Goal: Task Accomplishment & Management: Complete application form

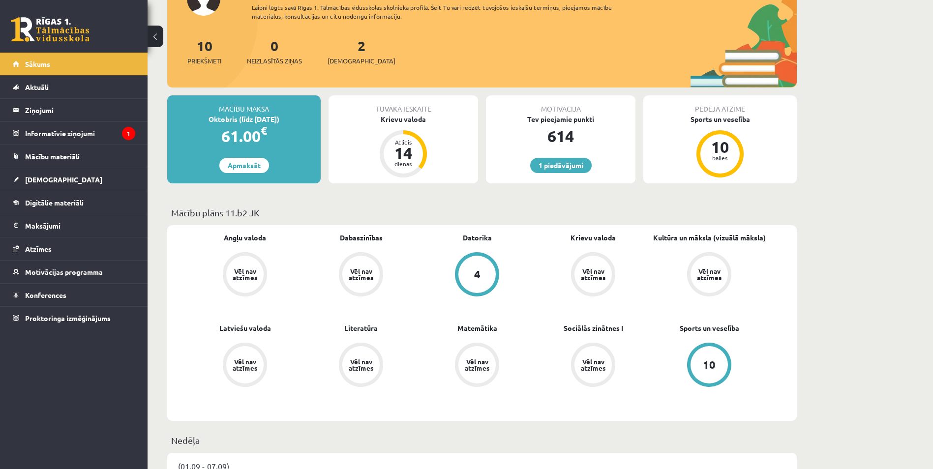
scroll to position [49, 0]
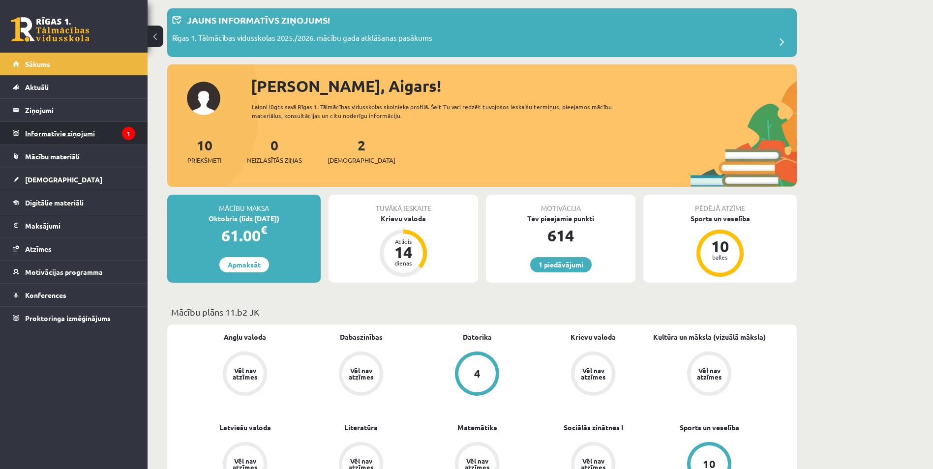
click at [117, 133] on legend "Informatīvie ziņojumi 1" at bounding box center [80, 133] width 110 height 23
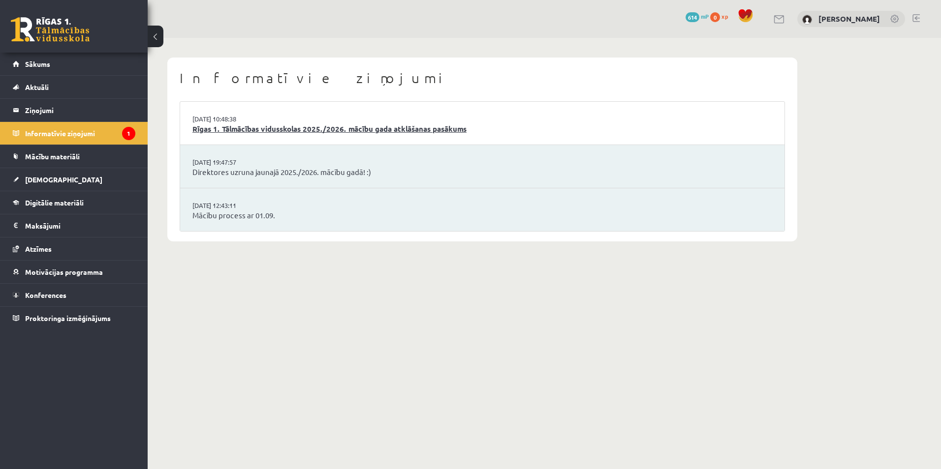
click at [532, 127] on link "Rīgas 1. Tālmācības vidusskolas 2025./2026. mācību gada atklāšanas pasākums" at bounding box center [482, 129] width 580 height 11
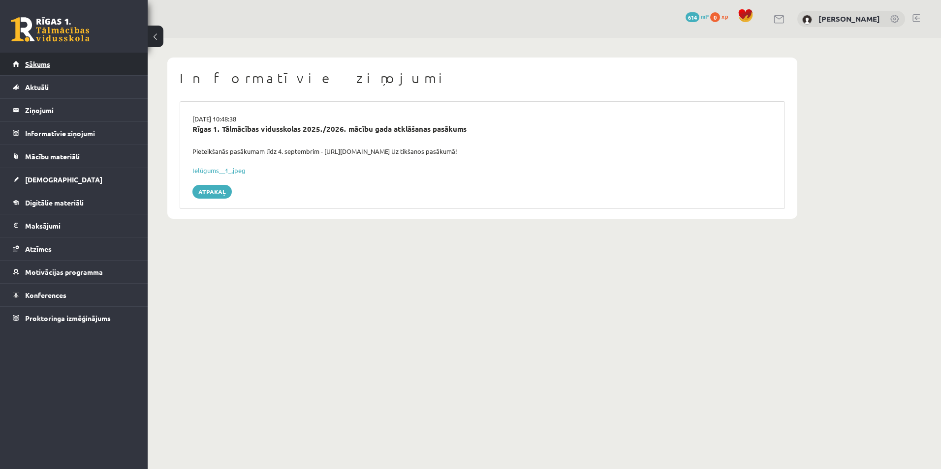
click at [94, 72] on link "Sākums" at bounding box center [74, 64] width 123 height 23
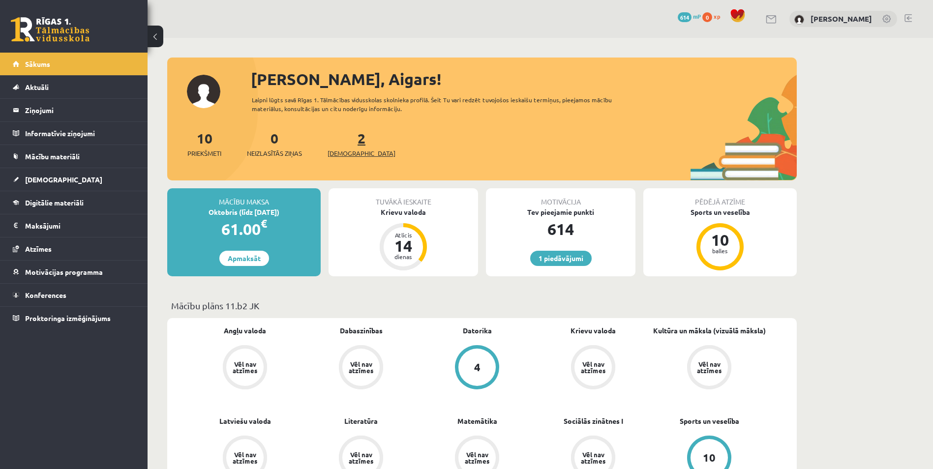
click at [355, 151] on span "[DEMOGRAPHIC_DATA]" at bounding box center [362, 154] width 68 height 10
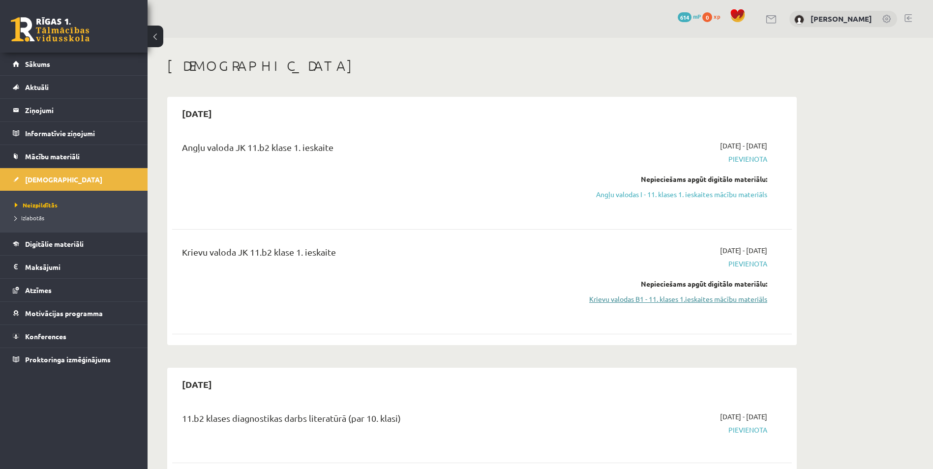
click at [703, 298] on link "Krievu valodas B1 - 11. klases 1.ieskaites mācību materiāls" at bounding box center [675, 299] width 186 height 10
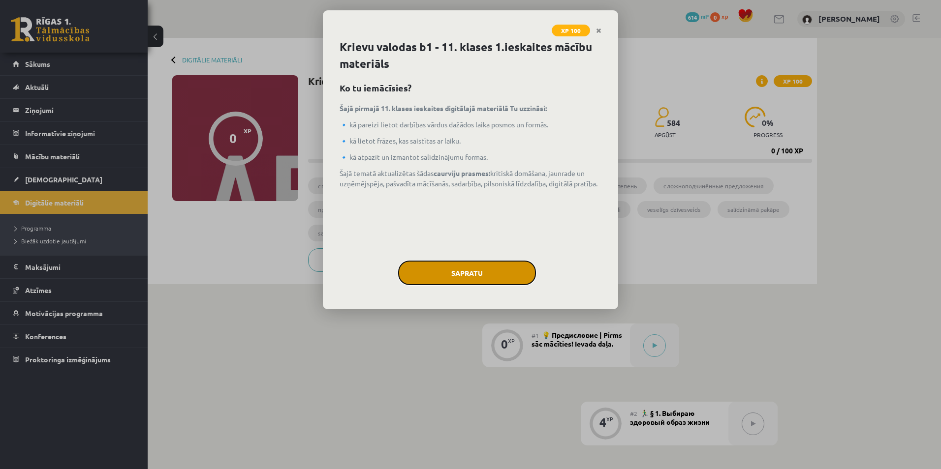
click at [508, 273] on button "Sapratu" at bounding box center [467, 273] width 138 height 25
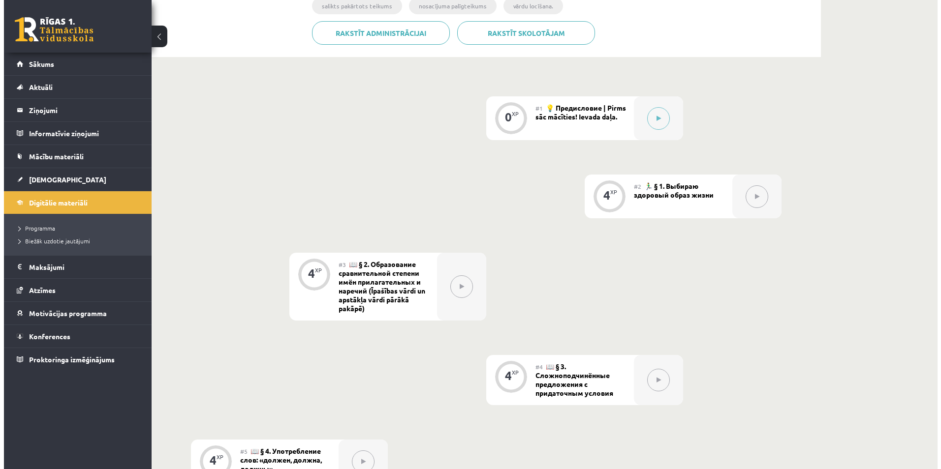
scroll to position [216, 0]
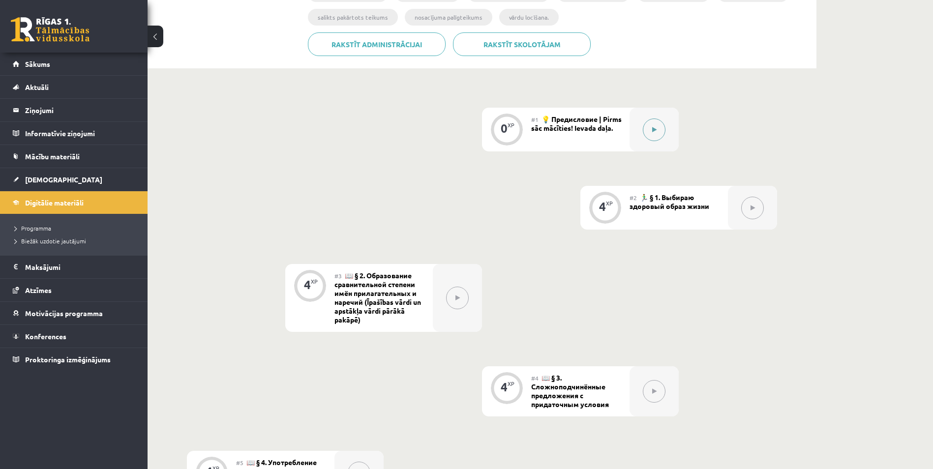
click at [652, 132] on button at bounding box center [654, 130] width 23 height 23
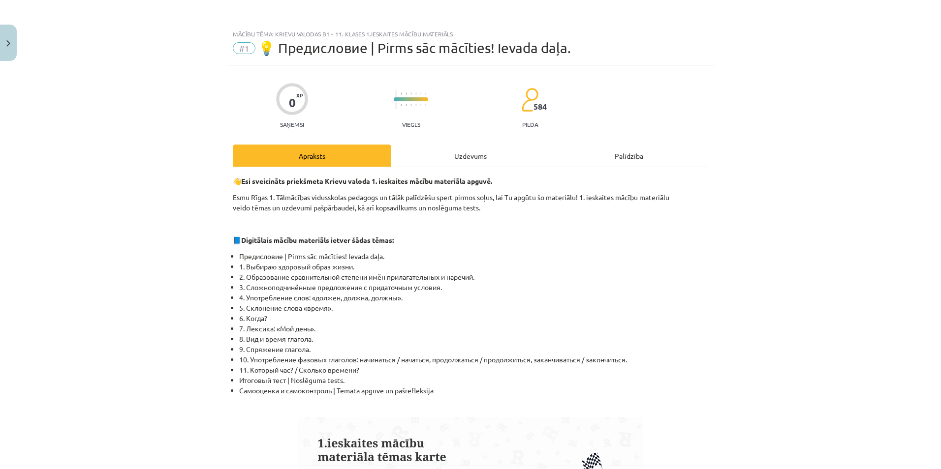
click at [493, 155] on div "Uzdevums" at bounding box center [470, 156] width 158 height 22
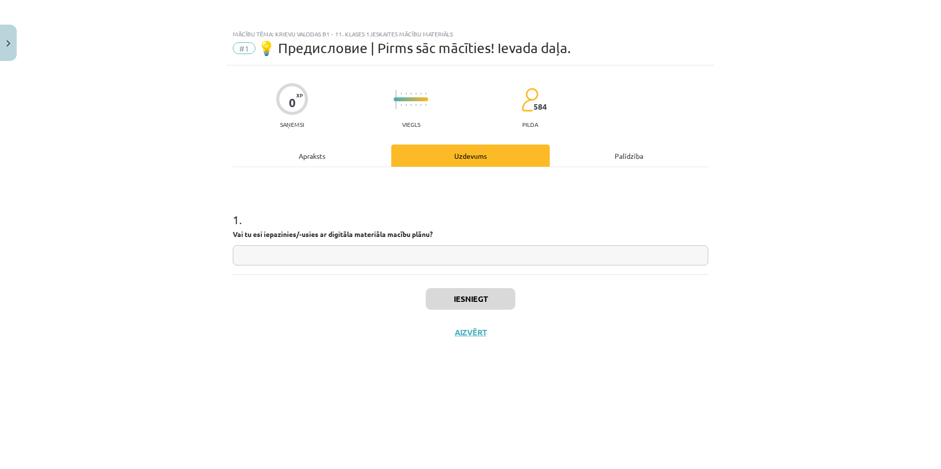
click at [423, 257] on input "text" at bounding box center [470, 256] width 475 height 20
type input "**********"
click at [490, 303] on button "Iesniegt" at bounding box center [471, 299] width 90 height 22
click at [470, 338] on button "Nākamā nodarbība" at bounding box center [470, 339] width 96 height 23
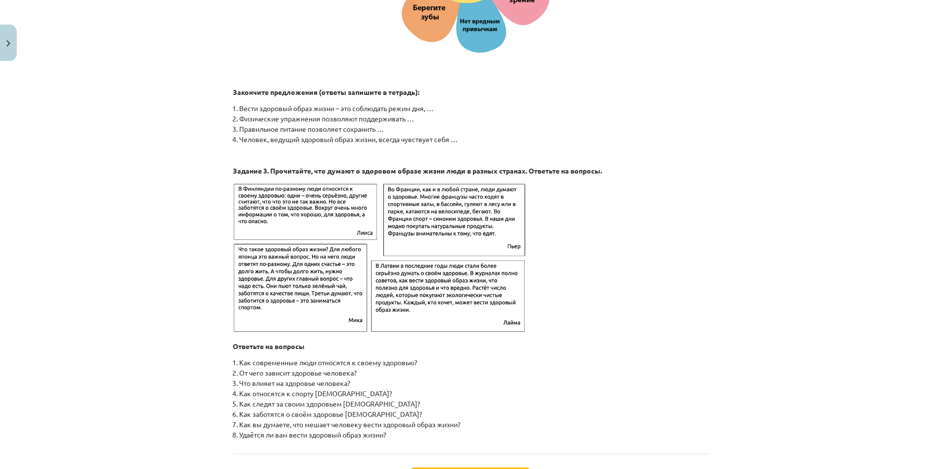
scroll to position [1471, 0]
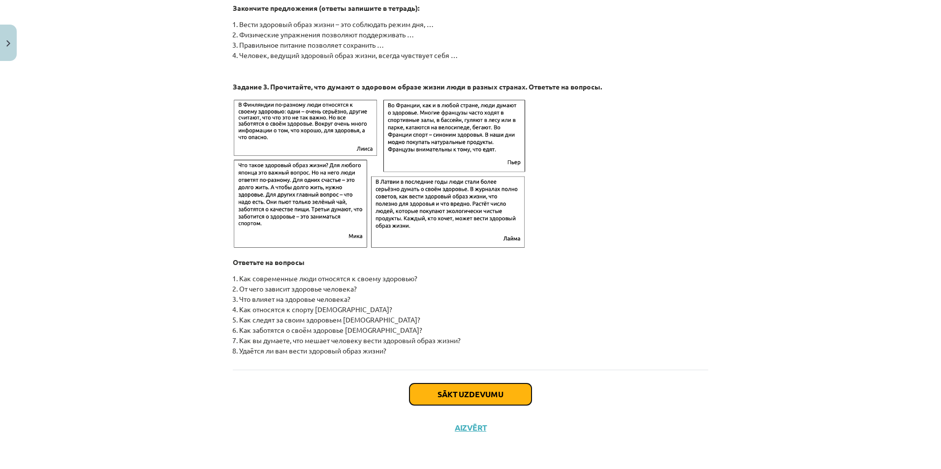
click at [431, 394] on button "Sākt uzdevumu" at bounding box center [470, 395] width 122 height 22
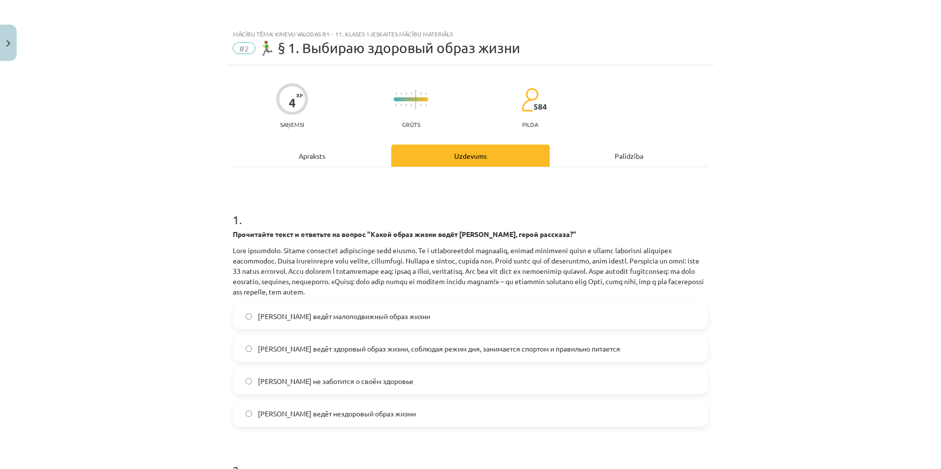
scroll to position [98, 0]
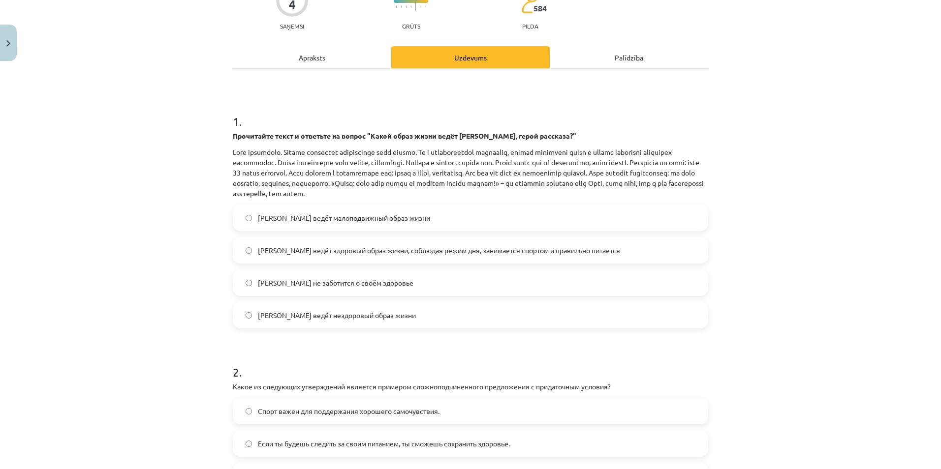
click at [329, 251] on span "Олег ведёт здоровый образ жизни, соблюдая режим дня, занимается спортом и прави…" at bounding box center [439, 251] width 362 height 10
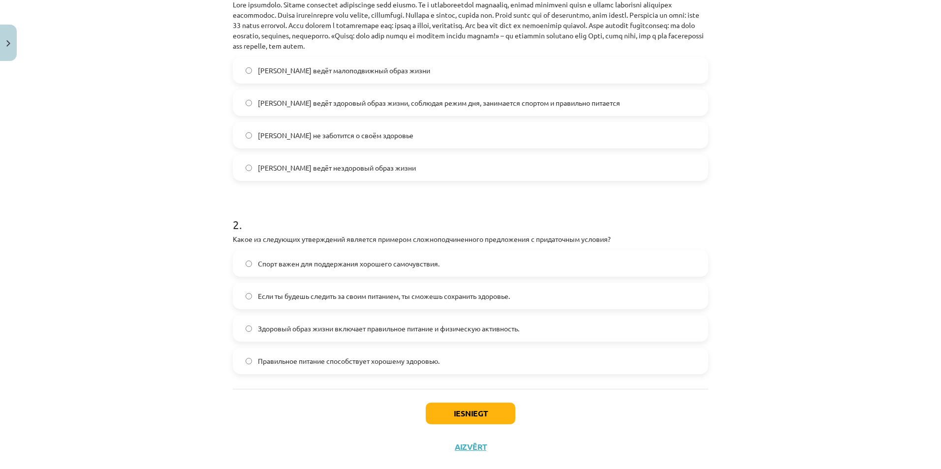
scroll to position [265, 0]
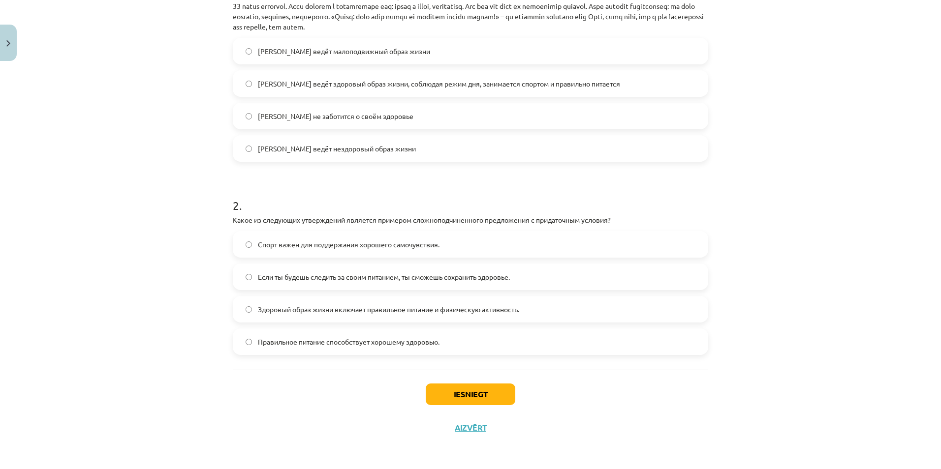
click at [227, 218] on div "4 XP Saņemsi Grūts 584 pilda Apraksts Uzdevums Palīdzība 1 . Прочитайте текст и…" at bounding box center [470, 122] width 487 height 645
drag, startPoint x: 227, startPoint y: 218, endPoint x: 241, endPoint y: 218, distance: 13.8
click at [241, 218] on div "4 XP Saņemsi Grūts 584 pilda Apraksts Uzdevums Palīdzība 1 . Прочитайте текст и…" at bounding box center [470, 122] width 487 height 645
click at [164, 225] on div "Mācību tēma: Krievu valodas b1 - 11. klases 1.ieskaites mācību materiāls #2 🏃‍♂…" at bounding box center [470, 234] width 941 height 469
click at [227, 220] on div "4 XP Saņemsi Grūts 584 pilda Apraksts Uzdevums Palīdzība 1 . Прочитайте текст и…" at bounding box center [470, 122] width 487 height 645
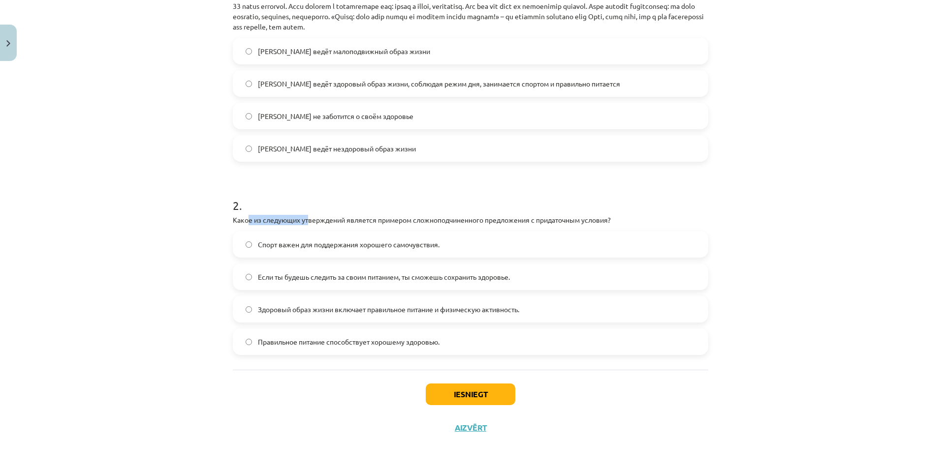
drag, startPoint x: 265, startPoint y: 218, endPoint x: 307, endPoint y: 218, distance: 41.8
click at [307, 218] on p "Какое из следующих утверждений является примером сложноподчиненного предложения…" at bounding box center [470, 220] width 475 height 10
drag, startPoint x: 307, startPoint y: 218, endPoint x: 300, endPoint y: 218, distance: 6.9
click at [307, 218] on p "Какое из следующих утверждений является примером сложноподчиненного предложения…" at bounding box center [470, 220] width 475 height 10
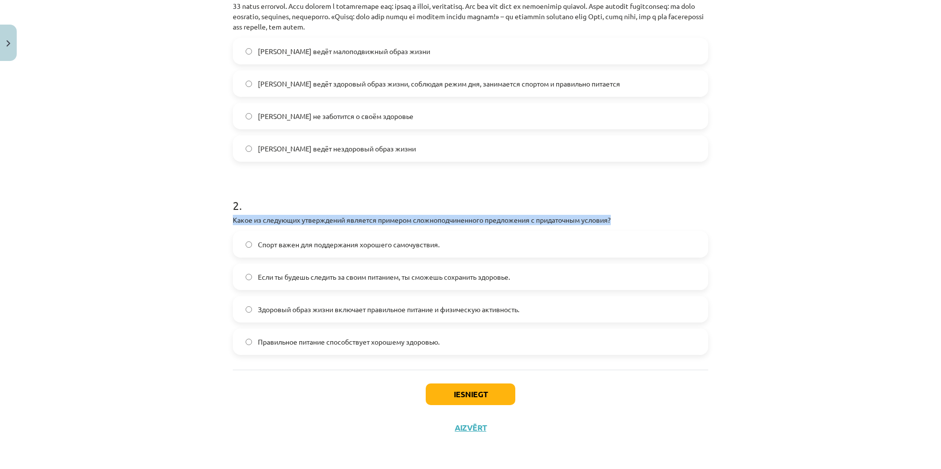
drag, startPoint x: 228, startPoint y: 221, endPoint x: 634, endPoint y: 220, distance: 406.0
click at [634, 220] on div "4 XP Saņemsi Grūts 584 pilda Apraksts Uzdevums Palīdzība 1 . Прочитайте текст и…" at bounding box center [470, 122] width 487 height 645
click at [634, 220] on p "Какое из следующих утверждений является примером сложноподчиненного предложения…" at bounding box center [470, 220] width 475 height 10
copy p "Какое из следующих утверждений является примером сложноподчиненного предложения…"
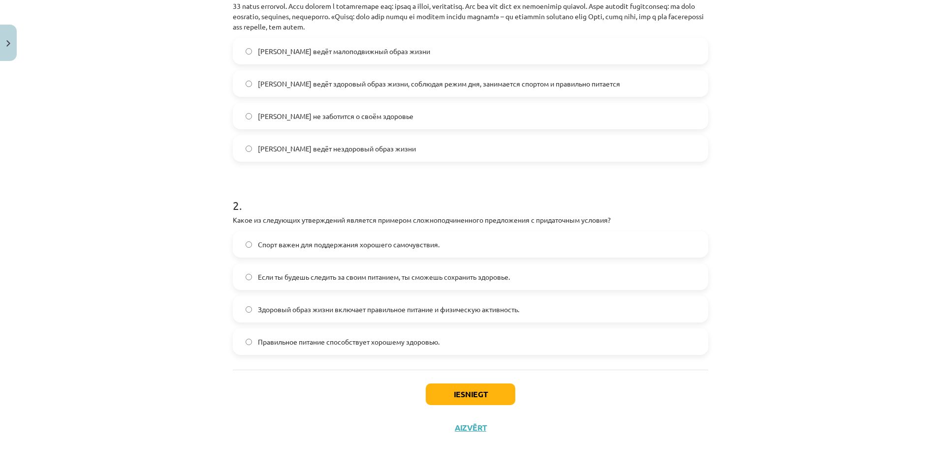
click at [156, 154] on div "Mācību tēma: Krievu valodas b1 - 11. klases 1.ieskaites mācību materiāls #2 🏃‍♂…" at bounding box center [470, 234] width 941 height 469
drag, startPoint x: 253, startPoint y: 244, endPoint x: 449, endPoint y: 251, distance: 196.0
click at [449, 251] on label "Спорт важен для поддержания хорошего самочувствия." at bounding box center [470, 244] width 473 height 25
copy span "Спорт важен для поддержания хорошего самочувствия."
click at [252, 275] on label "Если ты будешь следить за своим питанием, ты сможешь сохранить здоровье." at bounding box center [470, 277] width 473 height 25
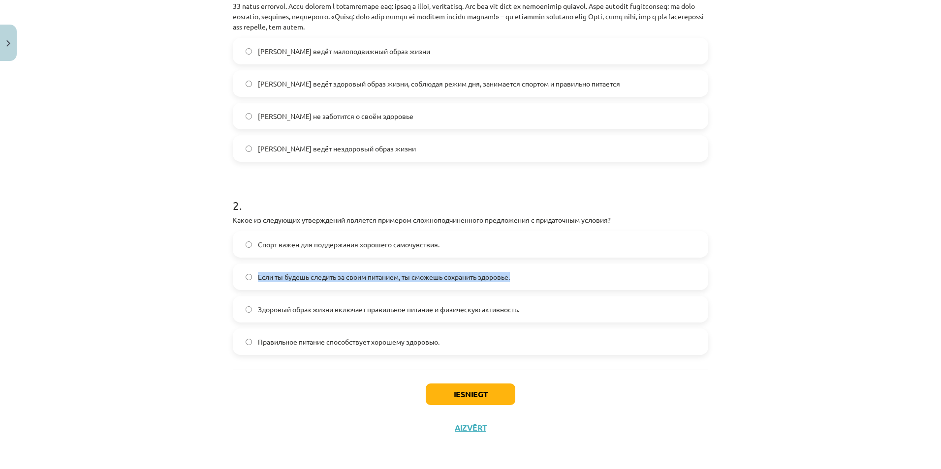
drag, startPoint x: 283, startPoint y: 272, endPoint x: 535, endPoint y: 280, distance: 252.1
click at [535, 280] on label "Если ты будешь следить за своим питанием, ты сможешь сохранить здоровье." at bounding box center [470, 277] width 473 height 25
copy span "Если ты будешь следить за своим питанием, ты сможешь сохранить здоровье."
drag, startPoint x: 252, startPoint y: 307, endPoint x: 538, endPoint y: 298, distance: 286.0
click at [538, 298] on label "Здоровый образ жизни включает правильное питание и физическую активность." at bounding box center [470, 309] width 473 height 25
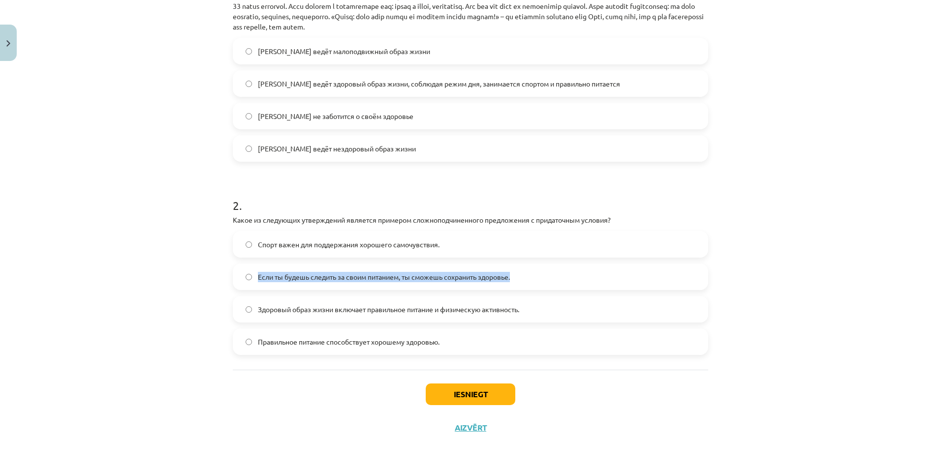
copy span "Здоровый образ жизни включает правильное питание и физическую активность."
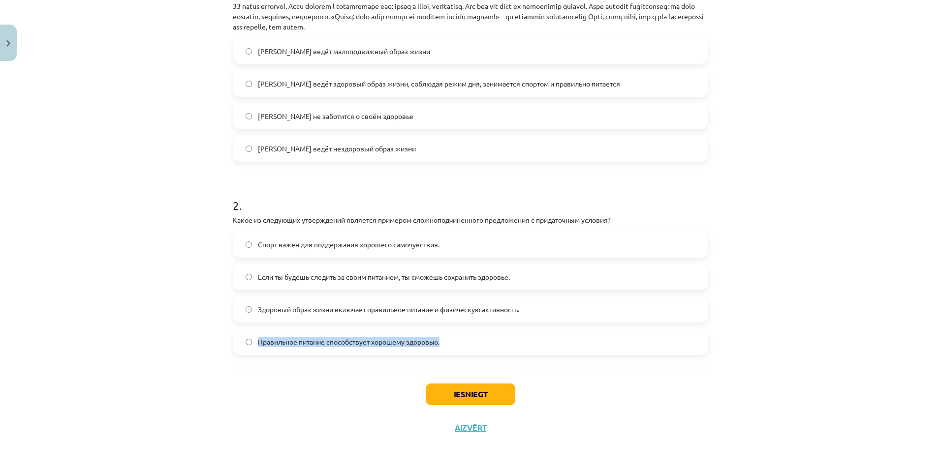
drag, startPoint x: 250, startPoint y: 342, endPoint x: 445, endPoint y: 348, distance: 194.5
click at [445, 348] on label "Правильное питание способствует хорошему здоровью." at bounding box center [470, 342] width 473 height 25
copy label "Правильное питание способствует хорошему здоровью."
click at [166, 250] on div "Mācību tēma: Krievu valodas b1 - 11. klases 1.ieskaites mācību materiāls #2 🏃‍♂…" at bounding box center [470, 234] width 941 height 469
click at [455, 396] on button "Iesniegt" at bounding box center [471, 395] width 90 height 22
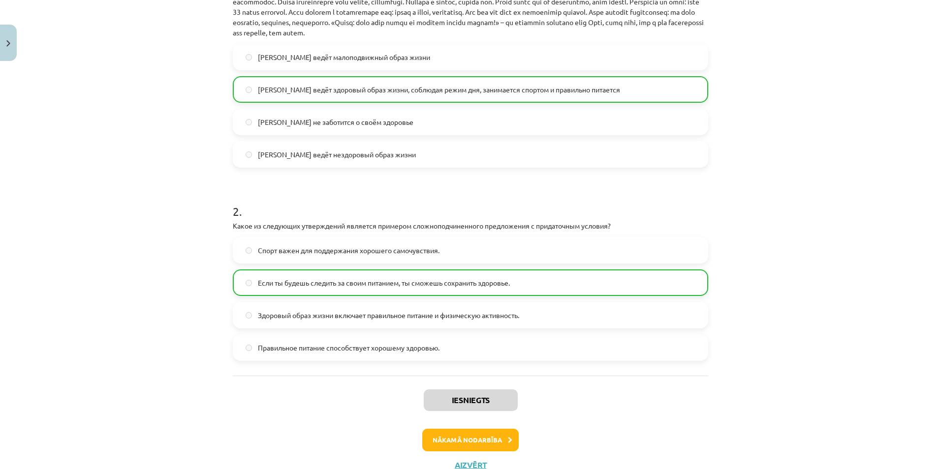
scroll to position [297, 0]
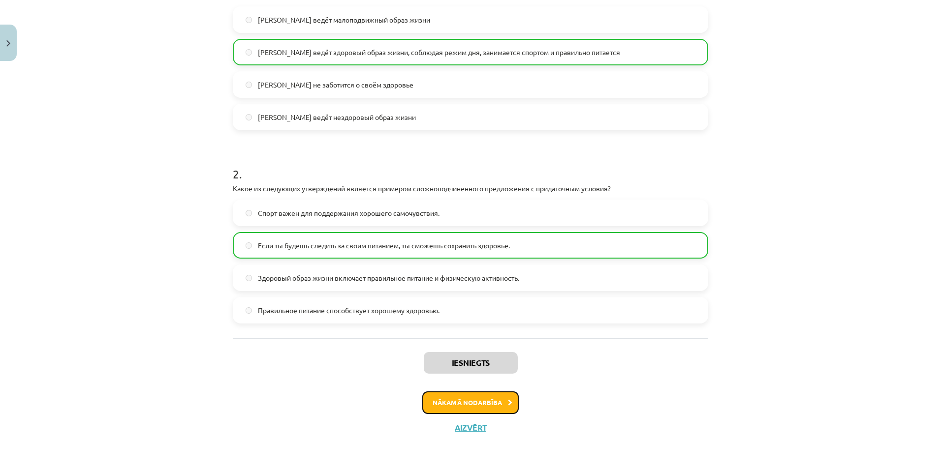
click at [440, 398] on button "Nākamā nodarbība" at bounding box center [470, 403] width 96 height 23
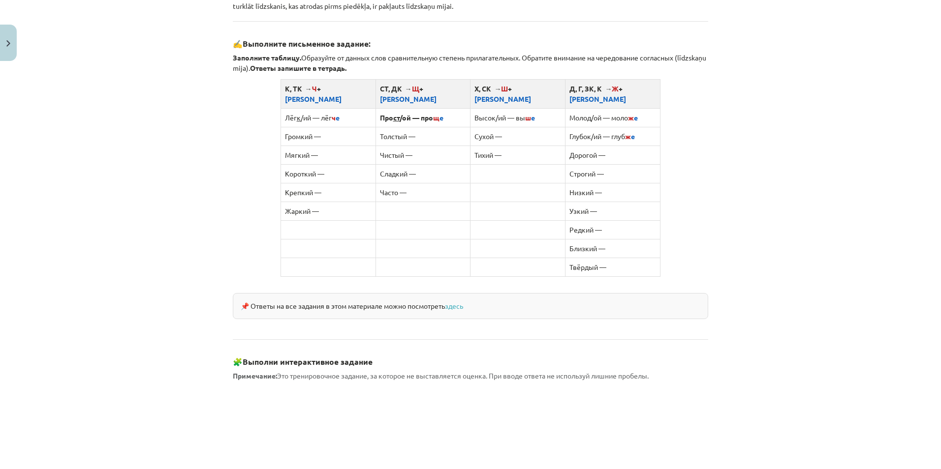
scroll to position [532, 0]
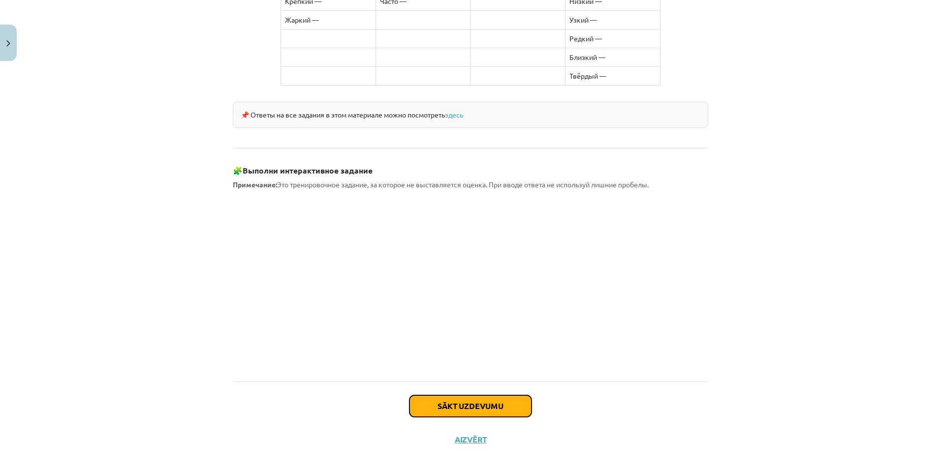
click at [511, 398] on button "Sākt uzdevumu" at bounding box center [470, 407] width 122 height 22
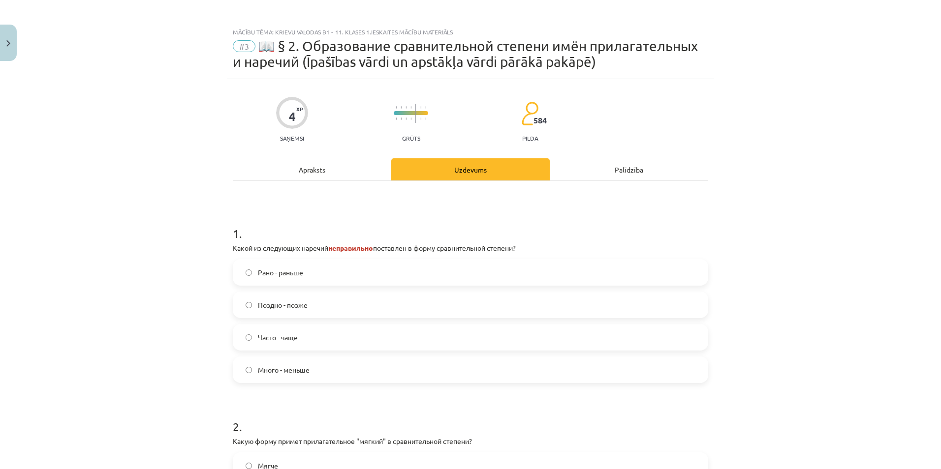
scroll to position [0, 0]
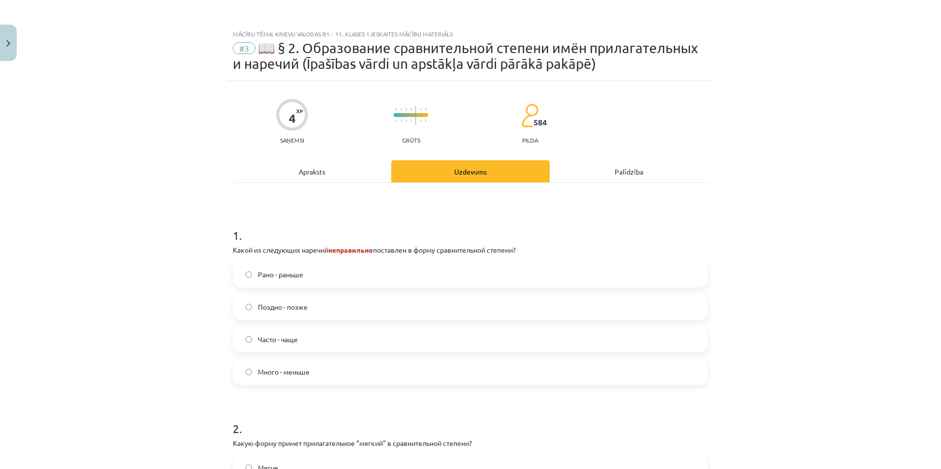
click at [326, 176] on div "Apraksts" at bounding box center [312, 171] width 158 height 22
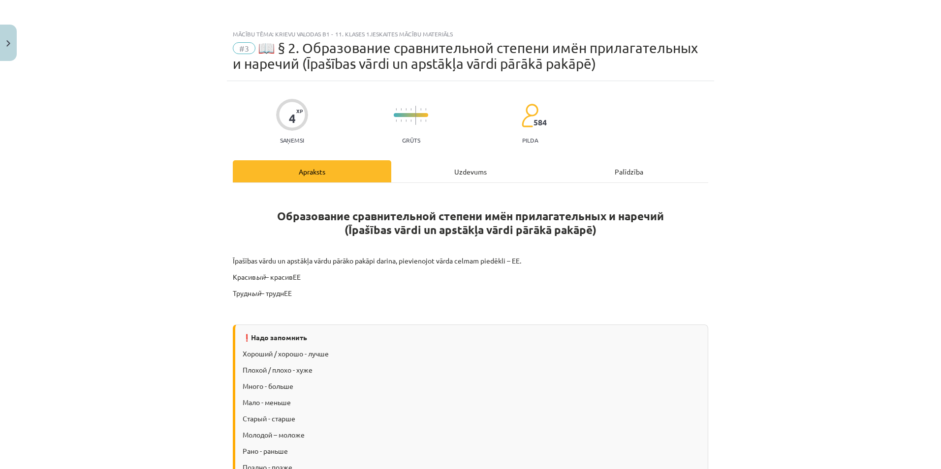
click at [467, 174] on div "Uzdevums" at bounding box center [470, 171] width 158 height 22
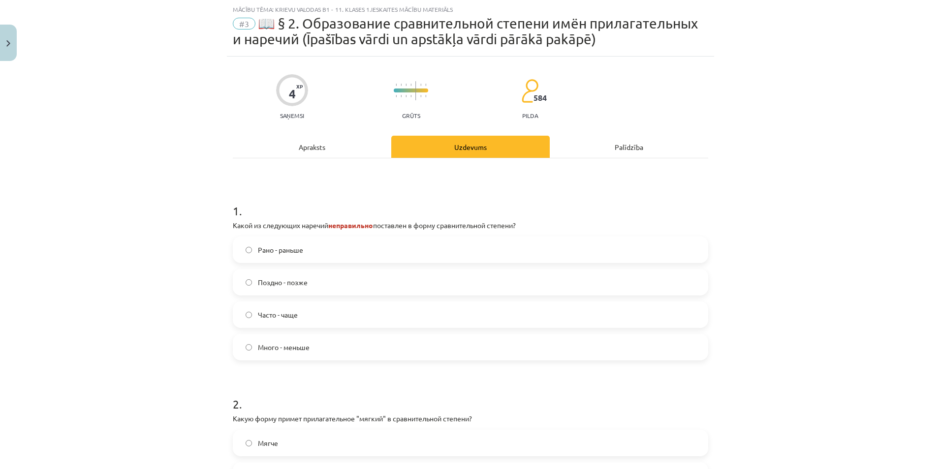
click at [315, 148] on div "Apraksts" at bounding box center [312, 147] width 158 height 22
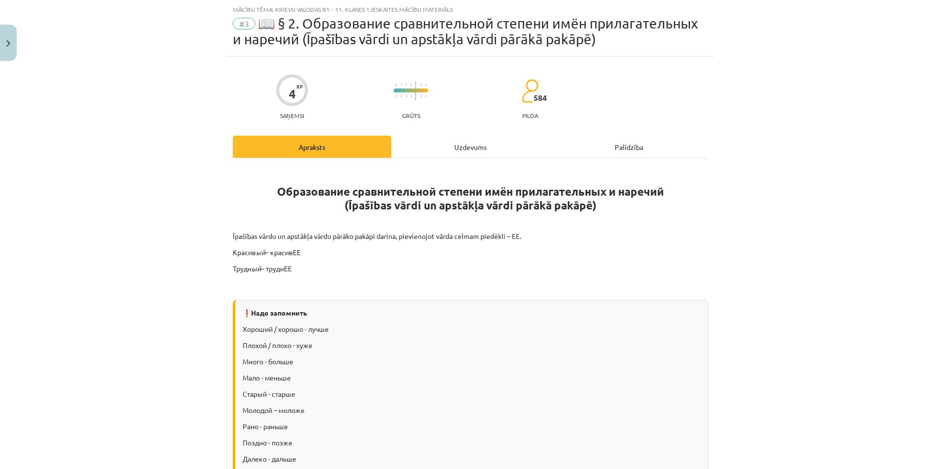
click at [434, 150] on div "Uzdevums" at bounding box center [470, 147] width 158 height 22
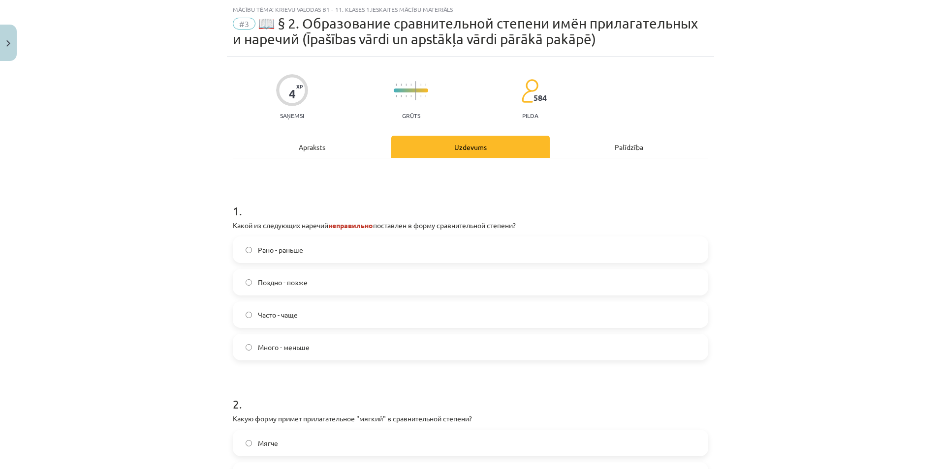
click at [177, 153] on div "Mācību tēma: Krievu valodas b1 - 11. klases 1.ieskaites mācību materiāls #3 📖 §…" at bounding box center [470, 234] width 941 height 469
click at [316, 154] on div "Apraksts" at bounding box center [312, 147] width 158 height 22
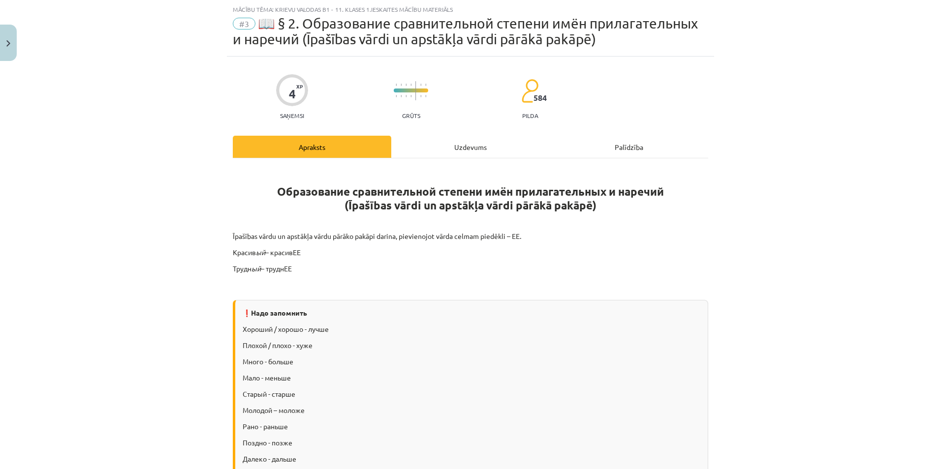
click at [169, 291] on div "Mācību tēma: Krievu valodas b1 - 11. klases 1.ieskaites mācību materiāls #3 📖 §…" at bounding box center [470, 234] width 941 height 469
click at [531, 151] on div "Uzdevums" at bounding box center [470, 147] width 158 height 22
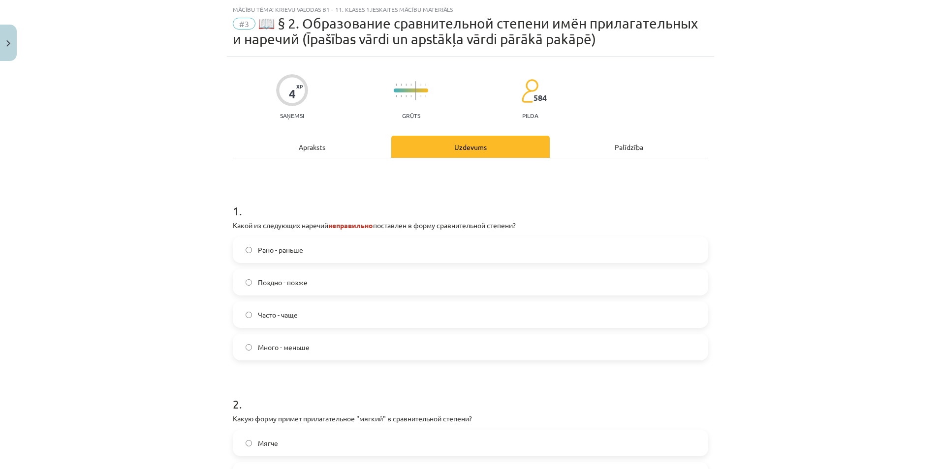
click at [332, 150] on div "Apraksts" at bounding box center [312, 147] width 158 height 22
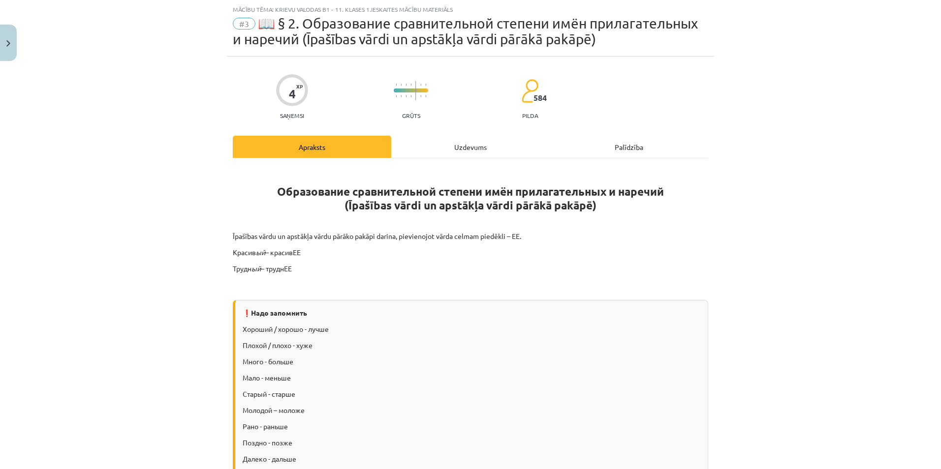
click at [332, 150] on div "Apraksts" at bounding box center [312, 147] width 158 height 22
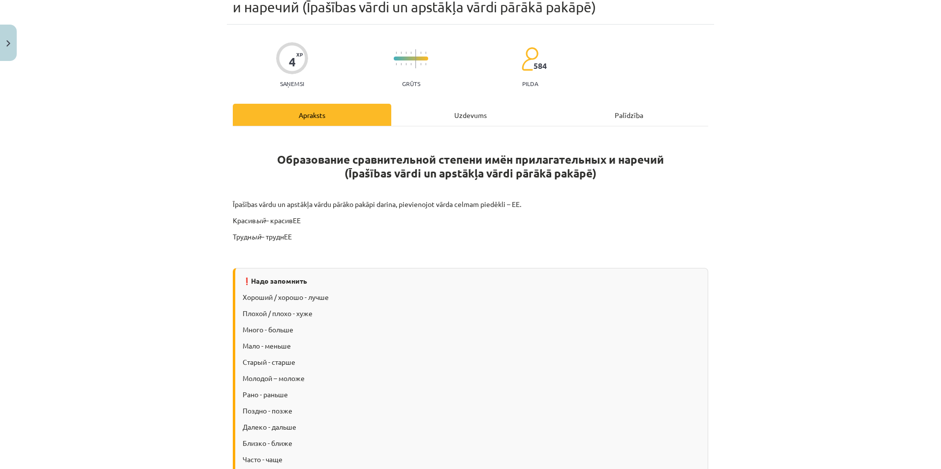
scroll to position [74, 0]
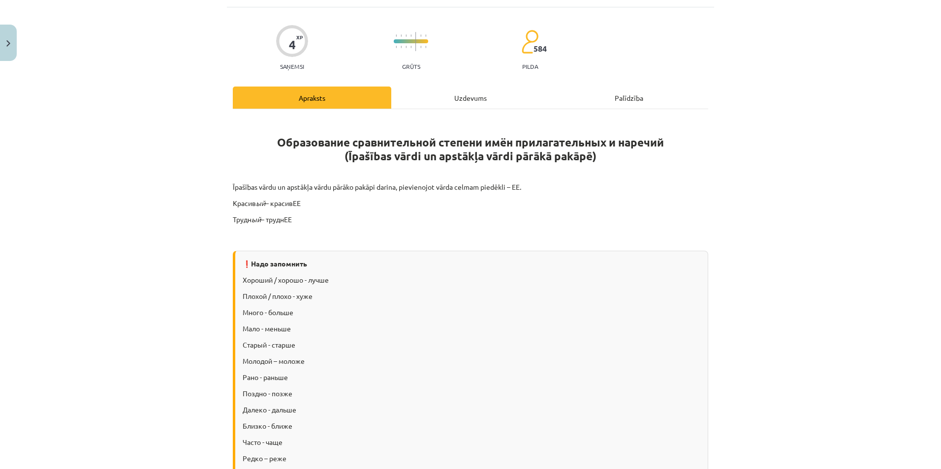
click at [413, 99] on div "Uzdevums" at bounding box center [470, 98] width 158 height 22
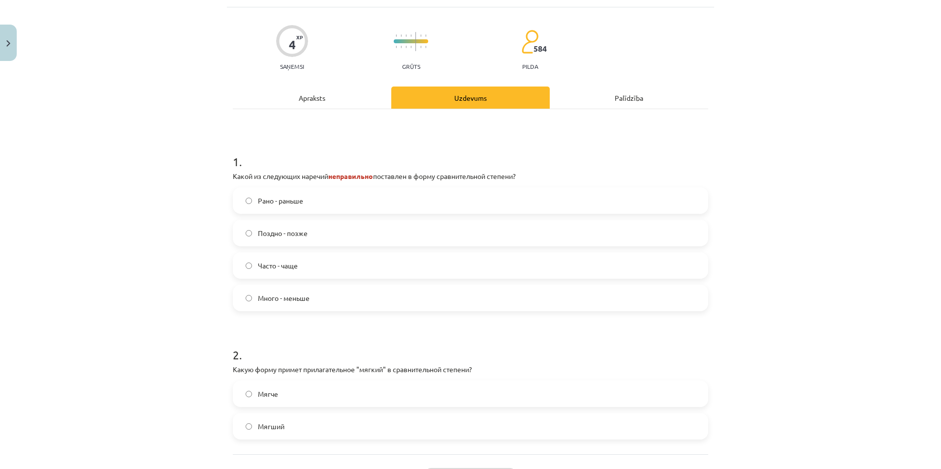
scroll to position [25, 0]
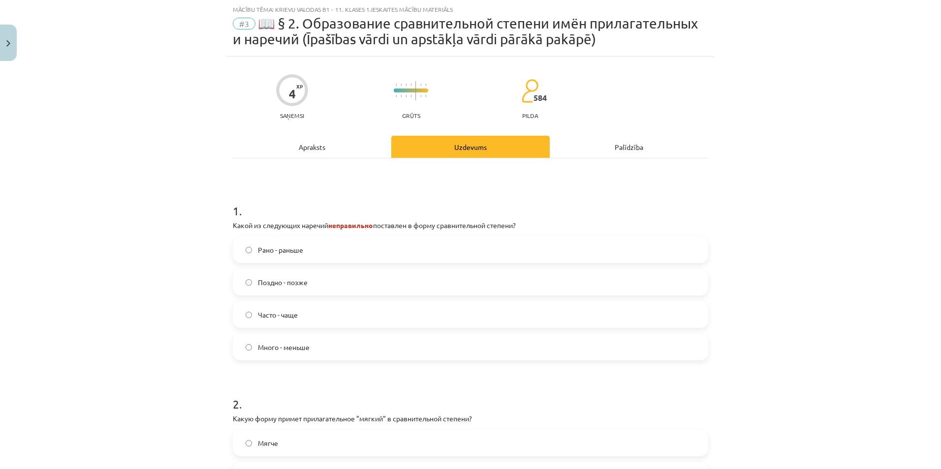
click at [329, 144] on div "Apraksts" at bounding box center [312, 147] width 158 height 22
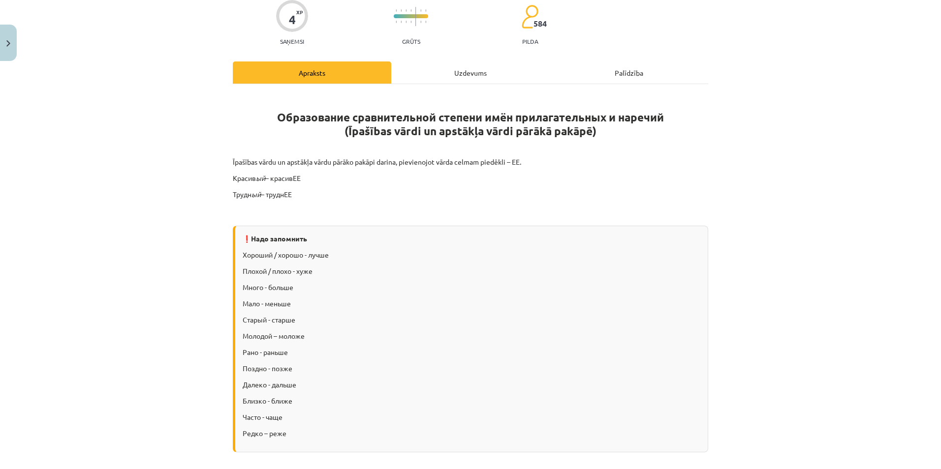
scroll to position [123, 0]
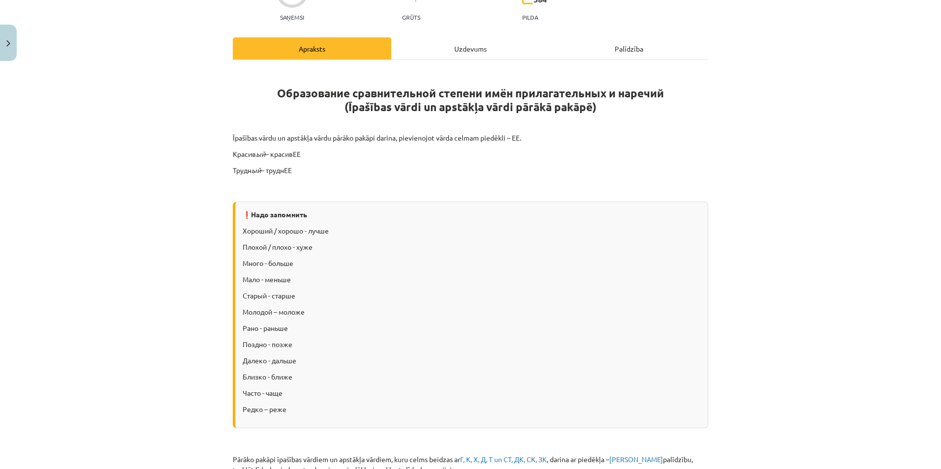
click at [470, 51] on div "Uzdevums" at bounding box center [470, 48] width 158 height 22
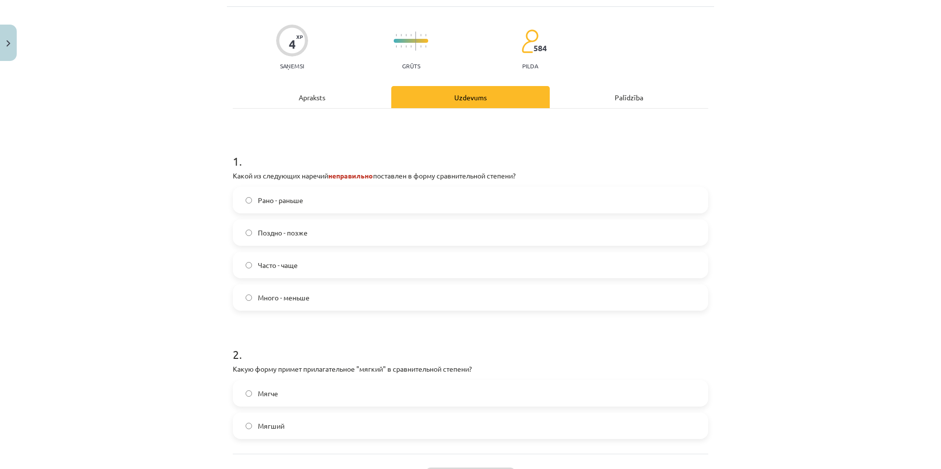
scroll to position [25, 0]
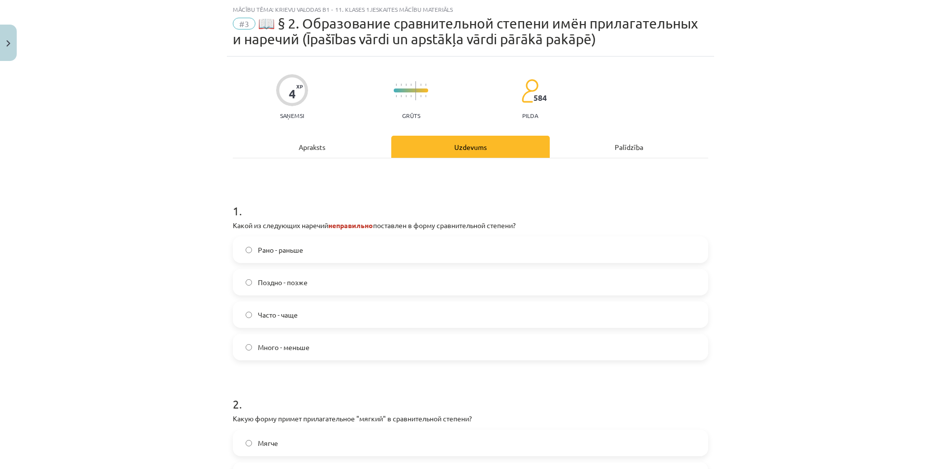
click at [342, 149] on div "Apraksts" at bounding box center [312, 147] width 158 height 22
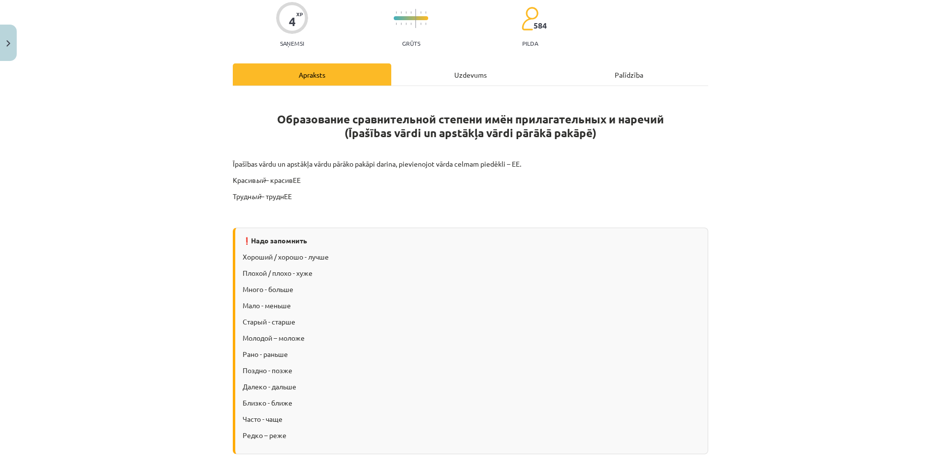
scroll to position [172, 0]
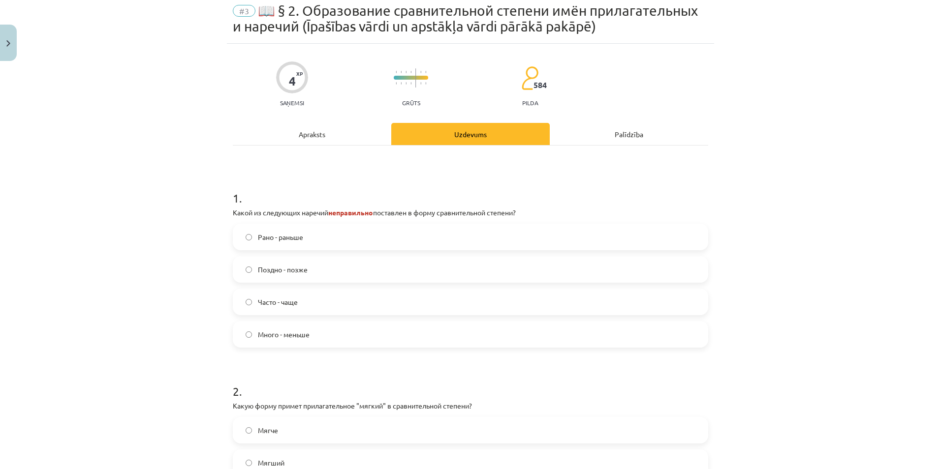
scroll to position [25, 0]
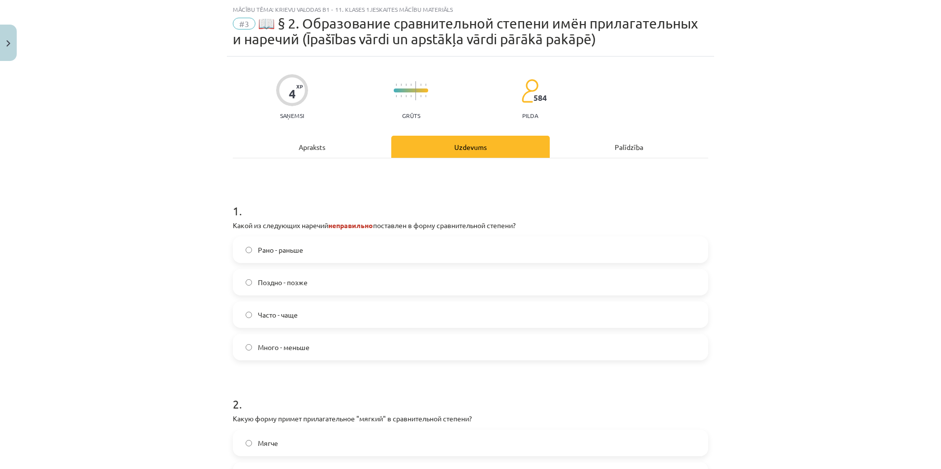
click at [288, 354] on label "Много - меньше" at bounding box center [470, 347] width 473 height 25
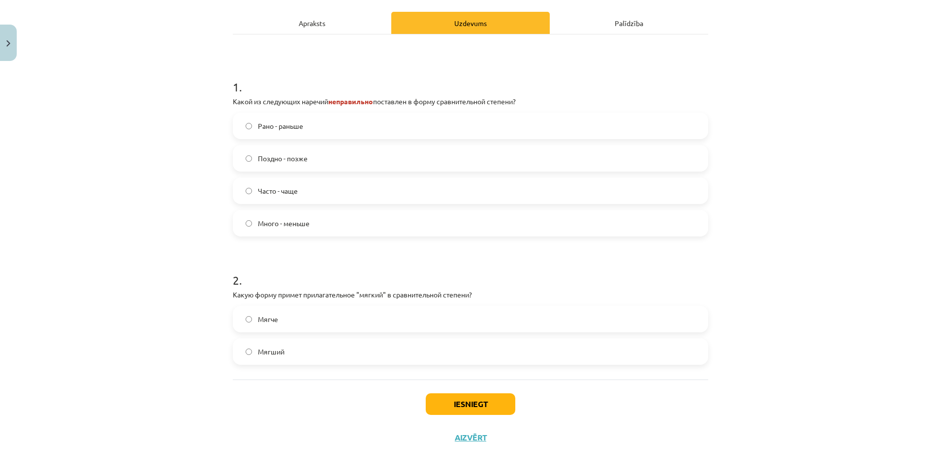
scroll to position [158, 0]
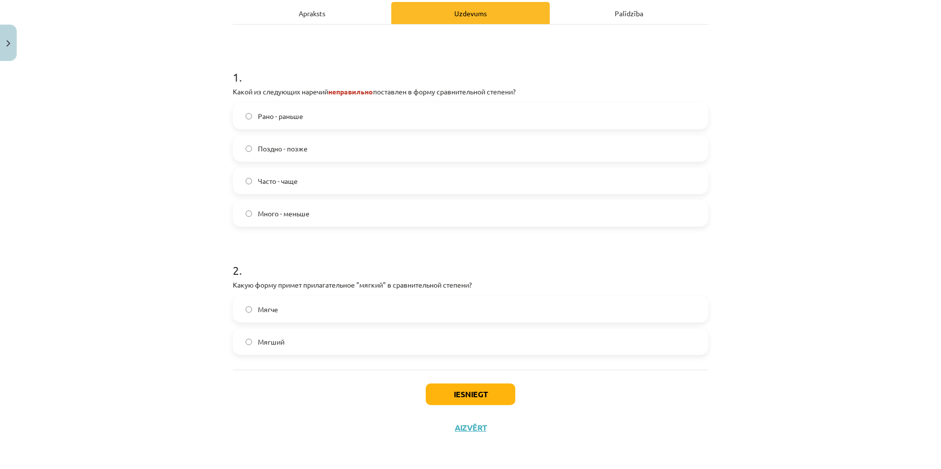
drag, startPoint x: 223, startPoint y: 284, endPoint x: 258, endPoint y: 284, distance: 34.4
click at [228, 284] on div "4 XP Saņemsi Grūts 584 pilda Apraksts Uzdevums Palīdzība 1 . Какой из следующих…" at bounding box center [470, 184] width 487 height 522
drag, startPoint x: 258, startPoint y: 284, endPoint x: 416, endPoint y: 282, distance: 158.0
click at [416, 282] on p "Какую форму примет прилагательное "мягкий" в сравнительной степени?" at bounding box center [470, 285] width 475 height 10
drag, startPoint x: 215, startPoint y: 282, endPoint x: 250, endPoint y: 283, distance: 35.0
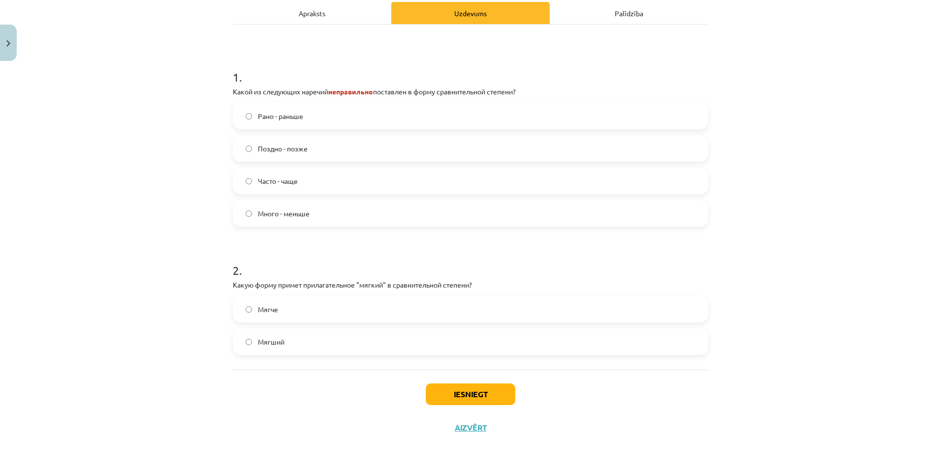
click at [235, 283] on div "Mācību tēma: Krievu valodas b1 - 11. klases 1.ieskaites mācību materiāls #3 📖 §…" at bounding box center [470, 234] width 941 height 469
drag, startPoint x: 250, startPoint y: 283, endPoint x: 343, endPoint y: 285, distance: 93.0
click at [343, 285] on p "Какую форму примет прилагательное "мягкий" в сравнительной степени?" at bounding box center [470, 285] width 475 height 10
drag, startPoint x: 225, startPoint y: 283, endPoint x: 488, endPoint y: 283, distance: 262.8
click at [488, 283] on div "4 XP Saņemsi Grūts 584 pilda Apraksts Uzdevums Palīdzība 1 . Какой из следующих…" at bounding box center [470, 184] width 487 height 522
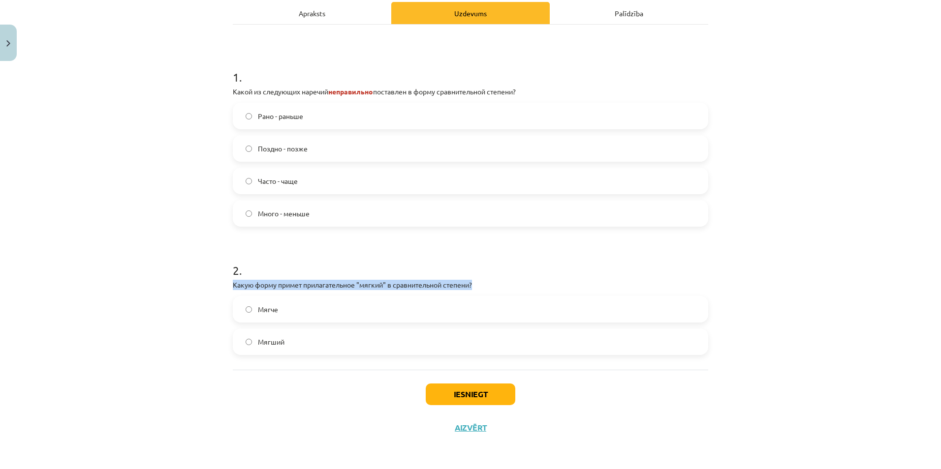
copy p "Какую форму примет прилагательное "мягкий" в сравнительной степени?"
click at [524, 252] on h1 "2 ." at bounding box center [470, 262] width 475 height 31
drag, startPoint x: 252, startPoint y: 309, endPoint x: 294, endPoint y: 310, distance: 41.8
click at [294, 310] on label "Мягче" at bounding box center [470, 309] width 473 height 25
copy span "Мягче"
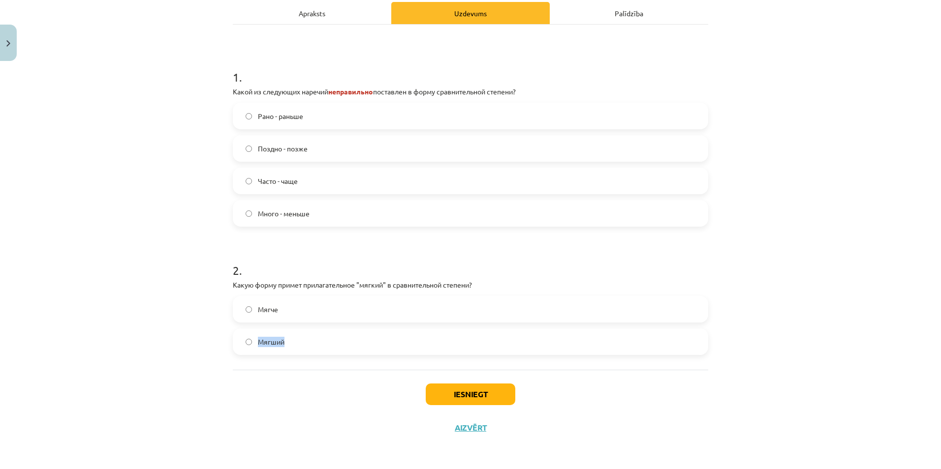
drag, startPoint x: 252, startPoint y: 341, endPoint x: 288, endPoint y: 345, distance: 35.7
click at [288, 345] on label "Мягший" at bounding box center [470, 342] width 473 height 25
copy span "Мягший"
click at [124, 278] on div "Mācību tēma: Krievu valodas b1 - 11. klases 1.ieskaites mācību materiāls #3 📖 §…" at bounding box center [470, 234] width 941 height 469
click at [292, 314] on label "Мягче" at bounding box center [470, 309] width 473 height 25
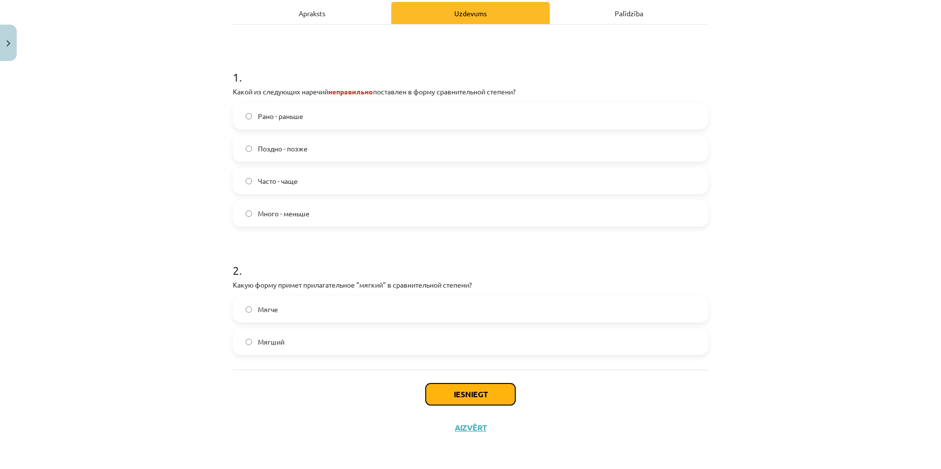
click at [443, 387] on button "Iesniegt" at bounding box center [471, 395] width 90 height 22
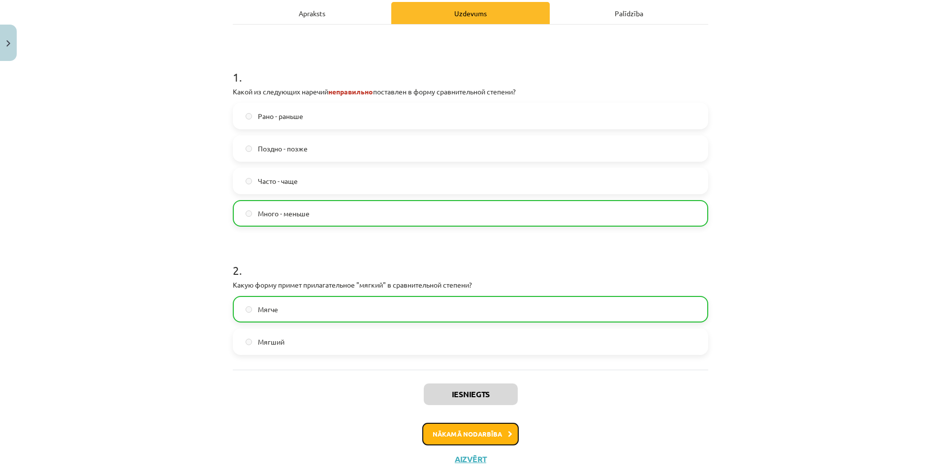
click at [472, 427] on button "Nākamā nodarbība" at bounding box center [470, 434] width 96 height 23
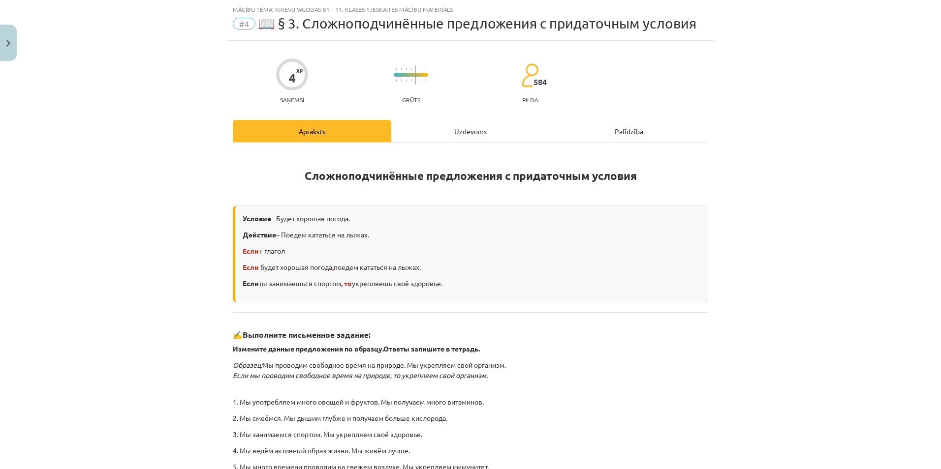
scroll to position [183, 0]
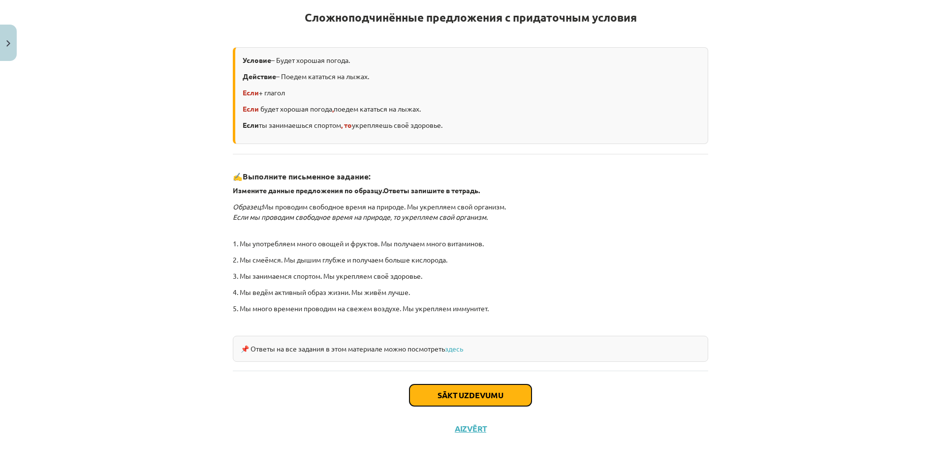
click at [494, 386] on button "Sākt uzdevumu" at bounding box center [470, 396] width 122 height 22
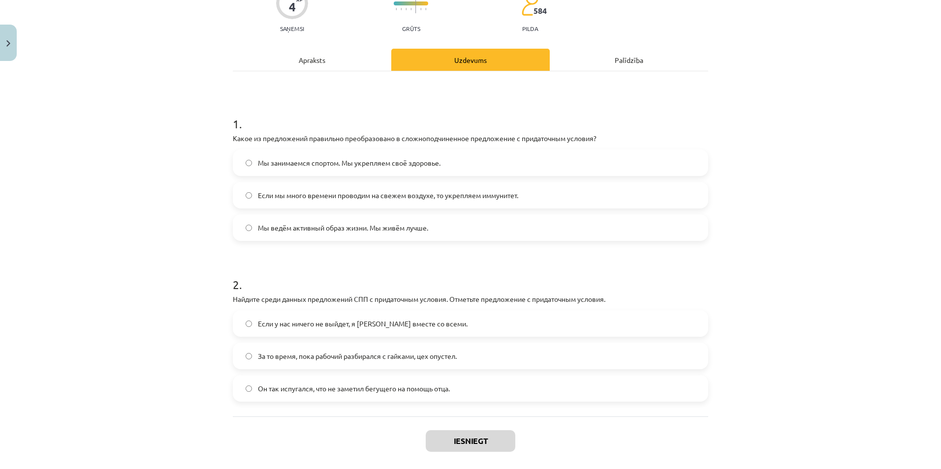
scroll to position [0, 0]
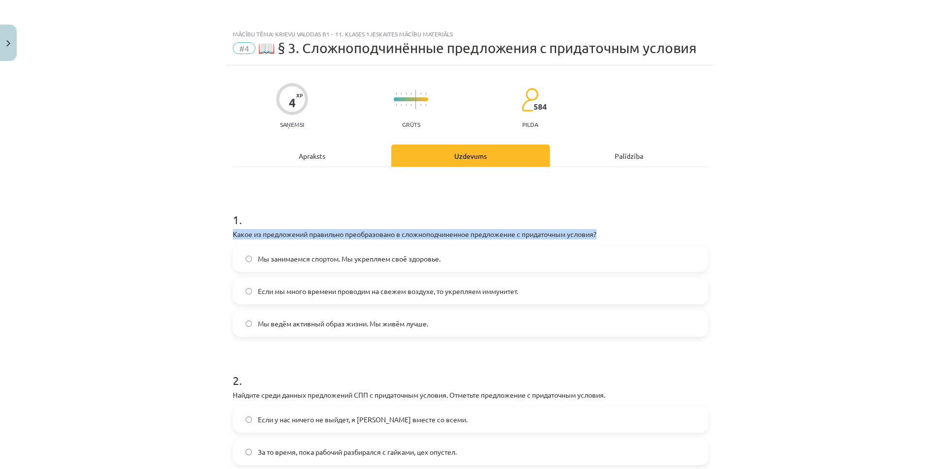
drag, startPoint x: 227, startPoint y: 234, endPoint x: 629, endPoint y: 234, distance: 402.0
click at [629, 234] on div "4 XP Saņemsi Grūts 584 pilda Apraksts Uzdevums Palīdzība 1 . Какое из предложен…" at bounding box center [470, 326] width 487 height 522
copy p "Какое из предложений правильно преобразовано в сложноподчиненное предложение с …"
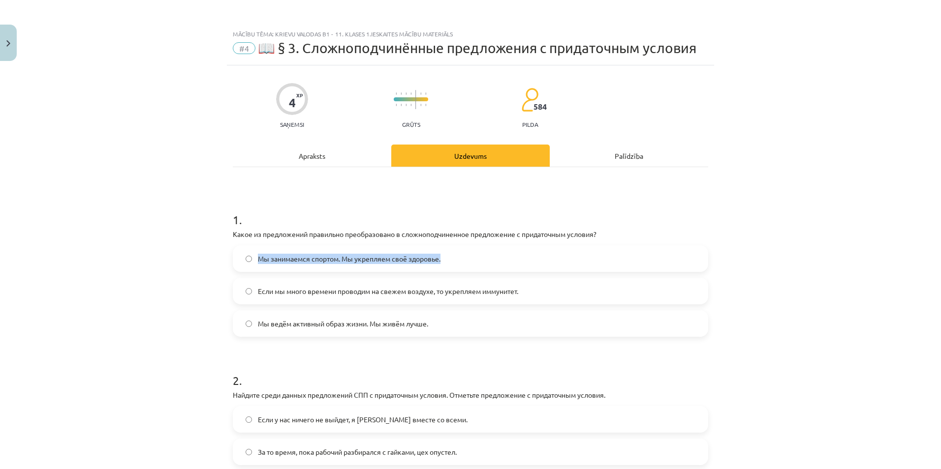
drag, startPoint x: 253, startPoint y: 256, endPoint x: 453, endPoint y: 263, distance: 199.4
click at [453, 263] on label "Мы занимаемся спортом. Мы укрепляем своё здоровье." at bounding box center [470, 259] width 473 height 25
copy span "Мы занимаемся спортом. Мы укрепляем своё здоровье."
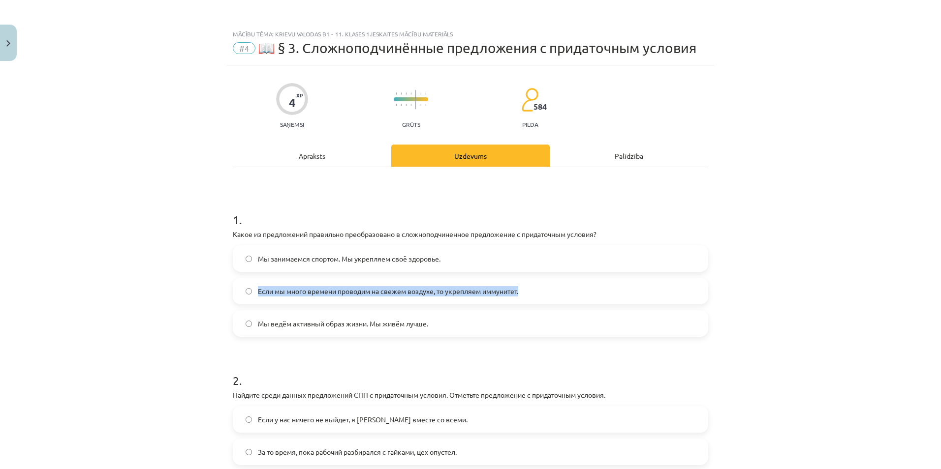
drag, startPoint x: 253, startPoint y: 291, endPoint x: 534, endPoint y: 293, distance: 281.5
click at [534, 293] on label "Если мы много времени проводим на свежем воздухе, то укрепляем иммунитет." at bounding box center [470, 291] width 473 height 25
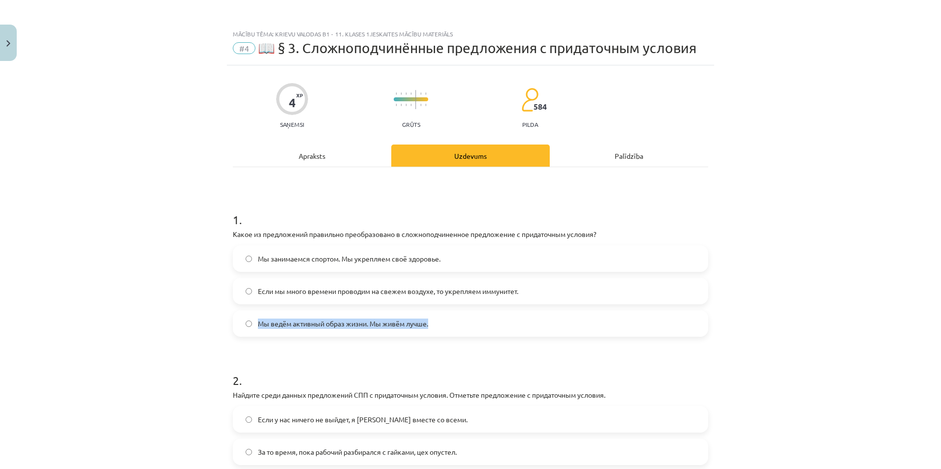
drag, startPoint x: 254, startPoint y: 323, endPoint x: 453, endPoint y: 322, distance: 198.8
click at [453, 322] on label "Мы ведём активный образ жизни. Мы живём лучше." at bounding box center [470, 323] width 473 height 25
click at [116, 201] on div "Mācību tēma: Krievu valodas b1 - 11. klases 1.ieskaites mācību materiāls #4 📖 §…" at bounding box center [470, 234] width 941 height 469
click at [304, 296] on span "Если мы много времени проводим на свежем воздухе, то укрепляем иммунитет." at bounding box center [388, 291] width 260 height 10
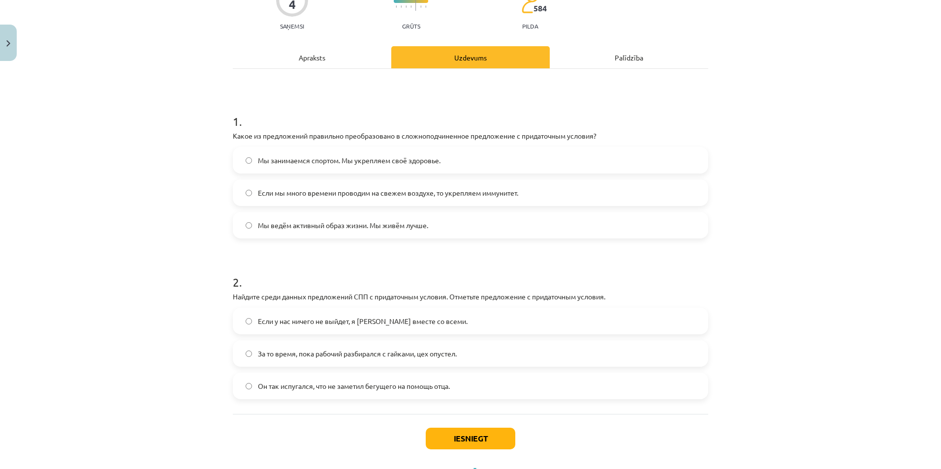
scroll to position [143, 0]
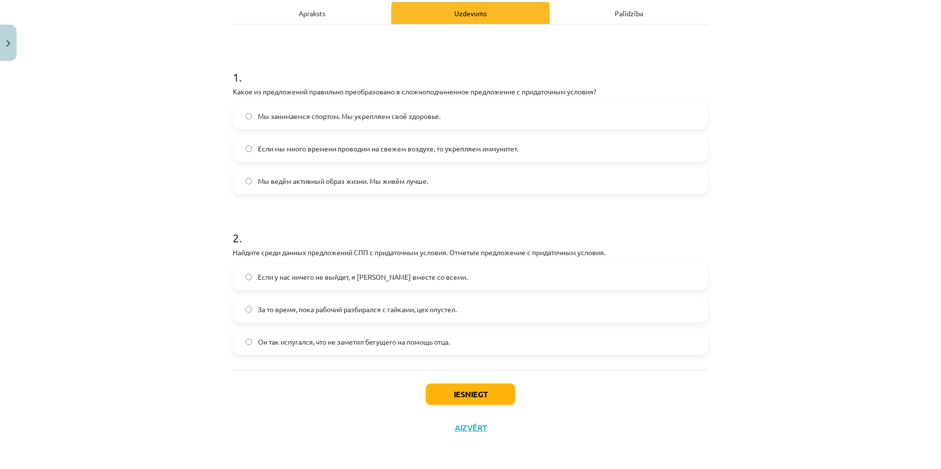
drag, startPoint x: 226, startPoint y: 249, endPoint x: 240, endPoint y: 251, distance: 13.4
click at [228, 249] on div "4 XP Saņemsi Grūts 584 pilda Apraksts Uzdevums Palīdzība 1 . Какое из предложен…" at bounding box center [470, 184] width 487 height 522
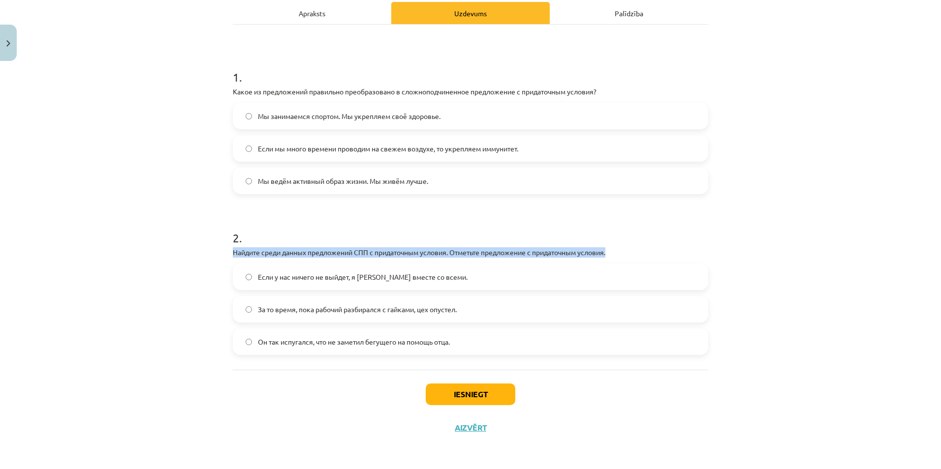
drag, startPoint x: 240, startPoint y: 251, endPoint x: 637, endPoint y: 251, distance: 397.1
click at [637, 251] on p "Найдите среди данных предложений СПП с придаточным условия. Отметьте предложени…" at bounding box center [470, 253] width 475 height 10
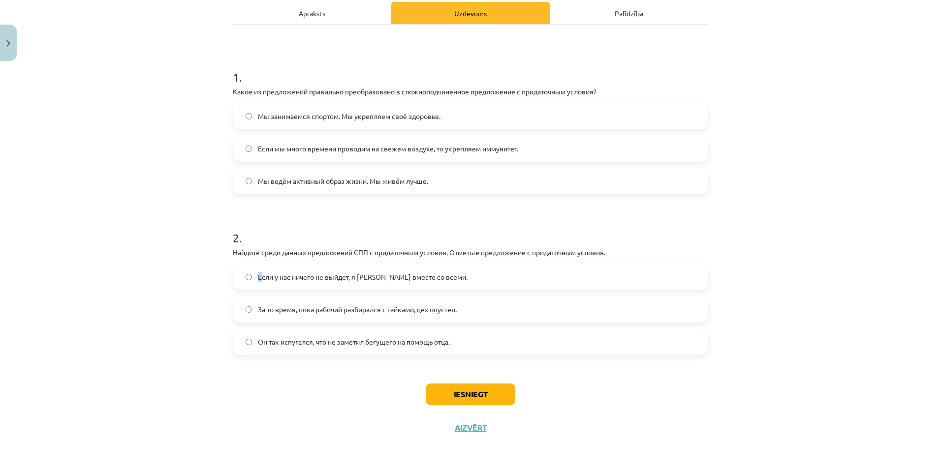
drag, startPoint x: 254, startPoint y: 278, endPoint x: 278, endPoint y: 278, distance: 24.1
click at [266, 277] on span "Если у нас ничего не выйдет, я уеду вместе со всеми." at bounding box center [363, 277] width 210 height 10
drag, startPoint x: 278, startPoint y: 278, endPoint x: 343, endPoint y: 283, distance: 65.2
click at [343, 283] on label "Если у нас ничего не выйдет, я уеду вместе со всеми." at bounding box center [470, 277] width 473 height 25
drag, startPoint x: 253, startPoint y: 277, endPoint x: 438, endPoint y: 270, distance: 185.6
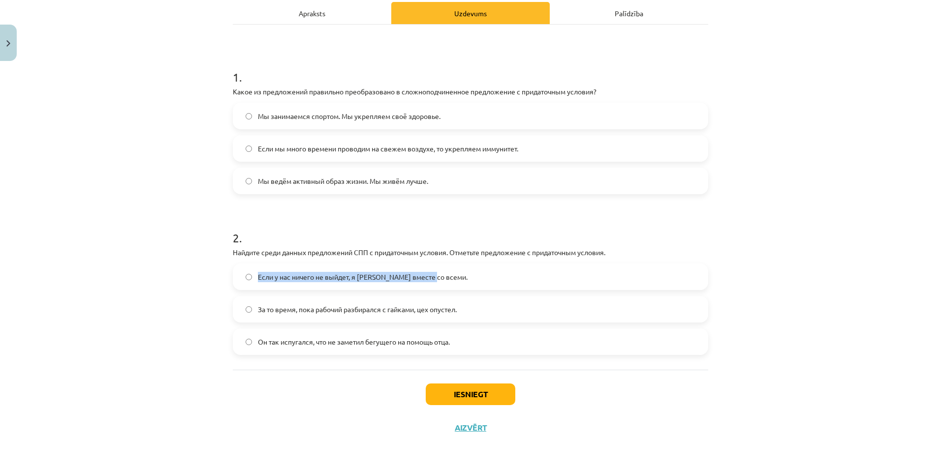
click at [438, 270] on label "Если у нас ничего не выйдет, я уеду вместе со всеми." at bounding box center [470, 277] width 473 height 25
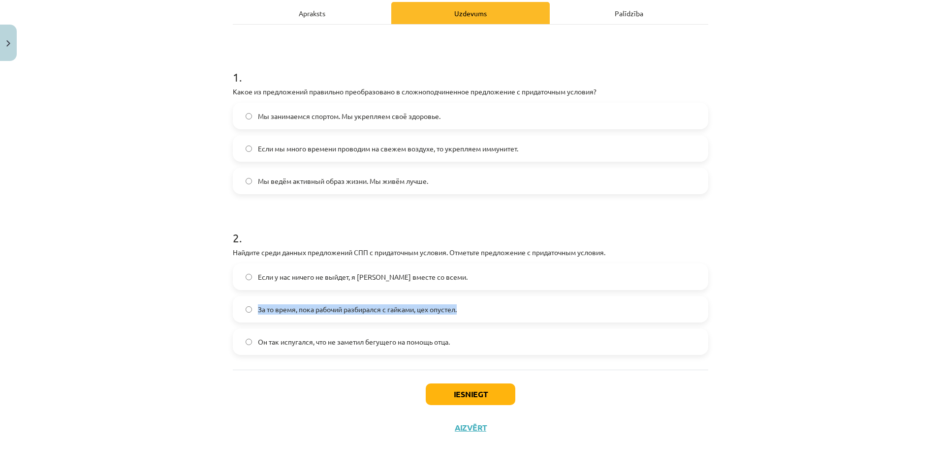
drag, startPoint x: 253, startPoint y: 307, endPoint x: 483, endPoint y: 310, distance: 229.8
click at [483, 310] on label "За то время, пока рабочий разбирался с гайками, цех опустел." at bounding box center [470, 309] width 473 height 25
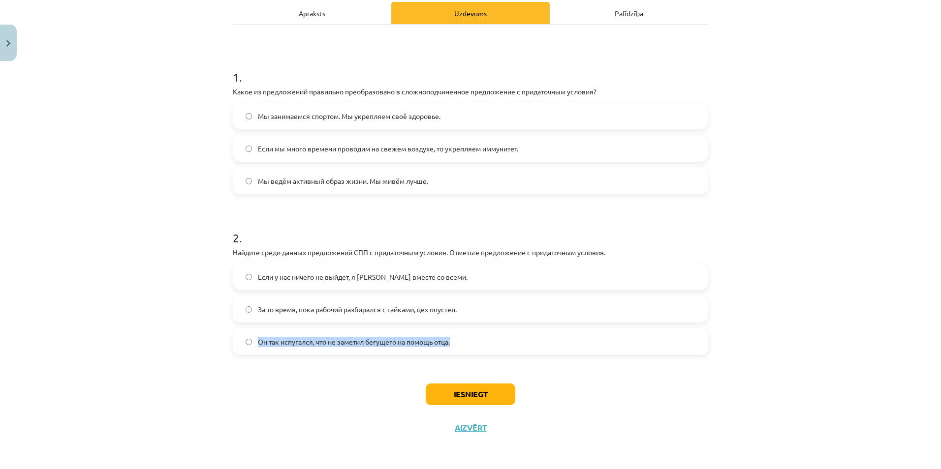
drag, startPoint x: 252, startPoint y: 338, endPoint x: 452, endPoint y: 339, distance: 199.8
click at [452, 339] on label "Он так испугался, что не заметил бегущего на помощь отца." at bounding box center [470, 342] width 473 height 25
click at [105, 211] on div "Mācību tēma: Krievu valodas b1 - 11. klases 1.ieskaites mācību materiāls #4 📖 §…" at bounding box center [470, 234] width 941 height 469
click at [295, 275] on span "Если у нас ничего не выйдет, я уеду вместе со всеми." at bounding box center [363, 277] width 210 height 10
click at [491, 390] on button "Iesniegt" at bounding box center [471, 395] width 90 height 22
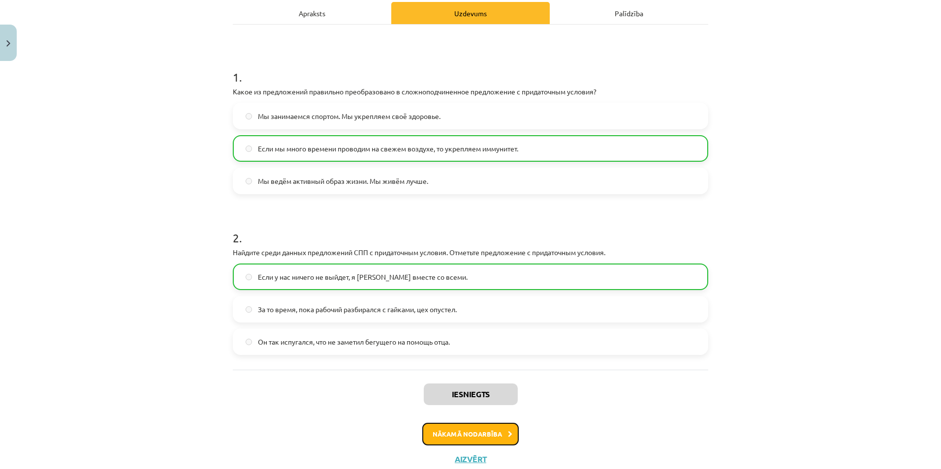
click at [473, 435] on button "Nākamā nodarbība" at bounding box center [470, 434] width 96 height 23
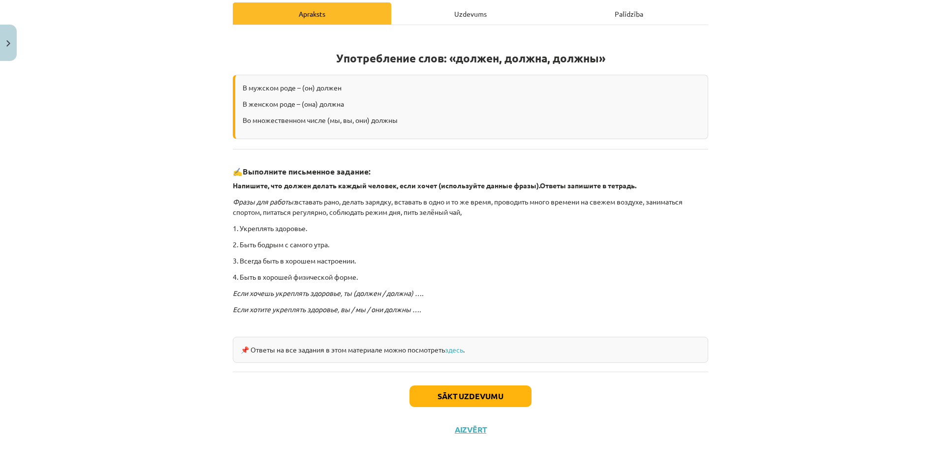
scroll to position [143, 0]
click at [504, 393] on button "Sākt uzdevumu" at bounding box center [470, 396] width 122 height 22
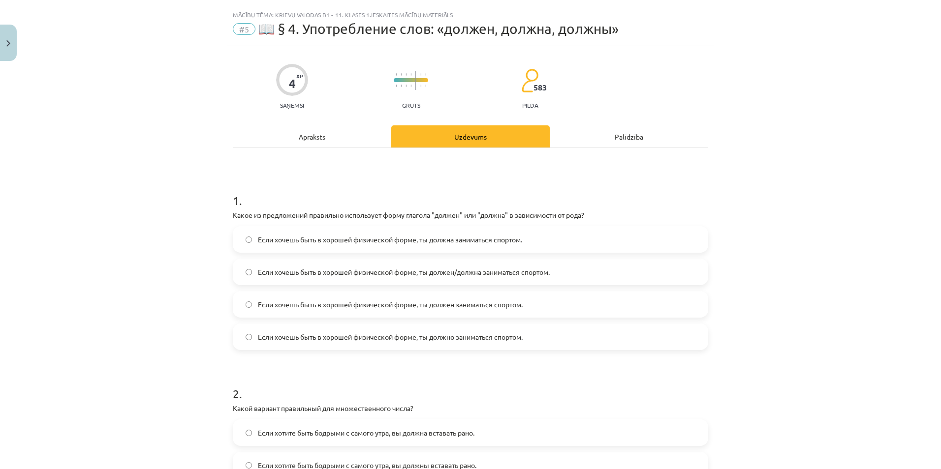
scroll to position [0, 0]
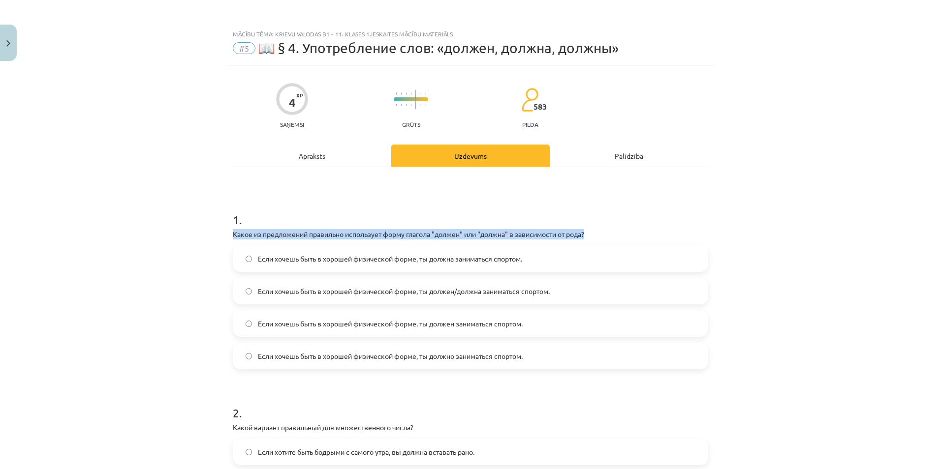
drag, startPoint x: 220, startPoint y: 231, endPoint x: 619, endPoint y: 229, distance: 398.1
click at [619, 229] on div "Mācību tēma: Krievu valodas b1 - 11. klases 1.ieskaites mācību materiāls #5 📖 §…" at bounding box center [470, 234] width 941 height 469
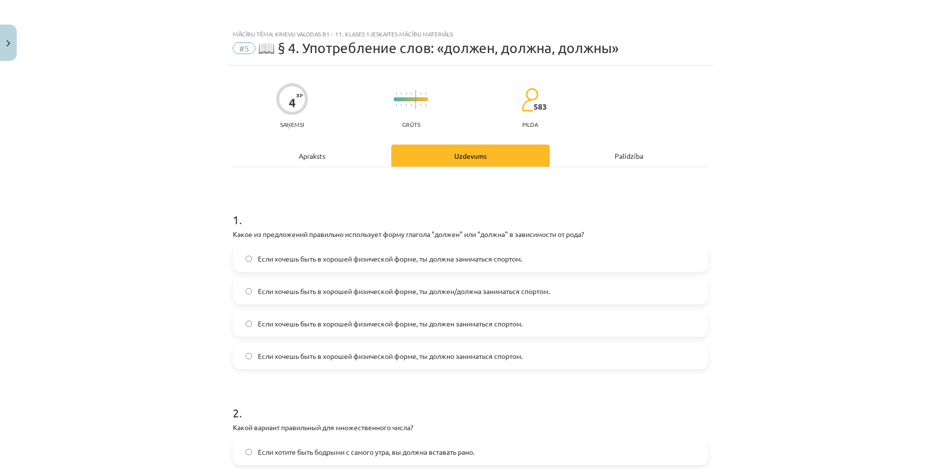
click at [790, 217] on div "Mācību tēma: Krievu valodas b1 - 11. klases 1.ieskaites mācību materiāls #5 📖 §…" at bounding box center [470, 234] width 941 height 469
drag, startPoint x: 250, startPoint y: 260, endPoint x: 545, endPoint y: 263, distance: 294.8
click at [545, 263] on label "Если хочешь быть в хорошей физической форме, ты должна заниматься спортом." at bounding box center [470, 259] width 473 height 25
drag, startPoint x: 251, startPoint y: 289, endPoint x: 580, endPoint y: 290, distance: 329.2
click at [580, 290] on label "Если хочешь быть в хорошей физической форме, ты должен/должна заниматься спорто…" at bounding box center [470, 291] width 473 height 25
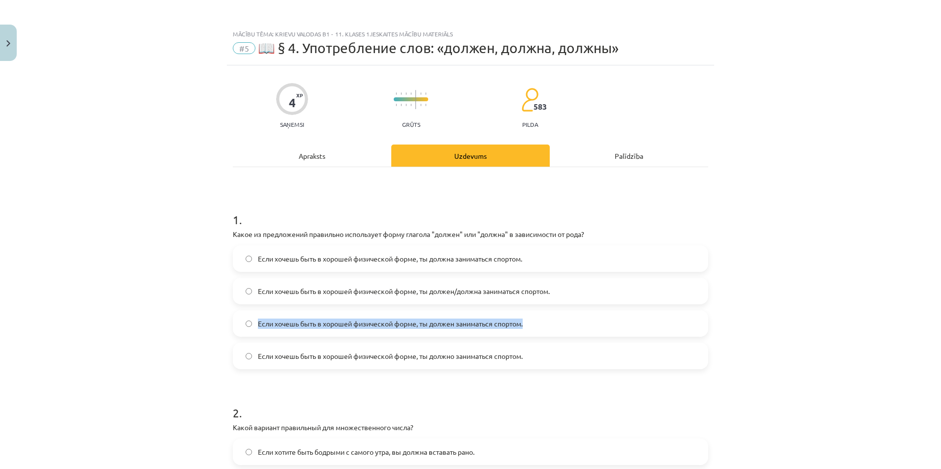
drag, startPoint x: 252, startPoint y: 324, endPoint x: 538, endPoint y: 326, distance: 285.9
click at [538, 326] on label "Если хочешь быть в хорошей физической форме, ты должен заниматься спортом." at bounding box center [470, 323] width 473 height 25
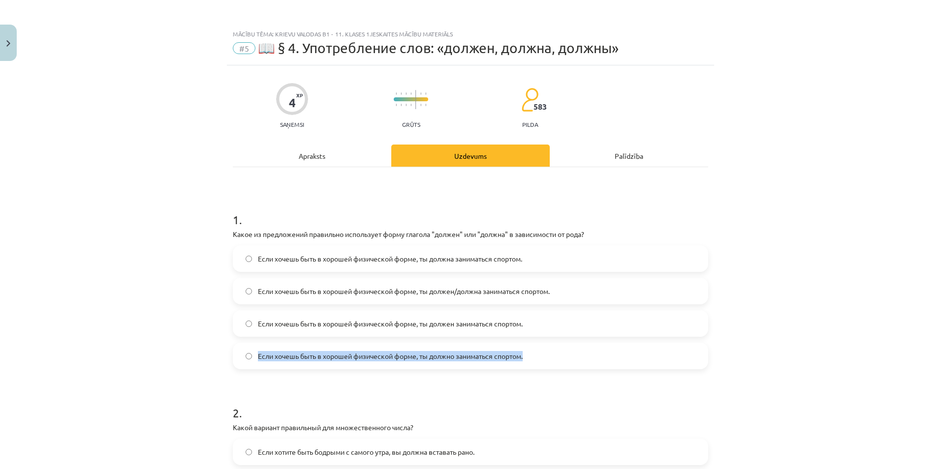
drag, startPoint x: 253, startPoint y: 354, endPoint x: 542, endPoint y: 357, distance: 289.4
click at [542, 357] on label "Если хочешь быть в хорошей физической форме, ты должно заниматься спортом." at bounding box center [470, 356] width 473 height 25
click at [751, 197] on div "Mācību tēma: Krievu valodas b1 - 11. klases 1.ieskaites mācību materiāls #5 📖 §…" at bounding box center [470, 234] width 941 height 469
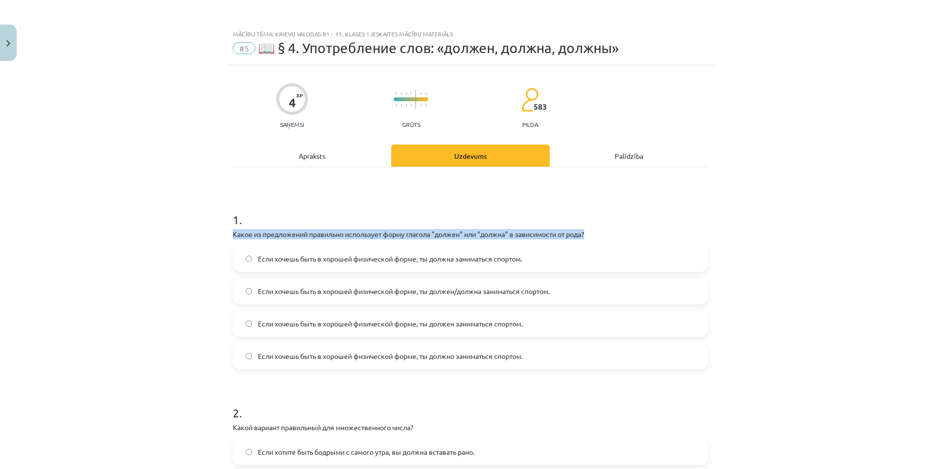
drag, startPoint x: 226, startPoint y: 232, endPoint x: 613, endPoint y: 227, distance: 386.8
click at [613, 227] on div "4 XP Saņemsi Grūts 583 pilda Apraksts Uzdevums Palīdzība 1 . Какое из предложен…" at bounding box center [470, 358] width 487 height 587
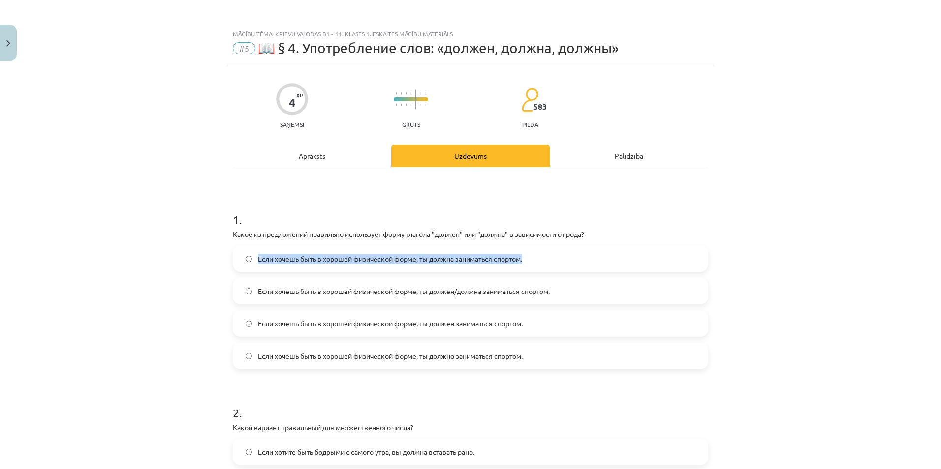
drag, startPoint x: 253, startPoint y: 256, endPoint x: 545, endPoint y: 259, distance: 291.3
click at [545, 259] on label "Если хочешь быть в хорошей физической форме, ты должна заниматься спортом." at bounding box center [470, 259] width 473 height 25
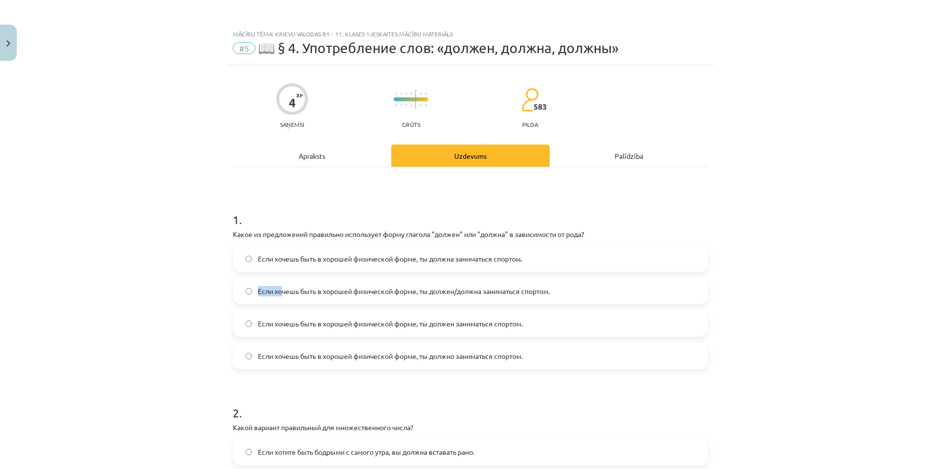
drag, startPoint x: 250, startPoint y: 291, endPoint x: 322, endPoint y: 291, distance: 71.8
click at [290, 291] on label "Если хочешь быть в хорошей физической форме, ты должен/должна заниматься спорто…" at bounding box center [470, 291] width 473 height 25
drag, startPoint x: 322, startPoint y: 291, endPoint x: 534, endPoint y: 281, distance: 211.8
click at [534, 281] on label "Если хочешь быть в хорошей физической форме, ты должен/должна заниматься спорто…" at bounding box center [470, 291] width 473 height 25
drag, startPoint x: 252, startPoint y: 289, endPoint x: 594, endPoint y: 293, distance: 341.5
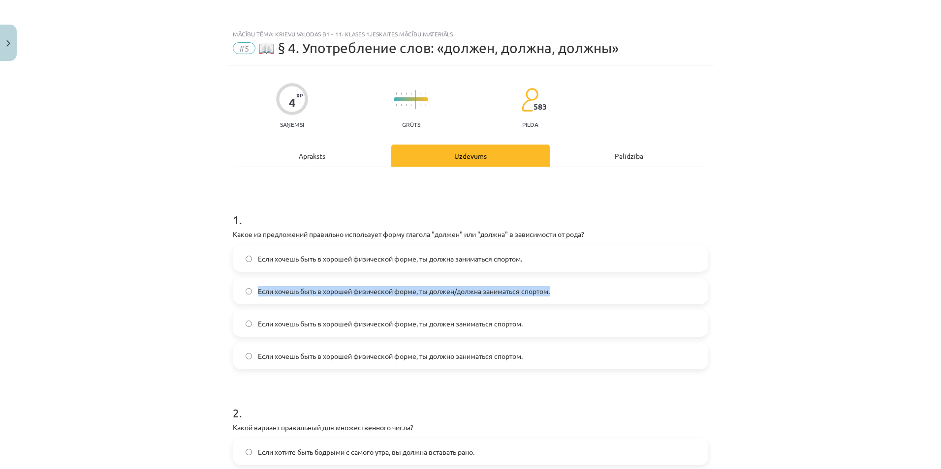
click at [594, 293] on label "Если хочешь быть в хорошей физической форме, ты должен/должна заниматься спорто…" at bounding box center [470, 291] width 473 height 25
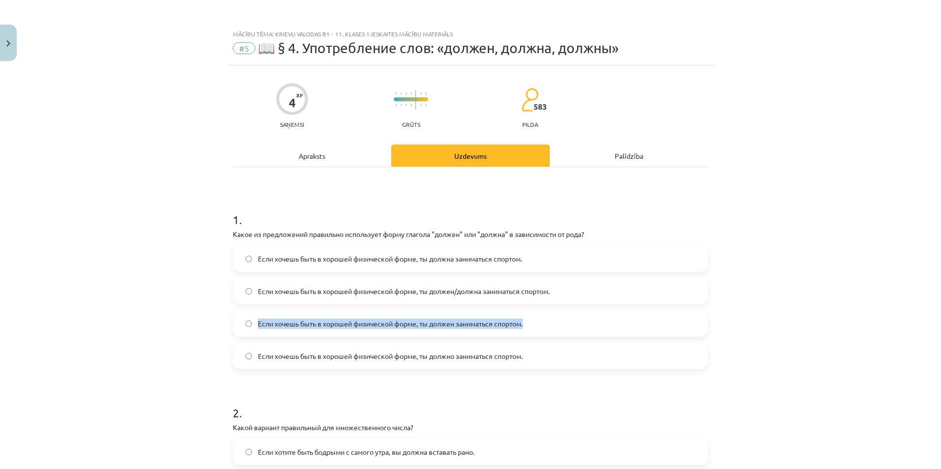
drag, startPoint x: 252, startPoint y: 322, endPoint x: 541, endPoint y: 327, distance: 288.9
click at [541, 327] on label "Если хочешь быть в хорошей физической форме, ты должен заниматься спортом." at bounding box center [470, 323] width 473 height 25
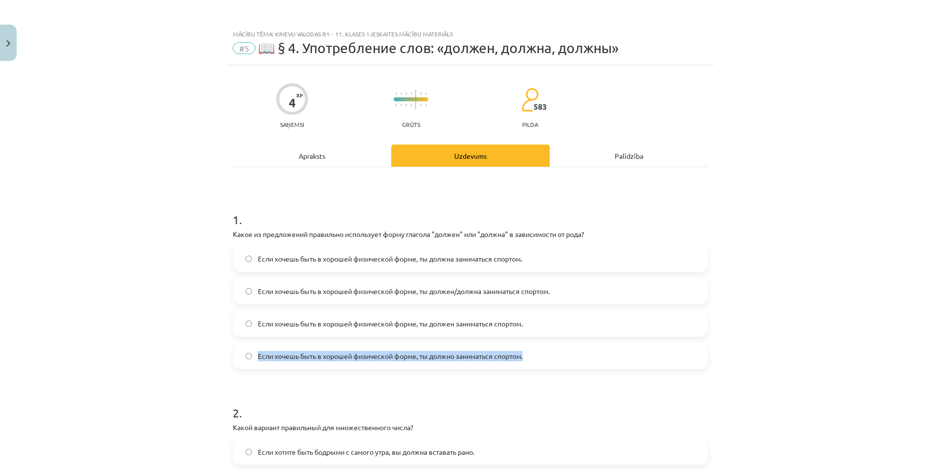
drag, startPoint x: 251, startPoint y: 357, endPoint x: 538, endPoint y: 352, distance: 287.4
click at [538, 352] on label "Если хочешь быть в хорошей физической форме, ты должно заниматься спортом." at bounding box center [470, 356] width 473 height 25
click at [144, 250] on div "Mācību tēma: Krievu valodas b1 - 11. klases 1.ieskaites mācību materiāls #5 📖 §…" at bounding box center [470, 234] width 941 height 469
click at [409, 292] on span "Если хочешь быть в хорошей физической форме, ты должен/должна заниматься спорто…" at bounding box center [404, 291] width 292 height 10
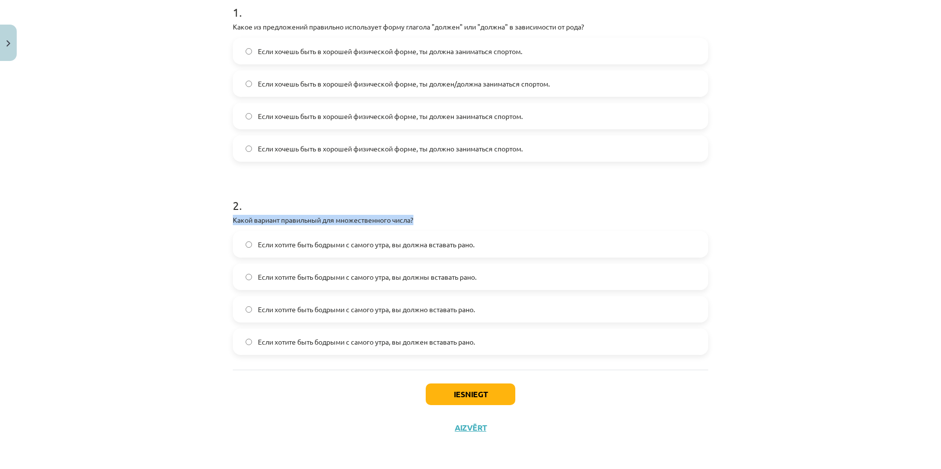
drag, startPoint x: 216, startPoint y: 218, endPoint x: 448, endPoint y: 217, distance: 232.3
click at [448, 217] on div "Mācību tēma: Krievu valodas b1 - 11. klases 1.ieskaites mācību materiāls #5 📖 §…" at bounding box center [470, 234] width 941 height 469
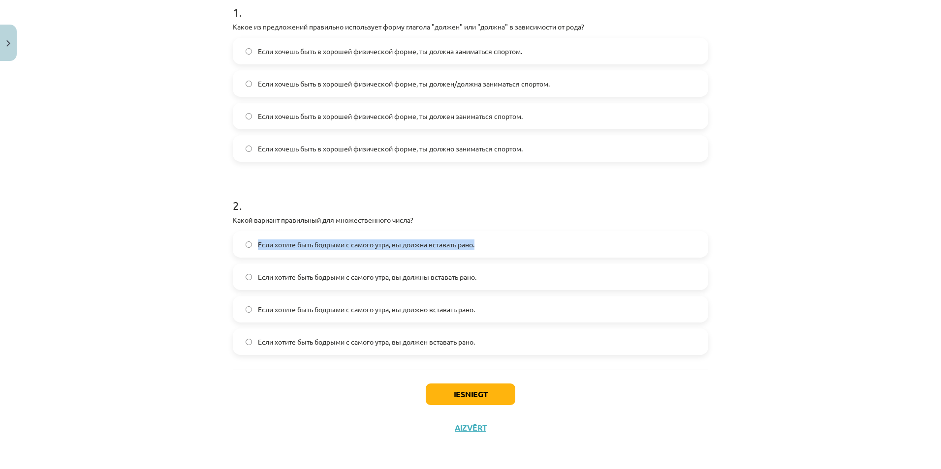
drag, startPoint x: 252, startPoint y: 244, endPoint x: 498, endPoint y: 251, distance: 246.7
click at [498, 251] on label "Если хотите быть бодрыми с самого утра, вы должна вставать рано." at bounding box center [470, 244] width 473 height 25
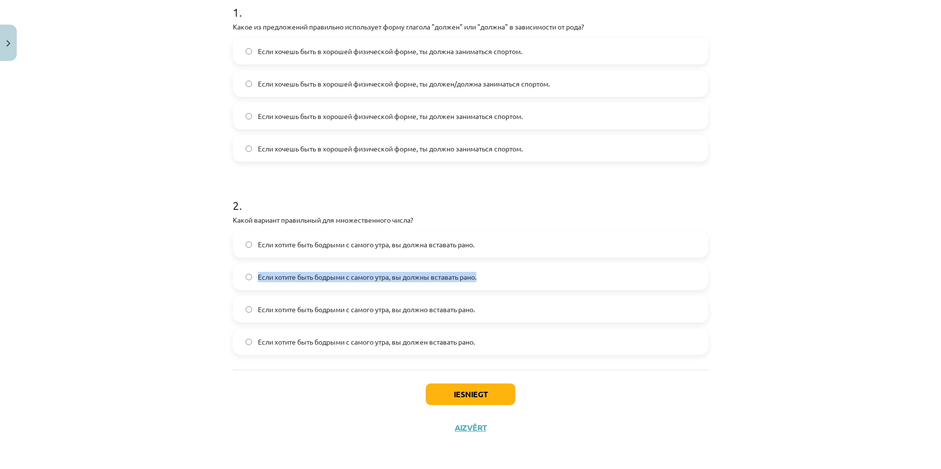
drag, startPoint x: 253, startPoint y: 276, endPoint x: 493, endPoint y: 281, distance: 240.2
click at [493, 281] on label "Если хотите быть бодрыми с самого утра, вы должны вставать рано." at bounding box center [470, 277] width 473 height 25
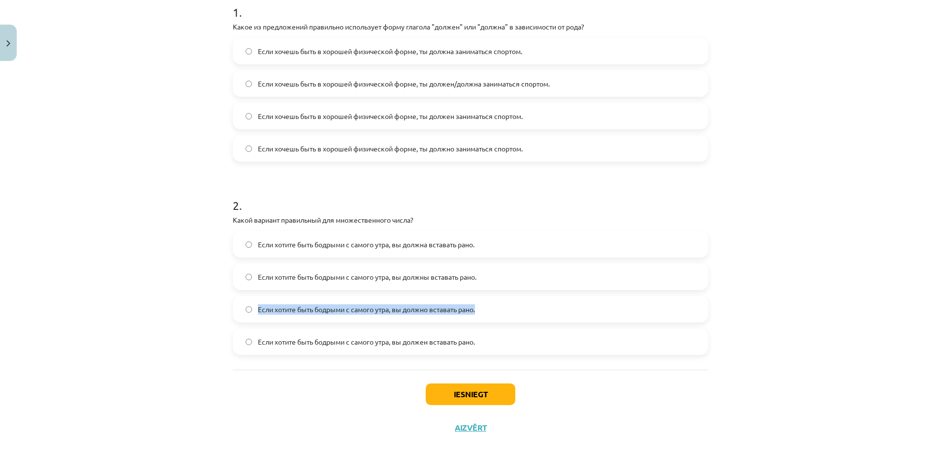
drag, startPoint x: 249, startPoint y: 308, endPoint x: 486, endPoint y: 322, distance: 236.6
click at [486, 322] on div "Если хотите быть бодрыми с самого утра, вы должно вставать рано." at bounding box center [470, 309] width 475 height 27
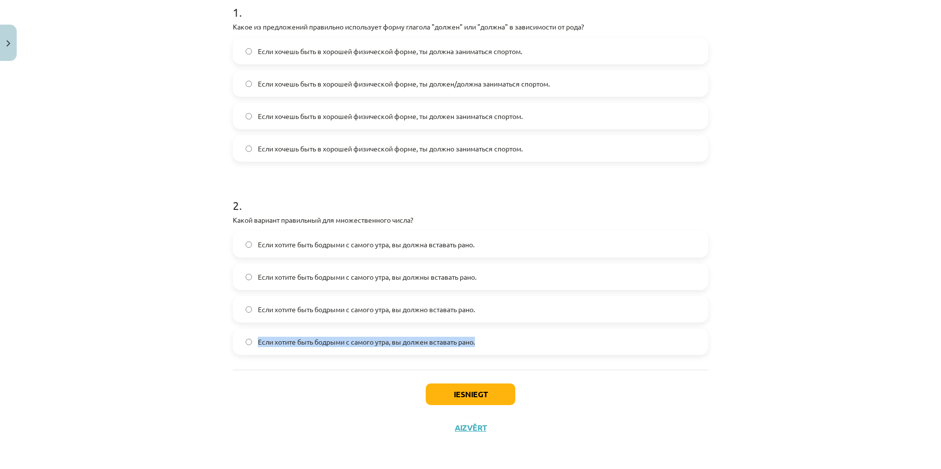
drag, startPoint x: 255, startPoint y: 341, endPoint x: 488, endPoint y: 335, distance: 233.3
click at [488, 335] on label "Если хотите быть бодрыми с самого утра, вы должен вставать рано." at bounding box center [470, 342] width 473 height 25
click at [88, 172] on div "Mācību tēma: Krievu valodas b1 - 11. klases 1.ieskaites mācību materiāls #5 📖 §…" at bounding box center [470, 234] width 941 height 469
click at [348, 279] on span "Если хотите быть бодрыми с самого утра, вы должны вставать рано." at bounding box center [367, 277] width 218 height 10
click at [468, 394] on button "Iesniegt" at bounding box center [471, 395] width 90 height 22
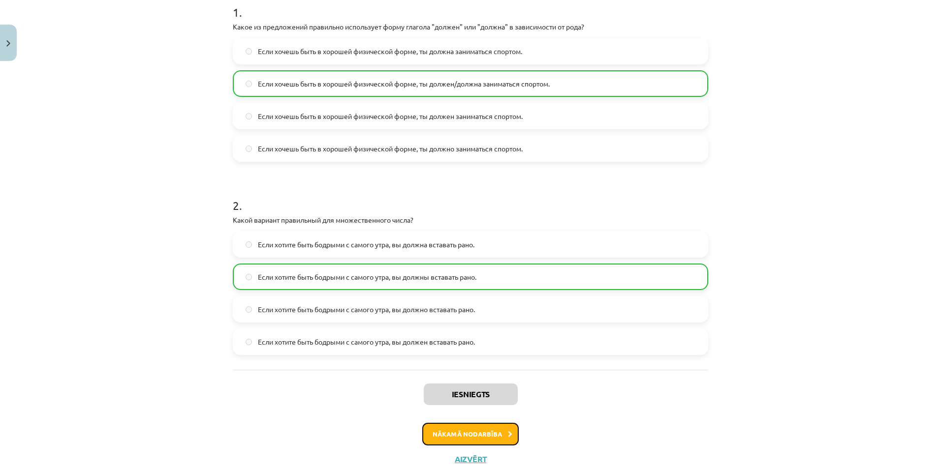
click at [463, 430] on button "Nākamā nodarbība" at bounding box center [470, 434] width 96 height 23
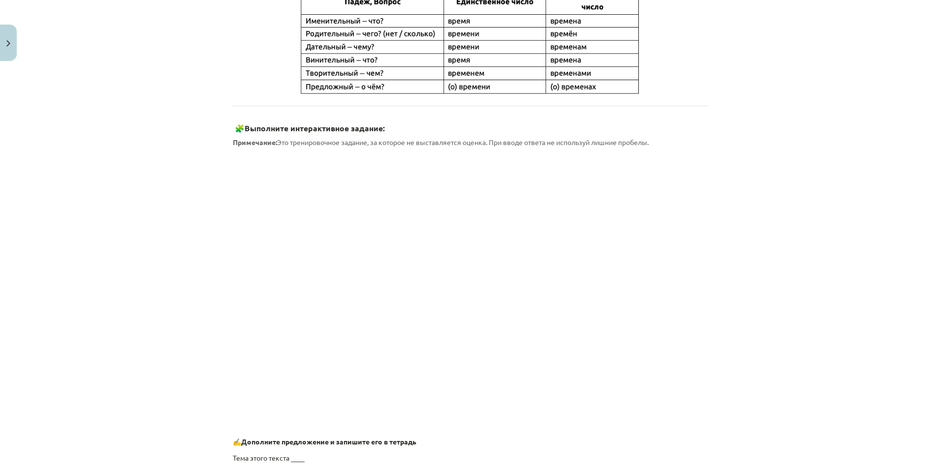
scroll to position [664, 0]
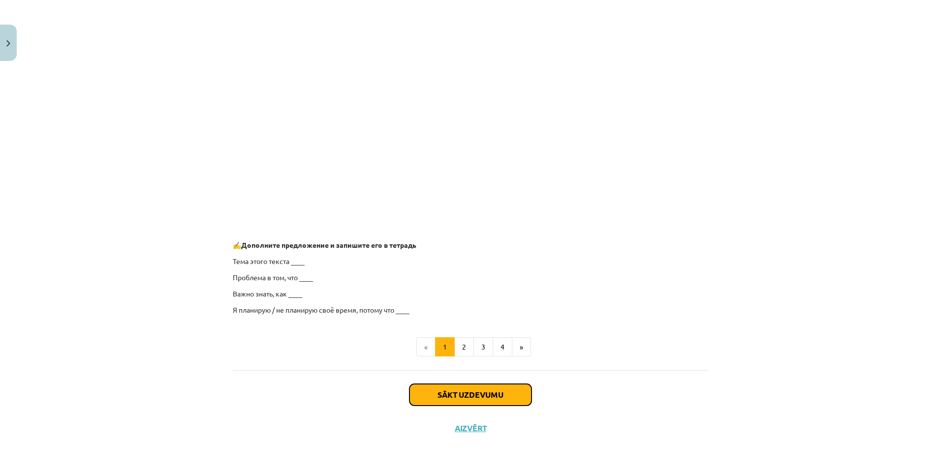
click at [471, 392] on button "Sākt uzdevumu" at bounding box center [470, 395] width 122 height 22
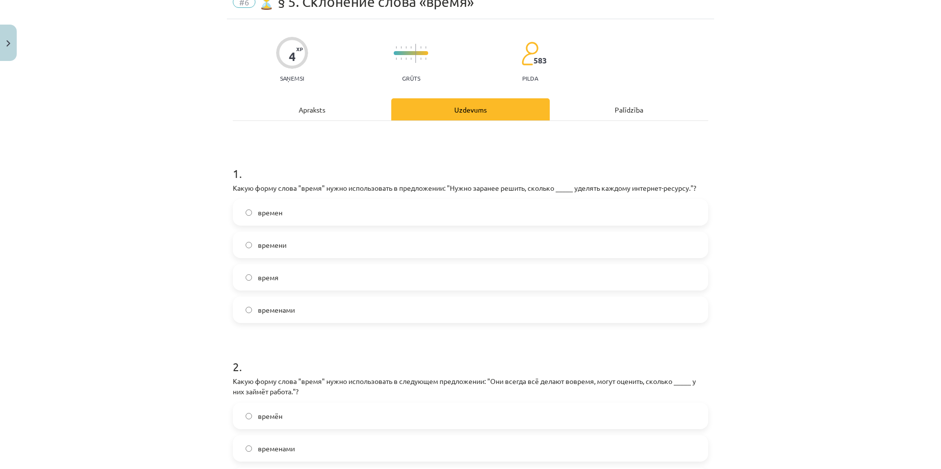
scroll to position [98, 0]
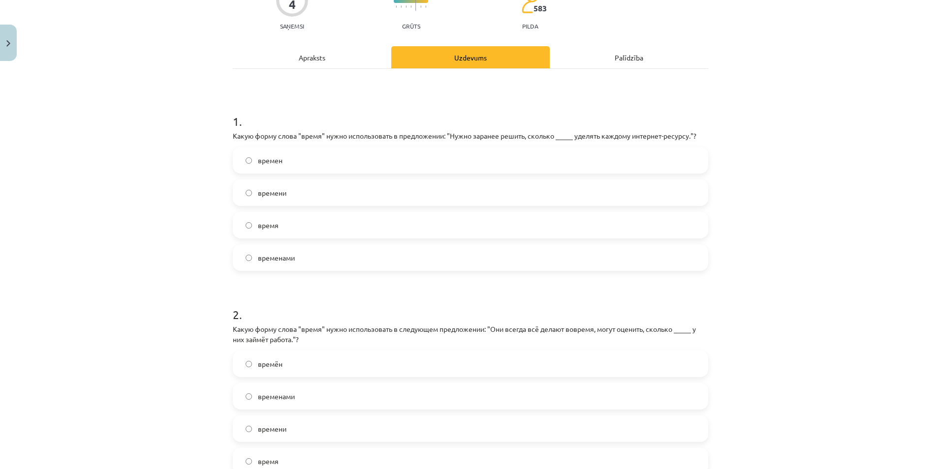
click at [252, 227] on label "время" at bounding box center [470, 225] width 473 height 25
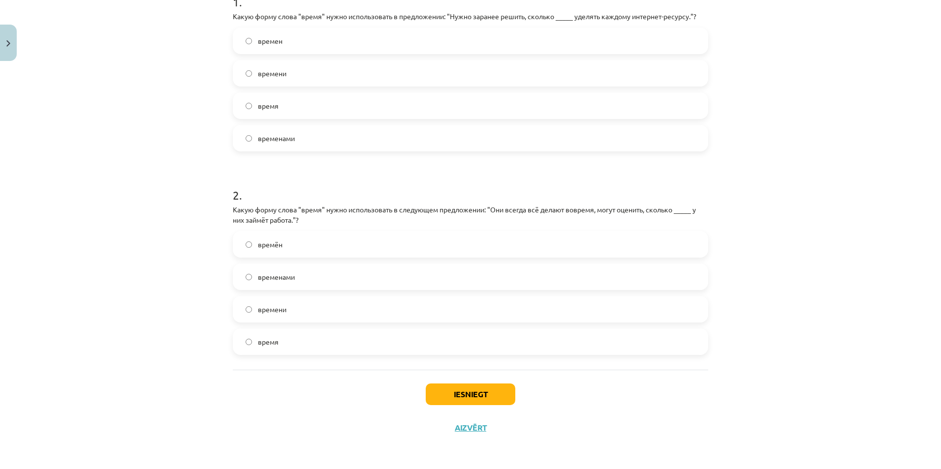
click at [286, 308] on label "времени" at bounding box center [470, 309] width 473 height 25
click at [456, 393] on button "Iesniegt" at bounding box center [471, 395] width 90 height 22
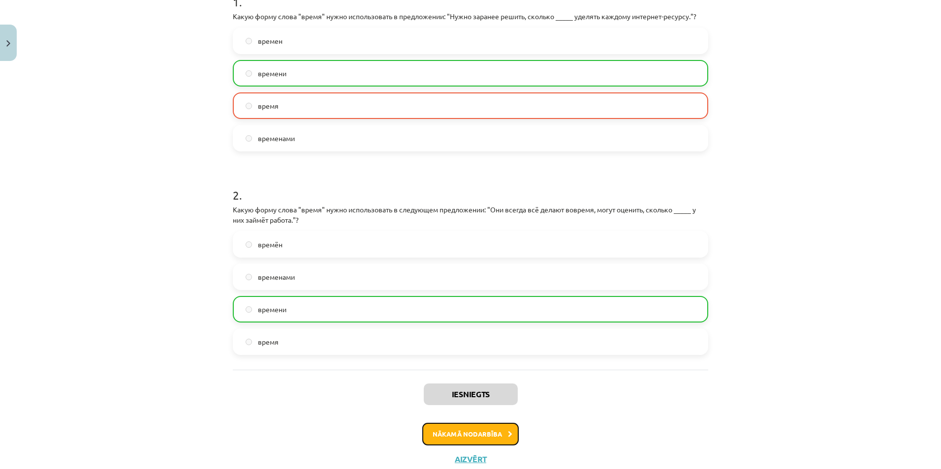
click at [450, 429] on button "Nākamā nodarbība" at bounding box center [470, 434] width 96 height 23
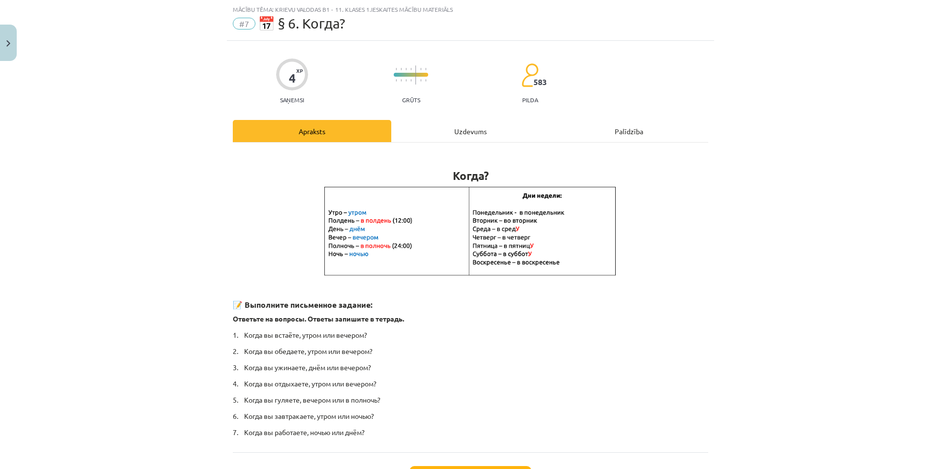
scroll to position [106, 0]
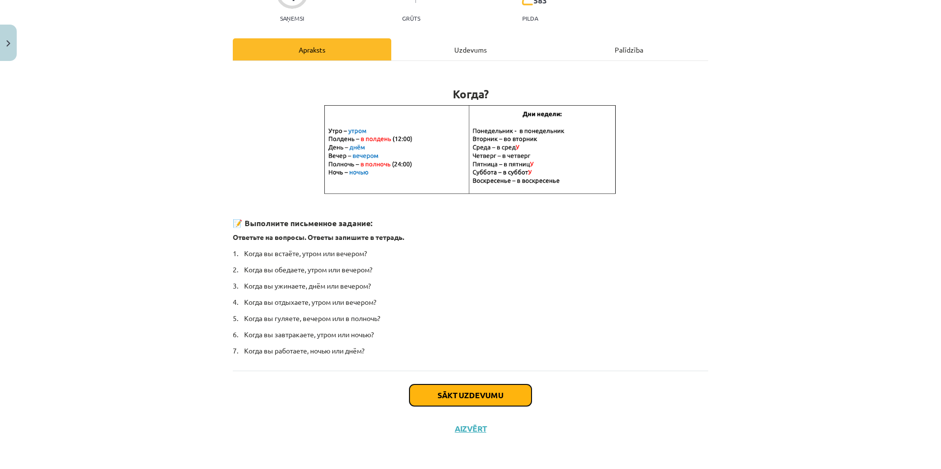
click at [467, 395] on button "Sākt uzdevumu" at bounding box center [470, 396] width 122 height 22
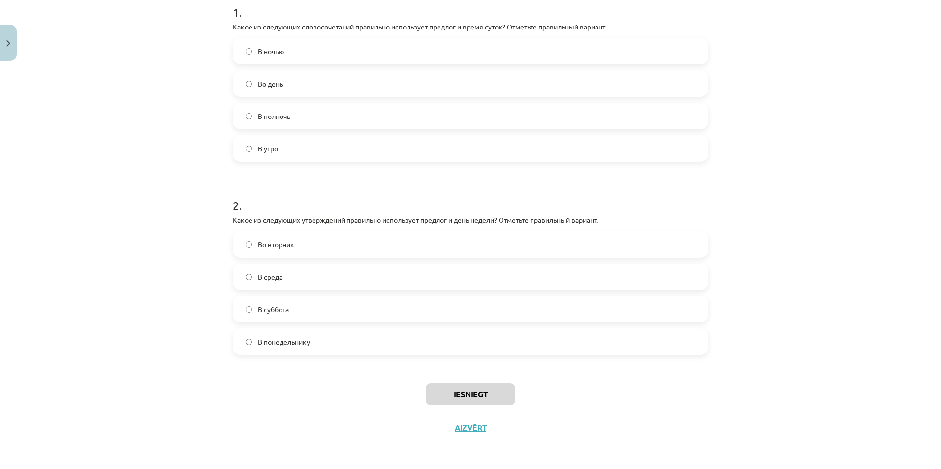
scroll to position [60, 0]
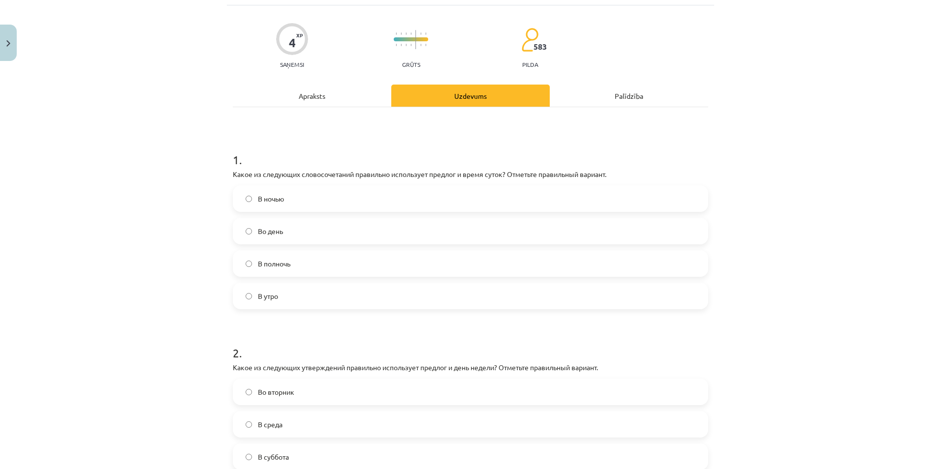
drag, startPoint x: 218, startPoint y: 174, endPoint x: 630, endPoint y: 168, distance: 412.4
click at [630, 168] on div "Mācību tēma: Krievu valodas b1 - 11. klases 1.ieskaites mācību materiāls #7 📅 §…" at bounding box center [470, 234] width 941 height 469
click at [595, 127] on div "1 . Какое из следующих словосочетаний правильно использует предлог и время суто…" at bounding box center [470, 312] width 475 height 410
drag, startPoint x: 252, startPoint y: 198, endPoint x: 290, endPoint y: 205, distance: 39.0
click at [290, 205] on label "В ночью" at bounding box center [470, 199] width 473 height 25
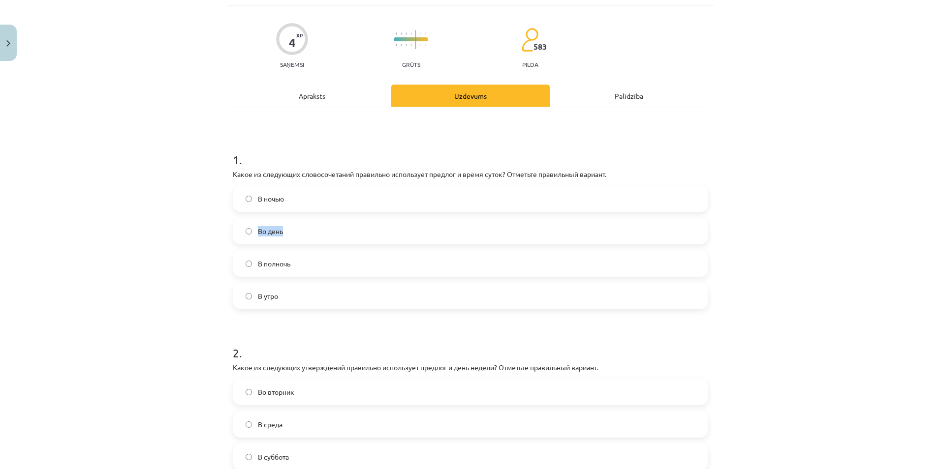
drag, startPoint x: 252, startPoint y: 230, endPoint x: 291, endPoint y: 232, distance: 38.5
click at [291, 232] on label "Во день" at bounding box center [470, 231] width 473 height 25
click at [245, 110] on div "1 . Какое из следующих словосочетаний правильно использует предлог и время суто…" at bounding box center [470, 312] width 475 height 410
drag, startPoint x: 251, startPoint y: 263, endPoint x: 307, endPoint y: 260, distance: 55.2
click at [307, 260] on label "В полночь" at bounding box center [470, 263] width 473 height 25
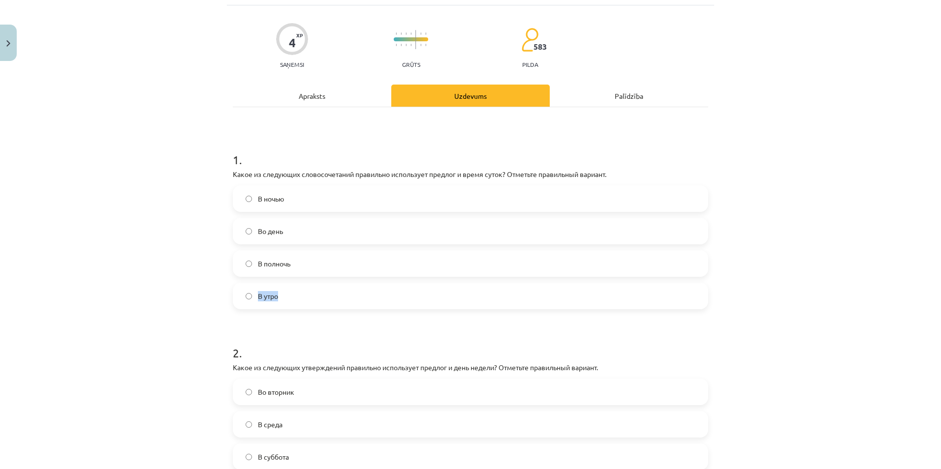
drag, startPoint x: 251, startPoint y: 293, endPoint x: 286, endPoint y: 294, distance: 35.0
click at [286, 294] on label "В утро" at bounding box center [470, 296] width 473 height 25
click at [298, 259] on label "В полночь" at bounding box center [470, 263] width 473 height 25
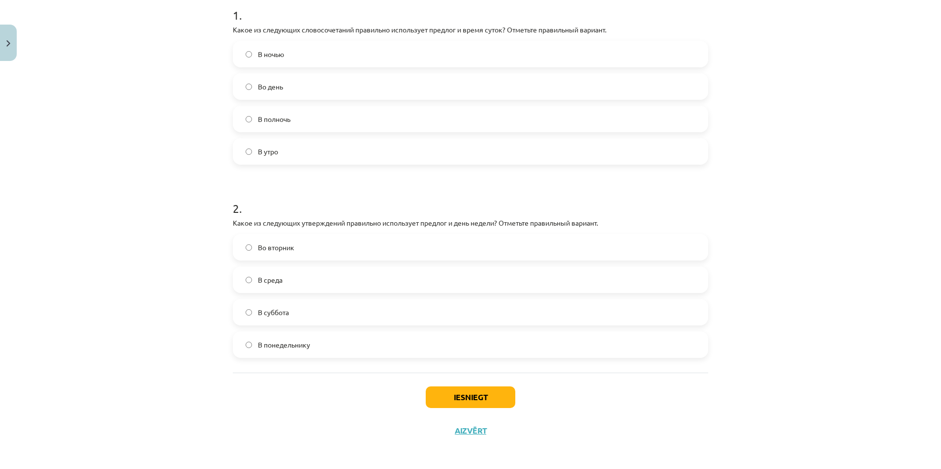
scroll to position [208, 0]
drag, startPoint x: 223, startPoint y: 220, endPoint x: 624, endPoint y: 220, distance: 401.0
click at [624, 220] on div "4 XP Saņemsi Grūts 583 pilda Apraksts Uzdevums Palīdzība 1 . Какое из следующих…" at bounding box center [470, 151] width 487 height 587
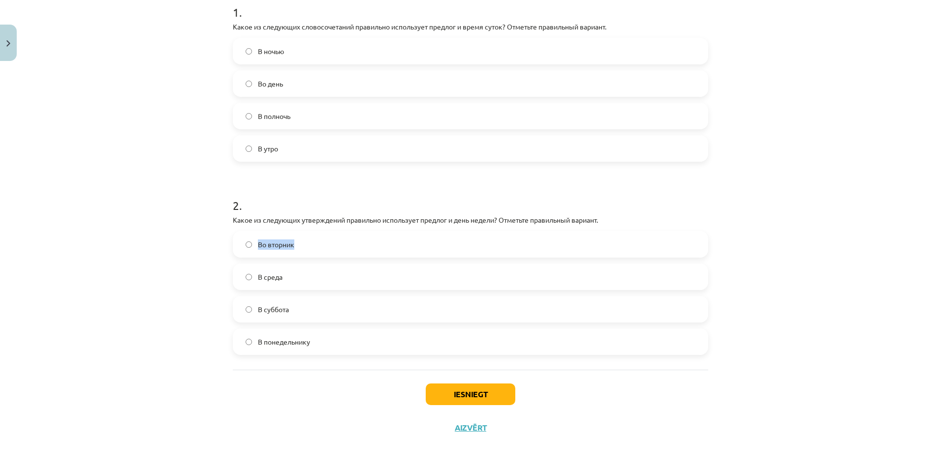
drag, startPoint x: 251, startPoint y: 242, endPoint x: 303, endPoint y: 246, distance: 51.8
click at [303, 246] on label "Во вторник" at bounding box center [470, 244] width 473 height 25
drag, startPoint x: 251, startPoint y: 276, endPoint x: 282, endPoint y: 279, distance: 31.2
click at [282, 279] on label "В среда" at bounding box center [470, 277] width 473 height 25
drag, startPoint x: 251, startPoint y: 309, endPoint x: 308, endPoint y: 313, distance: 56.7
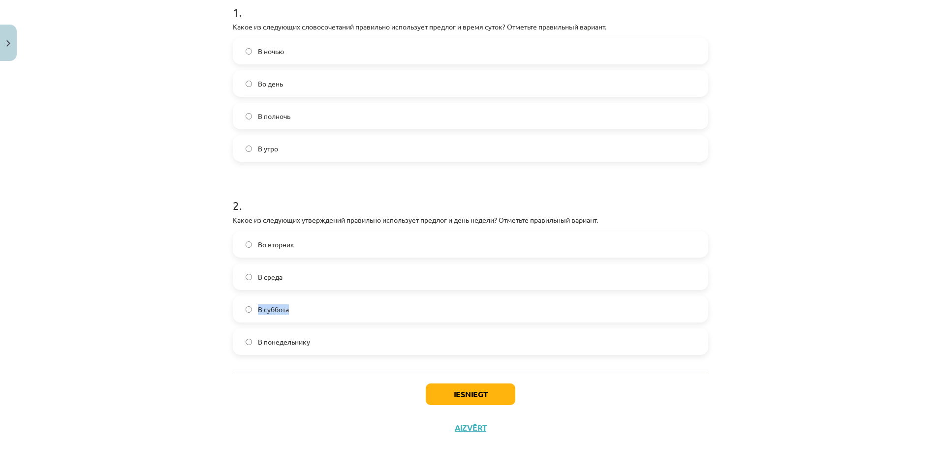
click at [308, 313] on label "В суббота" at bounding box center [470, 309] width 473 height 25
drag, startPoint x: 254, startPoint y: 340, endPoint x: 260, endPoint y: 341, distance: 6.5
click at [258, 341] on span "В понедельнику" at bounding box center [284, 342] width 52 height 10
drag, startPoint x: 260, startPoint y: 341, endPoint x: 323, endPoint y: 344, distance: 62.6
click at [323, 344] on label "В понедельнику" at bounding box center [470, 342] width 473 height 25
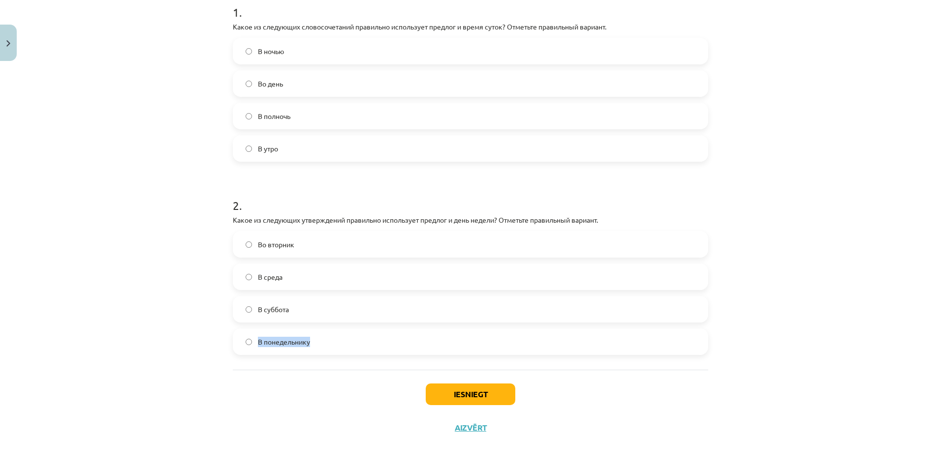
click at [324, 343] on label "В понедельнику" at bounding box center [470, 342] width 473 height 25
click at [302, 246] on label "Во вторник" at bounding box center [470, 244] width 473 height 25
click at [463, 395] on button "Iesniegt" at bounding box center [471, 395] width 90 height 22
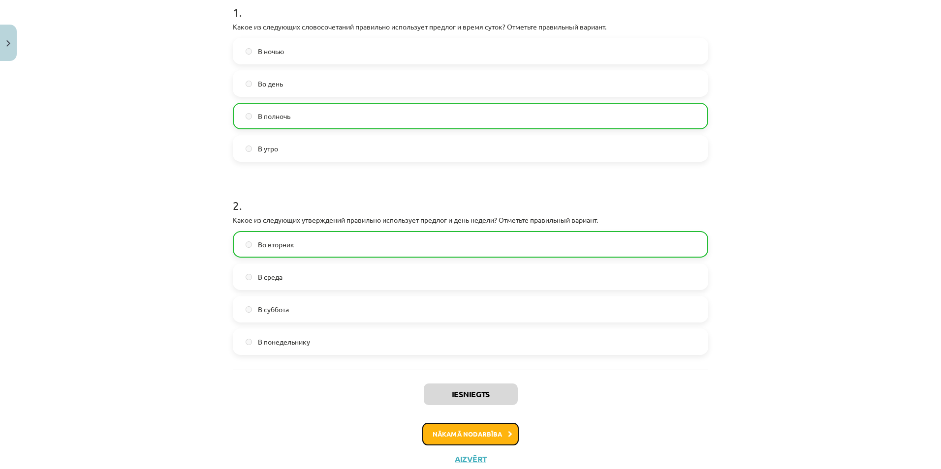
click at [464, 436] on button "Nākamā nodarbība" at bounding box center [470, 434] width 96 height 23
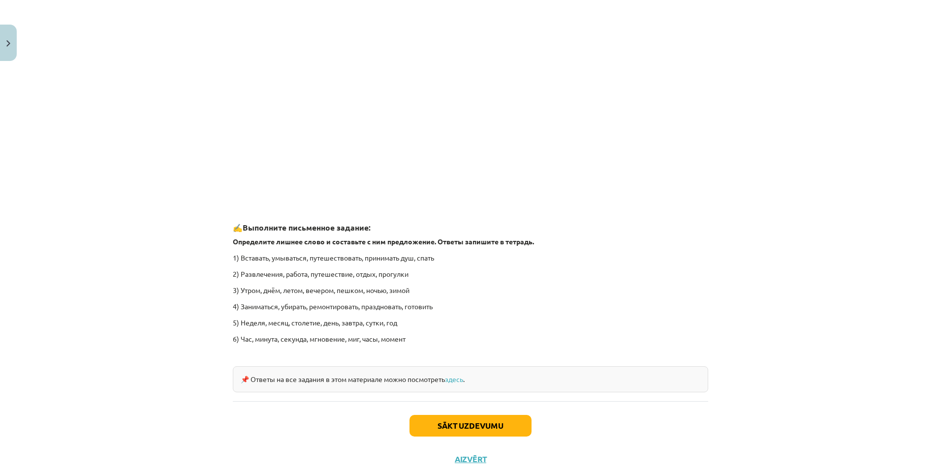
scroll to position [1368, 0]
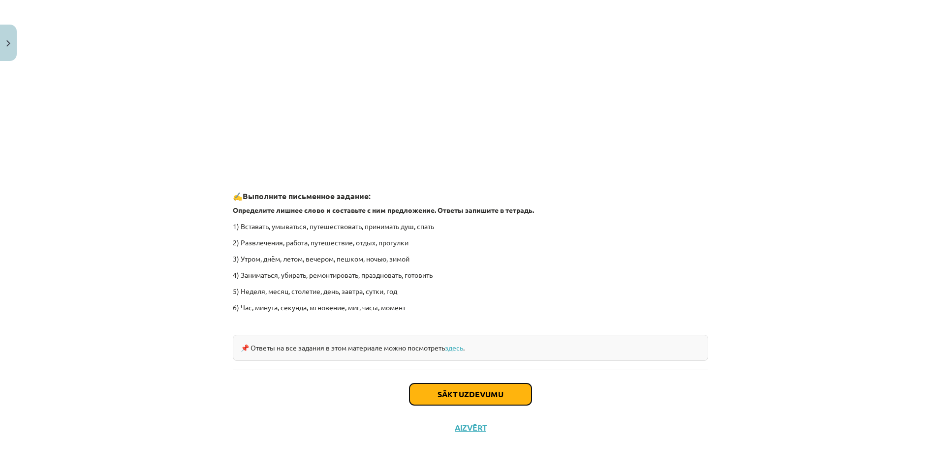
click at [478, 388] on button "Sākt uzdevumu" at bounding box center [470, 395] width 122 height 22
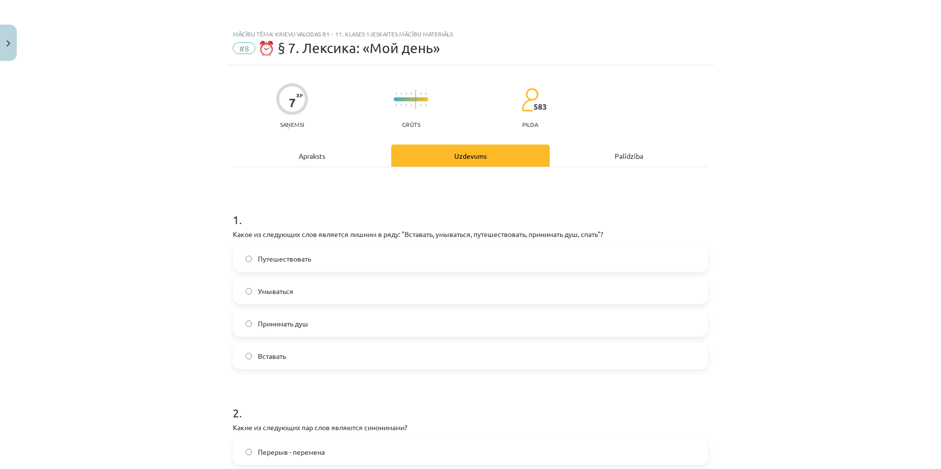
scroll to position [49, 0]
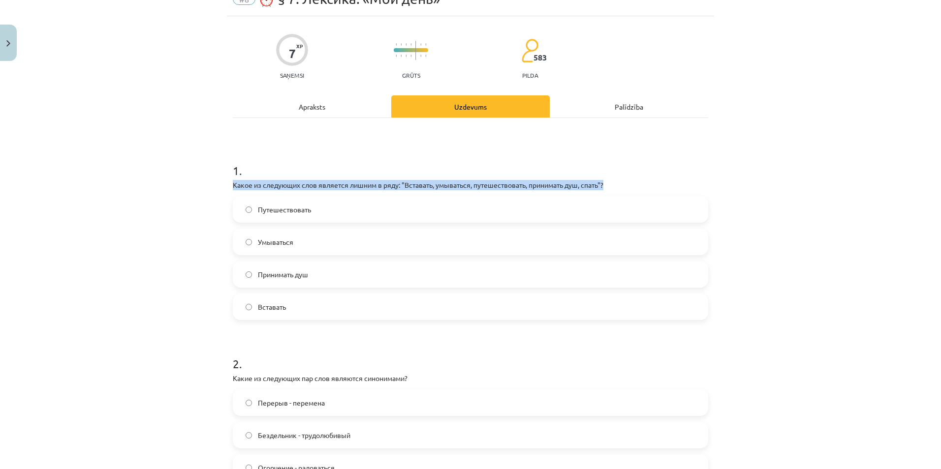
drag, startPoint x: 220, startPoint y: 185, endPoint x: 646, endPoint y: 181, distance: 425.2
click at [646, 181] on div "Mācību tēma: Krievu valodas b1 - 11. klases 1.ieskaites mācību materiāls #8 ⏰ §…" at bounding box center [470, 234] width 941 height 469
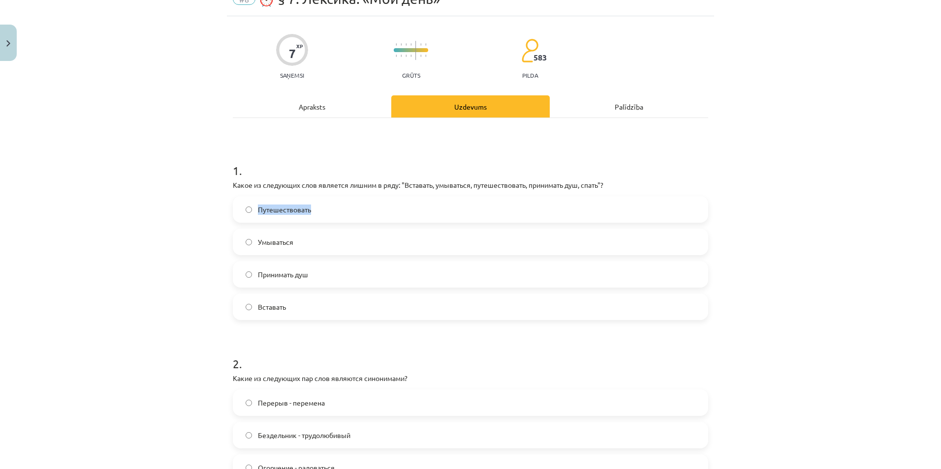
drag, startPoint x: 251, startPoint y: 209, endPoint x: 330, endPoint y: 213, distance: 78.3
click at [330, 213] on label "Путешествовать" at bounding box center [470, 209] width 473 height 25
drag, startPoint x: 253, startPoint y: 241, endPoint x: 302, endPoint y: 239, distance: 49.2
click at [302, 239] on label "Умываться" at bounding box center [470, 242] width 473 height 25
drag, startPoint x: 252, startPoint y: 275, endPoint x: 327, endPoint y: 272, distance: 74.8
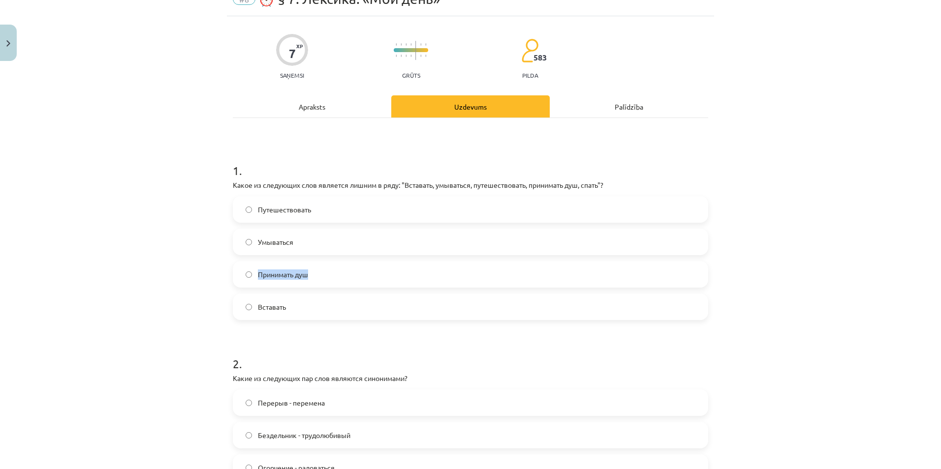
click at [327, 272] on label "Принимать душ" at bounding box center [470, 274] width 473 height 25
drag, startPoint x: 250, startPoint y: 308, endPoint x: 293, endPoint y: 311, distance: 42.9
click at [293, 311] on label "Вставать" at bounding box center [470, 307] width 473 height 25
click at [306, 212] on span "Путешествовать" at bounding box center [284, 210] width 53 height 10
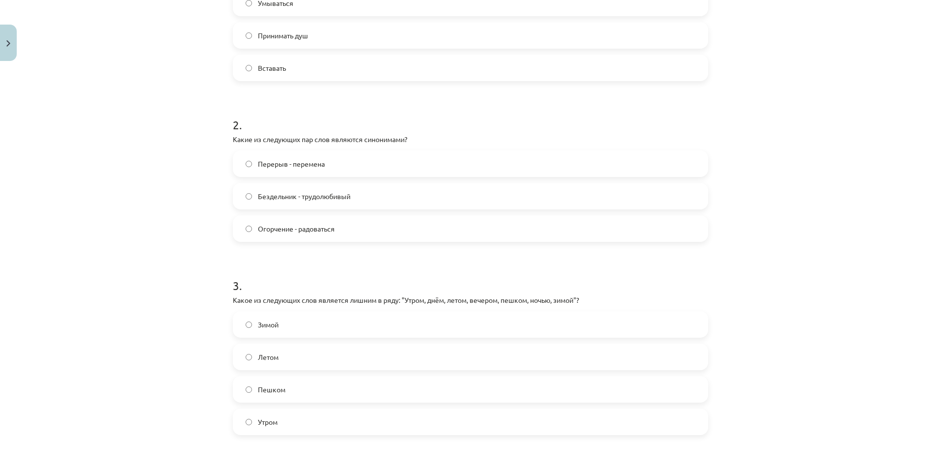
scroll to position [295, 0]
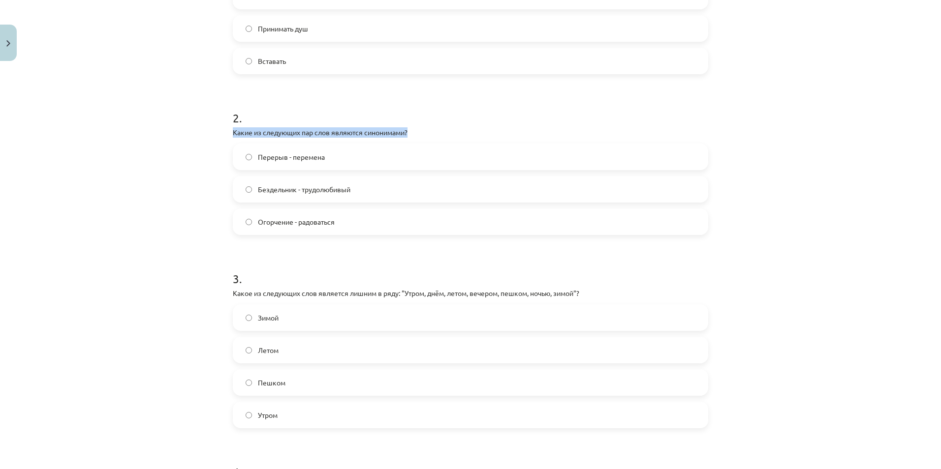
drag, startPoint x: 226, startPoint y: 132, endPoint x: 414, endPoint y: 131, distance: 188.0
click at [414, 131] on div "7 XP Saņemsi Grūts 583 pilda Apraksts Uzdevums Palīdzība 1 . Какое из следующих…" at bounding box center [470, 240] width 487 height 941
drag, startPoint x: 253, startPoint y: 155, endPoint x: 340, endPoint y: 155, distance: 86.6
click at [340, 155] on label "Перерыв - перемена" at bounding box center [470, 157] width 473 height 25
drag, startPoint x: 252, startPoint y: 187, endPoint x: 362, endPoint y: 190, distance: 109.3
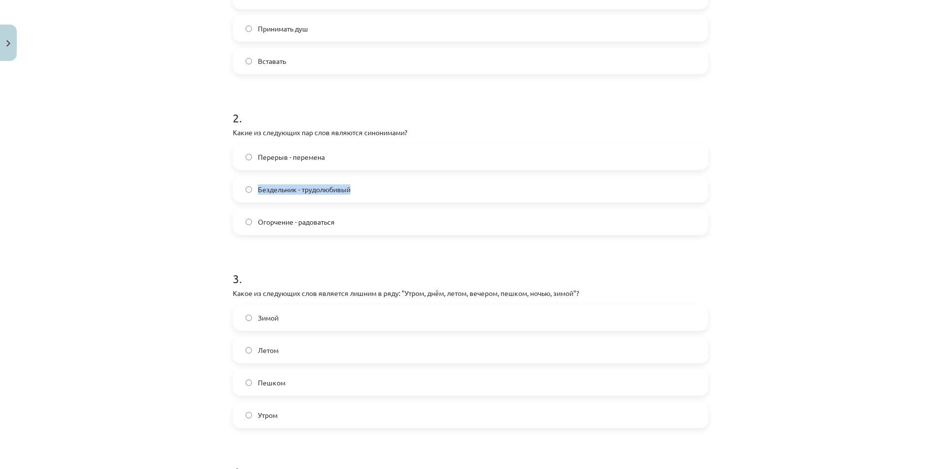
click at [362, 190] on label "Бездельник - трудолюбивый" at bounding box center [470, 189] width 473 height 25
drag, startPoint x: 252, startPoint y: 219, endPoint x: 349, endPoint y: 225, distance: 97.1
click at [349, 225] on label "Огорчение - радоваться" at bounding box center [470, 222] width 473 height 25
click at [287, 158] on span "Перерыв - перемена" at bounding box center [291, 157] width 67 height 10
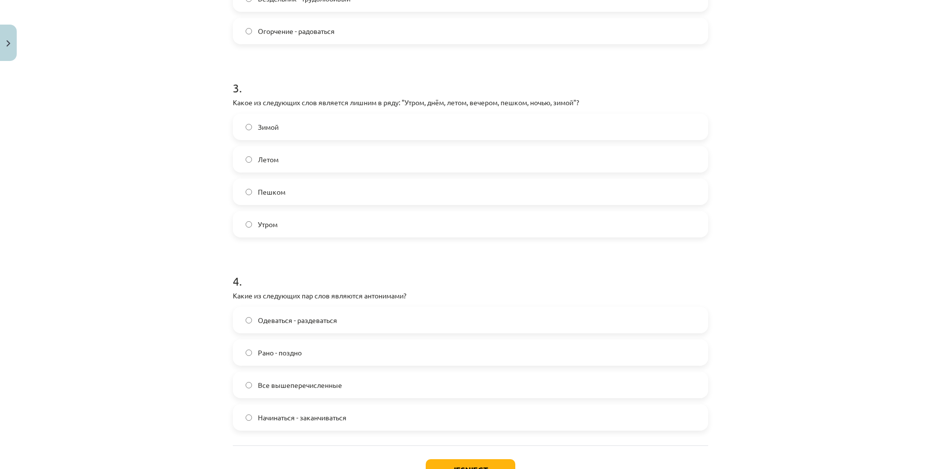
scroll to position [541, 0]
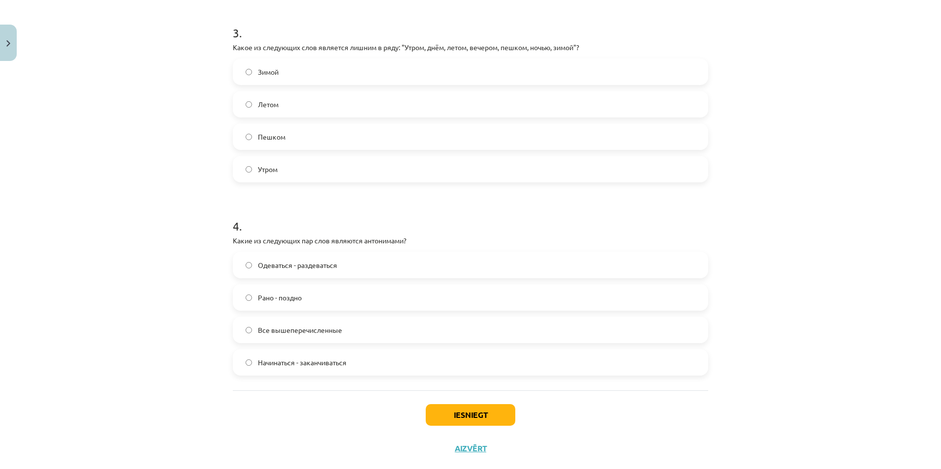
click at [382, 133] on label "Пешком" at bounding box center [470, 136] width 473 height 25
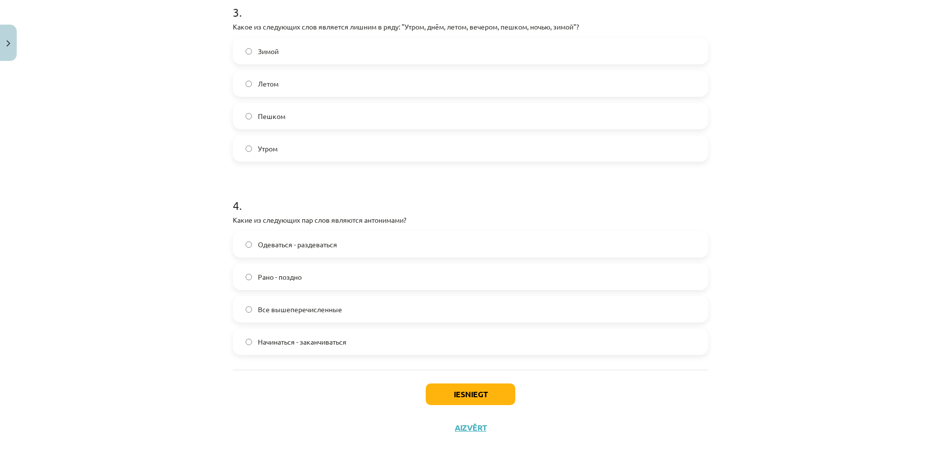
drag, startPoint x: 222, startPoint y: 219, endPoint x: 243, endPoint y: 221, distance: 21.3
click at [223, 219] on div "Mācību tēma: Krievu valodas b1 - 11. klases 1.ieskaites mācību materiāls #8 ⏰ §…" at bounding box center [470, 234] width 941 height 469
drag, startPoint x: 243, startPoint y: 221, endPoint x: 449, endPoint y: 220, distance: 206.2
click at [252, 244] on label "Одеваться - раздеваться" at bounding box center [470, 244] width 473 height 25
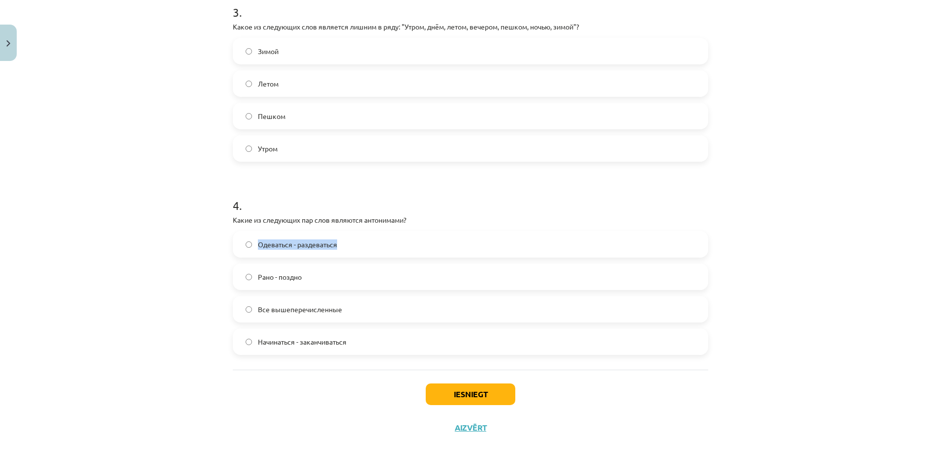
drag, startPoint x: 253, startPoint y: 244, endPoint x: 343, endPoint y: 244, distance: 90.1
click at [343, 244] on label "Одеваться - раздеваться" at bounding box center [470, 244] width 473 height 25
drag, startPoint x: 250, startPoint y: 273, endPoint x: 323, endPoint y: 274, distance: 72.8
click at [323, 274] on label "Рано - поздно" at bounding box center [470, 277] width 473 height 25
drag, startPoint x: 253, startPoint y: 311, endPoint x: 365, endPoint y: 313, distance: 111.7
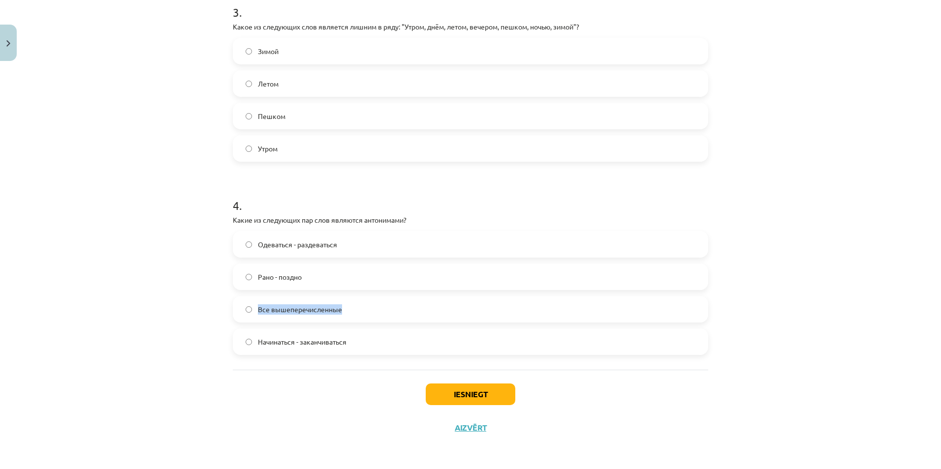
click at [365, 313] on label "Все вышеперечисленные" at bounding box center [470, 309] width 473 height 25
drag, startPoint x: 252, startPoint y: 341, endPoint x: 355, endPoint y: 345, distance: 102.9
click at [355, 345] on label "Начинаться - заканчиваться" at bounding box center [470, 342] width 473 height 25
click at [157, 272] on div "Mācību tēma: Krievu valodas b1 - 11. klases 1.ieskaites mācību materiāls #8 ⏰ §…" at bounding box center [470, 234] width 941 height 469
click at [290, 315] on label "Все вышеперечисленные" at bounding box center [470, 309] width 473 height 25
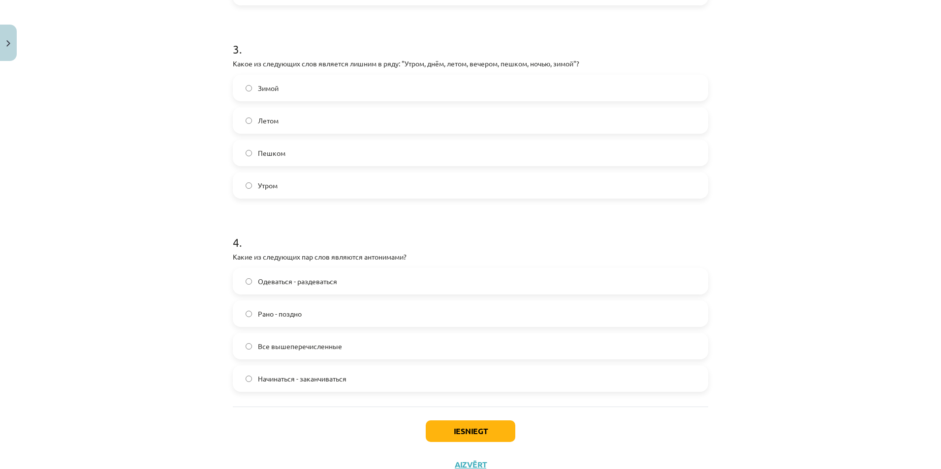
scroll to position [464, 0]
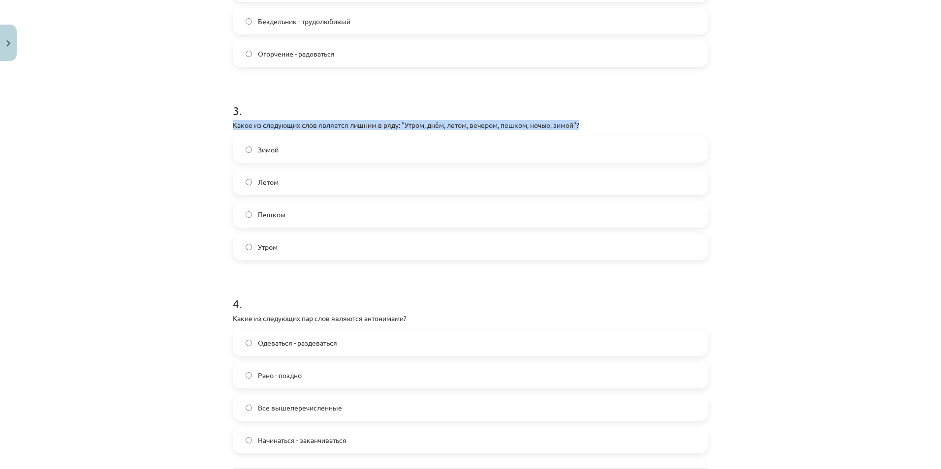
drag, startPoint x: 223, startPoint y: 121, endPoint x: 596, endPoint y: 122, distance: 373.0
click at [596, 122] on div "7 XP Saņemsi Grūts 583 pilda Apraksts Uzdevums Palīdzība 1 . Какое из следующих…" at bounding box center [470, 72] width 487 height 941
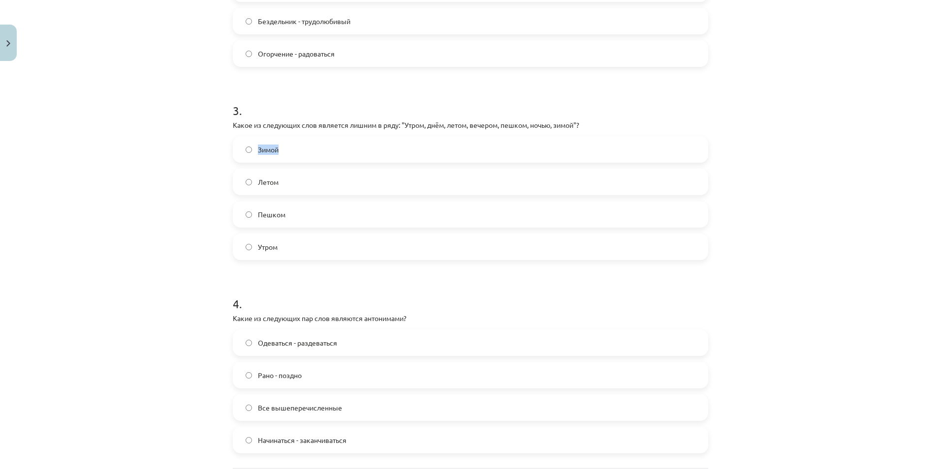
drag, startPoint x: 253, startPoint y: 148, endPoint x: 284, endPoint y: 152, distance: 31.2
click at [284, 152] on label "Зимой" at bounding box center [470, 149] width 473 height 25
drag, startPoint x: 251, startPoint y: 180, endPoint x: 296, endPoint y: 184, distance: 45.0
click at [296, 184] on label "Летом" at bounding box center [470, 182] width 473 height 25
click at [252, 213] on label "Пешком" at bounding box center [470, 214] width 473 height 25
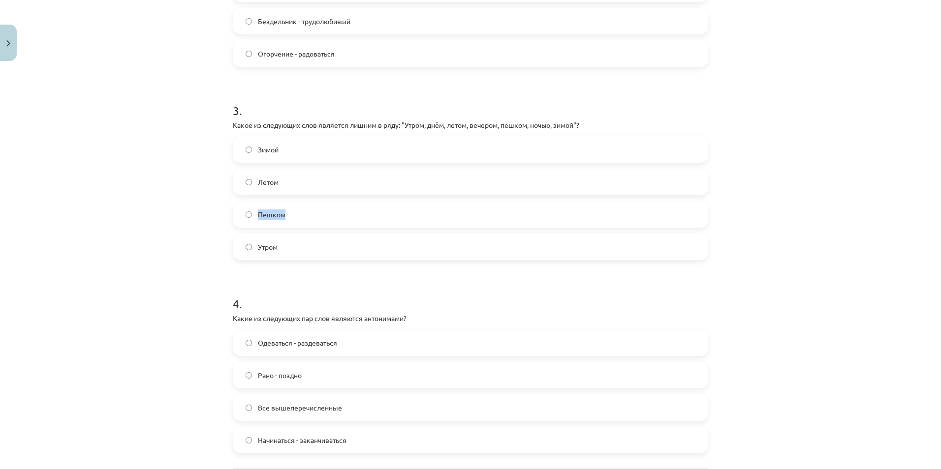
drag, startPoint x: 256, startPoint y: 213, endPoint x: 297, endPoint y: 217, distance: 41.5
click at [297, 217] on label "Пешком" at bounding box center [470, 214] width 473 height 25
drag, startPoint x: 253, startPoint y: 245, endPoint x: 287, endPoint y: 246, distance: 34.0
click at [287, 246] on label "Утром" at bounding box center [470, 247] width 473 height 25
click at [122, 221] on div "Mācību tēma: Krievu valodas b1 - 11. klases 1.ieskaites mācību materiāls #8 ⏰ §…" at bounding box center [470, 234] width 941 height 469
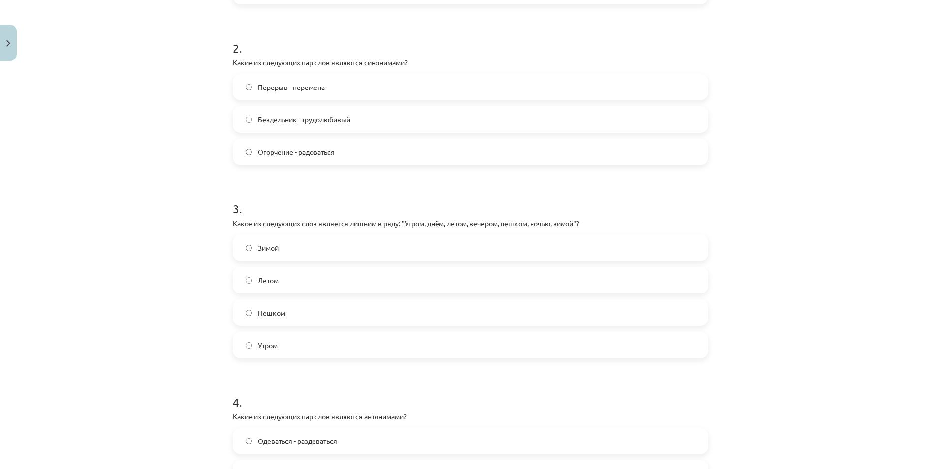
scroll to position [562, 0]
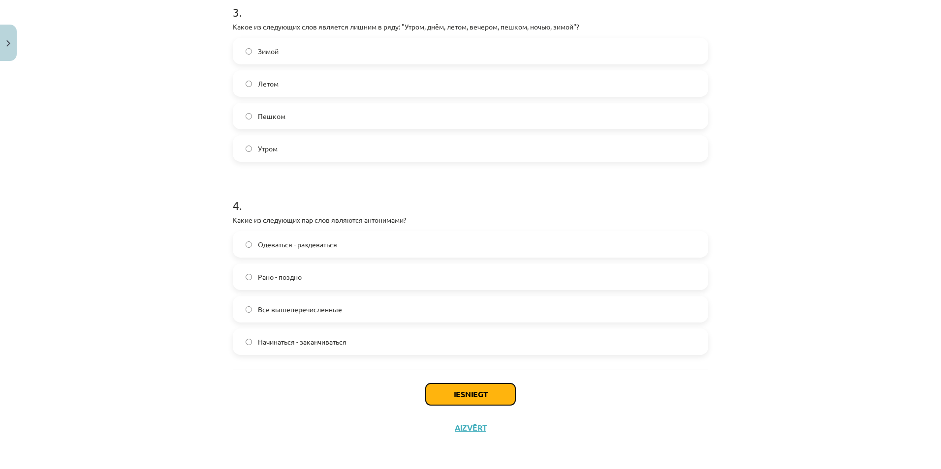
click at [446, 386] on button "Iesniegt" at bounding box center [471, 395] width 90 height 22
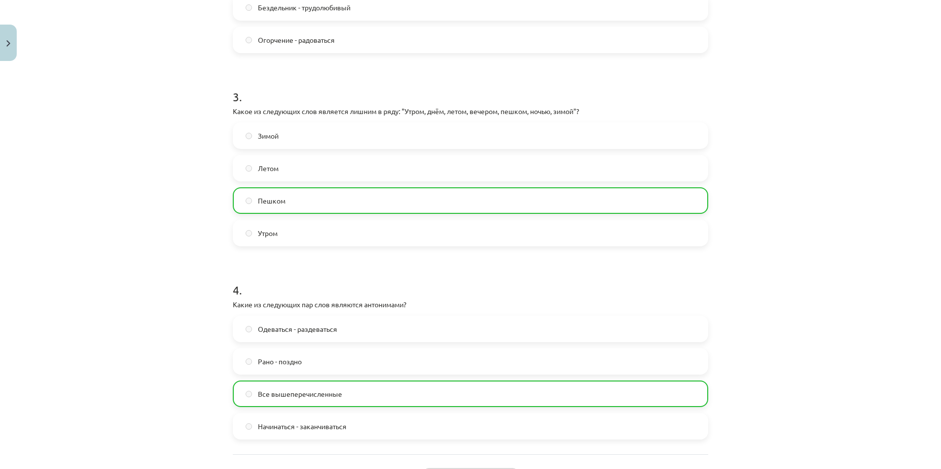
scroll to position [593, 0]
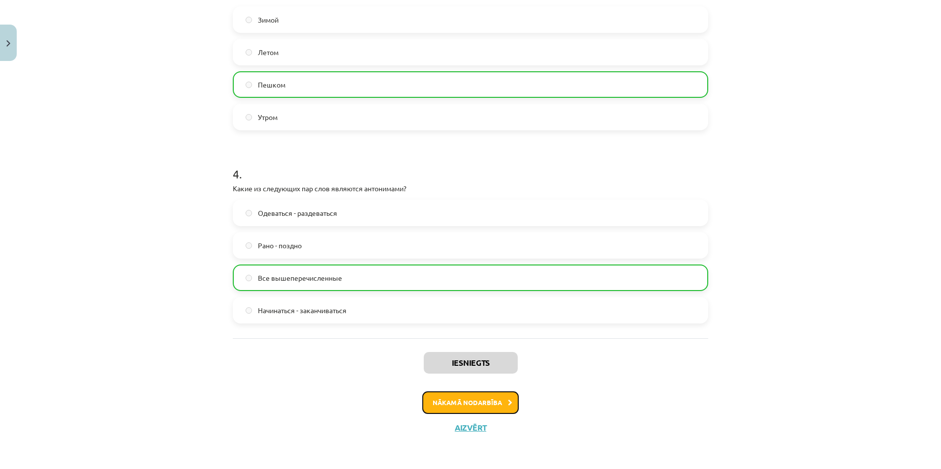
click at [508, 400] on icon at bounding box center [510, 403] width 4 height 6
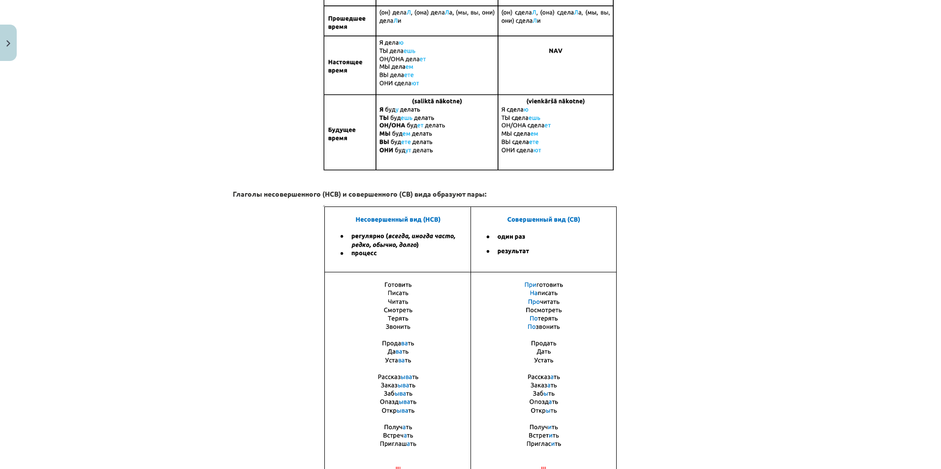
scroll to position [588, 0]
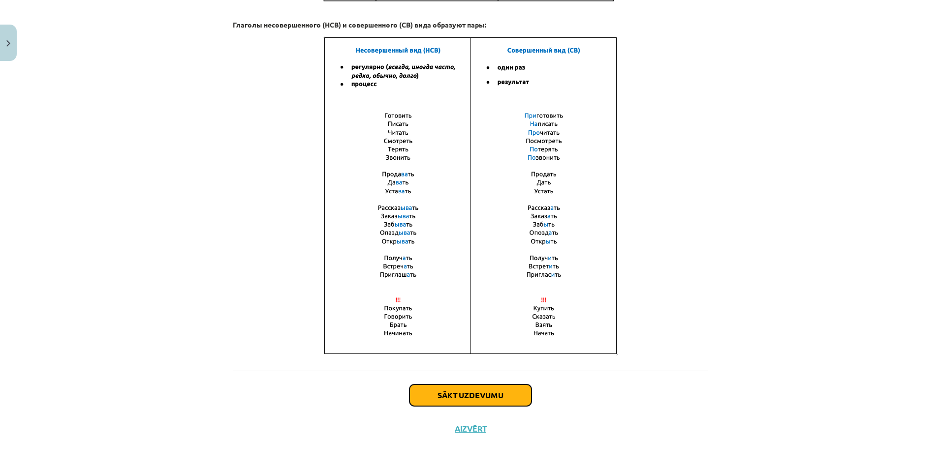
click at [479, 396] on button "Sākt uzdevumu" at bounding box center [470, 396] width 122 height 22
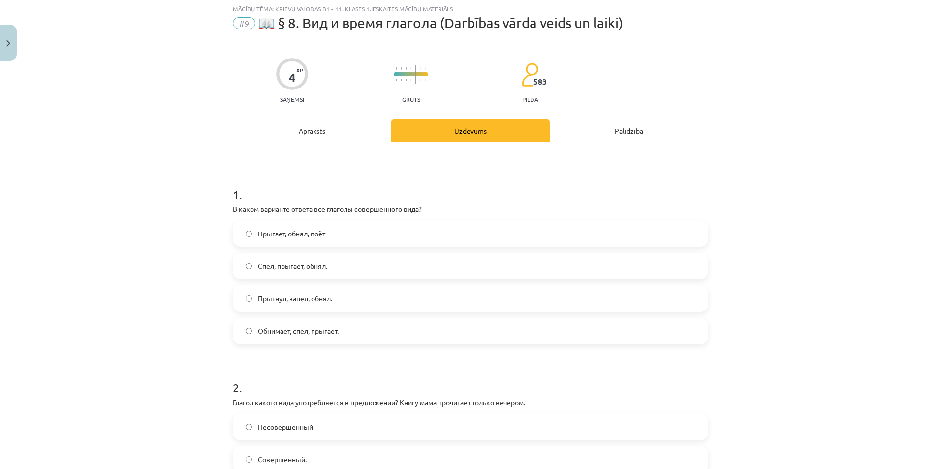
scroll to position [0, 0]
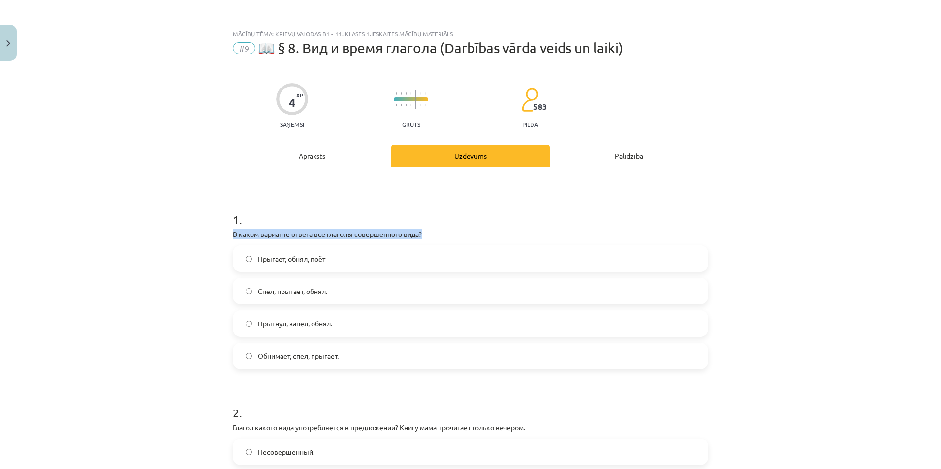
drag, startPoint x: 225, startPoint y: 235, endPoint x: 444, endPoint y: 232, distance: 219.0
drag, startPoint x: 250, startPoint y: 257, endPoint x: 327, endPoint y: 259, distance: 76.8
click at [327, 259] on label "Прыгает, обнял, поёт" at bounding box center [470, 259] width 473 height 25
drag, startPoint x: 253, startPoint y: 291, endPoint x: 338, endPoint y: 290, distance: 84.6
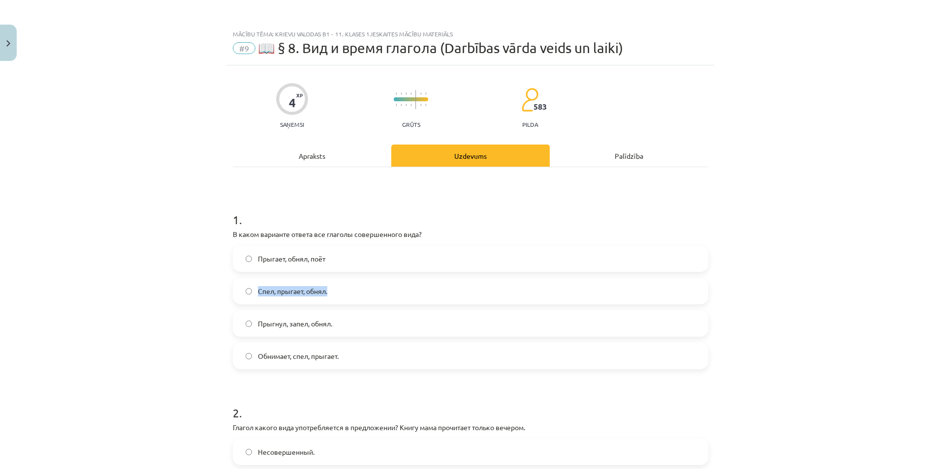
click at [338, 290] on label "Спел, прыгает, обнял." at bounding box center [470, 291] width 473 height 25
drag, startPoint x: 252, startPoint y: 321, endPoint x: 339, endPoint y: 326, distance: 86.7
click at [339, 326] on label "Прыгнул, запел, обнял." at bounding box center [470, 323] width 473 height 25
drag, startPoint x: 250, startPoint y: 353, endPoint x: 346, endPoint y: 356, distance: 95.5
click at [346, 356] on label "Обнимает, спел, прыгает." at bounding box center [470, 356] width 473 height 25
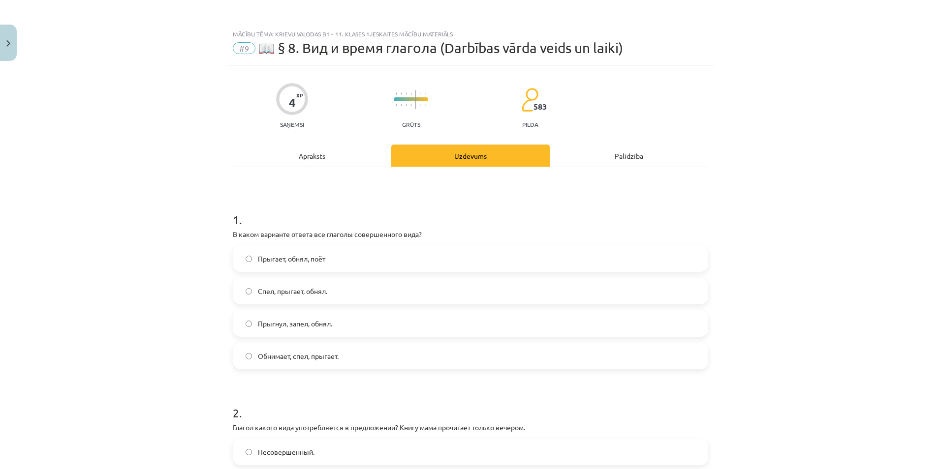
click at [117, 228] on div "Mācību tēma: Krievu valodas b1 - 11. klases 1.ieskaites mācību materiāls #9 📖 §…" at bounding box center [470, 234] width 941 height 469
click at [281, 324] on span "Прыгнул, запел, обнял." at bounding box center [295, 324] width 74 height 10
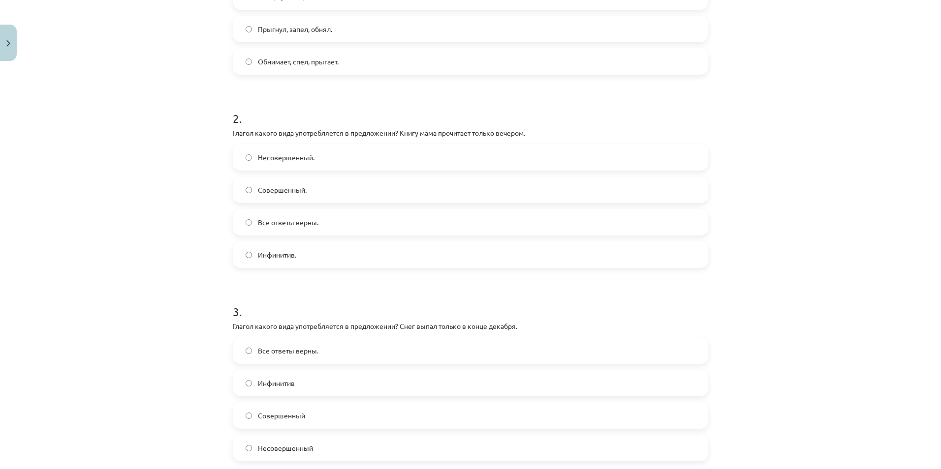
scroll to position [295, 0]
drag, startPoint x: 222, startPoint y: 129, endPoint x: 555, endPoint y: 132, distance: 332.2
click at [555, 132] on div "Mācību tēma: Krievu valodas b1 - 11. klases 1.ieskaites mācību materiāls #9 📖 §…" at bounding box center [470, 234] width 941 height 469
drag, startPoint x: 250, startPoint y: 152, endPoint x: 313, endPoint y: 160, distance: 63.5
click at [313, 160] on label "Несовершенный." at bounding box center [470, 157] width 473 height 25
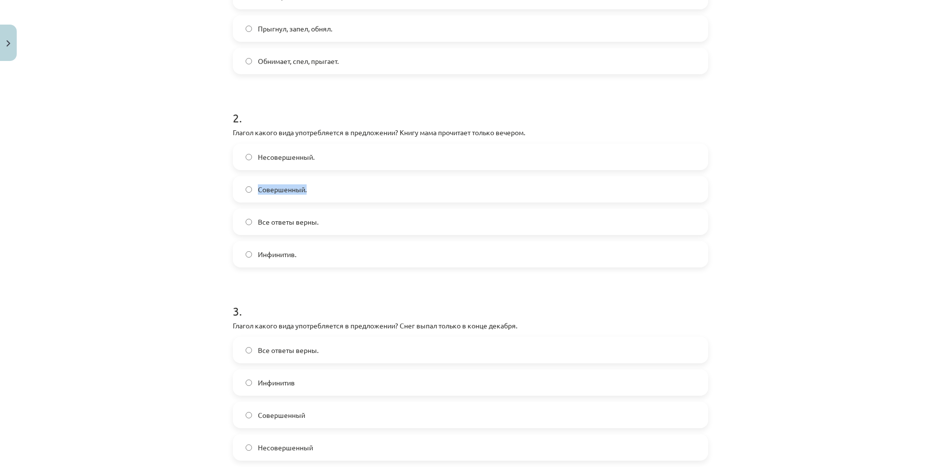
drag, startPoint x: 250, startPoint y: 190, endPoint x: 329, endPoint y: 193, distance: 78.8
click at [329, 193] on label "Совершенный." at bounding box center [470, 189] width 473 height 25
drag, startPoint x: 252, startPoint y: 219, endPoint x: 326, endPoint y: 221, distance: 74.3
click at [326, 221] on label "Все ответы верны." at bounding box center [470, 222] width 473 height 25
drag, startPoint x: 251, startPoint y: 255, endPoint x: 310, endPoint y: 256, distance: 58.6
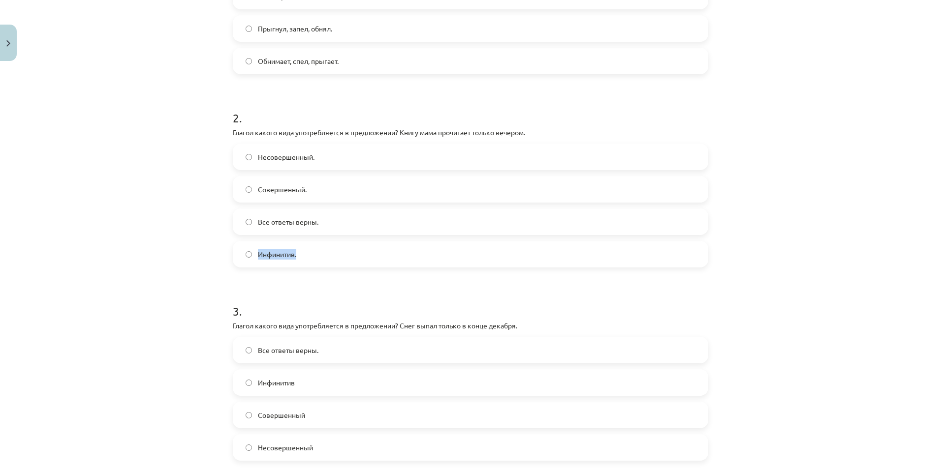
click at [310, 256] on label "Инфинитив." at bounding box center [470, 254] width 473 height 25
click at [320, 193] on label "Совершенный." at bounding box center [470, 189] width 473 height 25
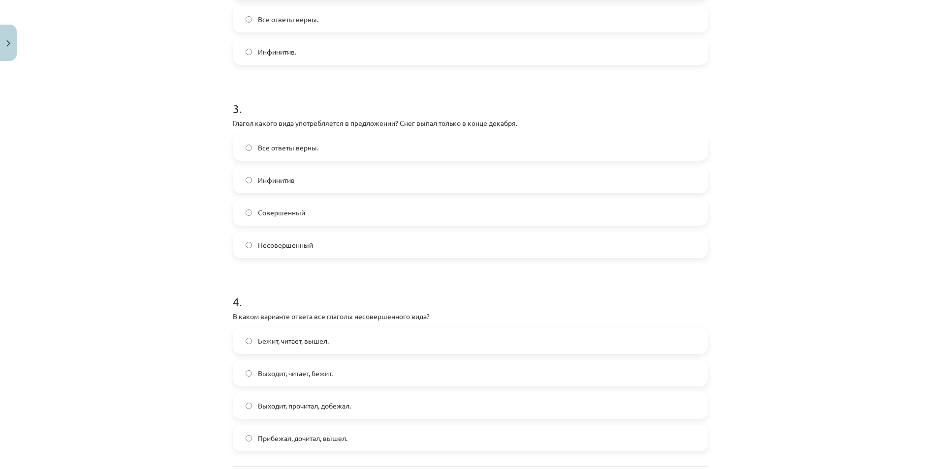
scroll to position [541, 0]
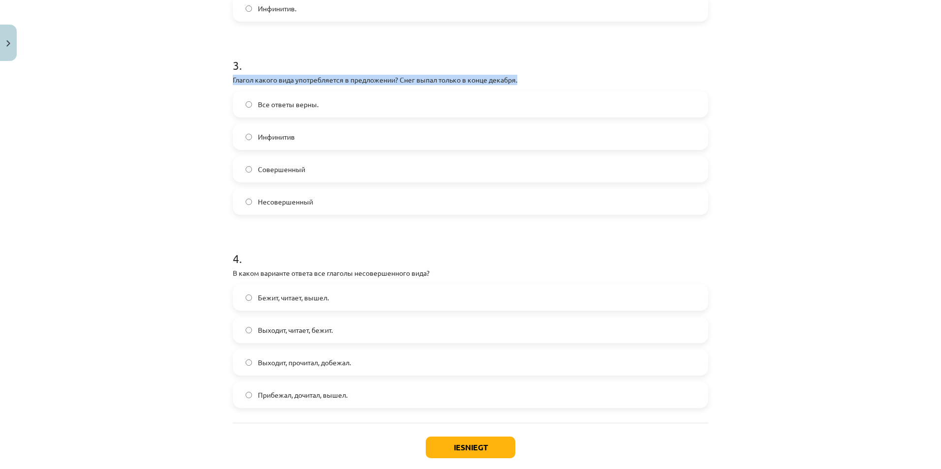
drag, startPoint x: 225, startPoint y: 76, endPoint x: 544, endPoint y: 78, distance: 318.9
click at [544, 78] on div "4 XP Saņemsi Grūts 583 pilda Apraksts Uzdevums Palīdzība 1 . В каком варианте о…" at bounding box center [470, 11] width 487 height 974
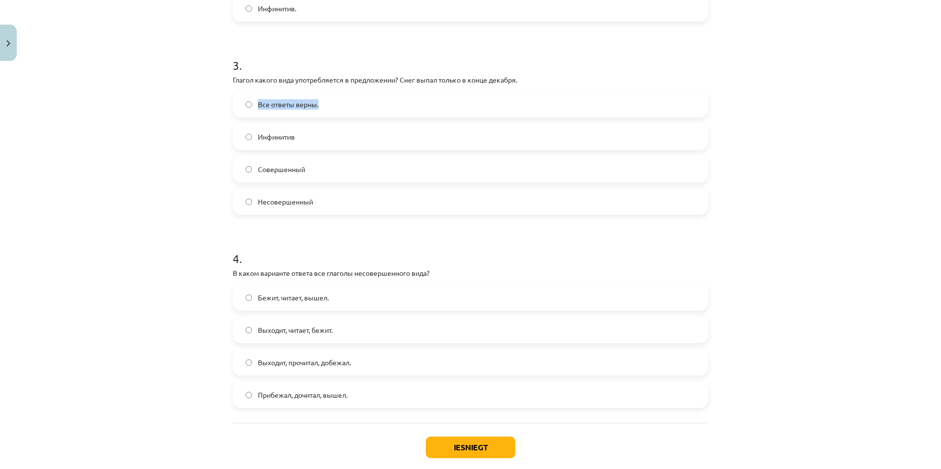
drag, startPoint x: 251, startPoint y: 104, endPoint x: 329, endPoint y: 110, distance: 77.5
click at [329, 110] on label "Все ответы верны." at bounding box center [470, 104] width 473 height 25
drag, startPoint x: 252, startPoint y: 135, endPoint x: 309, endPoint y: 138, distance: 57.2
click at [309, 138] on label "Инфинитив" at bounding box center [470, 136] width 473 height 25
drag, startPoint x: 252, startPoint y: 167, endPoint x: 318, endPoint y: 166, distance: 65.9
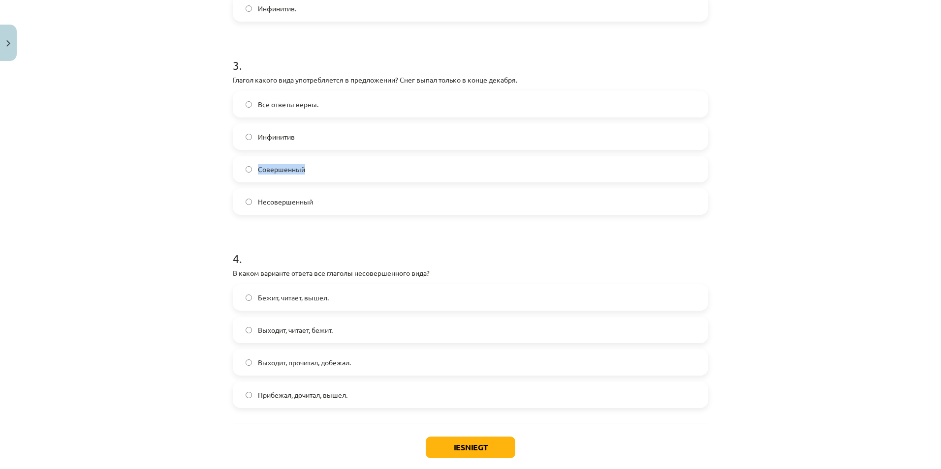
click at [318, 166] on label "Совершенный" at bounding box center [470, 169] width 473 height 25
drag, startPoint x: 251, startPoint y: 200, endPoint x: 323, endPoint y: 205, distance: 72.0
click at [323, 205] on label "Несовершенный" at bounding box center [470, 201] width 473 height 25
click at [279, 174] on span "Совершенный" at bounding box center [281, 169] width 47 height 10
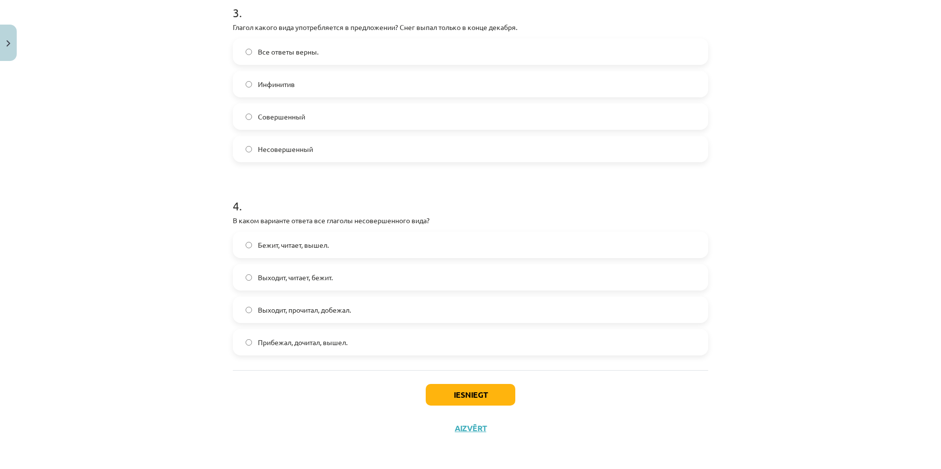
scroll to position [594, 0]
drag, startPoint x: 221, startPoint y: 218, endPoint x: 453, endPoint y: 219, distance: 232.3
click at [453, 219] on div "Mācību tēma: Krievu valodas b1 - 11. klases 1.ieskaites mācību materiāls #9 📖 §…" at bounding box center [470, 234] width 941 height 469
drag, startPoint x: 252, startPoint y: 244, endPoint x: 340, endPoint y: 245, distance: 87.1
click at [340, 245] on label "Бежит, читает, вышел." at bounding box center [470, 244] width 473 height 25
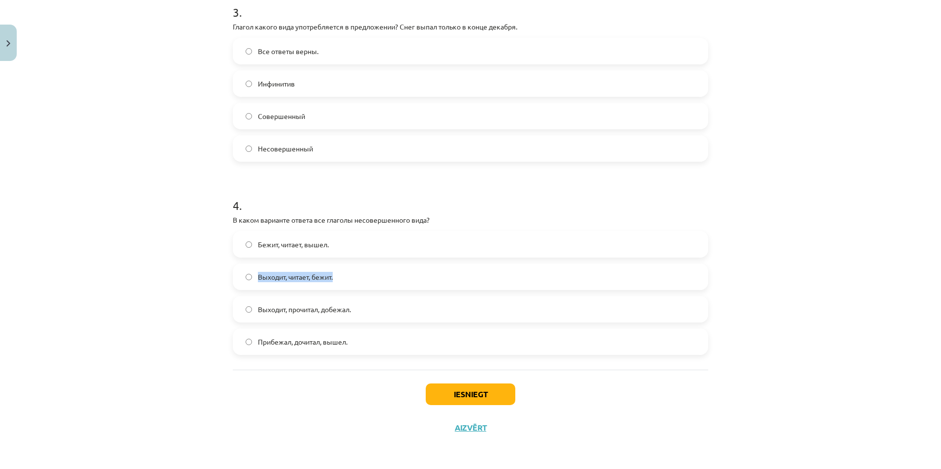
drag, startPoint x: 251, startPoint y: 278, endPoint x: 345, endPoint y: 282, distance: 93.6
click at [345, 282] on label "Выходит, читает, бежит." at bounding box center [470, 277] width 473 height 25
drag, startPoint x: 250, startPoint y: 307, endPoint x: 367, endPoint y: 314, distance: 116.4
click at [367, 314] on label "Выходит, прочитал, добежал." at bounding box center [470, 309] width 473 height 25
drag, startPoint x: 250, startPoint y: 339, endPoint x: 359, endPoint y: 344, distance: 108.4
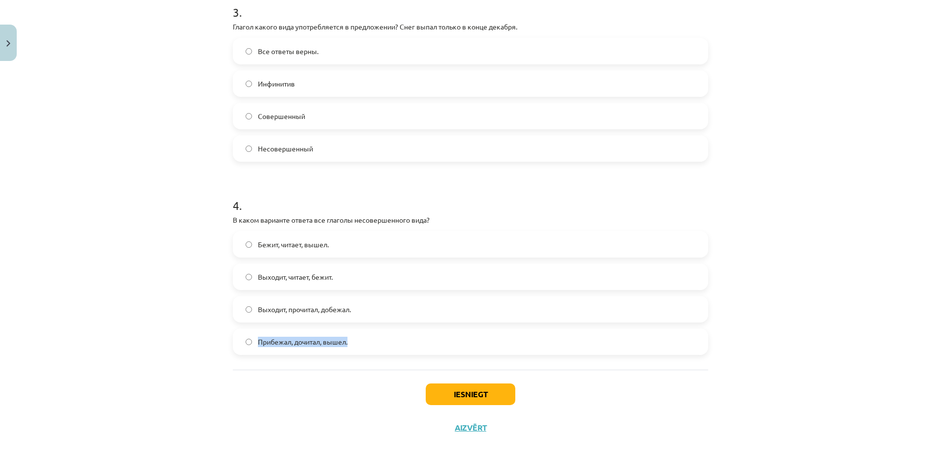
click at [359, 344] on label "Прибежал, дочитал, вышел." at bounding box center [470, 342] width 473 height 25
click at [116, 235] on div "Mācību tēma: Krievu valodas b1 - 11. klases 1.ieskaites mācību materiāls #9 📖 §…" at bounding box center [470, 234] width 941 height 469
click at [315, 277] on span "Выходит, читает, бежит." at bounding box center [295, 277] width 75 height 10
click at [470, 394] on button "Iesniegt" at bounding box center [471, 395] width 90 height 22
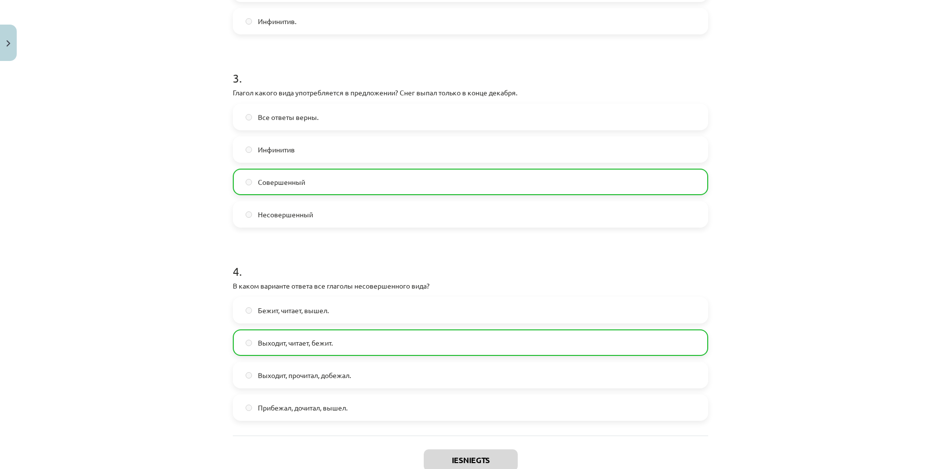
scroll to position [626, 0]
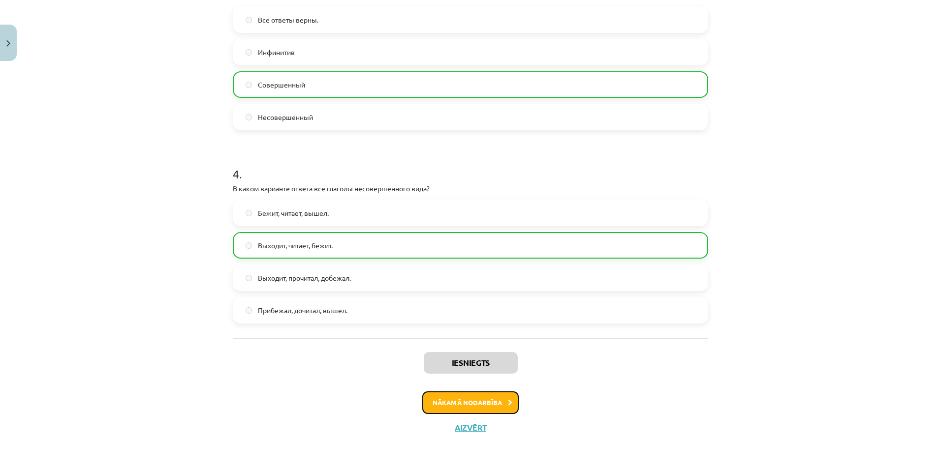
click at [490, 399] on button "Nākamā nodarbība" at bounding box center [470, 403] width 96 height 23
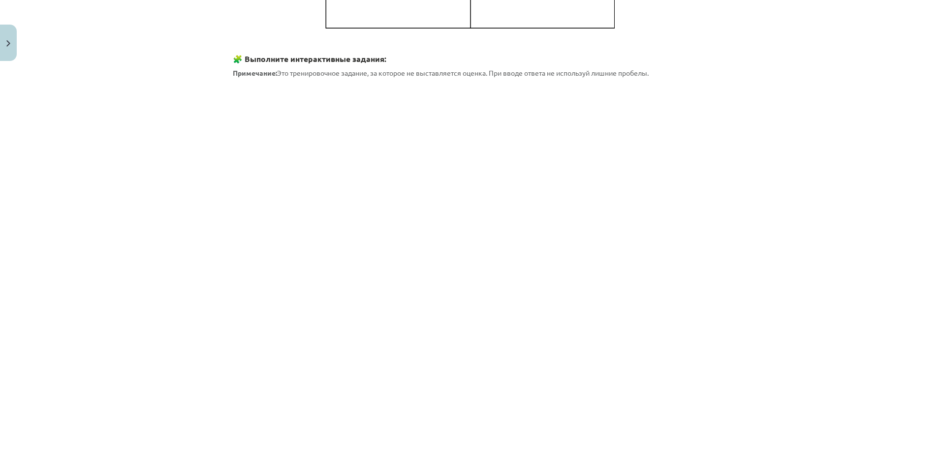
scroll to position [771, 0]
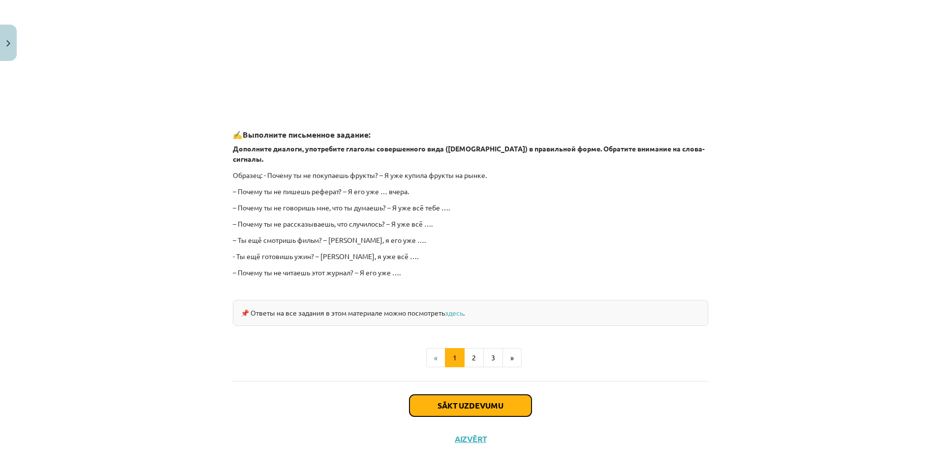
click at [511, 397] on button "Sākt uzdevumu" at bounding box center [470, 406] width 122 height 22
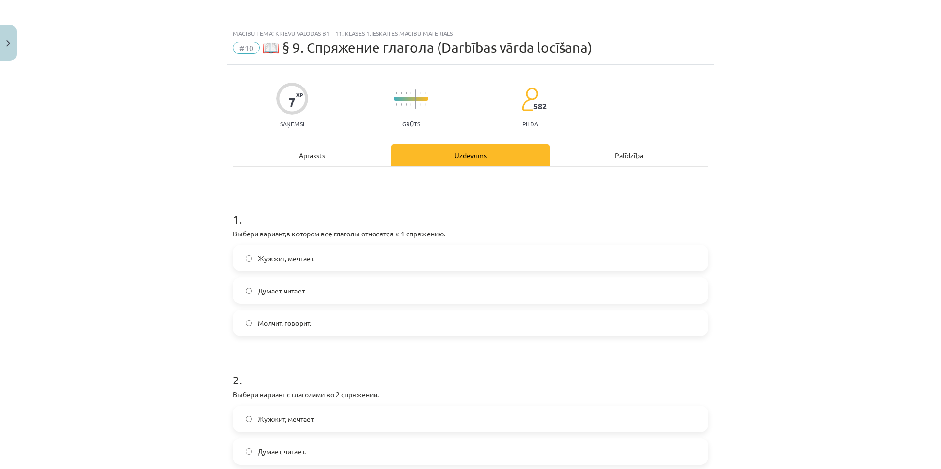
scroll to position [0, 0]
drag, startPoint x: 227, startPoint y: 233, endPoint x: 461, endPoint y: 234, distance: 234.2
drag, startPoint x: 252, startPoint y: 256, endPoint x: 333, endPoint y: 265, distance: 80.7
click at [333, 265] on label "Жужжит, мечтает." at bounding box center [470, 259] width 473 height 25
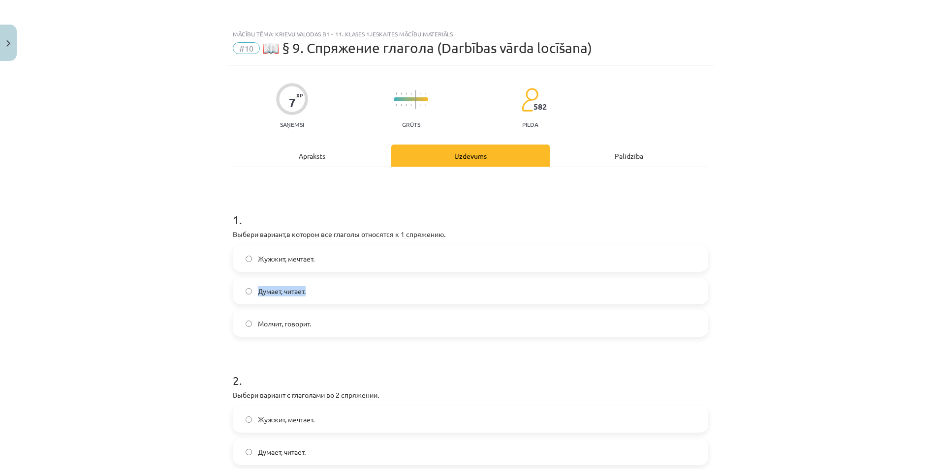
drag, startPoint x: 252, startPoint y: 288, endPoint x: 326, endPoint y: 292, distance: 74.4
click at [326, 292] on label "Думает, читает." at bounding box center [470, 291] width 473 height 25
drag, startPoint x: 252, startPoint y: 321, endPoint x: 323, endPoint y: 324, distance: 70.9
click at [323, 324] on label "Молчит, говорит." at bounding box center [470, 323] width 473 height 25
click at [138, 231] on div "Mācību tēma: Krievu valodas b1 - 11. klases 1.ieskaites mācību materiāls #10 📖 …" at bounding box center [470, 234] width 941 height 469
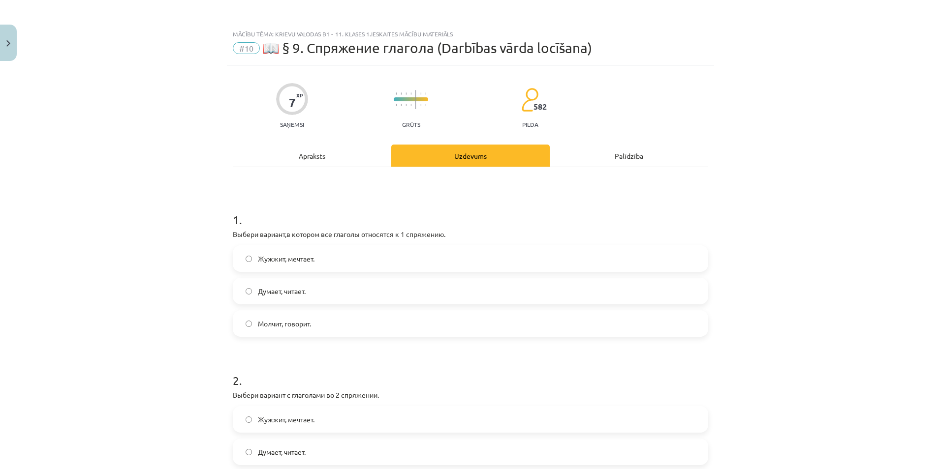
click at [281, 294] on span "Думает, читает." at bounding box center [282, 291] width 48 height 10
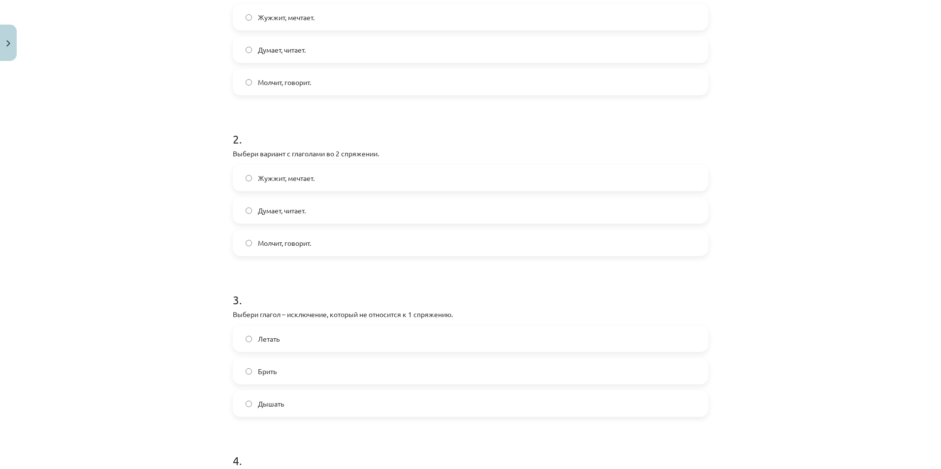
scroll to position [246, 0]
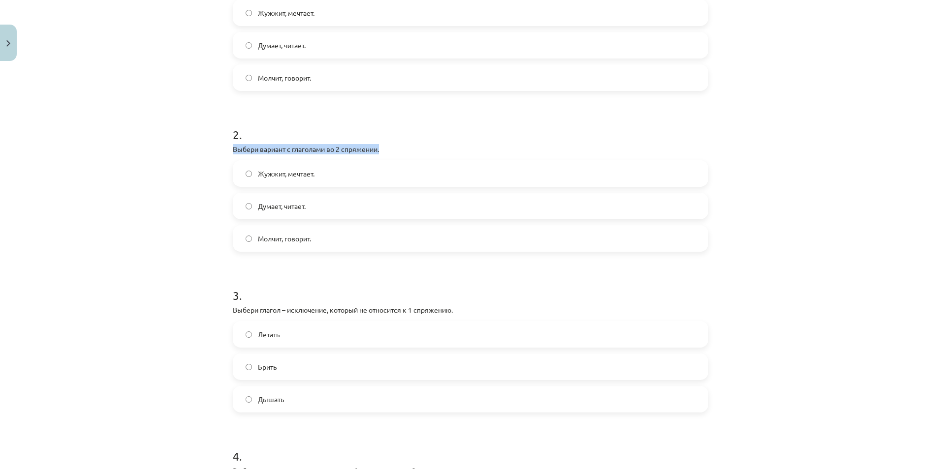
drag, startPoint x: 222, startPoint y: 144, endPoint x: 387, endPoint y: 148, distance: 164.4
click at [387, 148] on div "Mācību tēma: Krievu valodas b1 - 11. klases 1.ieskaites mācību materiāls #10 📖 …" at bounding box center [470, 234] width 941 height 469
drag, startPoint x: 252, startPoint y: 171, endPoint x: 332, endPoint y: 173, distance: 79.3
click at [332, 173] on label "Жужжит, мечтает." at bounding box center [470, 173] width 473 height 25
drag, startPoint x: 251, startPoint y: 206, endPoint x: 318, endPoint y: 209, distance: 67.0
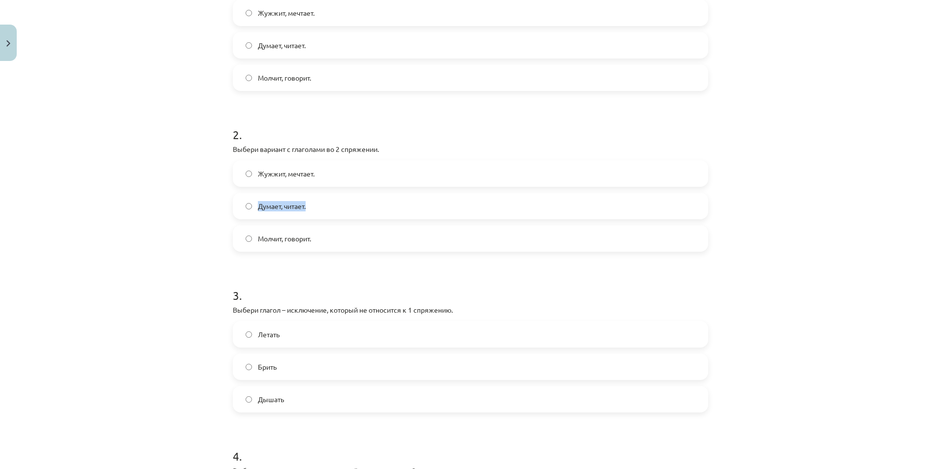
click at [318, 209] on label "Думает, читает." at bounding box center [470, 206] width 473 height 25
drag, startPoint x: 250, startPoint y: 236, endPoint x: 317, endPoint y: 242, distance: 67.7
click at [317, 242] on label "Молчит, говорит." at bounding box center [470, 238] width 473 height 25
click at [110, 202] on div "Mācību tēma: Krievu valodas b1 - 11. klases 1.ieskaites mācību materiāls #10 📖 …" at bounding box center [470, 234] width 941 height 469
click at [410, 239] on label "Молчит, говорит." at bounding box center [470, 238] width 473 height 25
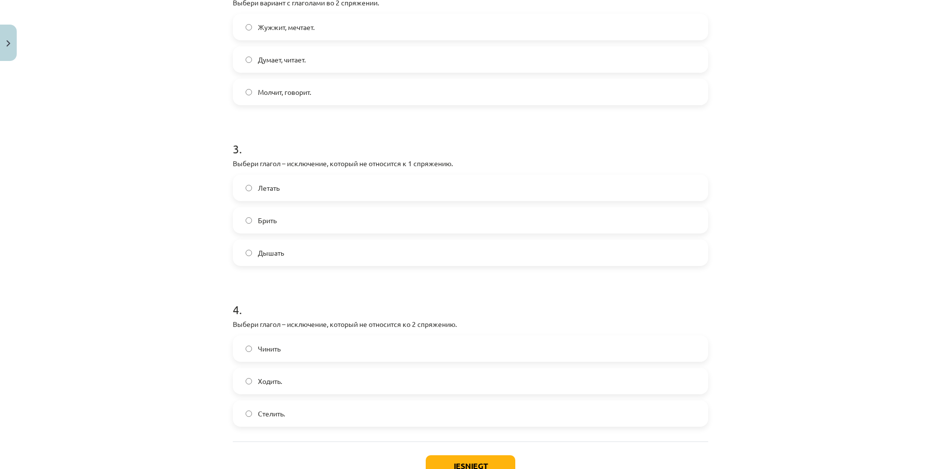
scroll to position [394, 0]
drag, startPoint x: 221, startPoint y: 159, endPoint x: 482, endPoint y: 163, distance: 260.8
click at [482, 163] on div "Mācību tēma: Krievu valodas b1 - 11. klases 1.ieskaites mācību materiāls #10 📖 …" at bounding box center [470, 234] width 941 height 469
drag, startPoint x: 252, startPoint y: 186, endPoint x: 286, endPoint y: 190, distance: 33.8
click at [286, 190] on label "Летать" at bounding box center [470, 187] width 473 height 25
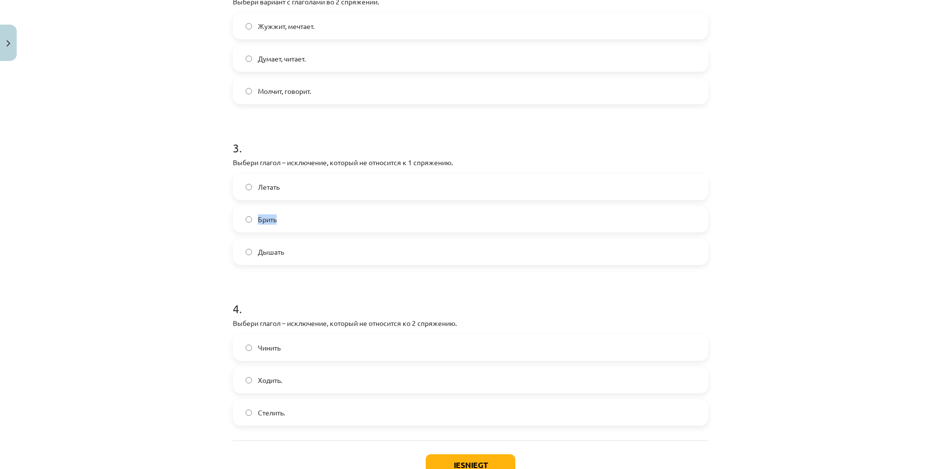
drag, startPoint x: 250, startPoint y: 217, endPoint x: 280, endPoint y: 223, distance: 30.6
click at [280, 223] on label "Брить" at bounding box center [470, 219] width 473 height 25
drag, startPoint x: 251, startPoint y: 250, endPoint x: 295, endPoint y: 252, distance: 43.3
click at [295, 252] on label "Дышать" at bounding box center [470, 252] width 473 height 25
click at [280, 221] on label "Брить" at bounding box center [470, 219] width 473 height 25
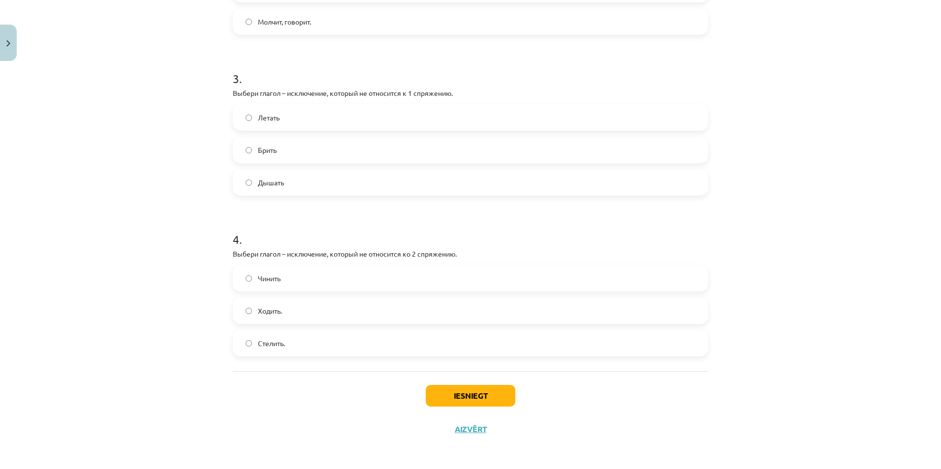
scroll to position [465, 0]
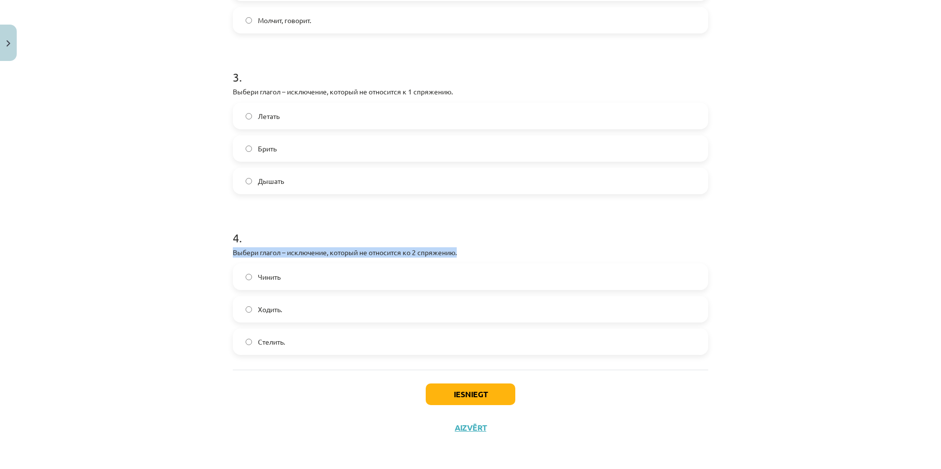
drag, startPoint x: 223, startPoint y: 252, endPoint x: 489, endPoint y: 248, distance: 266.2
click at [489, 248] on div "7 XP Saņemsi Grūts 582 pilda Apraksts Uzdevums Palīdzība 1 . Выбери вариант,в к…" at bounding box center [470, 23] width 487 height 844
drag, startPoint x: 251, startPoint y: 273, endPoint x: 292, endPoint y: 277, distance: 40.6
click at [292, 277] on label "Чинить" at bounding box center [470, 277] width 473 height 25
drag, startPoint x: 249, startPoint y: 306, endPoint x: 289, endPoint y: 309, distance: 40.0
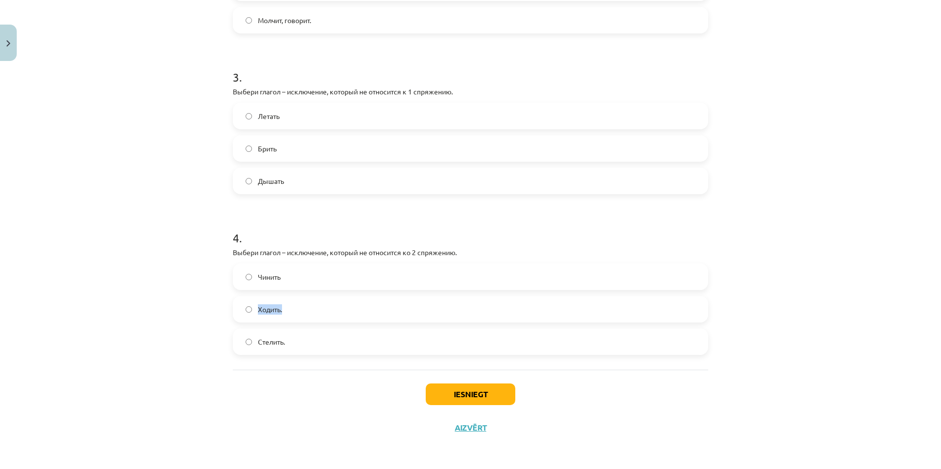
click at [289, 309] on label "Ходить." at bounding box center [470, 309] width 473 height 25
drag, startPoint x: 251, startPoint y: 342, endPoint x: 296, endPoint y: 343, distance: 44.8
click at [296, 343] on label "Стелить." at bounding box center [470, 342] width 473 height 25
click at [92, 304] on div "Mācību tēma: Krievu valodas b1 - 11. klases 1.ieskaites mācību materiāls #10 📖 …" at bounding box center [470, 234] width 941 height 469
click at [301, 315] on label "Ходить." at bounding box center [470, 309] width 473 height 25
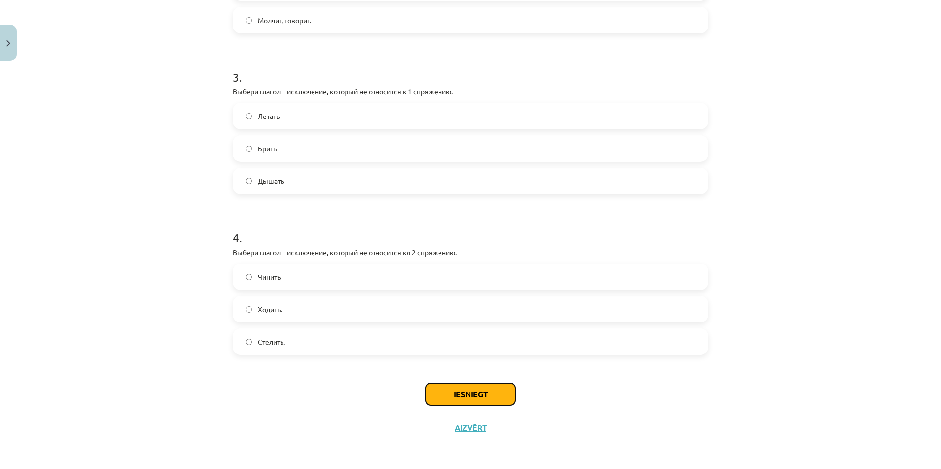
click at [477, 402] on button "Iesniegt" at bounding box center [471, 395] width 90 height 22
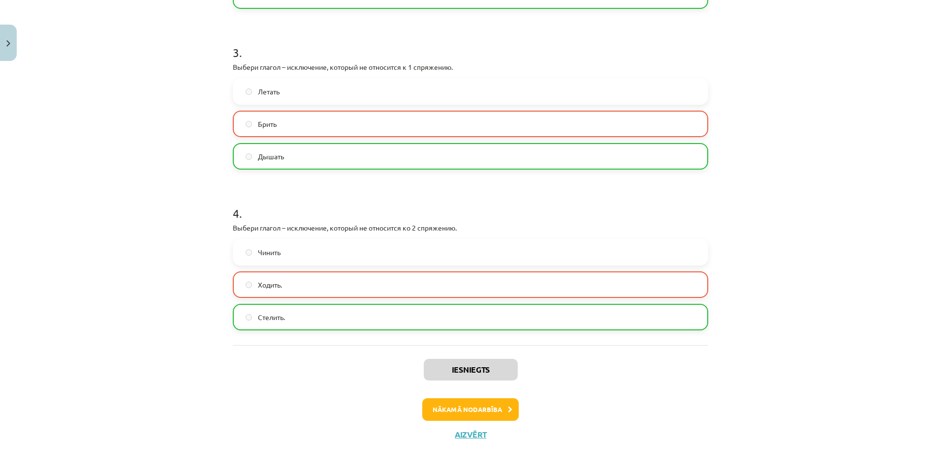
scroll to position [492, 0]
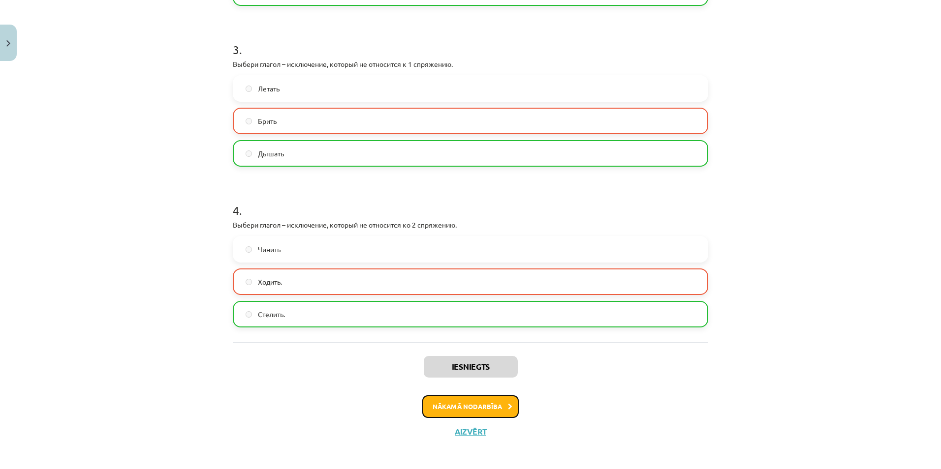
click at [489, 401] on button "Nākamā nodarbība" at bounding box center [470, 407] width 96 height 23
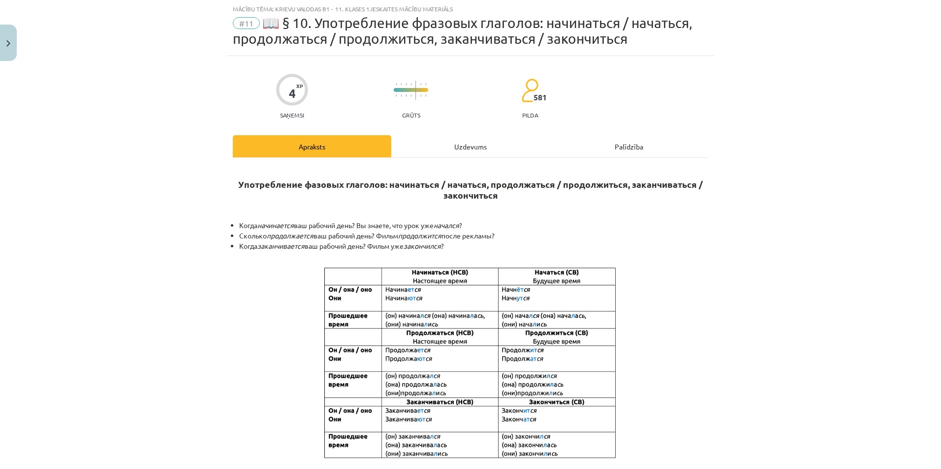
scroll to position [25, 0]
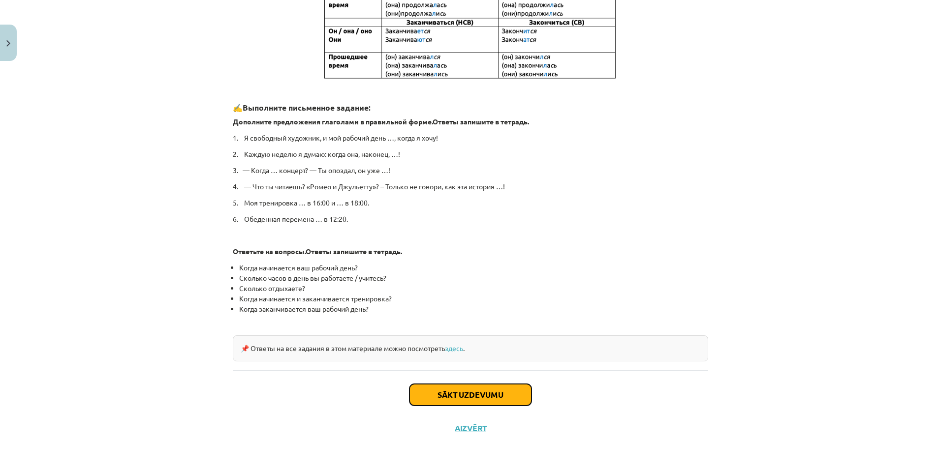
click at [515, 393] on button "Sākt uzdevumu" at bounding box center [470, 395] width 122 height 22
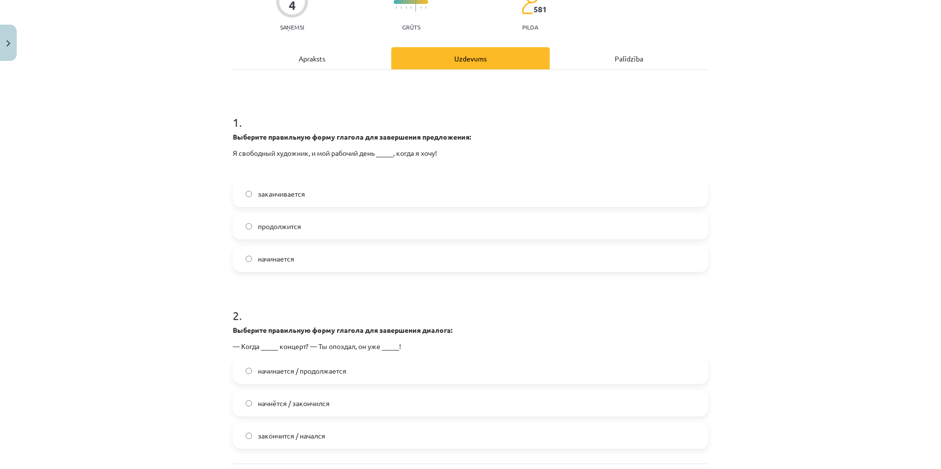
scroll to position [207, 0]
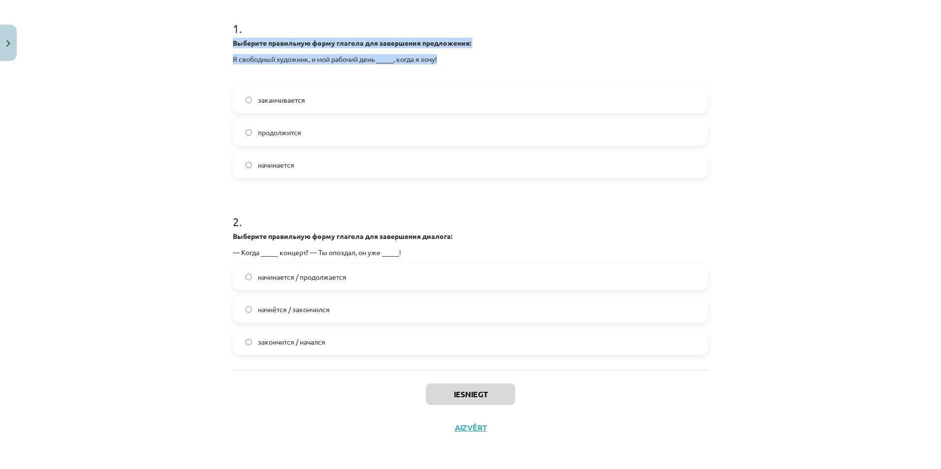
drag, startPoint x: 225, startPoint y: 40, endPoint x: 466, endPoint y: 54, distance: 242.0
click at [466, 54] on div "4 XP Saņemsi Grūts 581 pilda Apraksts Uzdevums Palīdzība 1 . Выберите правильну…" at bounding box center [470, 159] width 487 height 571
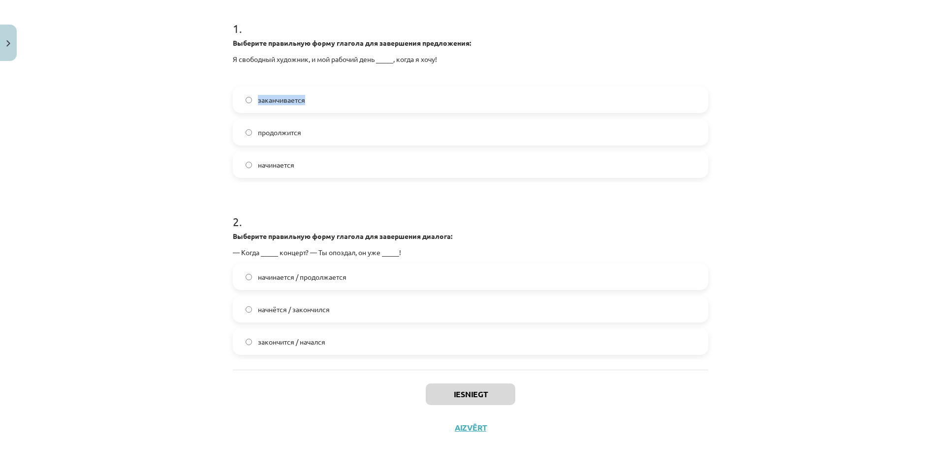
drag, startPoint x: 253, startPoint y: 98, endPoint x: 309, endPoint y: 98, distance: 56.1
click at [309, 98] on label "заканчивается" at bounding box center [470, 100] width 473 height 25
drag, startPoint x: 251, startPoint y: 131, endPoint x: 325, endPoint y: 132, distance: 74.3
click at [325, 132] on label "продолжится" at bounding box center [470, 132] width 473 height 25
drag, startPoint x: 250, startPoint y: 162, endPoint x: 313, endPoint y: 166, distance: 62.6
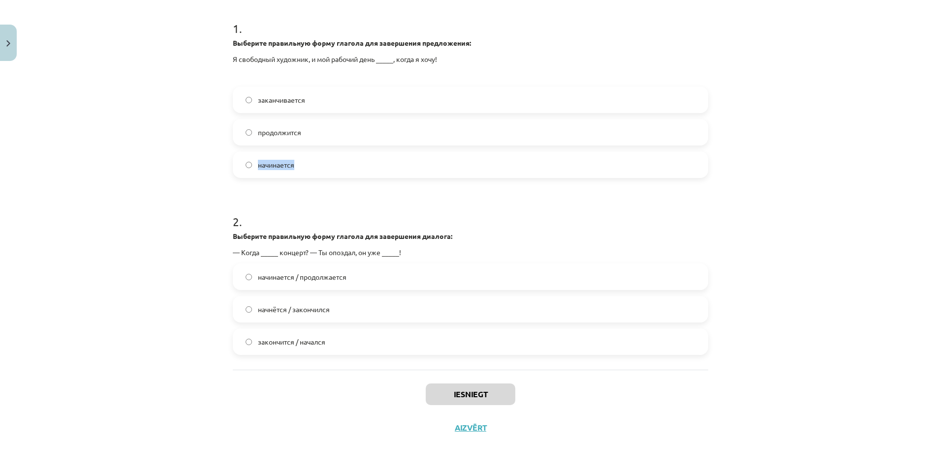
click at [313, 166] on label "начинается" at bounding box center [470, 165] width 473 height 25
click at [273, 104] on span "заканчивается" at bounding box center [281, 100] width 47 height 10
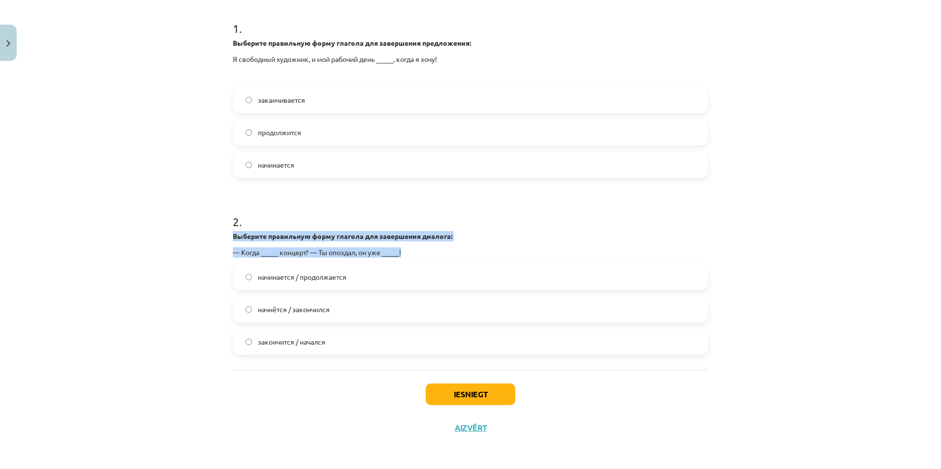
drag, startPoint x: 218, startPoint y: 234, endPoint x: 438, endPoint y: 250, distance: 221.0
click at [438, 250] on div "Mācību tēma: Krievu valodas b1 - 11. klases 1.ieskaites mācību materiāls #11 📖 …" at bounding box center [470, 234] width 941 height 469
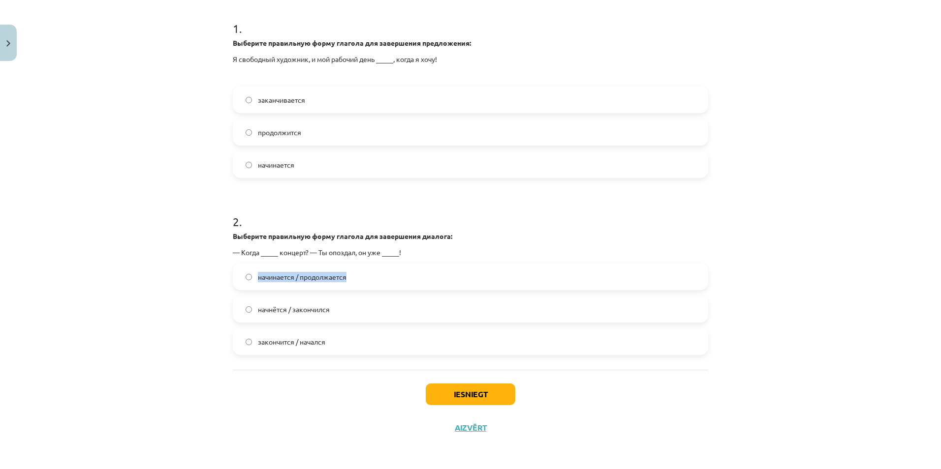
drag, startPoint x: 252, startPoint y: 277, endPoint x: 360, endPoint y: 278, distance: 108.3
click at [360, 278] on label "начинается / продолжается" at bounding box center [470, 277] width 473 height 25
drag, startPoint x: 253, startPoint y: 306, endPoint x: 355, endPoint y: 305, distance: 101.9
click at [355, 305] on label "начнётся / закончился" at bounding box center [470, 309] width 473 height 25
drag, startPoint x: 250, startPoint y: 340, endPoint x: 336, endPoint y: 341, distance: 85.6
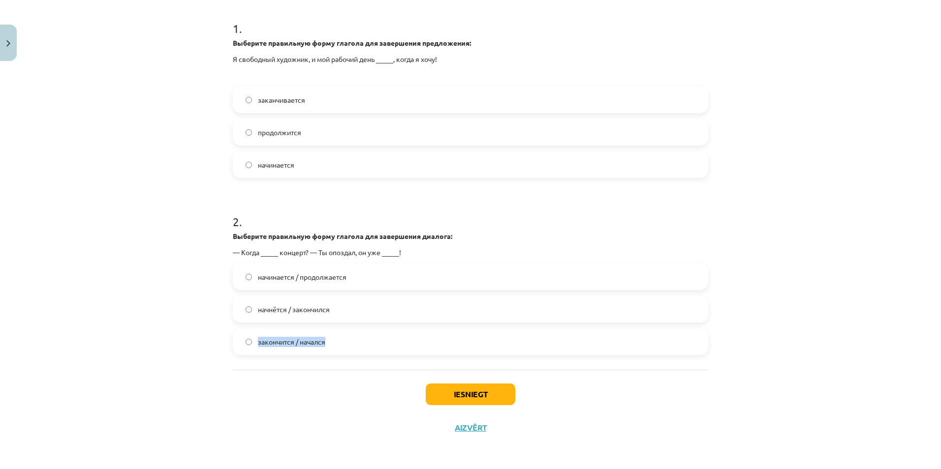
click at [336, 341] on label "закончится / начался" at bounding box center [470, 342] width 473 height 25
click at [321, 313] on span "начнётся / закончился" at bounding box center [294, 310] width 72 height 10
click at [444, 393] on button "Iesniegt" at bounding box center [471, 395] width 90 height 22
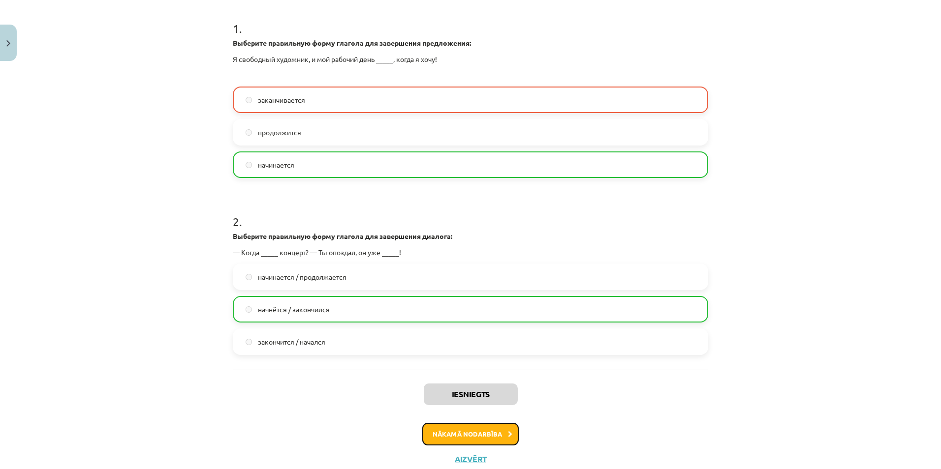
click at [492, 431] on button "Nākamā nodarbība" at bounding box center [470, 434] width 96 height 23
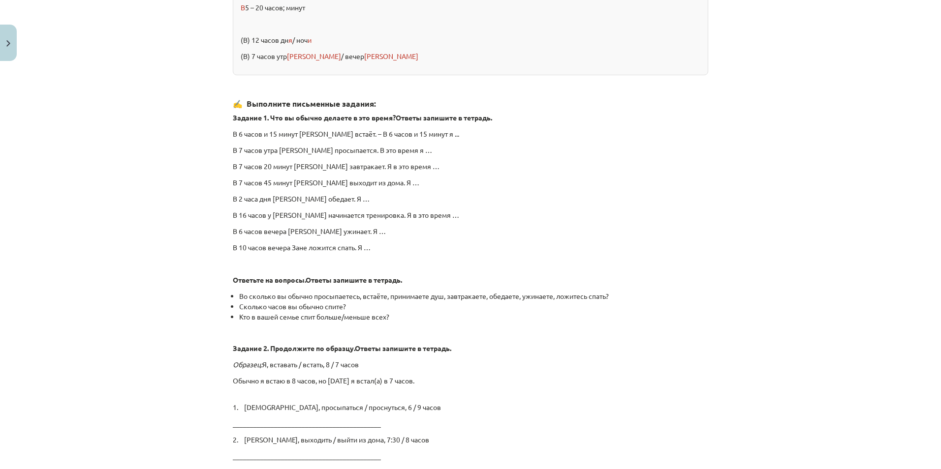
scroll to position [1560, 0]
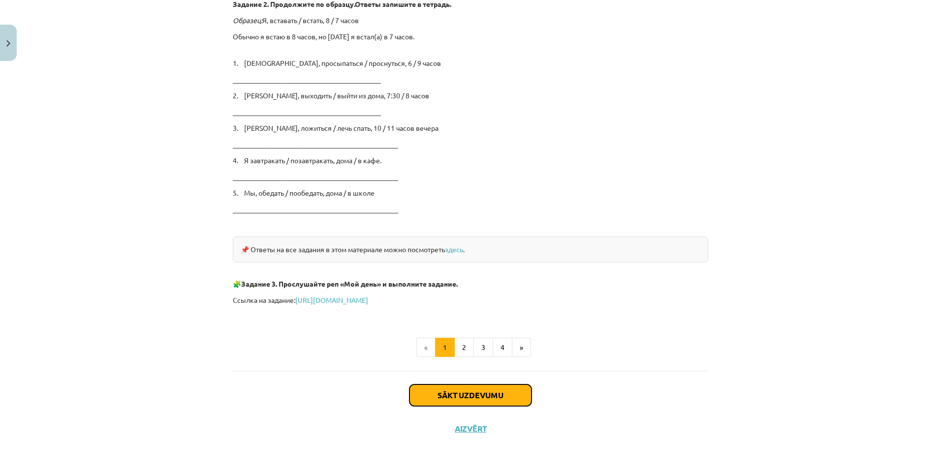
click at [481, 395] on button "Sākt uzdevumu" at bounding box center [470, 396] width 122 height 22
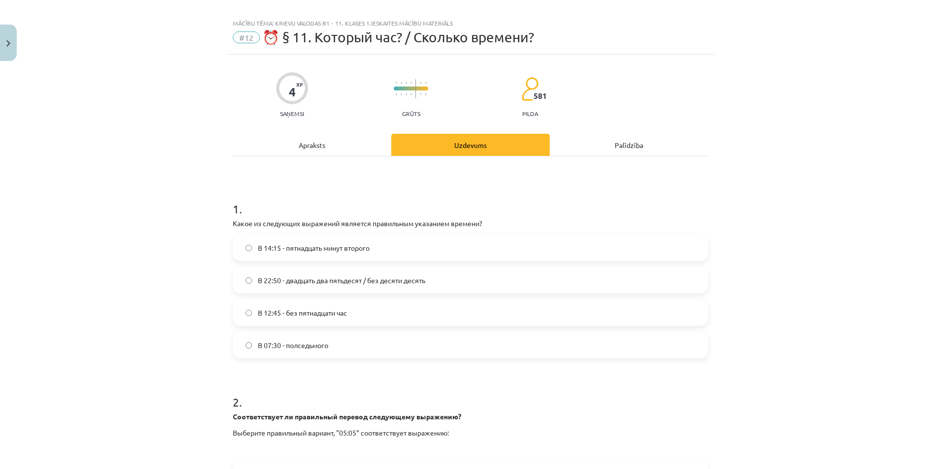
scroll to position [0, 0]
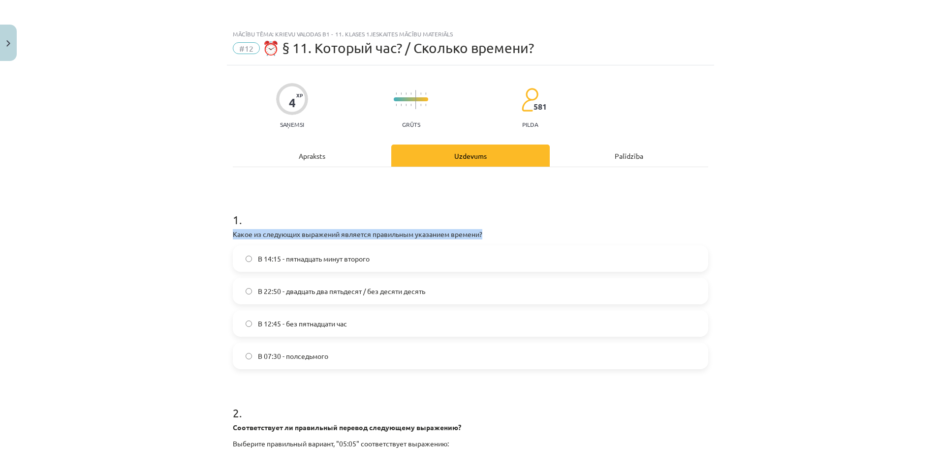
drag, startPoint x: 225, startPoint y: 232, endPoint x: 506, endPoint y: 233, distance: 281.0
click at [506, 233] on div "4 XP Saņemsi Grūts 581 pilda Apraksts Uzdevums Palīdzība 1 . Какое из следующих…" at bounding box center [470, 358] width 487 height 587
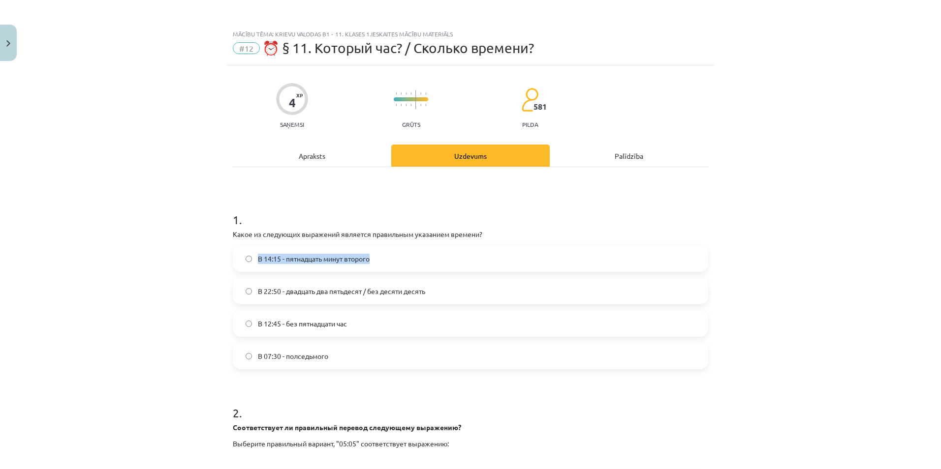
drag, startPoint x: 250, startPoint y: 258, endPoint x: 375, endPoint y: 259, distance: 124.5
click at [375, 259] on label "В 14:15 - пятнадцать минут второго" at bounding box center [470, 259] width 473 height 25
drag, startPoint x: 252, startPoint y: 288, endPoint x: 282, endPoint y: 290, distance: 30.1
click at [264, 289] on label "В 22:50 - двадцать два пятьдесят / без десяти десять" at bounding box center [470, 291] width 473 height 25
drag, startPoint x: 282, startPoint y: 290, endPoint x: 371, endPoint y: 288, distance: 88.6
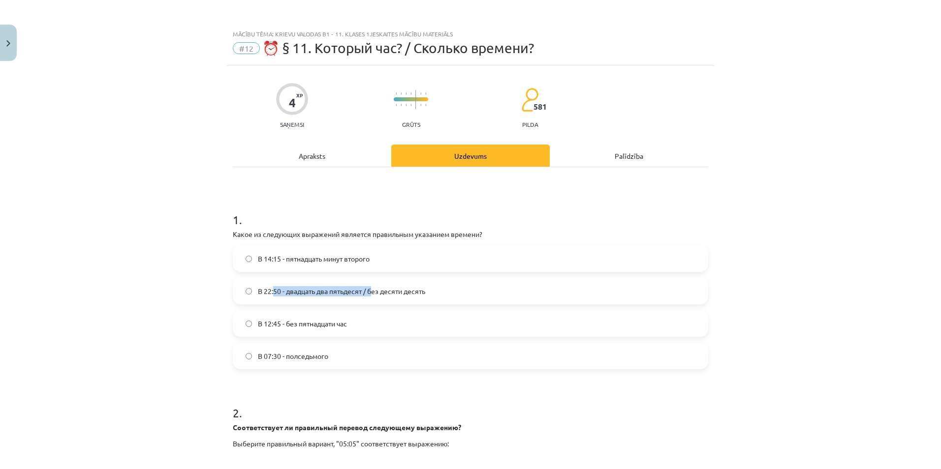
click at [371, 288] on span "В 22:50 - двадцать два пятьдесят / без десяти десять" at bounding box center [341, 291] width 167 height 10
drag, startPoint x: 251, startPoint y: 290, endPoint x: 447, endPoint y: 287, distance: 195.9
click at [447, 287] on label "В 22:50 - двадцать два пятьдесят / без десяти десять" at bounding box center [470, 291] width 473 height 25
drag, startPoint x: 251, startPoint y: 323, endPoint x: 353, endPoint y: 328, distance: 102.5
click at [353, 328] on label "В 12:45 - без пятнадцати час" at bounding box center [470, 323] width 473 height 25
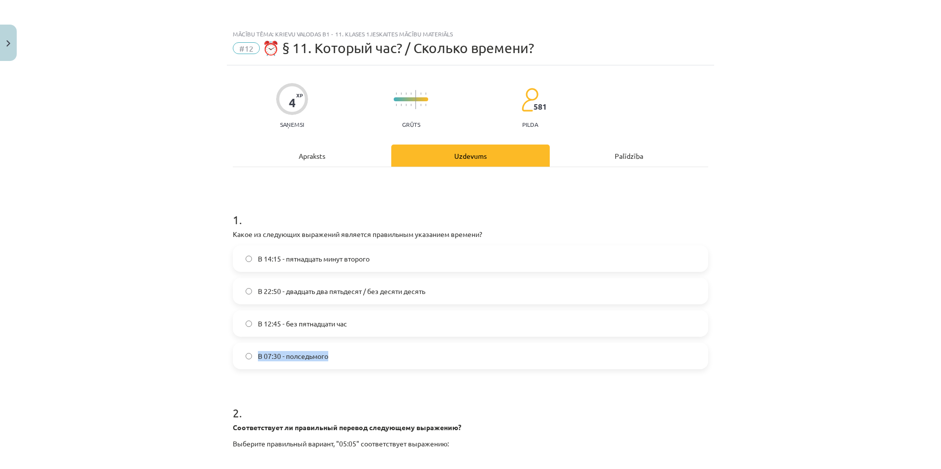
drag, startPoint x: 251, startPoint y: 355, endPoint x: 334, endPoint y: 357, distance: 82.7
click at [334, 357] on label "В 07:30 - полседьмого" at bounding box center [470, 356] width 473 height 25
click at [104, 244] on div "Mācību tēma: Krievu valodas b1 - 11. klases 1.ieskaites mācību materiāls #12 ⏰ …" at bounding box center [470, 234] width 941 height 469
click at [287, 294] on span "В 22:50 - двадцать два пятьдесят / без десяти десять" at bounding box center [341, 291] width 167 height 10
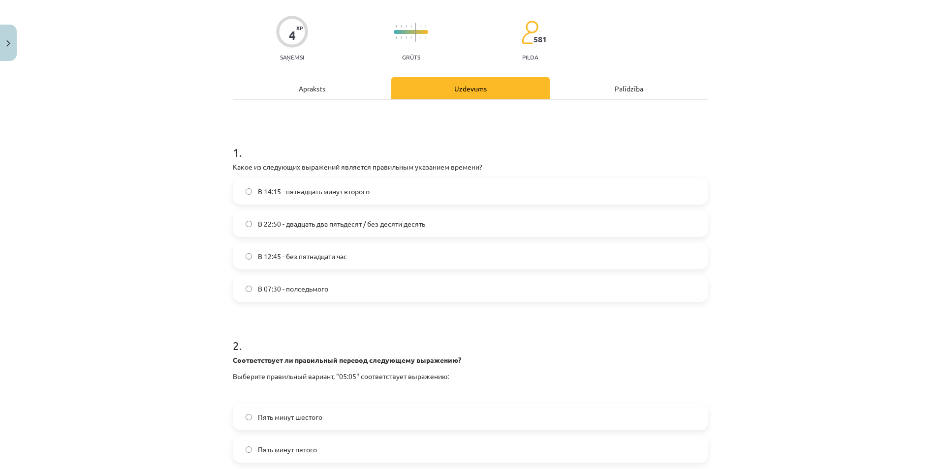
scroll to position [208, 0]
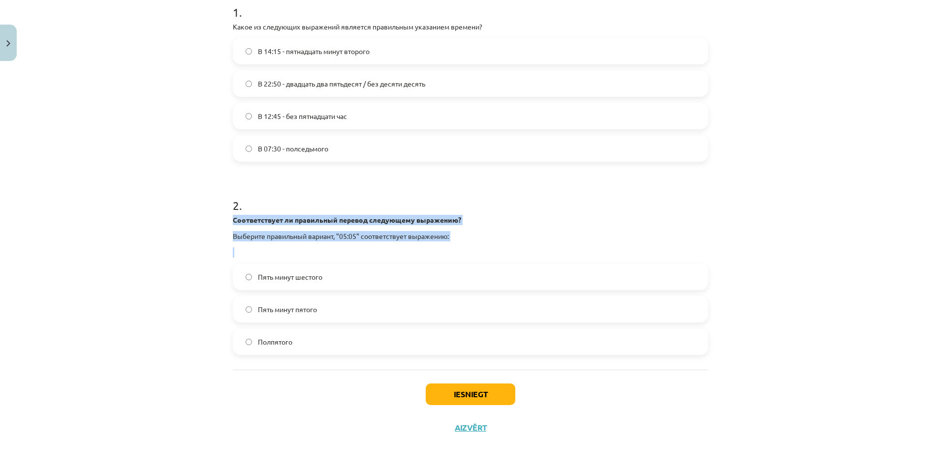
drag, startPoint x: 223, startPoint y: 218, endPoint x: 468, endPoint y: 243, distance: 246.3
click at [468, 243] on div "4 XP Saņemsi Grūts 581 pilda Apraksts Uzdevums Palīdzība 1 . Какое из следующих…" at bounding box center [470, 151] width 487 height 587
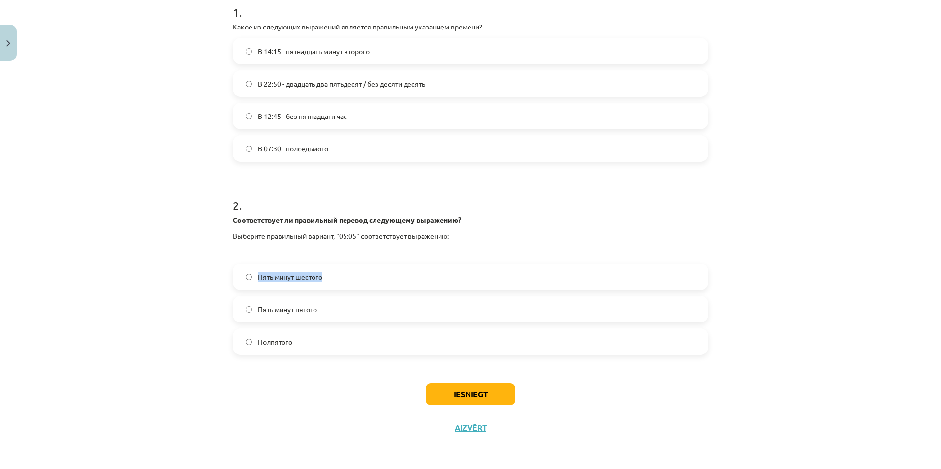
drag, startPoint x: 251, startPoint y: 275, endPoint x: 334, endPoint y: 273, distance: 82.7
click at [334, 273] on label "Пять минут шестого" at bounding box center [470, 277] width 473 height 25
drag, startPoint x: 250, startPoint y: 308, endPoint x: 324, endPoint y: 312, distance: 73.5
click at [324, 312] on label "Пять минут пятого" at bounding box center [470, 309] width 473 height 25
drag, startPoint x: 251, startPoint y: 340, endPoint x: 310, endPoint y: 342, distance: 59.1
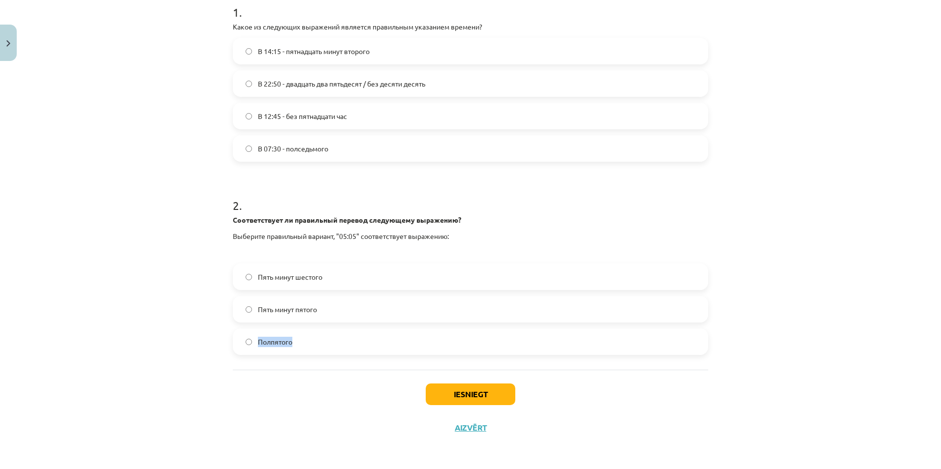
click at [310, 342] on label "Полпятого" at bounding box center [470, 342] width 473 height 25
click at [115, 215] on div "Mācību tēma: Krievu valodas b1 - 11. klases 1.ieskaites mācību materiāls #12 ⏰ …" at bounding box center [470, 234] width 941 height 469
click at [295, 276] on span "Пять минут шестого" at bounding box center [290, 277] width 64 height 10
click at [288, 312] on span "Пять минут пятого" at bounding box center [287, 310] width 59 height 10
click at [489, 394] on button "Iesniegt" at bounding box center [471, 395] width 90 height 22
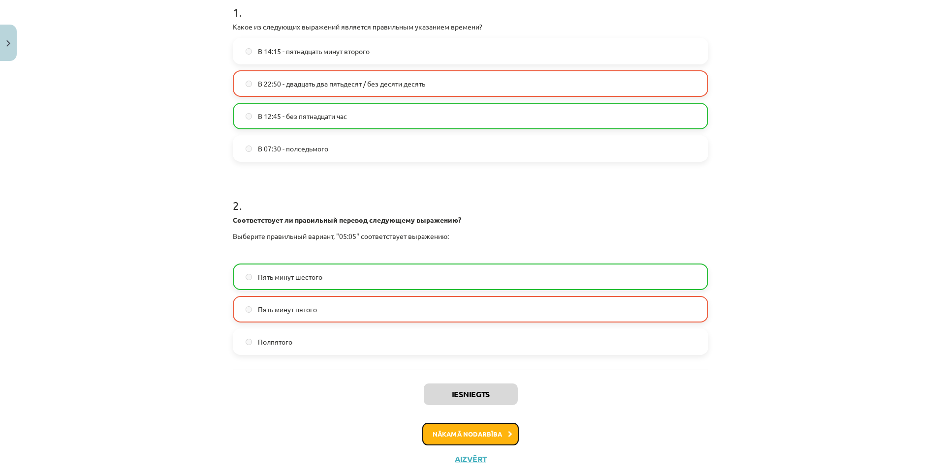
click at [485, 437] on button "Nākamā nodarbība" at bounding box center [470, 434] width 96 height 23
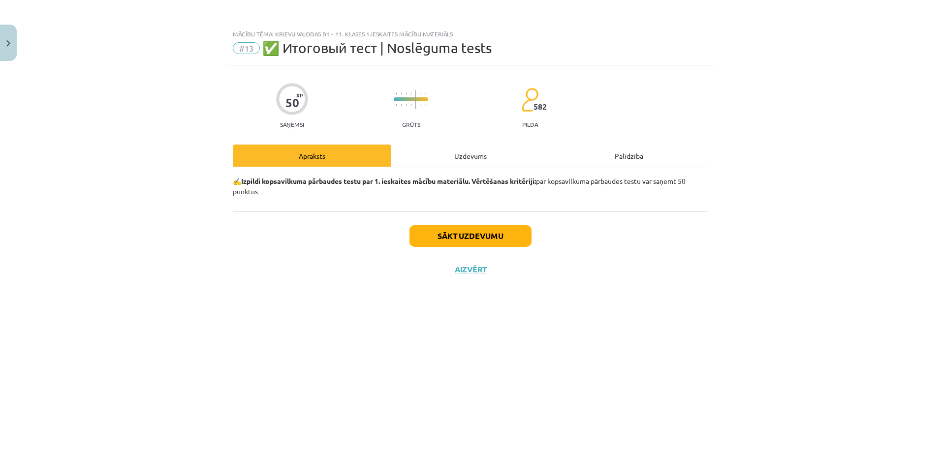
click at [434, 156] on div "Uzdevums" at bounding box center [470, 156] width 158 height 22
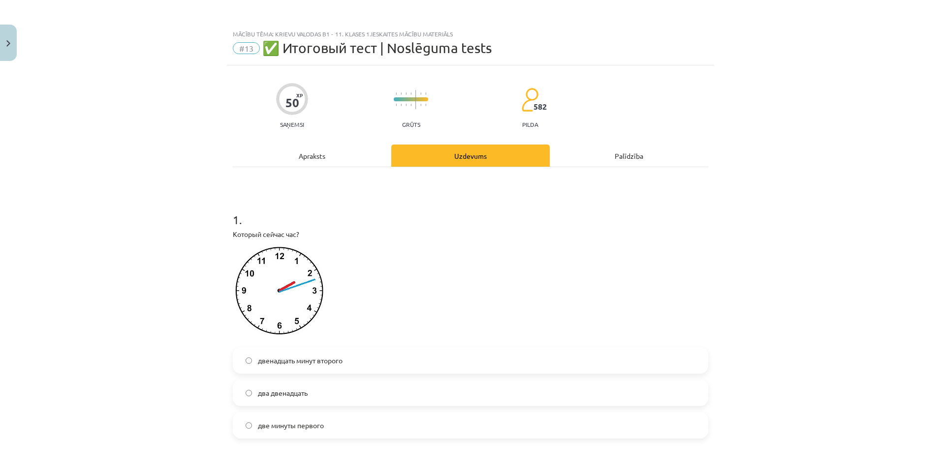
click at [330, 155] on div "Apraksts" at bounding box center [312, 156] width 158 height 22
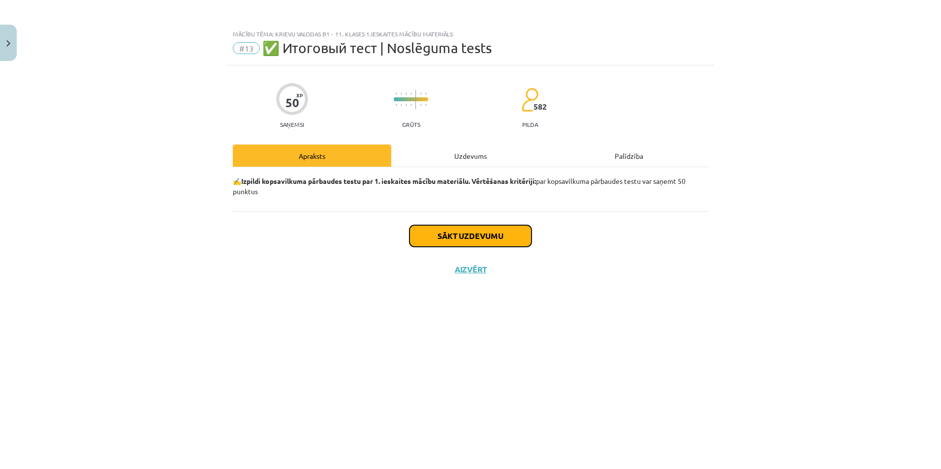
click at [464, 231] on button "Sākt uzdevumu" at bounding box center [470, 236] width 122 height 22
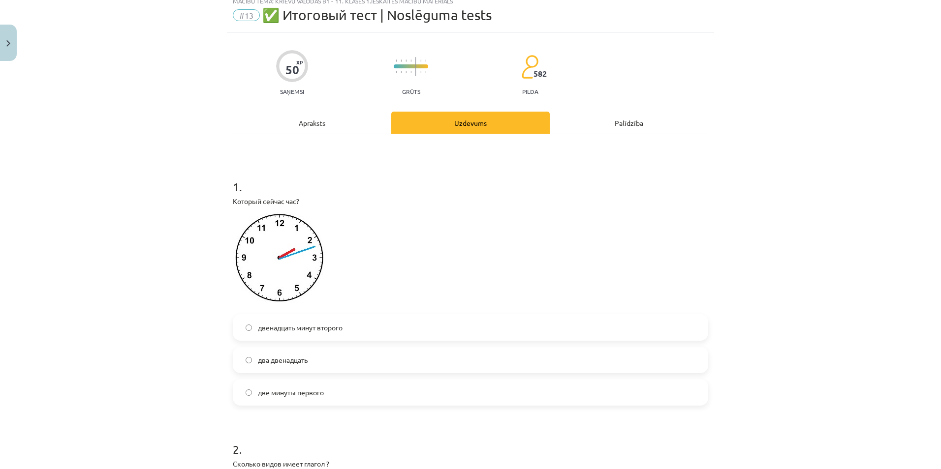
scroll to position [49, 0]
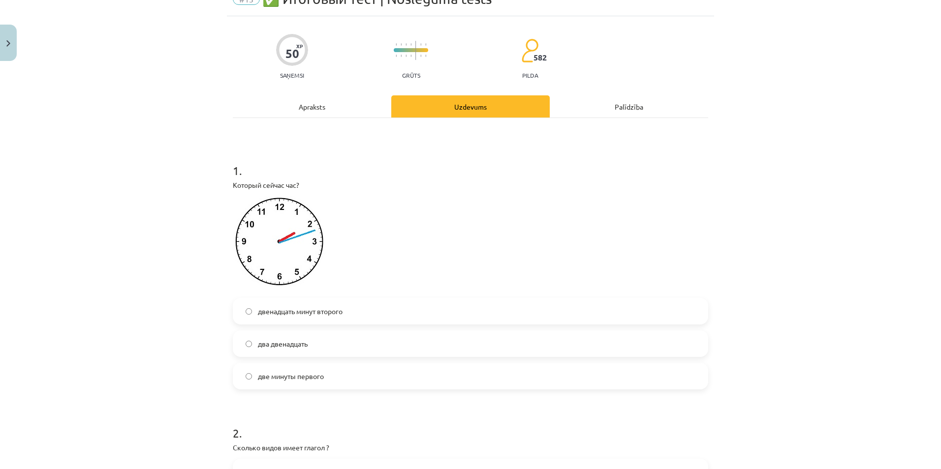
click at [283, 247] on img at bounding box center [280, 244] width 95 height 96
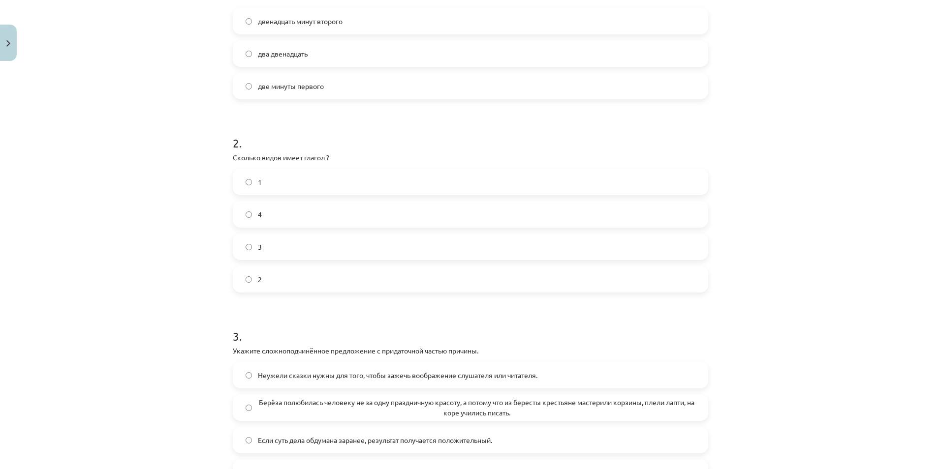
scroll to position [344, 0]
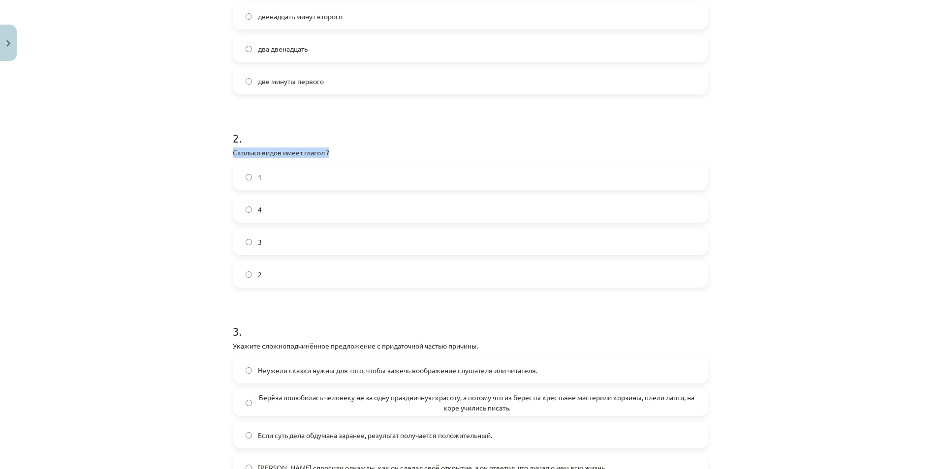
drag, startPoint x: 223, startPoint y: 150, endPoint x: 358, endPoint y: 146, distance: 134.9
click at [127, 101] on div "Mācību tēma: Krievu valodas b1 - 11. klases 1.ieskaites mācību materiāls #13 ✅ …" at bounding box center [470, 234] width 941 height 469
click at [300, 270] on label "2" at bounding box center [470, 274] width 473 height 25
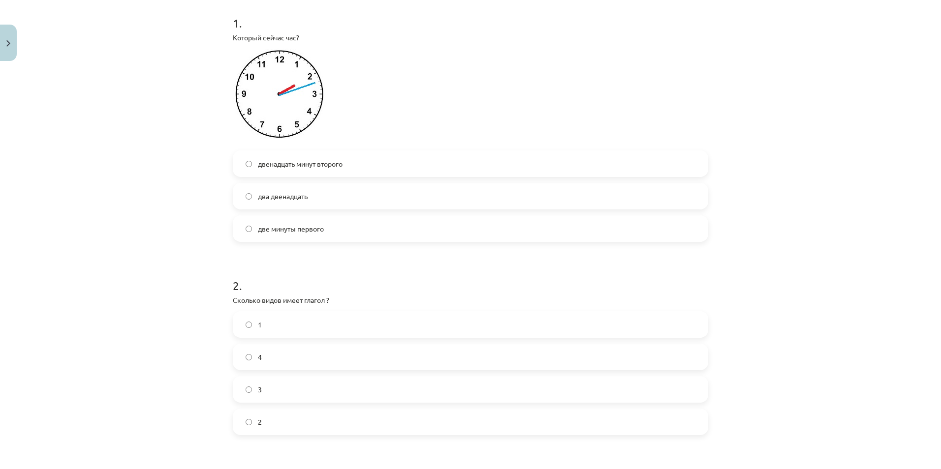
scroll to position [148, 0]
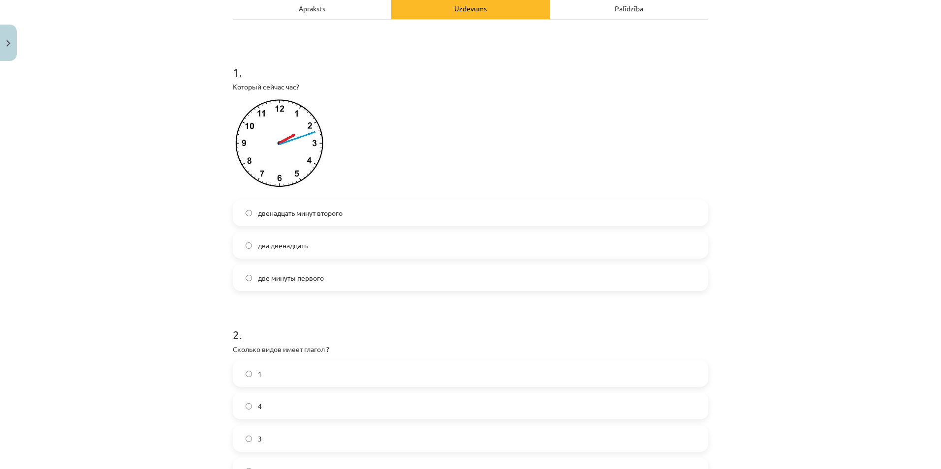
click at [429, 212] on label "двенадцать минут второго" at bounding box center [470, 213] width 473 height 25
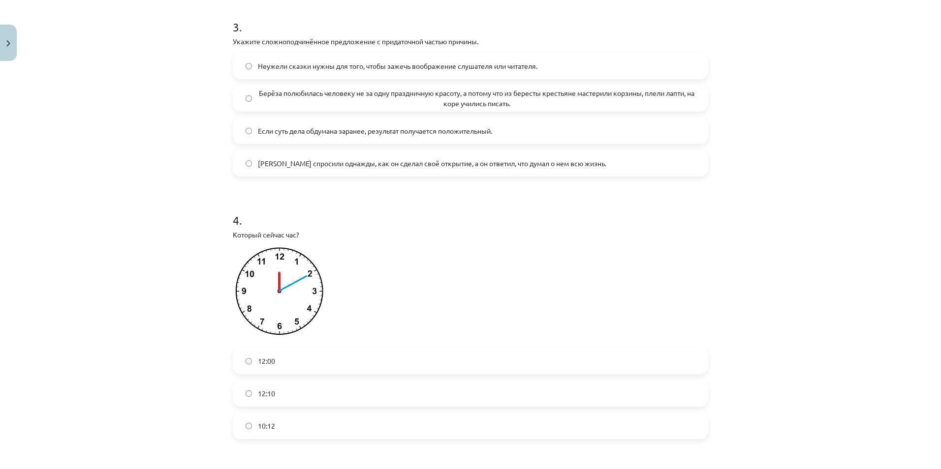
scroll to position [541, 0]
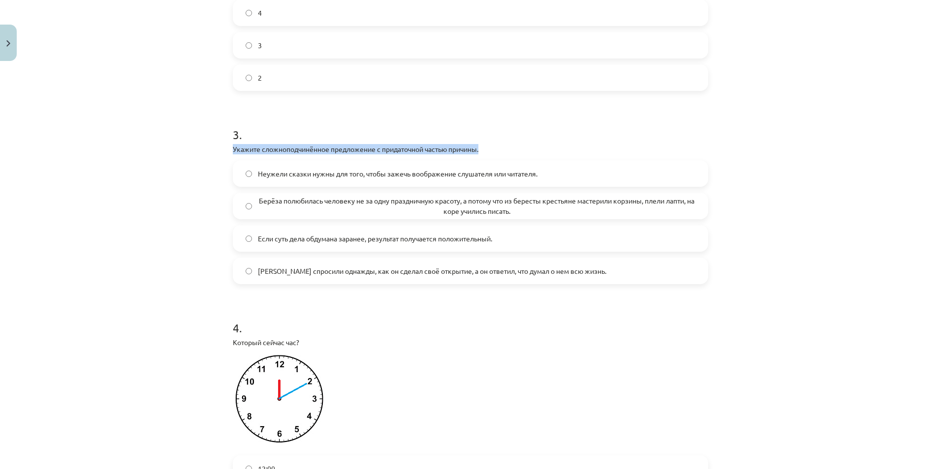
drag, startPoint x: 224, startPoint y: 146, endPoint x: 520, endPoint y: 142, distance: 295.8
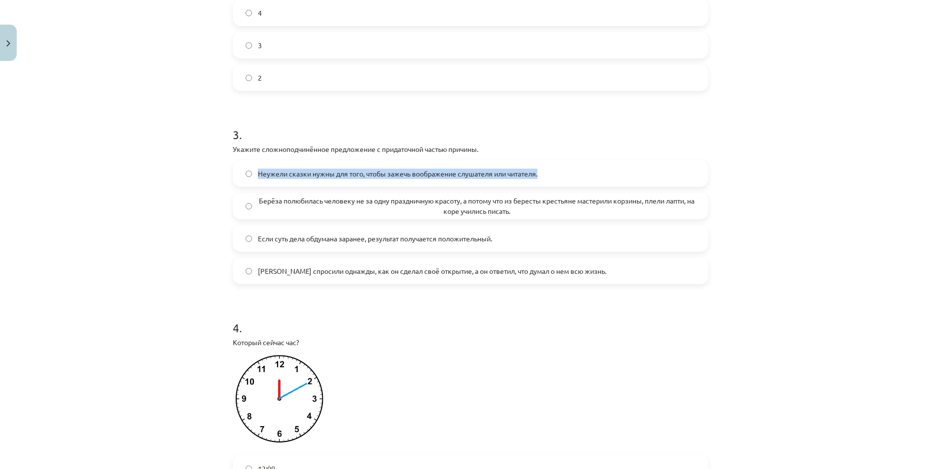
drag, startPoint x: 251, startPoint y: 171, endPoint x: 565, endPoint y: 178, distance: 314.0
click at [565, 178] on label "Неужели сказки нужны для того, чтобы зажечь воображение слушателя или читателя." at bounding box center [470, 173] width 473 height 25
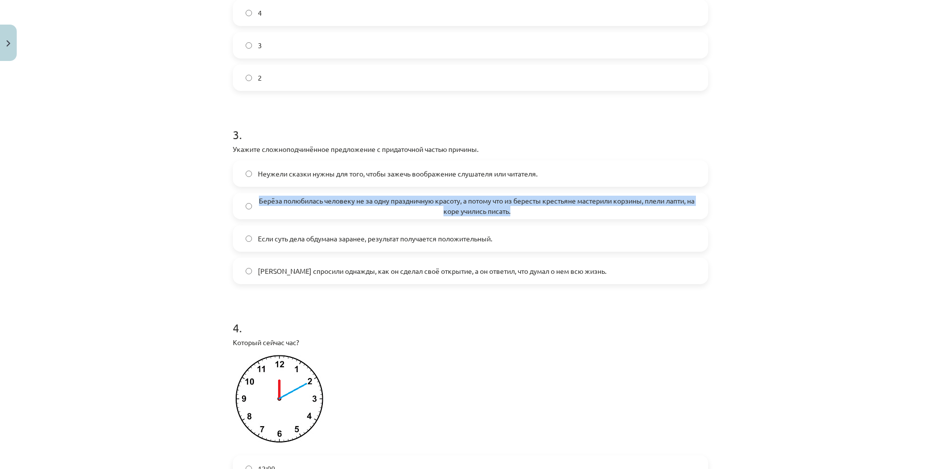
drag, startPoint x: 252, startPoint y: 200, endPoint x: 537, endPoint y: 216, distance: 285.4
click at [537, 216] on label "Берёза полюбилась человеку не за одну праздничную красоту, а потому что из бере…" at bounding box center [470, 206] width 473 height 25
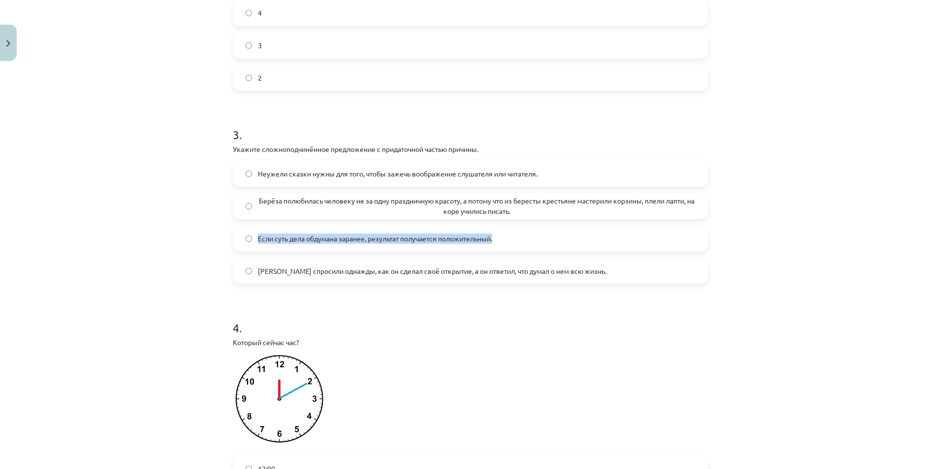
drag, startPoint x: 250, startPoint y: 235, endPoint x: 510, endPoint y: 236, distance: 259.8
click at [510, 236] on label "Если суть дела обдумана заранее, результат получается положительный." at bounding box center [470, 238] width 473 height 25
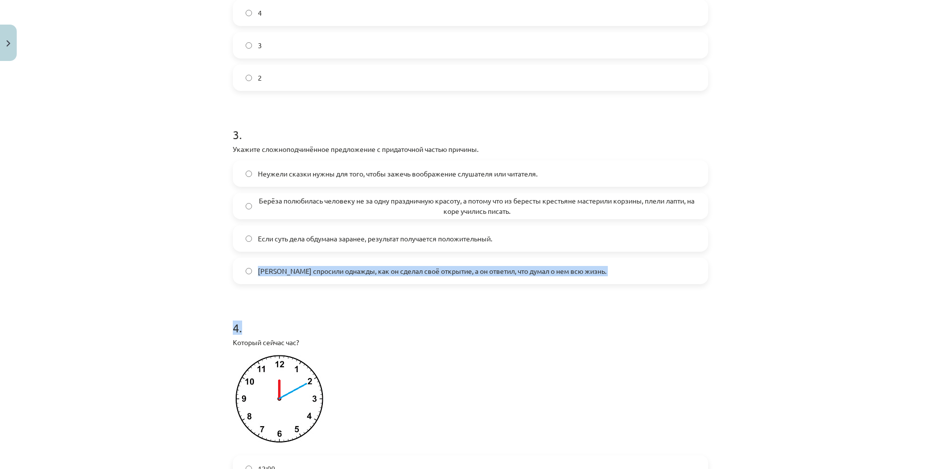
drag, startPoint x: 252, startPoint y: 268, endPoint x: 591, endPoint y: 281, distance: 338.8
click at [591, 281] on label "Менделеева спросили однажды, как он сделал своё открытие, а он ответил, что дум…" at bounding box center [470, 271] width 473 height 25
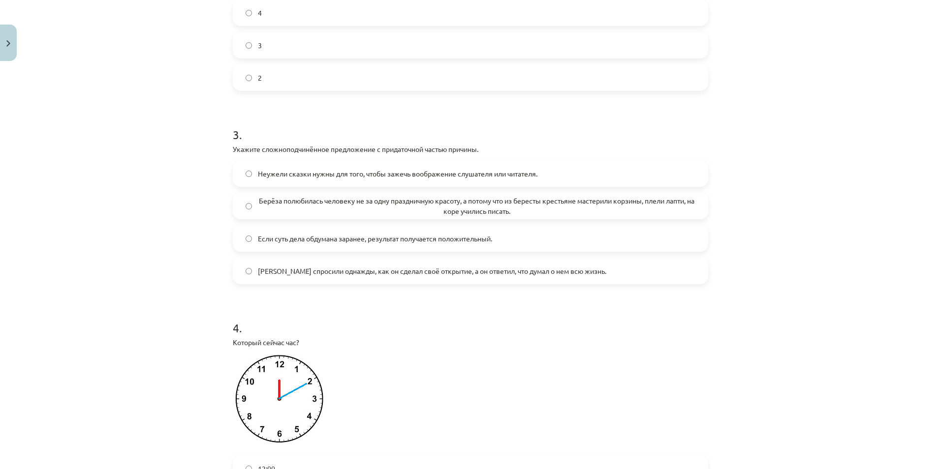
drag, startPoint x: 591, startPoint y: 281, endPoint x: 497, endPoint y: 361, distance: 122.5
click at [497, 361] on p at bounding box center [470, 402] width 475 height 96
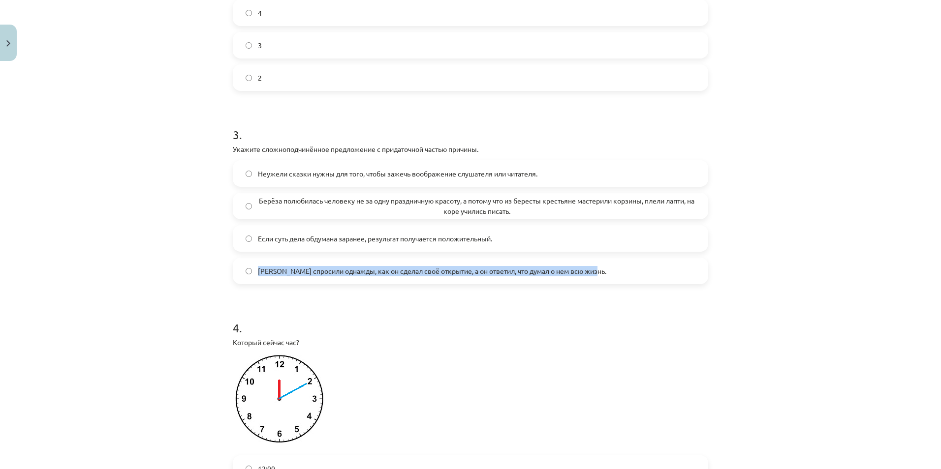
drag, startPoint x: 252, startPoint y: 270, endPoint x: 609, endPoint y: 272, distance: 356.3
click at [609, 272] on label "Менделеева спросили однажды, как он сделал своё открытие, а он ответил, что дум…" at bounding box center [470, 271] width 473 height 25
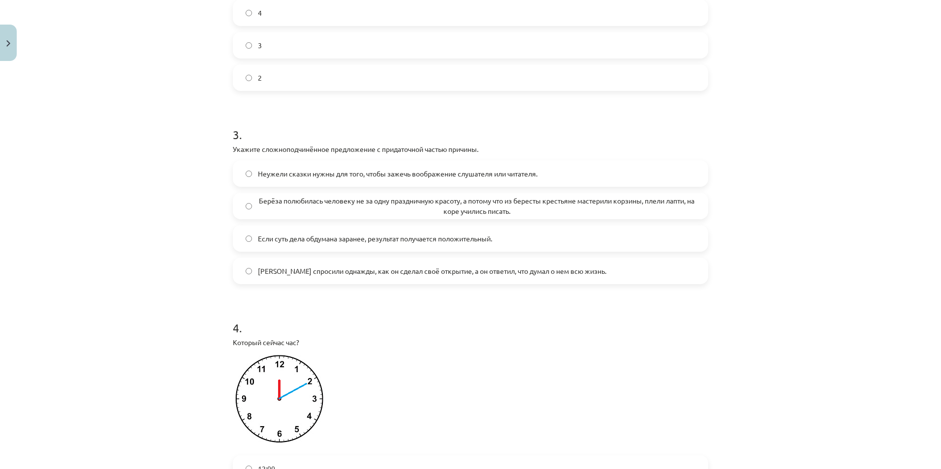
click at [109, 184] on div "Mācību tēma: Krievu valodas b1 - 11. klases 1.ieskaites mācību materiāls #13 ✅ …" at bounding box center [470, 234] width 941 height 469
click at [317, 213] on span "Берёза полюбилась человеку не за одну праздничную красоту, а потому что из бере…" at bounding box center [476, 206] width 437 height 21
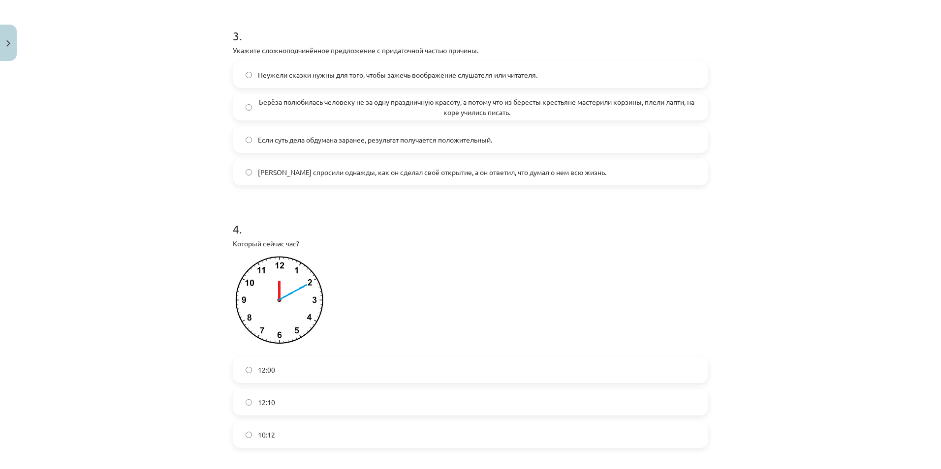
scroll to position [787, 0]
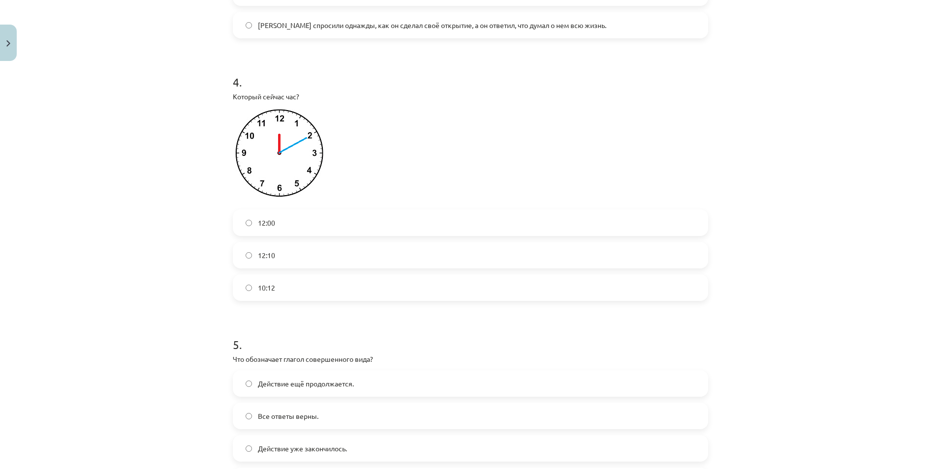
click at [264, 256] on span "12:10" at bounding box center [266, 255] width 17 height 10
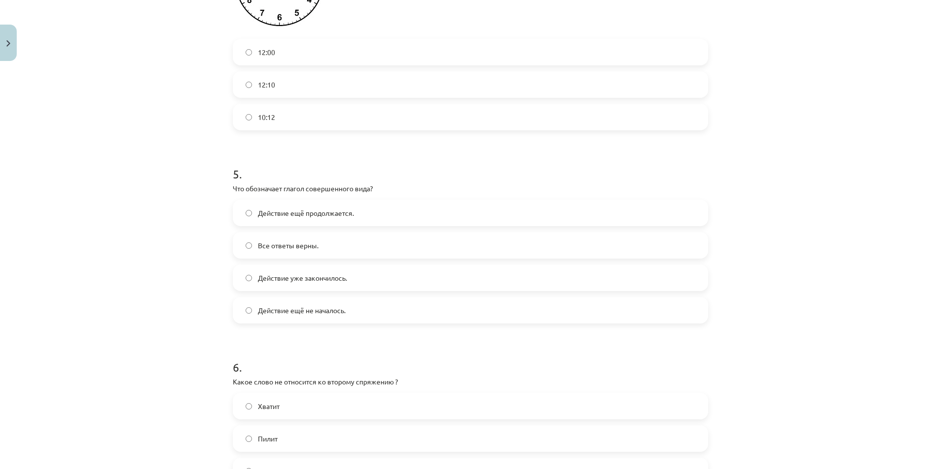
scroll to position [984, 0]
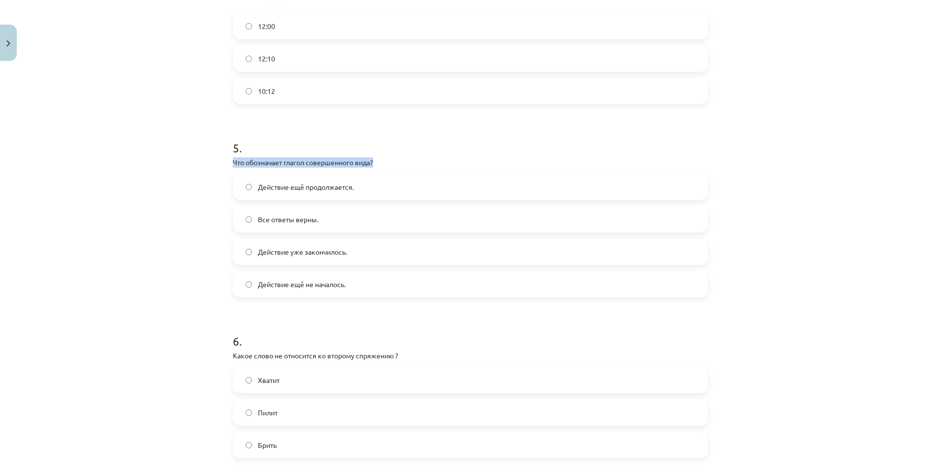
drag, startPoint x: 223, startPoint y: 158, endPoint x: 402, endPoint y: 160, distance: 178.6
click at [402, 160] on div "50 XP Saņemsi Grūts 582 pilda Apraksts Uzdevums Palīdzība 1 . Который сейчас ча…" at bounding box center [470, 193] width 487 height 2224
drag, startPoint x: 253, startPoint y: 185, endPoint x: 364, endPoint y: 190, distance: 110.3
click at [364, 190] on label "Действие ещё продолжается." at bounding box center [470, 187] width 473 height 25
drag, startPoint x: 250, startPoint y: 219, endPoint x: 338, endPoint y: 224, distance: 87.7
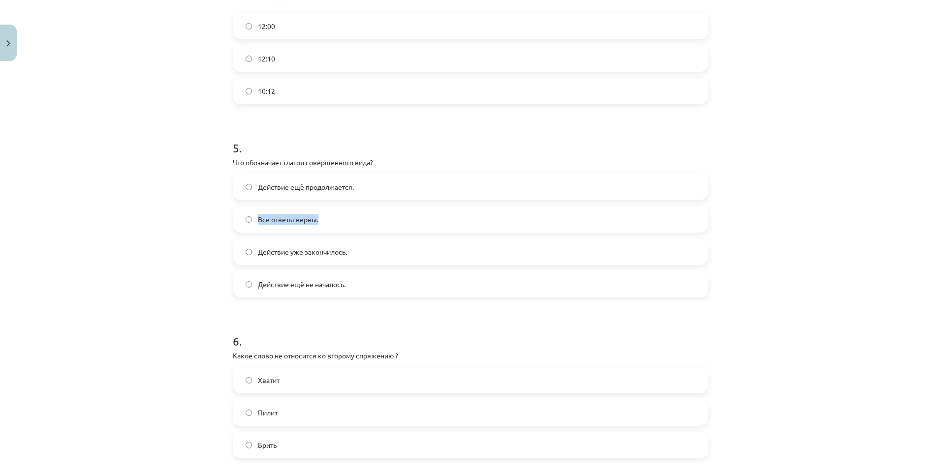
click at [338, 224] on label "Все ответы верны." at bounding box center [470, 219] width 473 height 25
drag, startPoint x: 249, startPoint y: 252, endPoint x: 361, endPoint y: 254, distance: 111.7
click at [361, 254] on label "Действие уже закончилось." at bounding box center [470, 252] width 473 height 25
drag, startPoint x: 251, startPoint y: 284, endPoint x: 374, endPoint y: 285, distance: 123.0
click at [374, 285] on label "Действие ещё не началось." at bounding box center [470, 284] width 473 height 25
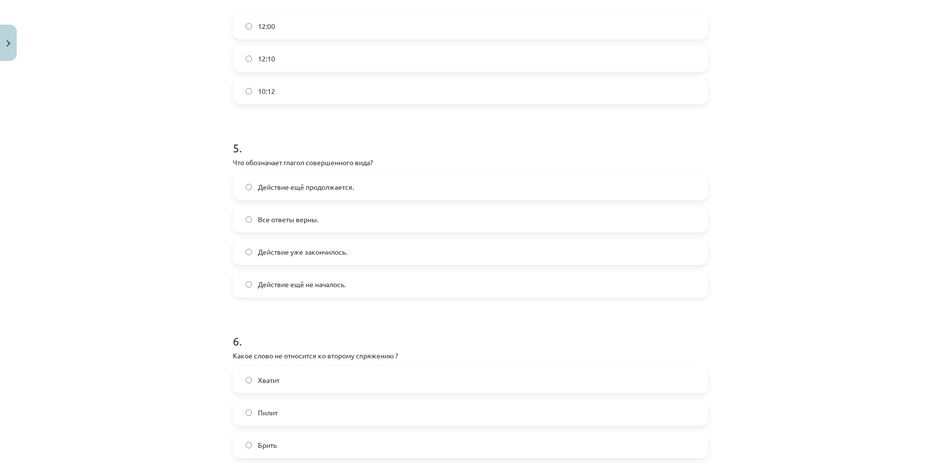
click at [81, 176] on div "Mācību tēma: Krievu valodas b1 - 11. klases 1.ieskaites mācību materiāls #13 ✅ …" at bounding box center [470, 234] width 941 height 469
click at [293, 255] on span "Действие уже закончилось." at bounding box center [302, 252] width 89 height 10
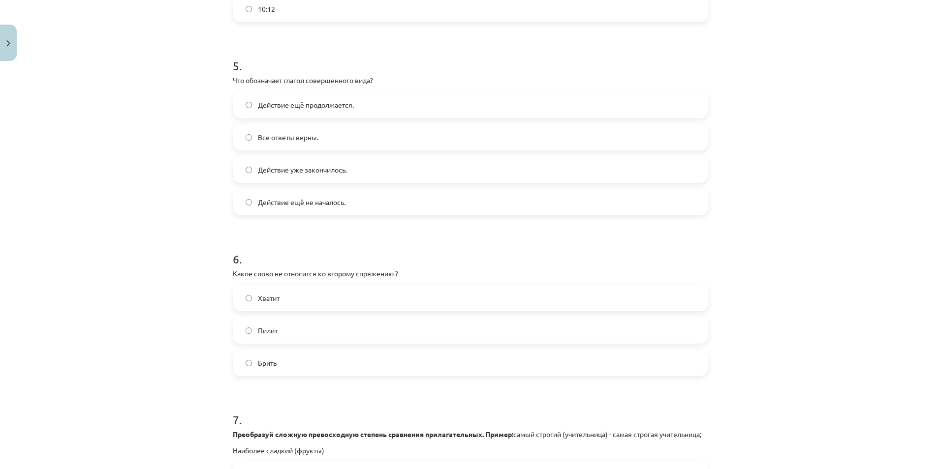
scroll to position [1181, 0]
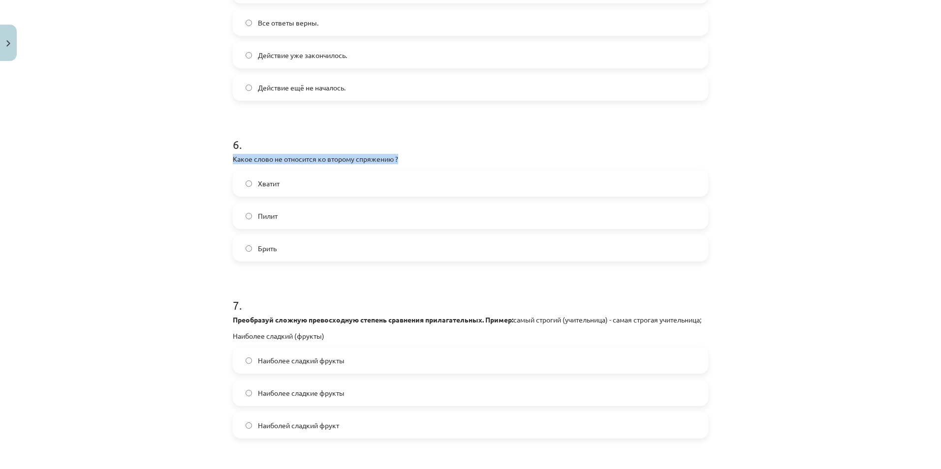
drag, startPoint x: 226, startPoint y: 156, endPoint x: 424, endPoint y: 158, distance: 198.3
drag, startPoint x: 251, startPoint y: 181, endPoint x: 291, endPoint y: 182, distance: 39.9
click at [291, 182] on label "Хватит" at bounding box center [470, 183] width 473 height 25
drag, startPoint x: 250, startPoint y: 217, endPoint x: 285, endPoint y: 218, distance: 35.0
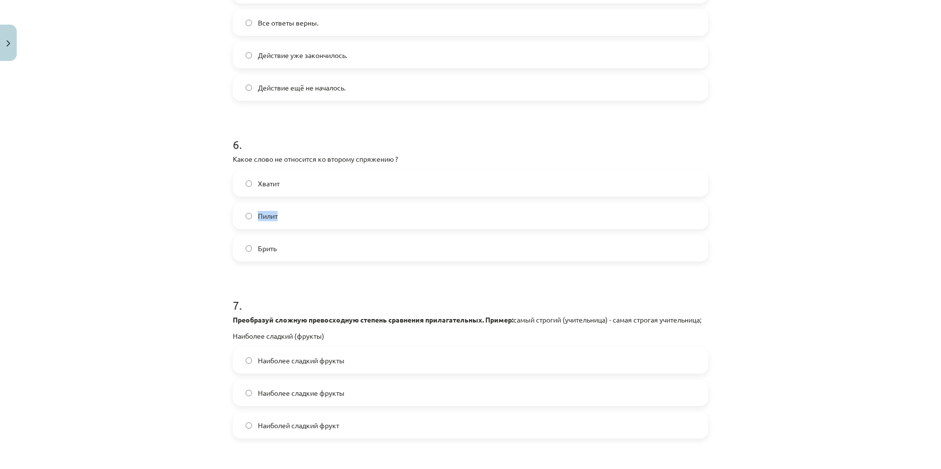
click at [285, 218] on label "Пилит" at bounding box center [470, 216] width 473 height 25
drag, startPoint x: 251, startPoint y: 248, endPoint x: 288, endPoint y: 250, distance: 36.5
click at [288, 250] on label "Брить" at bounding box center [470, 248] width 473 height 25
click at [291, 187] on label "Хватит" at bounding box center [470, 183] width 473 height 25
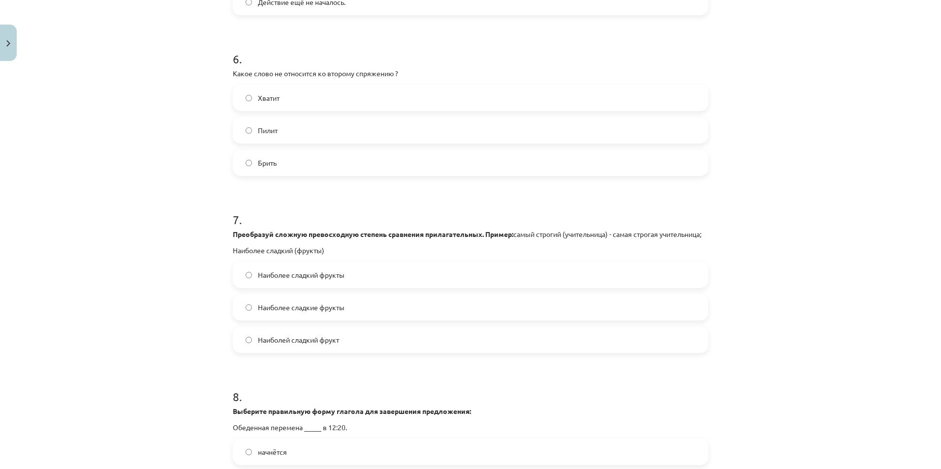
scroll to position [1378, 0]
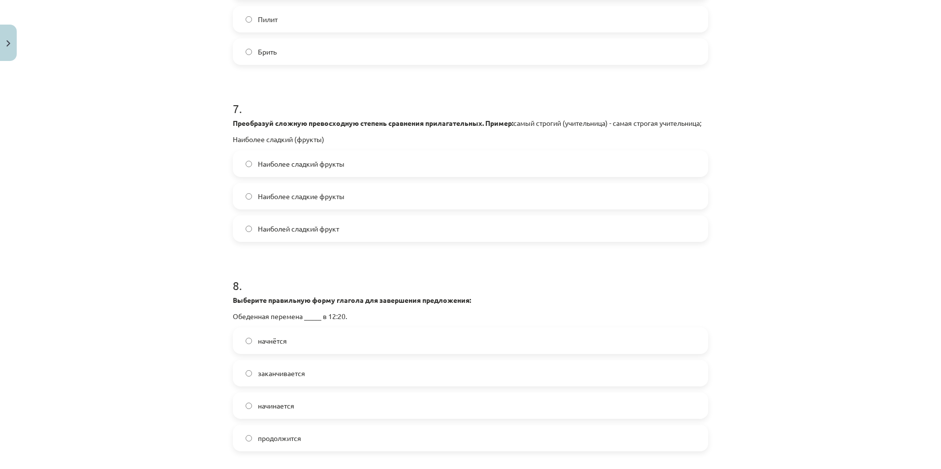
drag, startPoint x: 216, startPoint y: 121, endPoint x: 337, endPoint y: 151, distance: 124.7
click at [337, 151] on div "Mācību tēma: Krievu valodas b1 - 11. klases 1.ieskaites mācību materiāls #13 ✅ …" at bounding box center [470, 234] width 941 height 469
drag, startPoint x: 252, startPoint y: 171, endPoint x: 352, endPoint y: 180, distance: 100.3
click at [352, 176] on label "Наиболее сладкий фрукты" at bounding box center [470, 164] width 473 height 25
drag, startPoint x: 249, startPoint y: 207, endPoint x: 369, endPoint y: 208, distance: 119.1
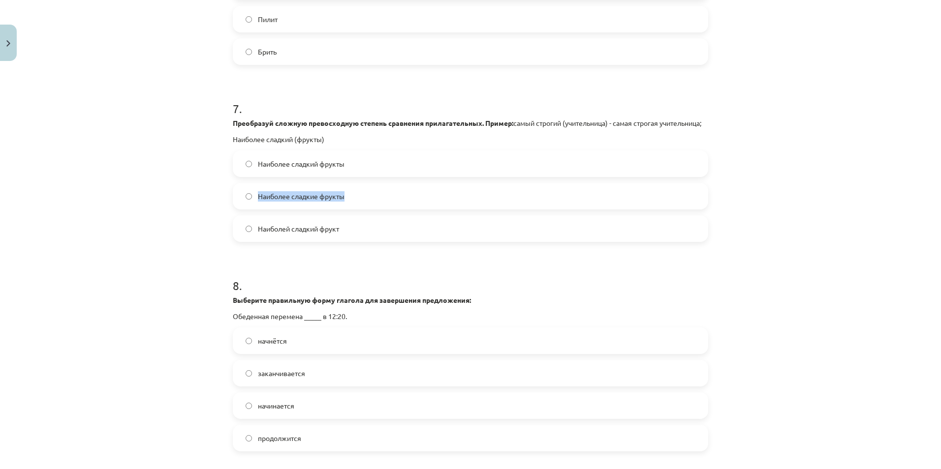
click at [369, 208] on label "Наиболее сладкие фрукты" at bounding box center [470, 196] width 473 height 25
drag, startPoint x: 251, startPoint y: 236, endPoint x: 343, endPoint y: 246, distance: 92.5
click at [343, 241] on label "Наиболей сладкий фрукт" at bounding box center [470, 229] width 473 height 25
click at [133, 220] on div "Mācību tēma: Krievu valodas b1 - 11. klases 1.ieskaites mācību materiāls #13 ✅ …" at bounding box center [470, 234] width 941 height 469
click at [265, 202] on span "Наиболее сладкие фрукты" at bounding box center [301, 196] width 87 height 10
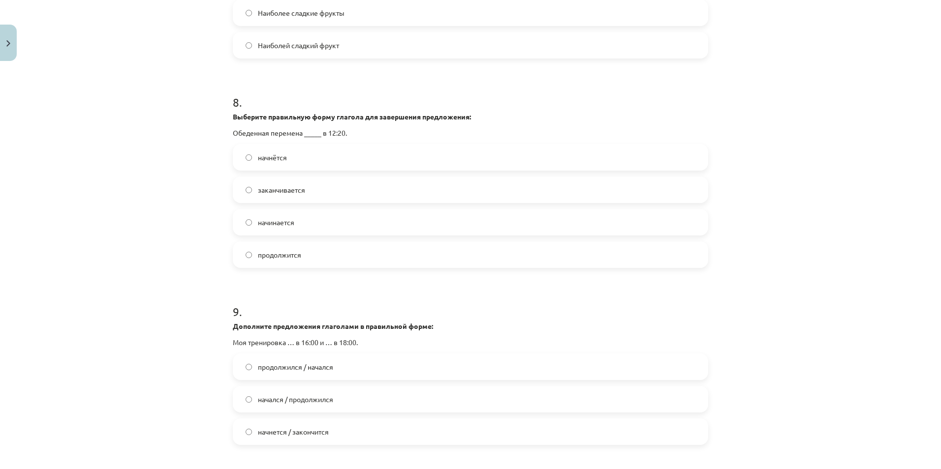
scroll to position [1560, 0]
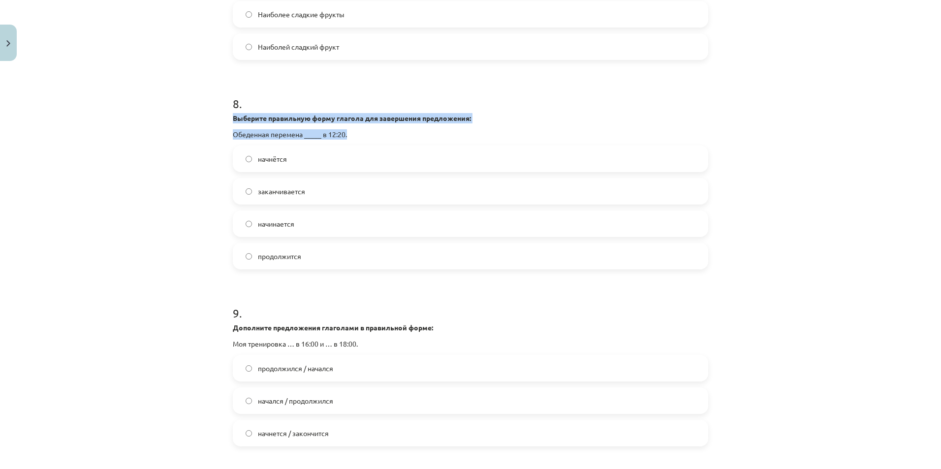
drag, startPoint x: 222, startPoint y: 124, endPoint x: 366, endPoint y: 146, distance: 145.2
click at [366, 146] on div "Mācību tēma: Krievu valodas b1 - 11. klases 1.ieskaites mācību materiāls #13 ✅ …" at bounding box center [470, 234] width 941 height 469
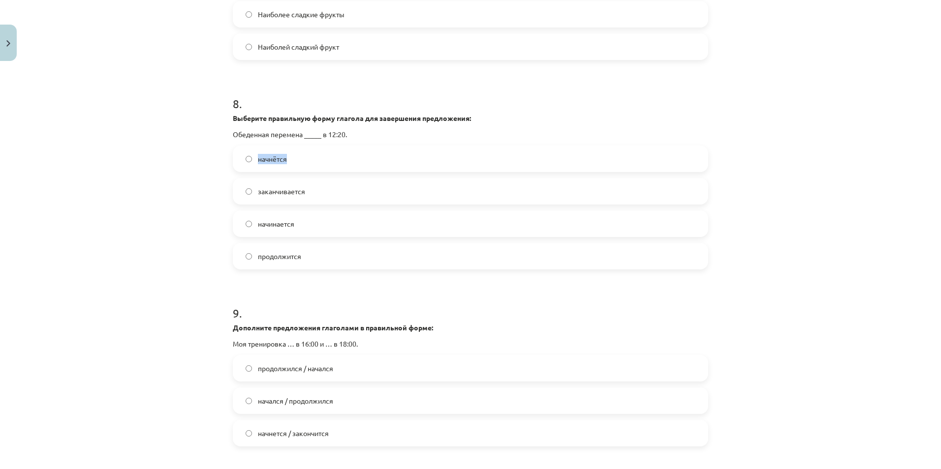
drag, startPoint x: 251, startPoint y: 167, endPoint x: 292, endPoint y: 174, distance: 41.8
click at [292, 171] on label "начнётся" at bounding box center [470, 159] width 473 height 25
drag, startPoint x: 250, startPoint y: 199, endPoint x: 314, endPoint y: 204, distance: 64.2
click at [314, 204] on label "заканчивается" at bounding box center [470, 191] width 473 height 25
drag, startPoint x: 250, startPoint y: 234, endPoint x: 297, endPoint y: 233, distance: 46.8
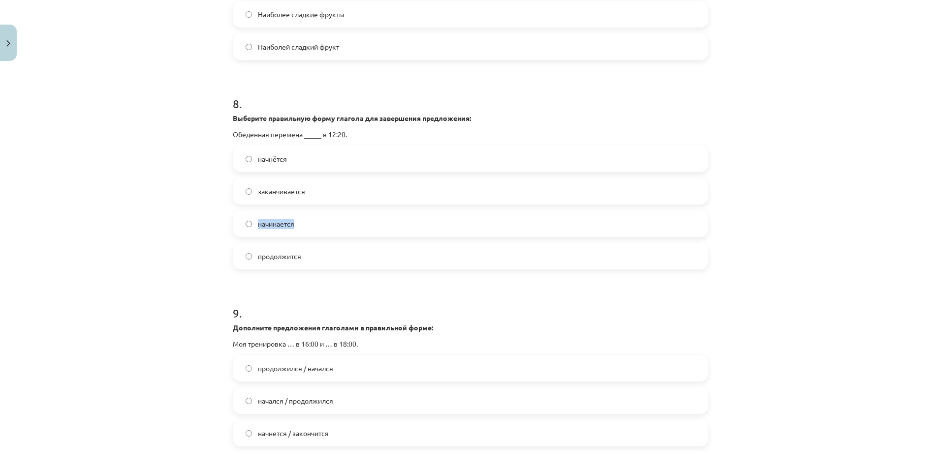
click at [297, 233] on label "начинается" at bounding box center [470, 224] width 473 height 25
drag, startPoint x: 251, startPoint y: 266, endPoint x: 310, endPoint y: 270, distance: 59.2
click at [310, 269] on label "продолжится" at bounding box center [470, 256] width 473 height 25
click at [303, 236] on label "начинается" at bounding box center [470, 224] width 473 height 25
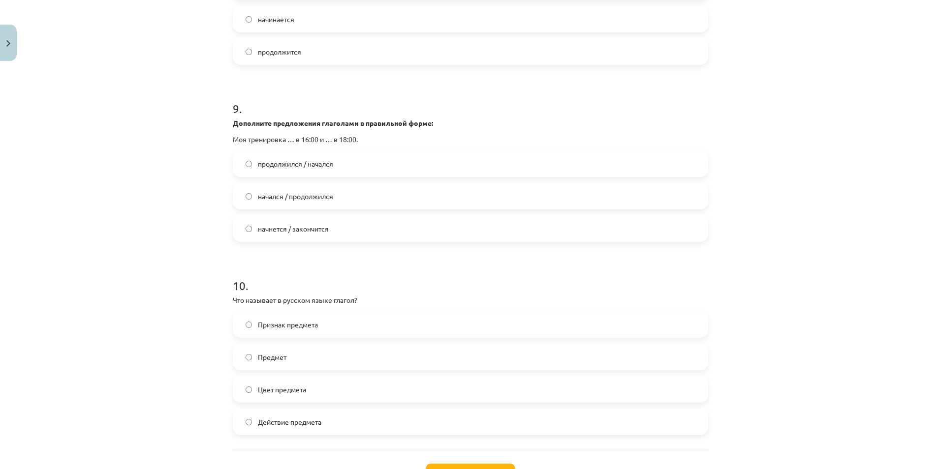
scroll to position [1708, 0]
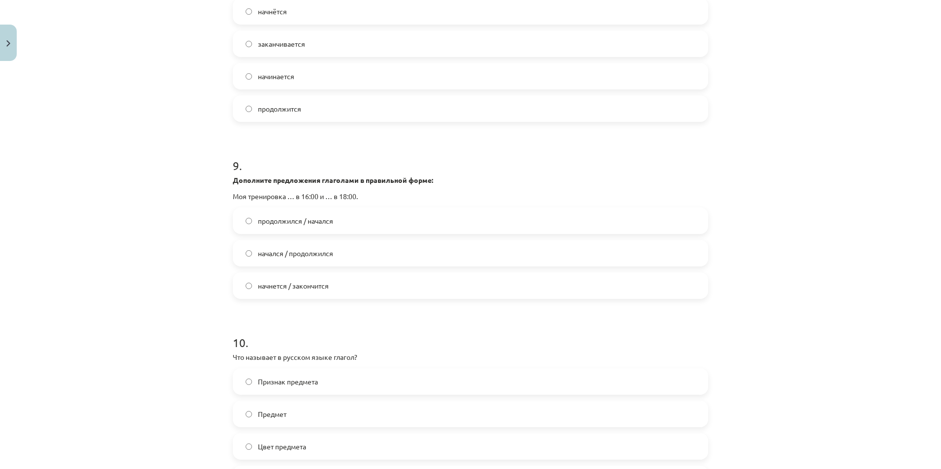
click at [307, 291] on span "начнется / закончится" at bounding box center [293, 286] width 71 height 10
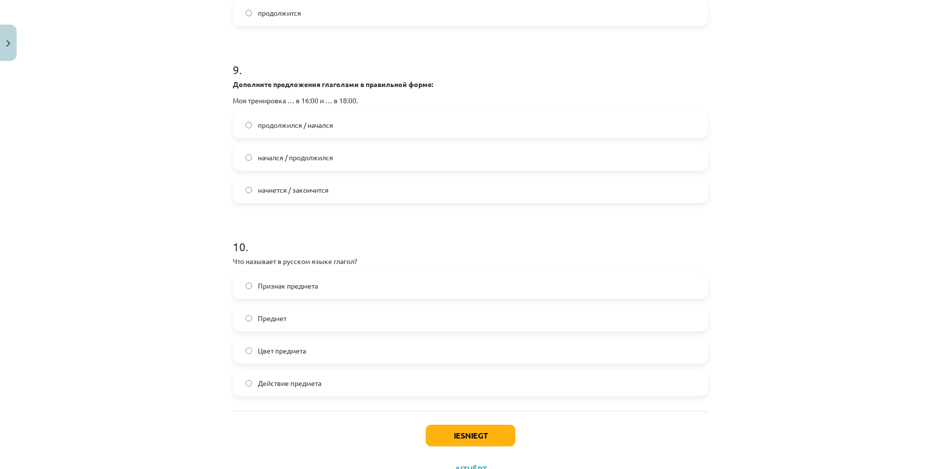
scroll to position [1855, 0]
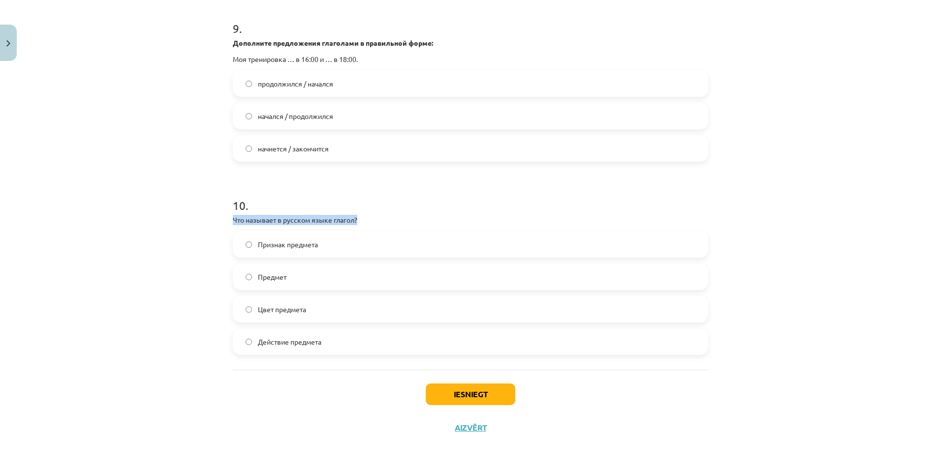
drag, startPoint x: 226, startPoint y: 218, endPoint x: 386, endPoint y: 216, distance: 160.4
drag, startPoint x: 250, startPoint y: 242, endPoint x: 339, endPoint y: 246, distance: 88.2
click at [339, 246] on label "Признак предмета" at bounding box center [470, 244] width 473 height 25
drag, startPoint x: 250, startPoint y: 274, endPoint x: 300, endPoint y: 277, distance: 50.3
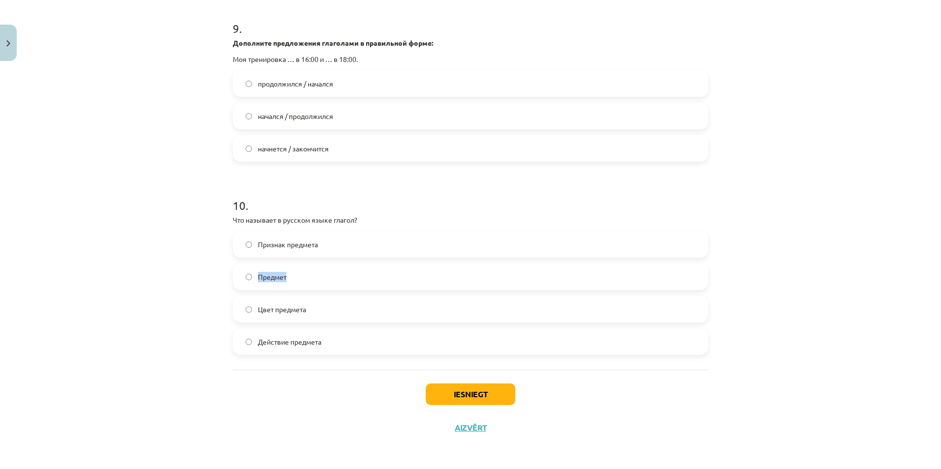
click at [300, 277] on label "Предмет" at bounding box center [470, 277] width 473 height 25
drag, startPoint x: 250, startPoint y: 307, endPoint x: 344, endPoint y: 309, distance: 94.0
click at [344, 309] on label "Цвет предмета" at bounding box center [470, 309] width 473 height 25
drag, startPoint x: 252, startPoint y: 342, endPoint x: 324, endPoint y: 348, distance: 72.1
click at [324, 348] on label "Действие предмета" at bounding box center [470, 342] width 473 height 25
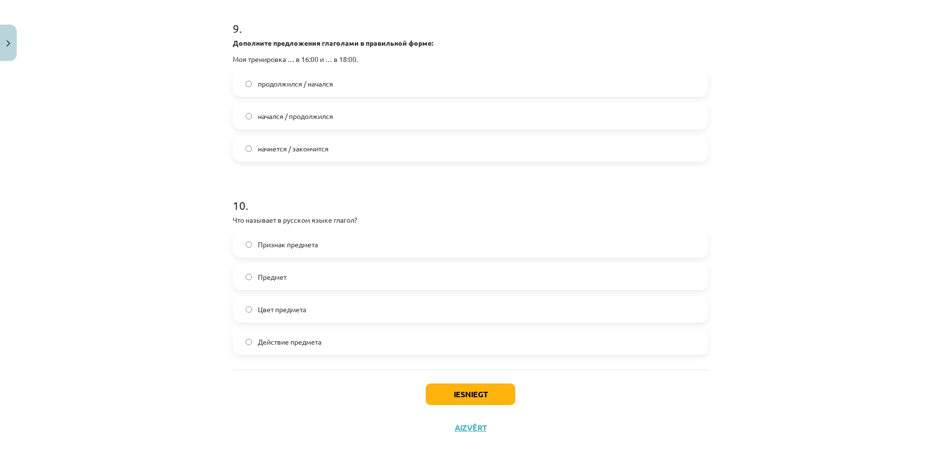
click at [77, 151] on div "Mācību tēma: Krievu valodas b1 - 11. klases 1.ieskaites mācību materiāls #13 ✅ …" at bounding box center [470, 234] width 941 height 469
click at [356, 339] on label "Действие предмета" at bounding box center [470, 342] width 473 height 25
click at [451, 393] on button "Iesniegt" at bounding box center [471, 395] width 90 height 22
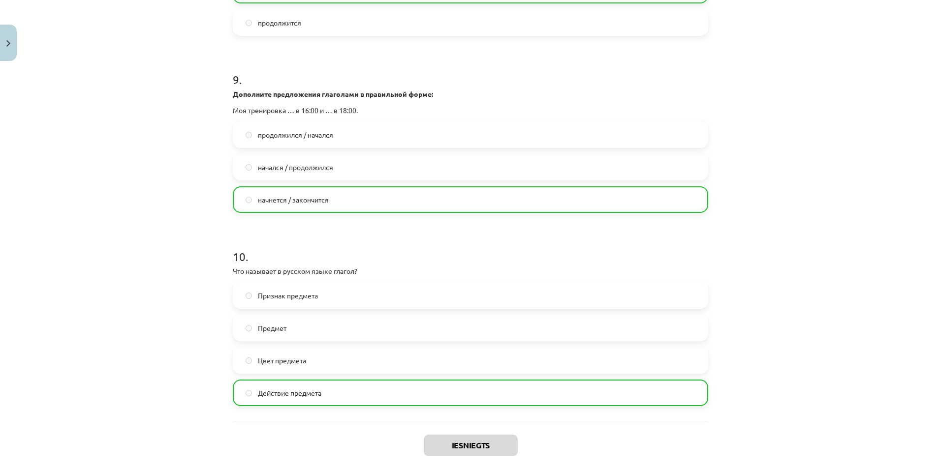
scroll to position [1887, 0]
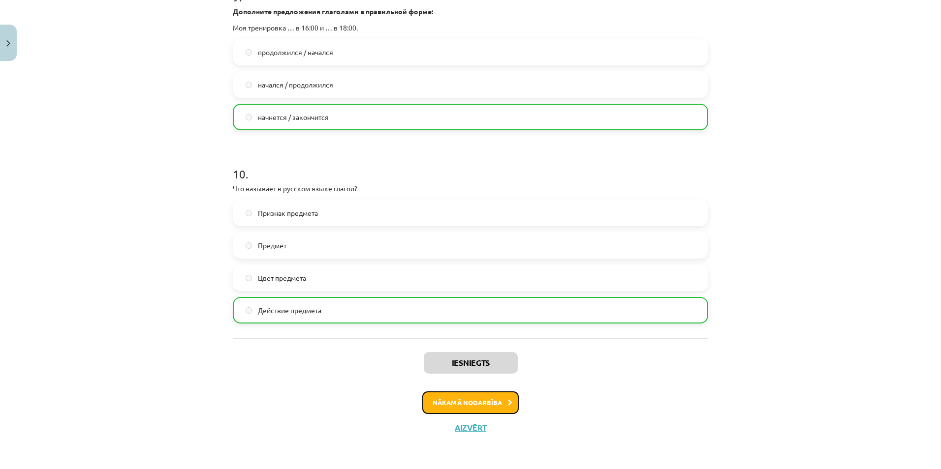
click at [467, 403] on button "Nākamā nodarbība" at bounding box center [470, 403] width 96 height 23
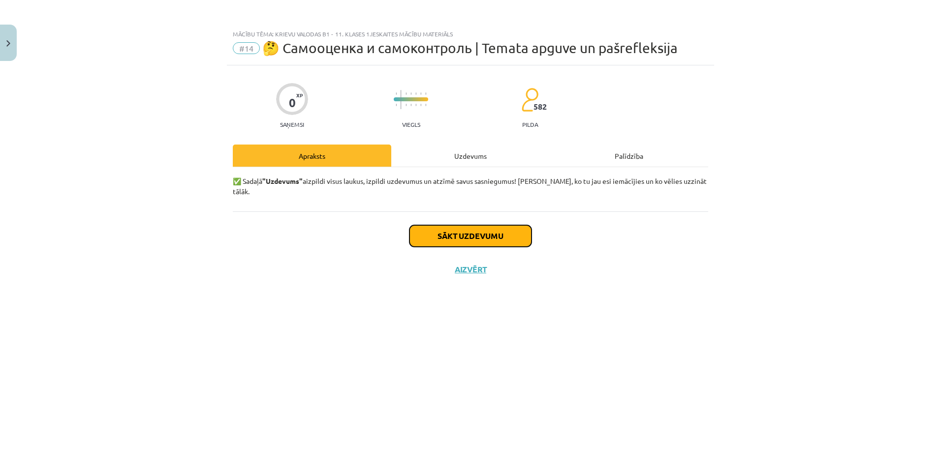
click at [466, 226] on button "Sākt uzdevumu" at bounding box center [470, 236] width 122 height 22
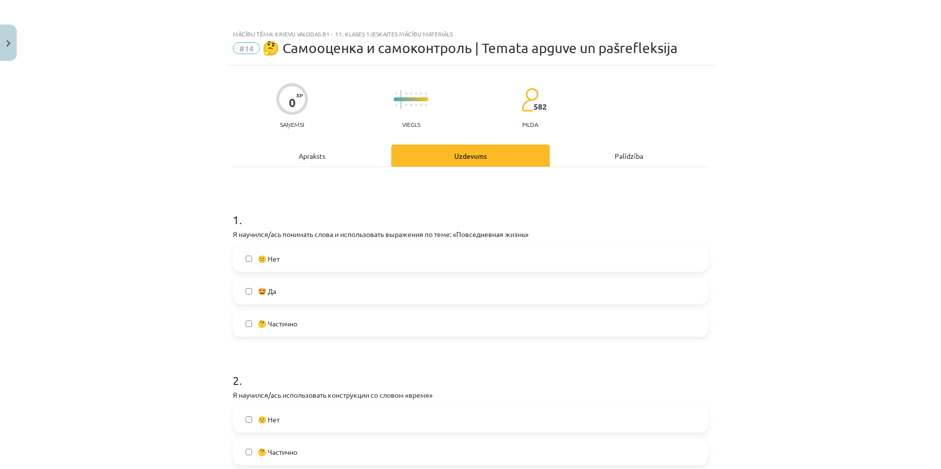
click at [297, 325] on label "🤔 Частично" at bounding box center [470, 323] width 473 height 25
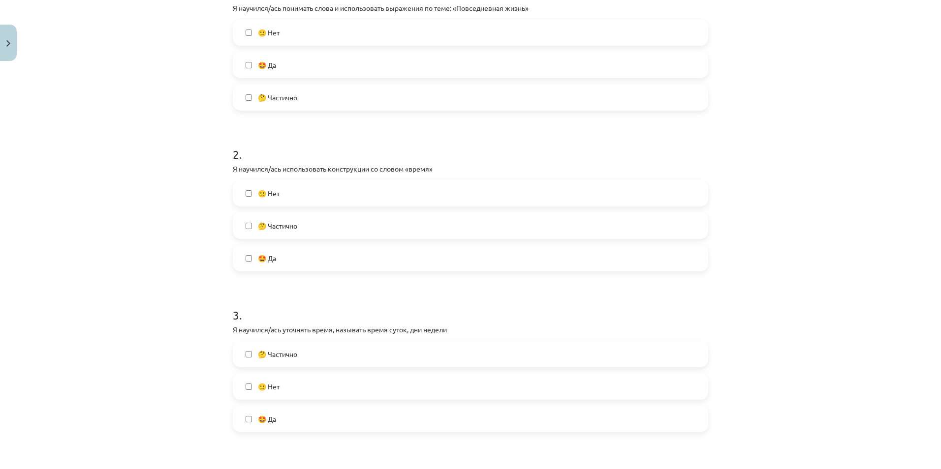
scroll to position [246, 0]
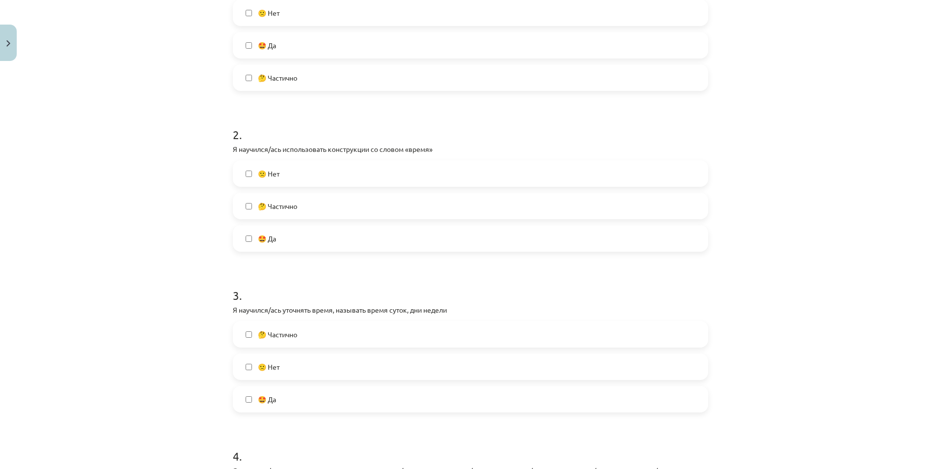
click at [285, 208] on span "🤔 Частично" at bounding box center [277, 206] width 39 height 10
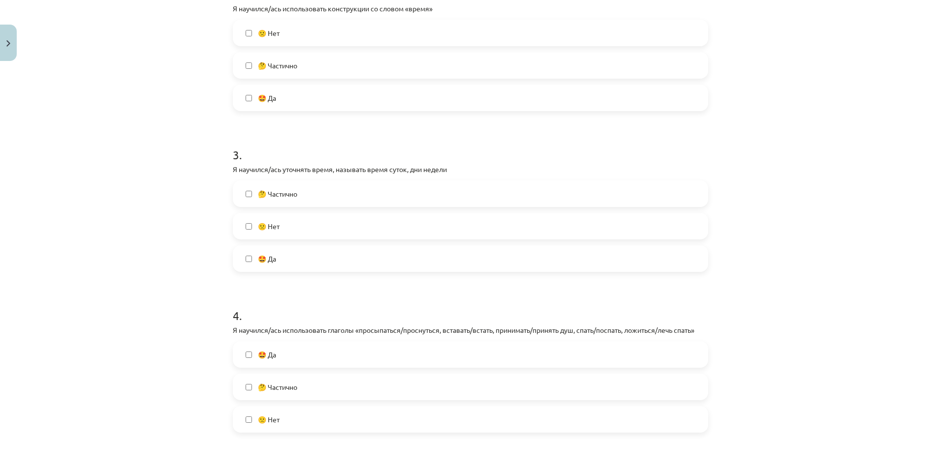
scroll to position [394, 0]
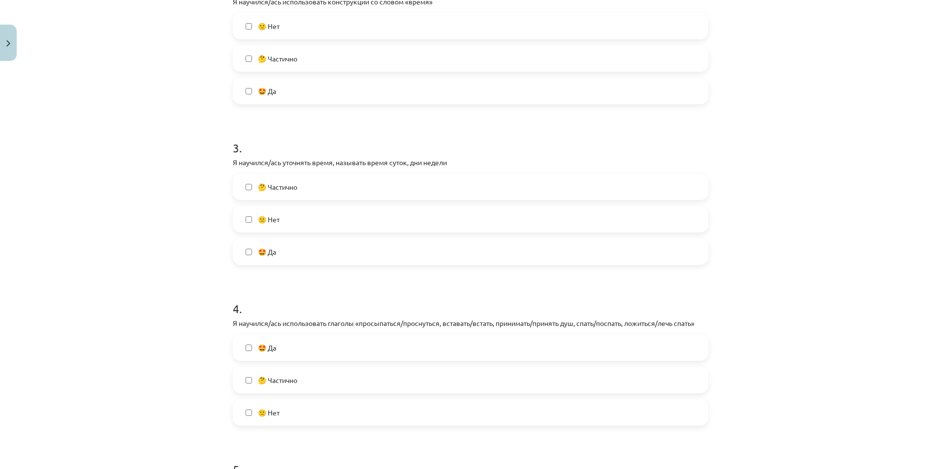
click at [298, 182] on label "🤔 Частично" at bounding box center [470, 187] width 473 height 25
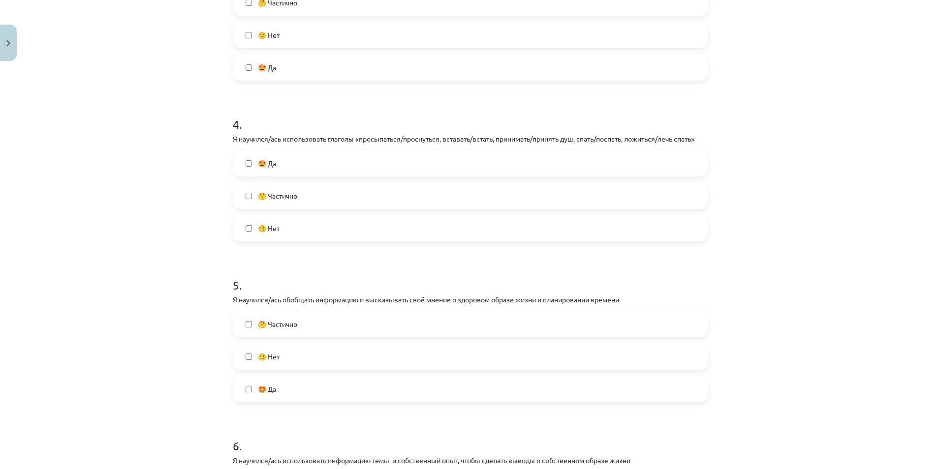
scroll to position [591, 0]
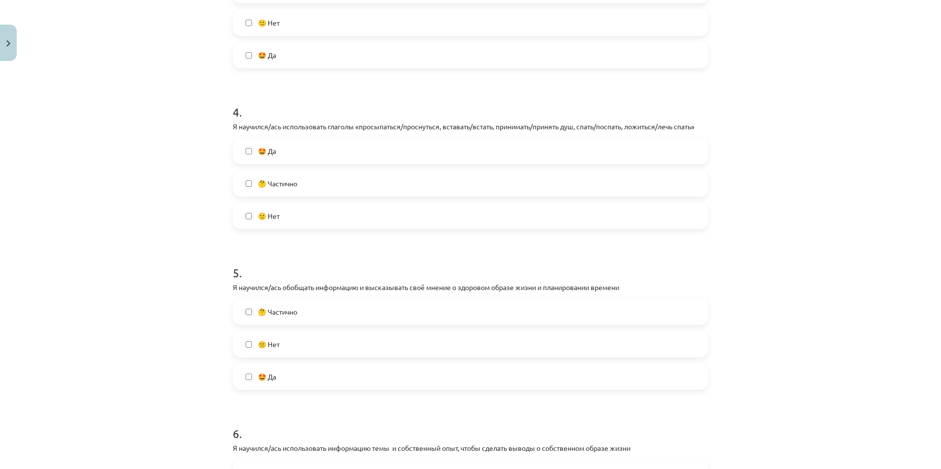
click at [396, 180] on label "🤔 Частично" at bounding box center [470, 183] width 473 height 25
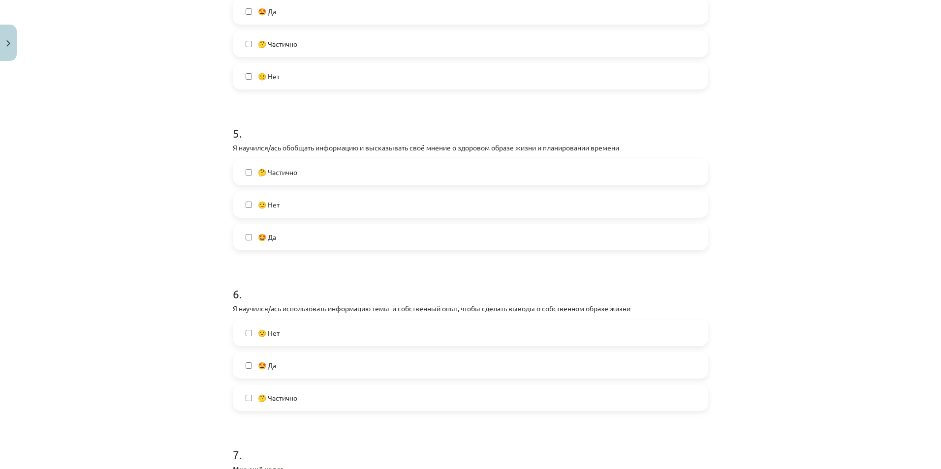
scroll to position [738, 0]
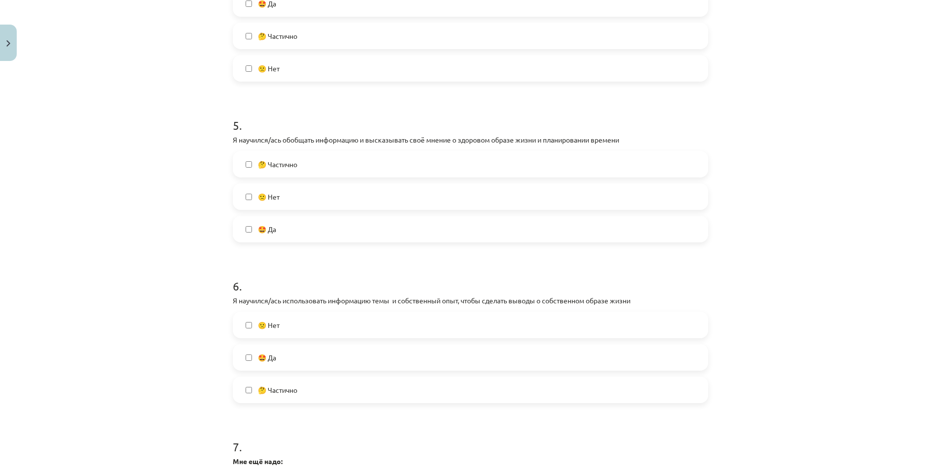
click at [388, 162] on label "🤔 Частично" at bounding box center [470, 164] width 473 height 25
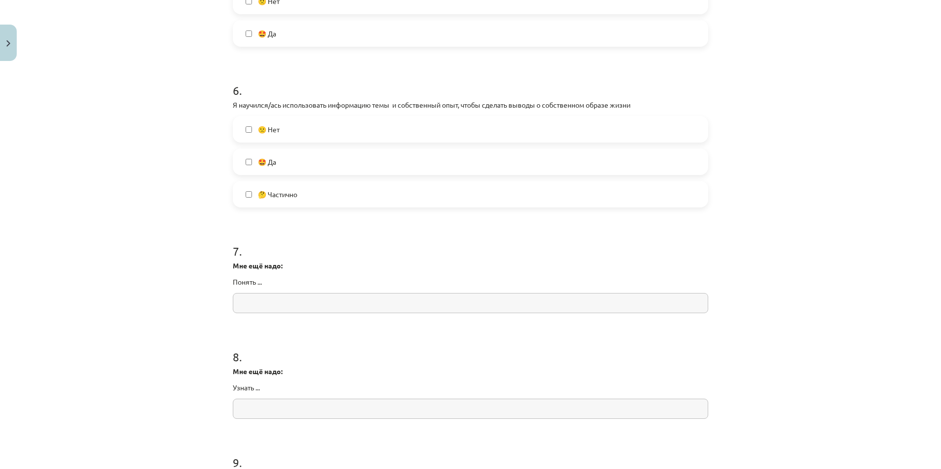
scroll to position [935, 0]
click at [393, 199] on label "🤔 Частично" at bounding box center [470, 193] width 473 height 25
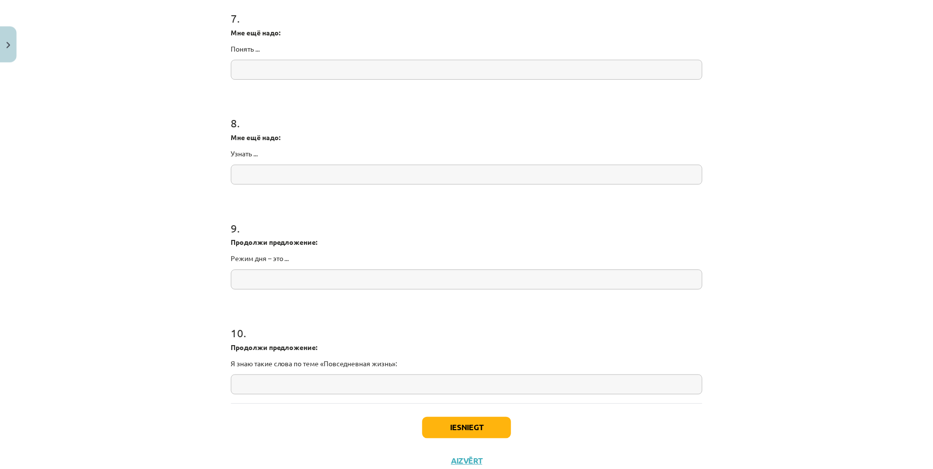
scroll to position [1204, 0]
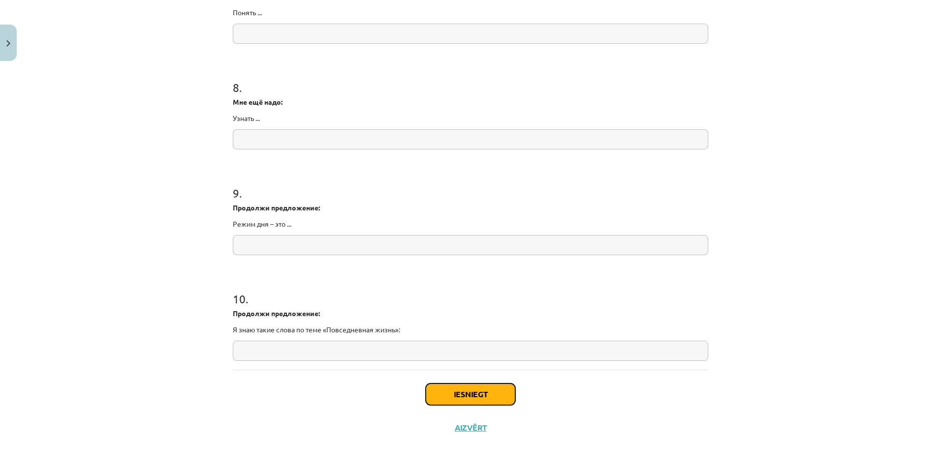
click at [484, 385] on button "Iesniegt" at bounding box center [471, 395] width 90 height 22
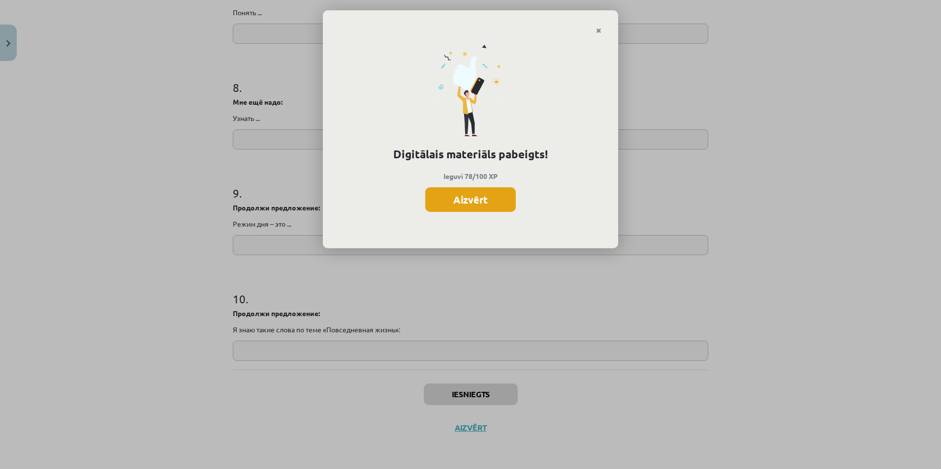
click at [492, 198] on button "Aizvērt" at bounding box center [470, 199] width 91 height 25
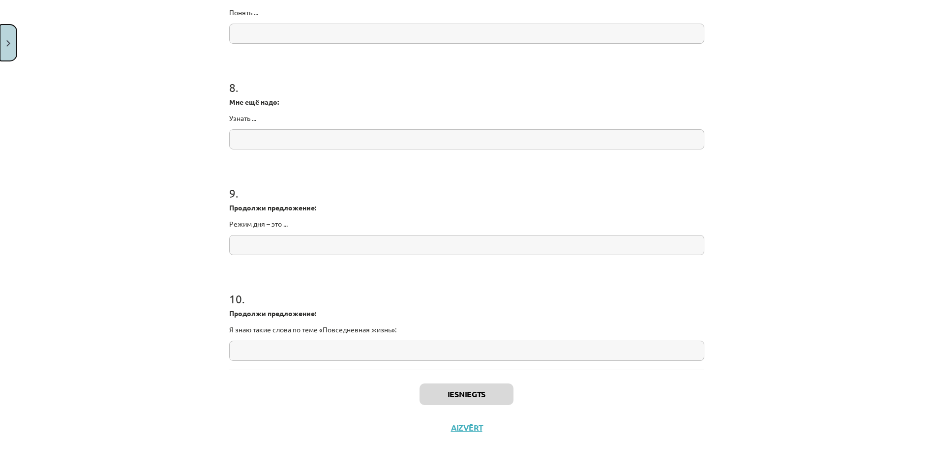
click at [8, 35] on button "Close" at bounding box center [8, 43] width 17 height 36
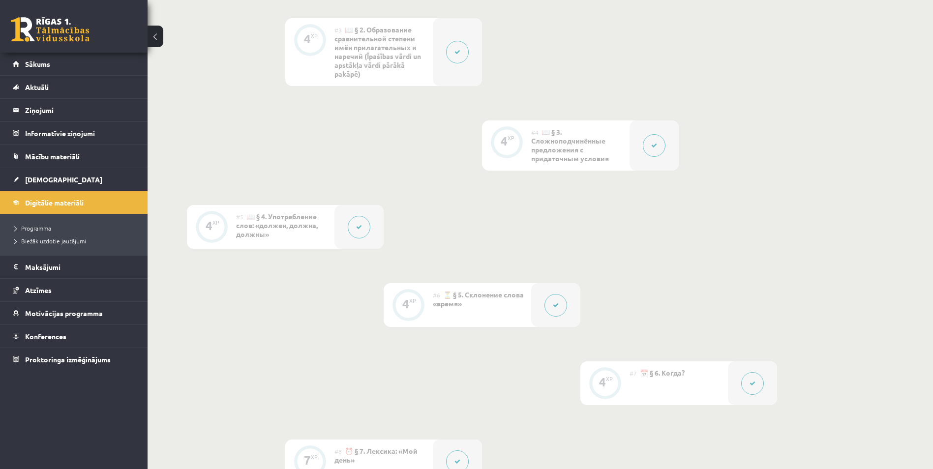
scroll to position [118, 0]
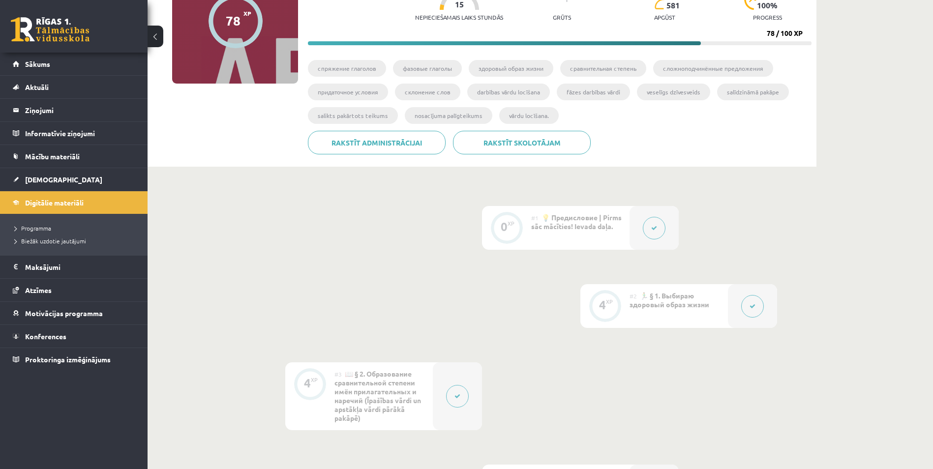
click at [61, 33] on link at bounding box center [50, 29] width 79 height 25
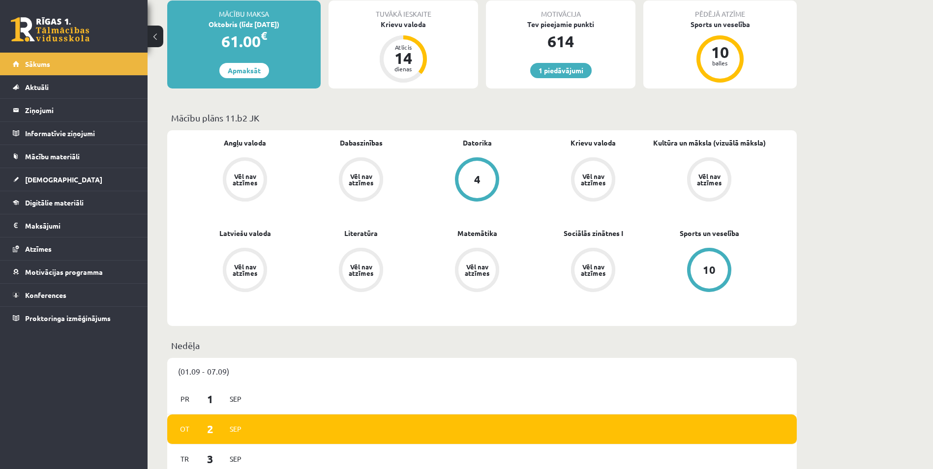
scroll to position [197, 0]
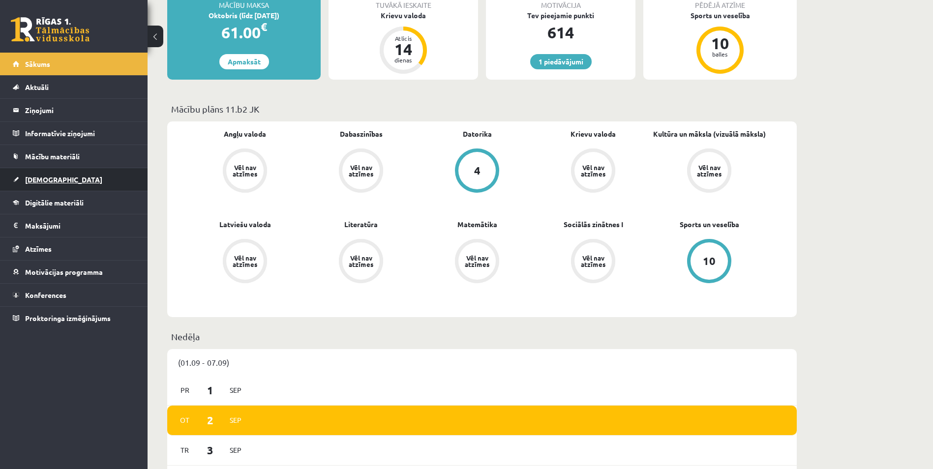
click at [95, 177] on link "[DEMOGRAPHIC_DATA]" at bounding box center [74, 179] width 123 height 23
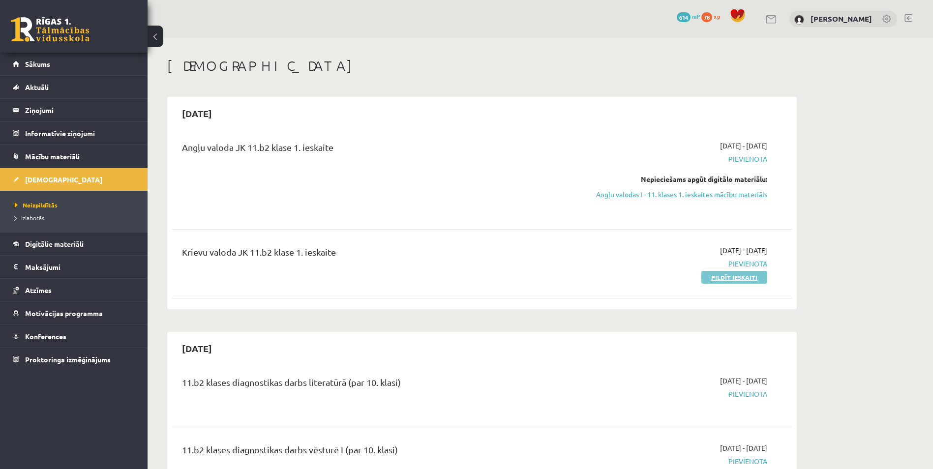
click at [717, 279] on link "Pildīt ieskaiti" at bounding box center [735, 277] width 66 height 13
click at [719, 276] on link "Pildīt ieskaiti" at bounding box center [735, 277] width 66 height 13
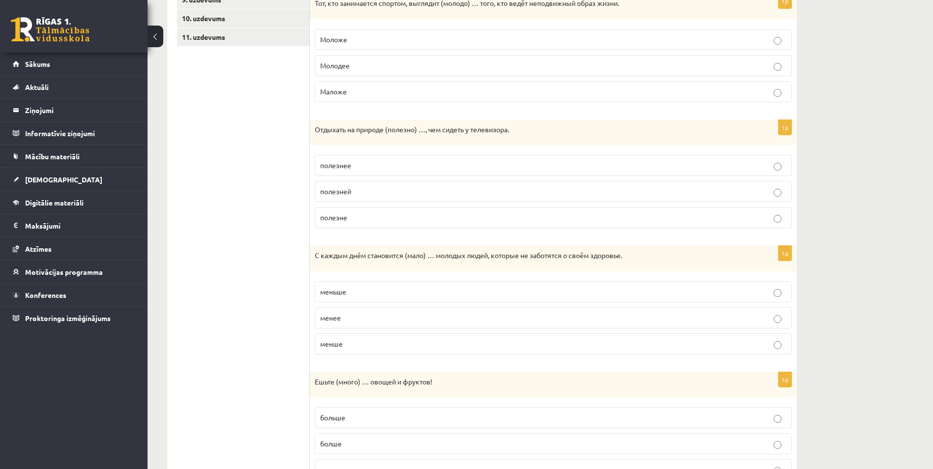
scroll to position [39, 0]
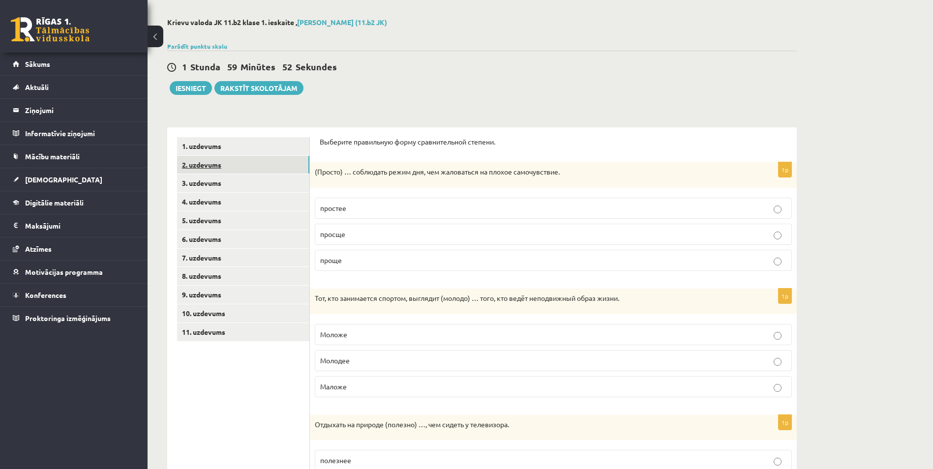
click at [289, 169] on link "2. uzdevums" at bounding box center [243, 165] width 132 height 18
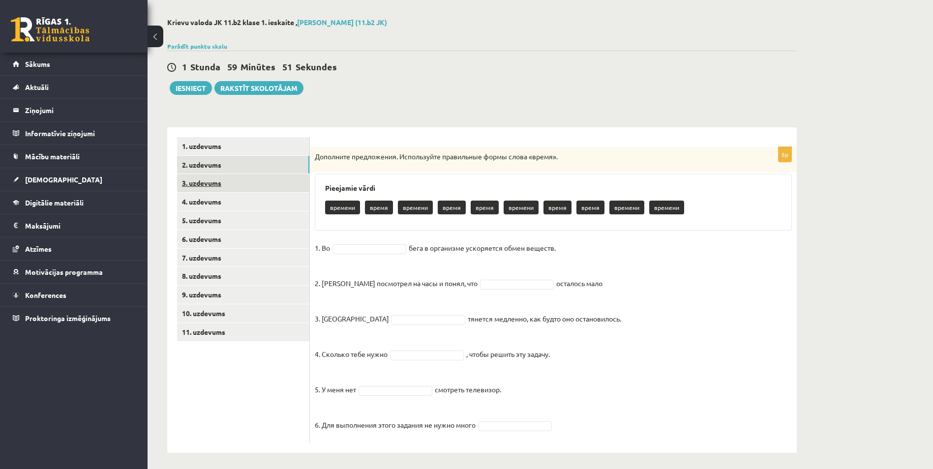
click at [272, 185] on link "3. uzdevums" at bounding box center [243, 183] width 132 height 18
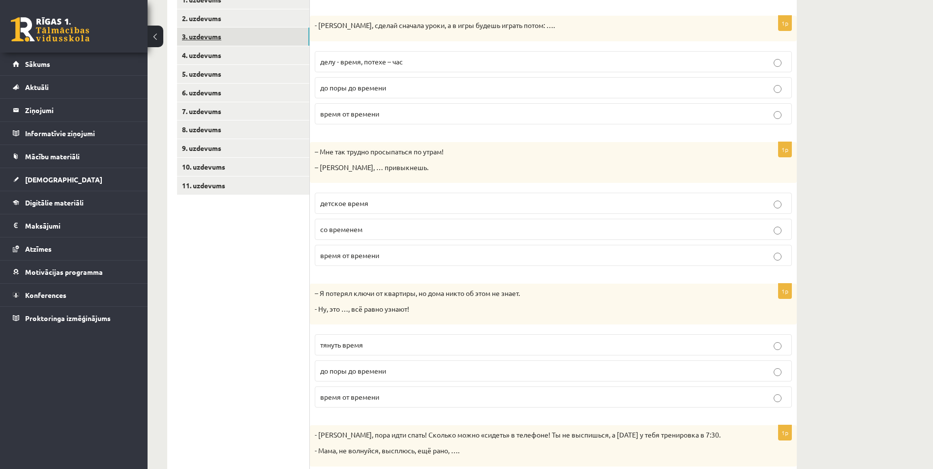
scroll to position [187, 0]
click at [259, 53] on link "4. uzdevums" at bounding box center [243, 54] width 132 height 18
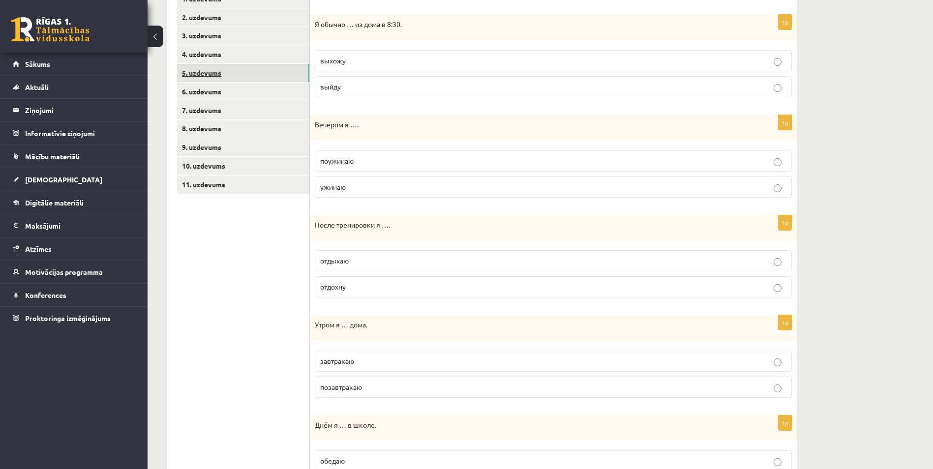
click at [260, 82] on link "5. uzdevums" at bounding box center [243, 73] width 132 height 18
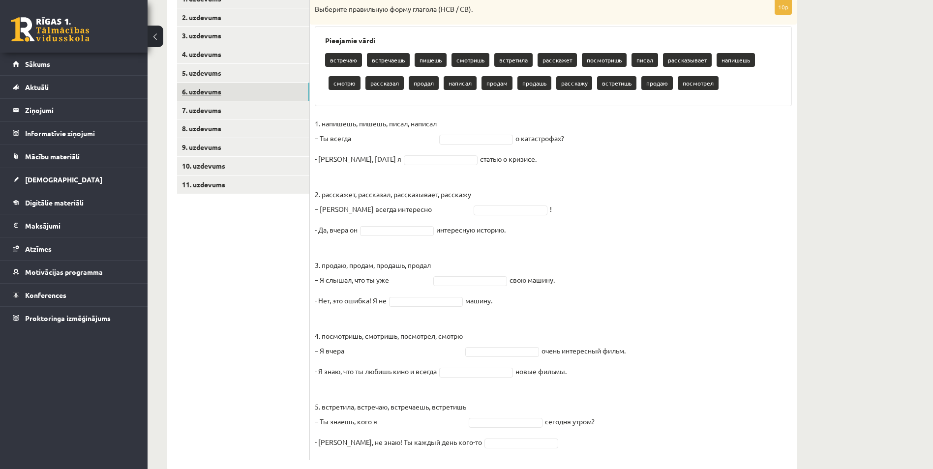
click at [258, 95] on link "6. uzdevums" at bounding box center [243, 92] width 132 height 18
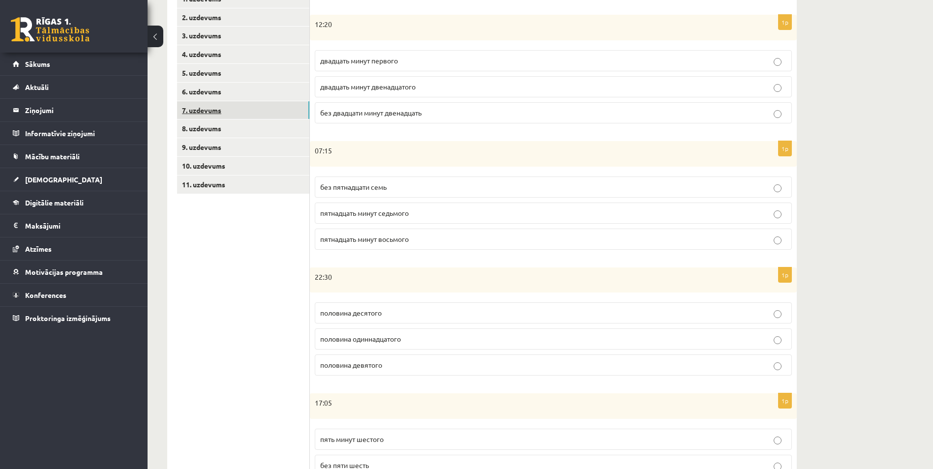
click at [264, 116] on link "7. uzdevums" at bounding box center [243, 110] width 132 height 18
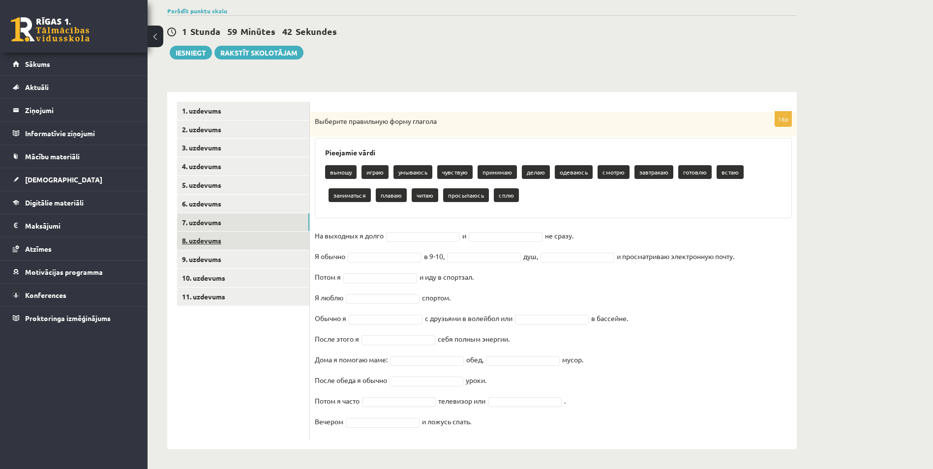
click at [282, 246] on link "8. uzdevums" at bounding box center [243, 241] width 132 height 18
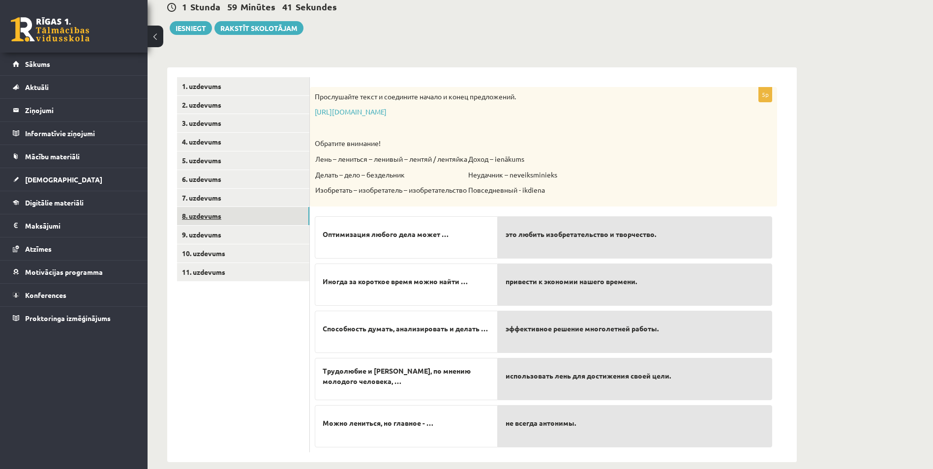
scroll to position [113, 0]
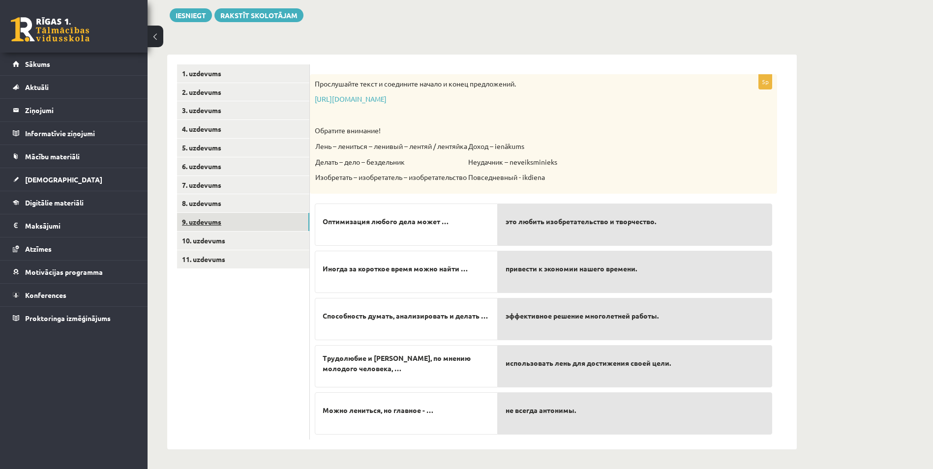
click at [267, 226] on link "9. uzdevums" at bounding box center [243, 222] width 132 height 18
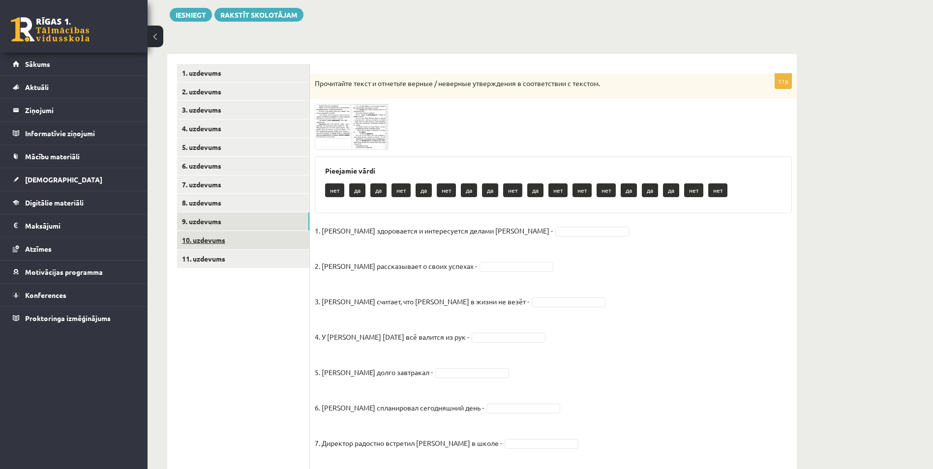
click at [268, 243] on link "10. uzdevums" at bounding box center [243, 240] width 132 height 18
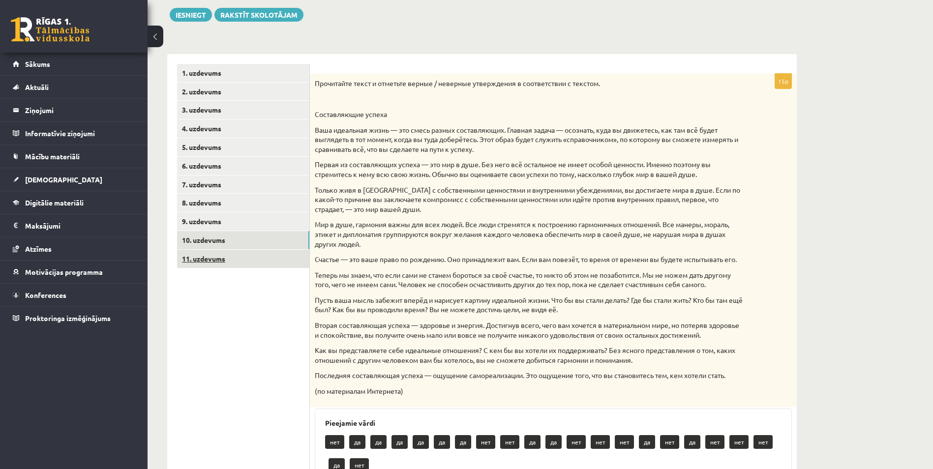
click at [271, 262] on link "11. uzdevums" at bounding box center [243, 259] width 132 height 18
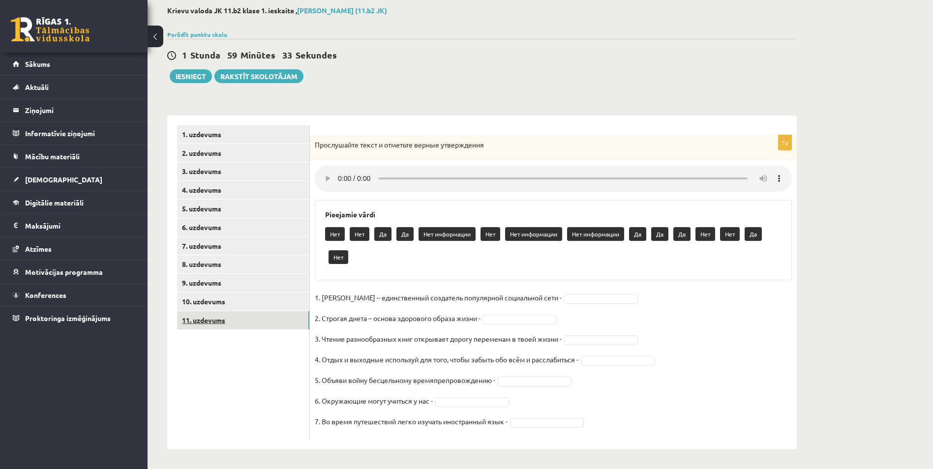
scroll to position [52, 0]
click at [261, 128] on link "1. uzdevums" at bounding box center [243, 134] width 132 height 18
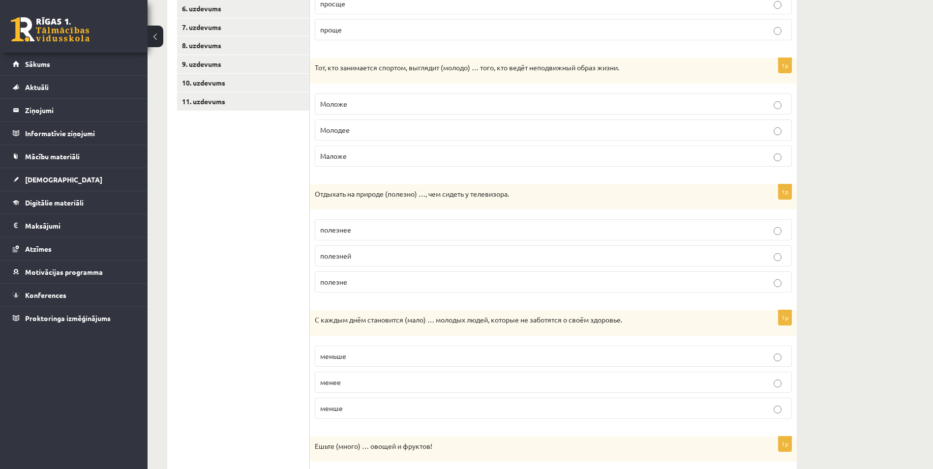
scroll to position [89, 0]
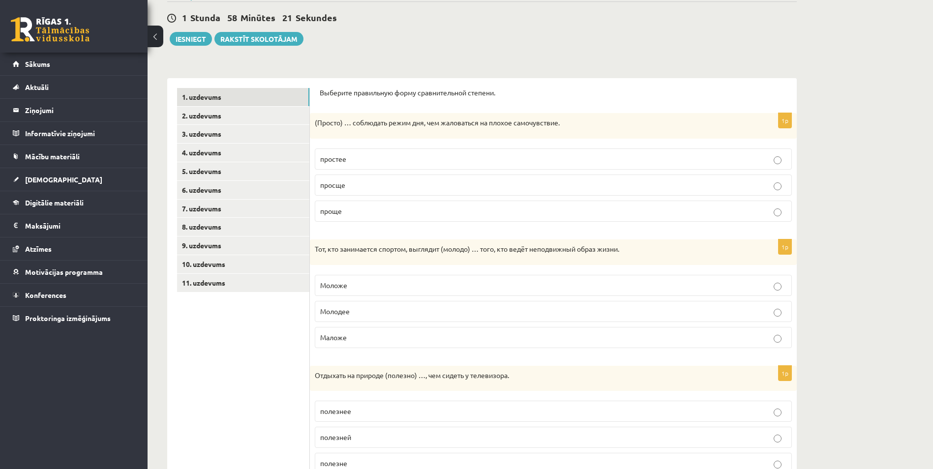
click at [367, 209] on p "проще" at bounding box center [553, 211] width 466 height 10
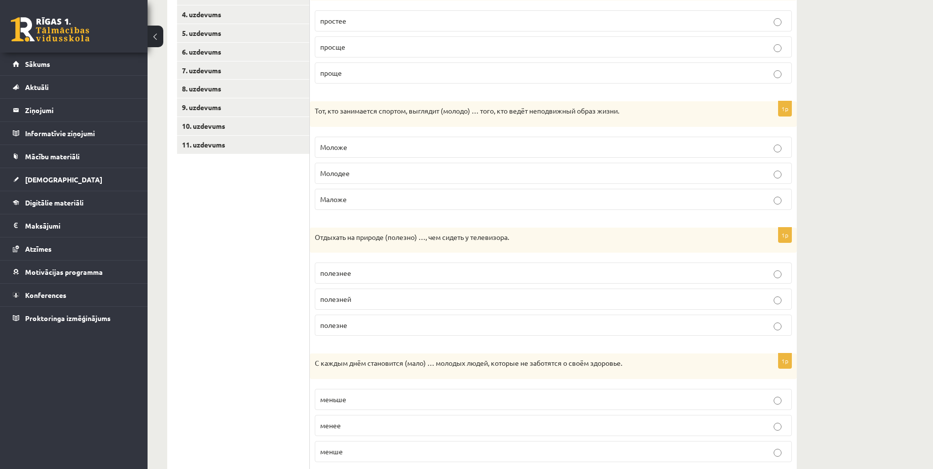
scroll to position [246, 0]
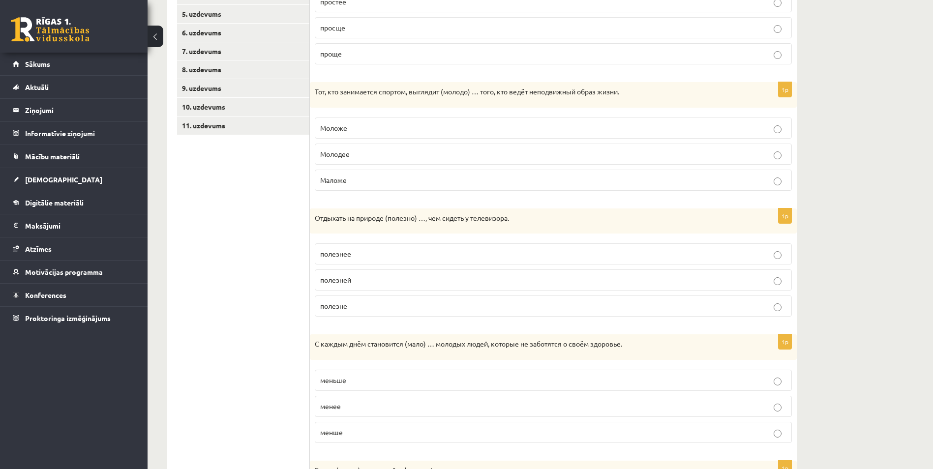
click at [380, 128] on p "Моложе" at bounding box center [553, 128] width 466 height 10
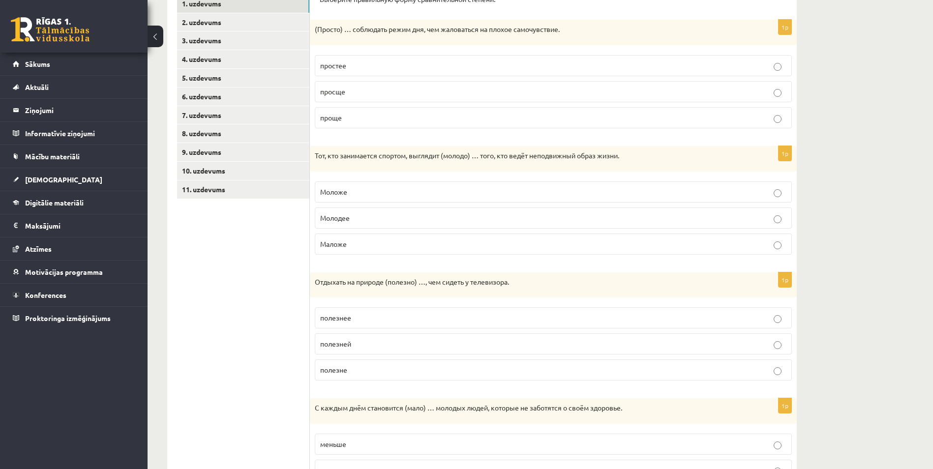
scroll to position [295, 0]
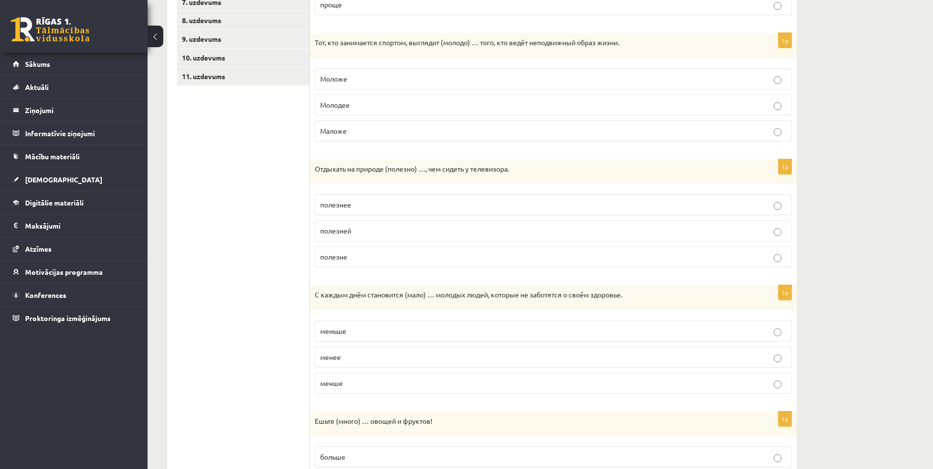
click at [364, 207] on p "полезнее" at bounding box center [553, 205] width 466 height 10
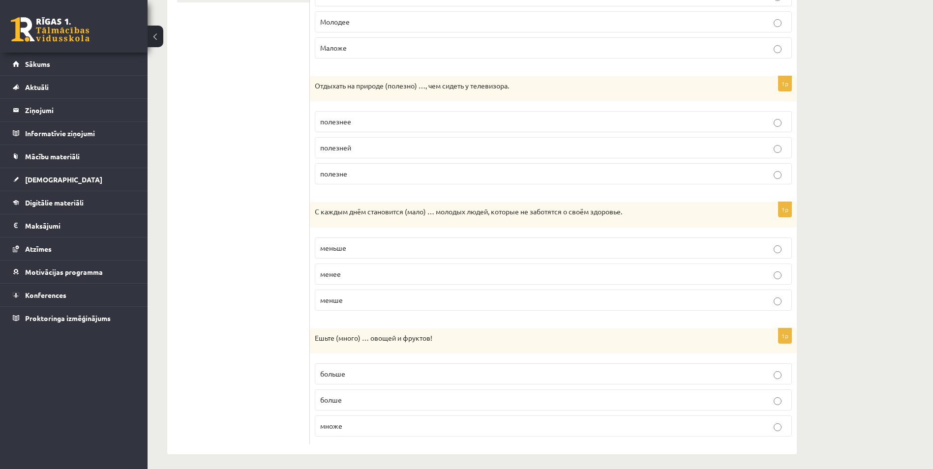
scroll to position [384, 0]
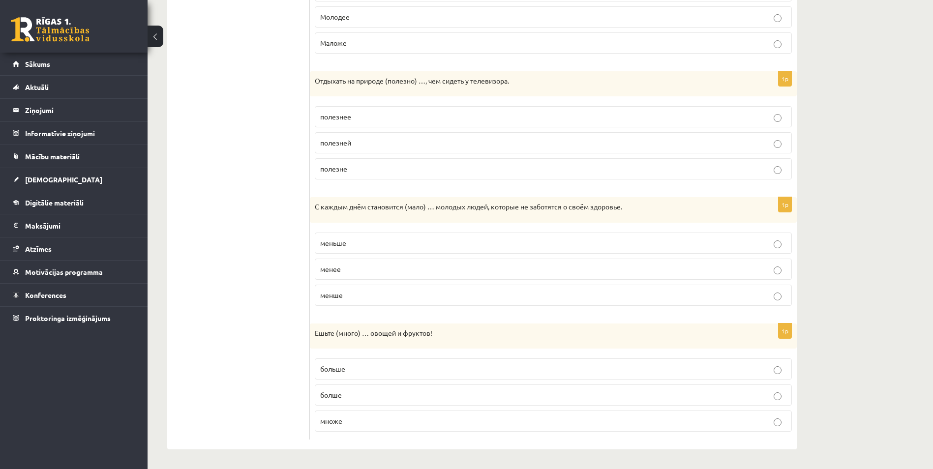
click at [413, 245] on p "меньше" at bounding box center [553, 243] width 466 height 10
click at [349, 378] on label "больше" at bounding box center [553, 369] width 477 height 21
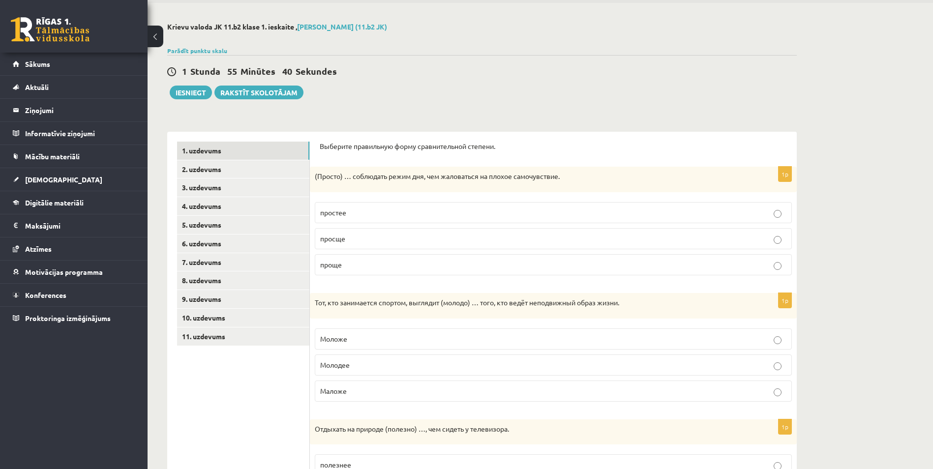
scroll to position [0, 0]
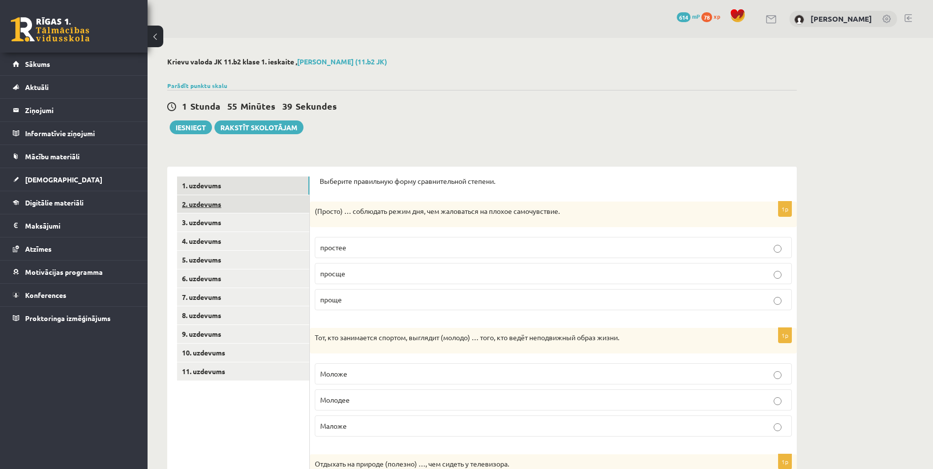
click at [281, 208] on link "2. uzdevums" at bounding box center [243, 204] width 132 height 18
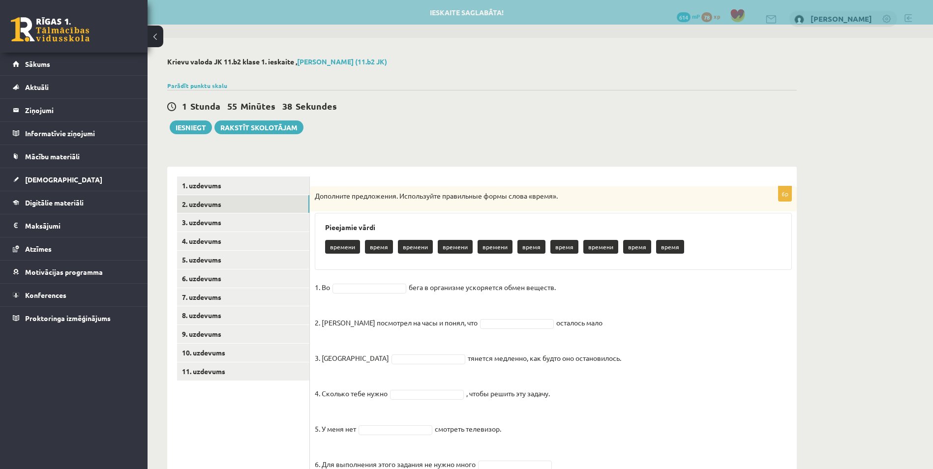
scroll to position [43, 0]
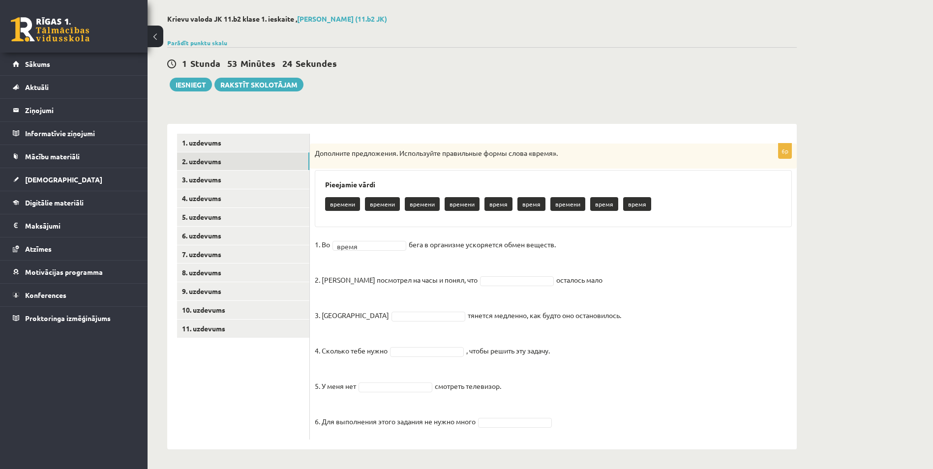
click at [759, 311] on fieldset "1. Во время ***** бега в организме ускоряется обмен веществ. 2. Андрис посмотре…" at bounding box center [553, 336] width 477 height 198
click at [658, 320] on fieldset "1. Во время ***** бега в организме ускоряется обмен веществ. 2. Андрис посмотре…" at bounding box center [553, 336] width 477 height 198
click at [682, 349] on fieldset "1. Во время ***** бега в организме ускоряется обмен веществ. 2. Андрис посмотре…" at bounding box center [553, 336] width 477 height 198
click at [618, 385] on fieldset "1. Во время ***** бега в организме ускоряется обмен веществ. 2. Андрис посмотре…" at bounding box center [553, 336] width 477 height 198
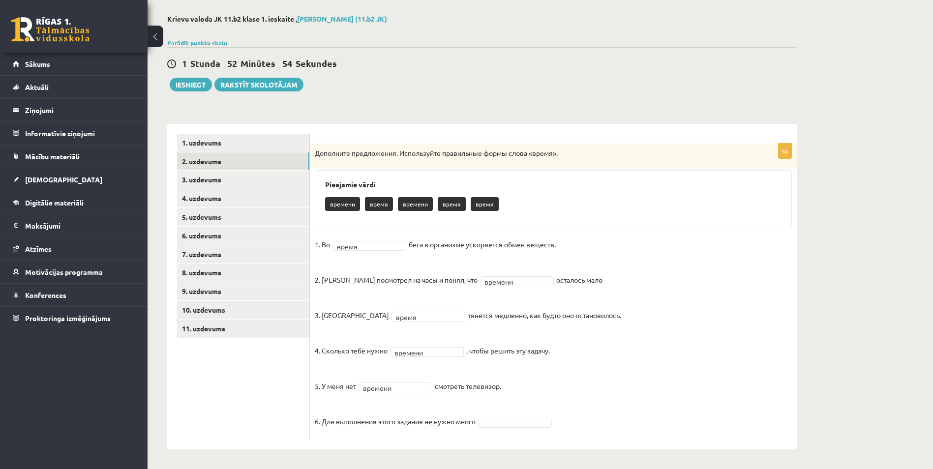
click at [590, 399] on fieldset "1. Во время ***** бега в организме ускоряется обмен веществ. 2. Андрис посмотре…" at bounding box center [553, 336] width 477 height 198
click at [662, 379] on fieldset "1. Во время ***** бега в организме ускоряется обмен веществ. 2. Андрис посмотре…" at bounding box center [553, 336] width 477 height 198
click at [299, 178] on link "3. uzdevums" at bounding box center [243, 180] width 132 height 18
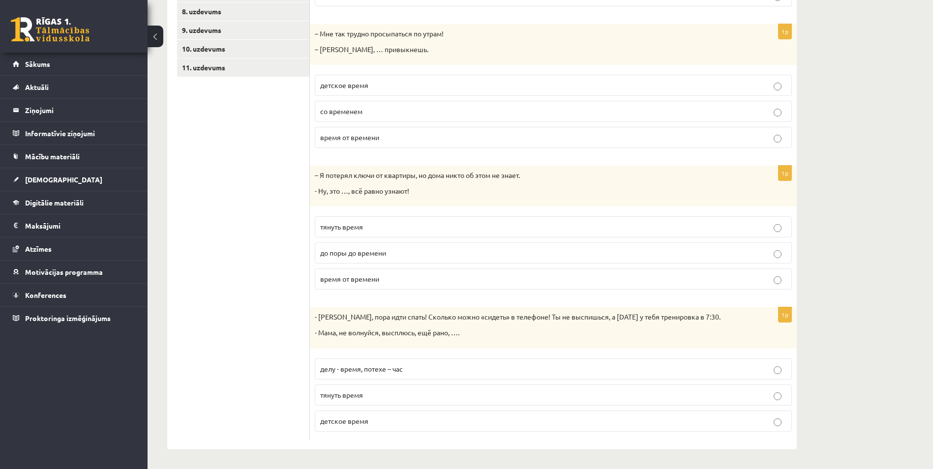
scroll to position [0, 0]
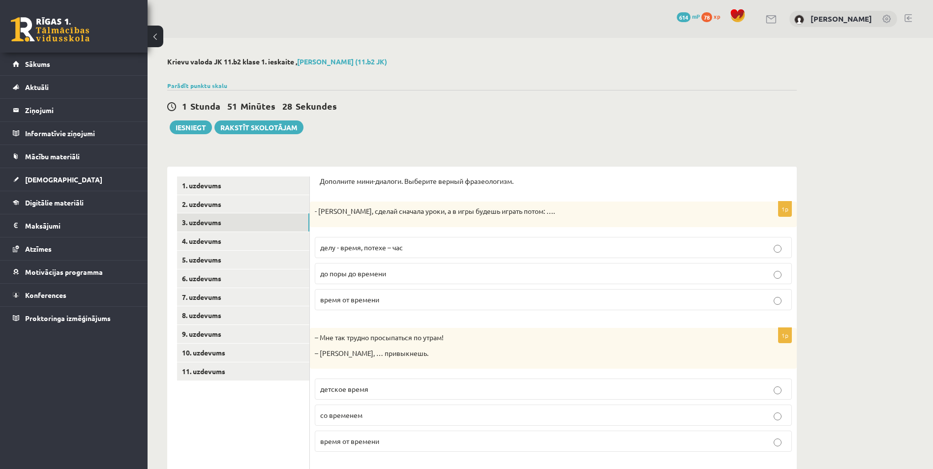
click at [546, 245] on p "делу - время, потехе – час" at bounding box center [553, 248] width 466 height 10
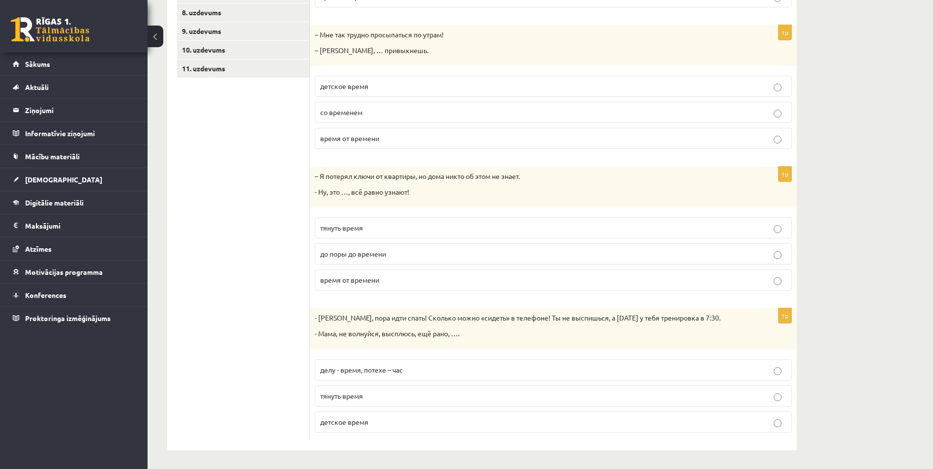
scroll to position [305, 0]
click at [425, 116] on p "со временем" at bounding box center [553, 111] width 466 height 10
click at [418, 254] on p "до поры до времени" at bounding box center [553, 253] width 466 height 10
click at [673, 368] on p "делу - время, потехе – час" at bounding box center [553, 369] width 466 height 10
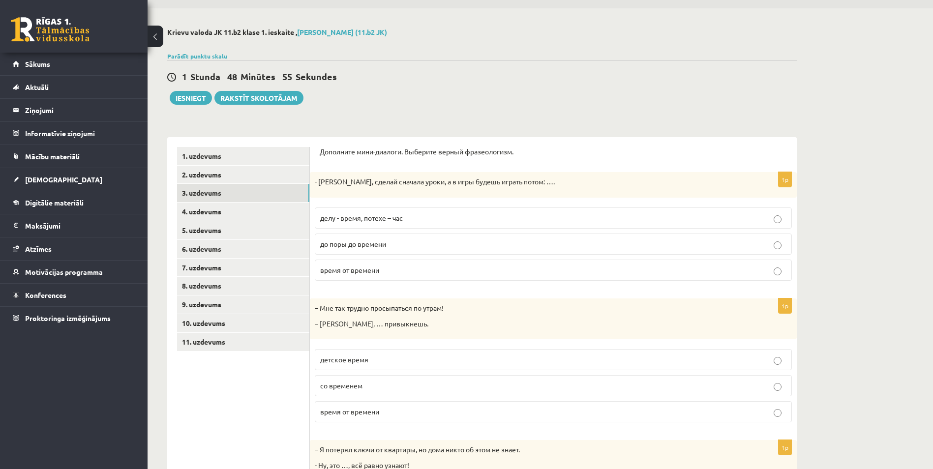
scroll to position [0, 0]
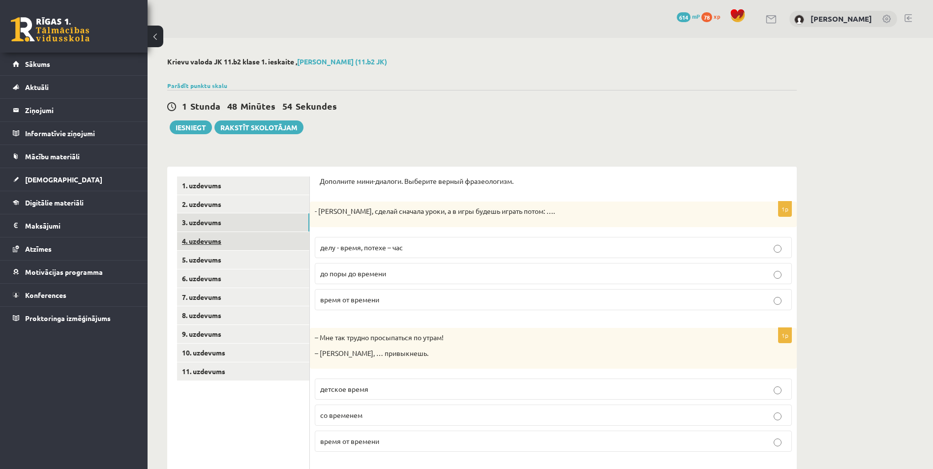
click at [259, 245] on link "4. uzdevums" at bounding box center [243, 241] width 132 height 18
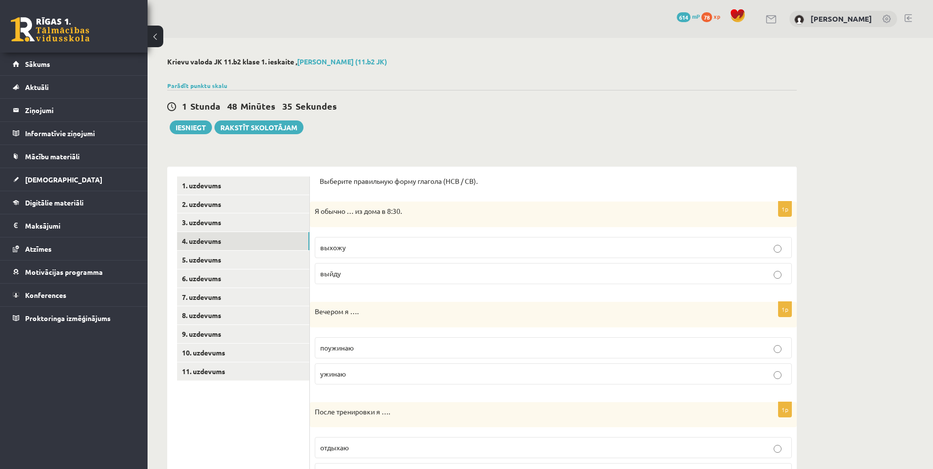
click at [377, 247] on p "выхожу" at bounding box center [553, 248] width 466 height 10
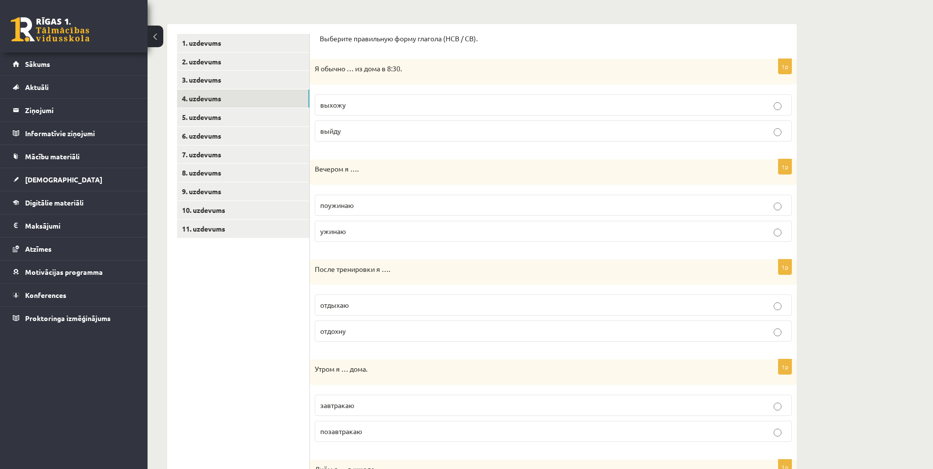
scroll to position [148, 0]
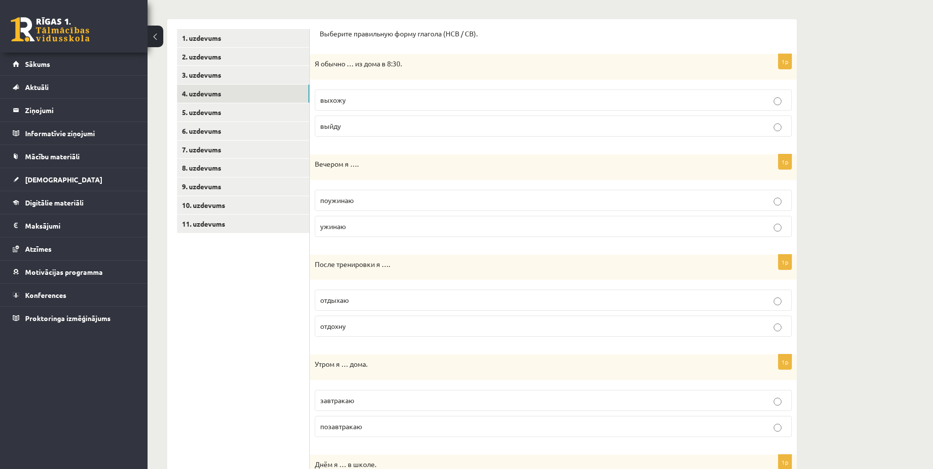
click at [410, 302] on p "отдыхаю" at bounding box center [553, 300] width 466 height 10
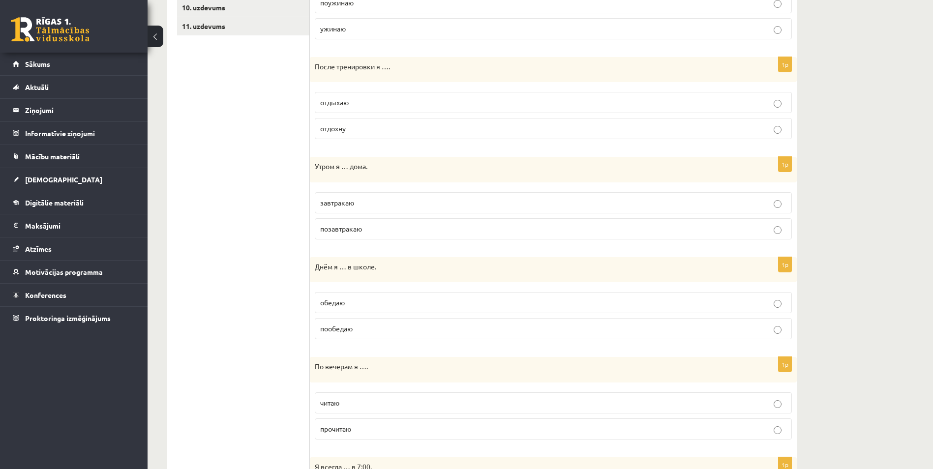
scroll to position [344, 0]
click at [356, 204] on p "завтракаю" at bounding box center [553, 204] width 466 height 10
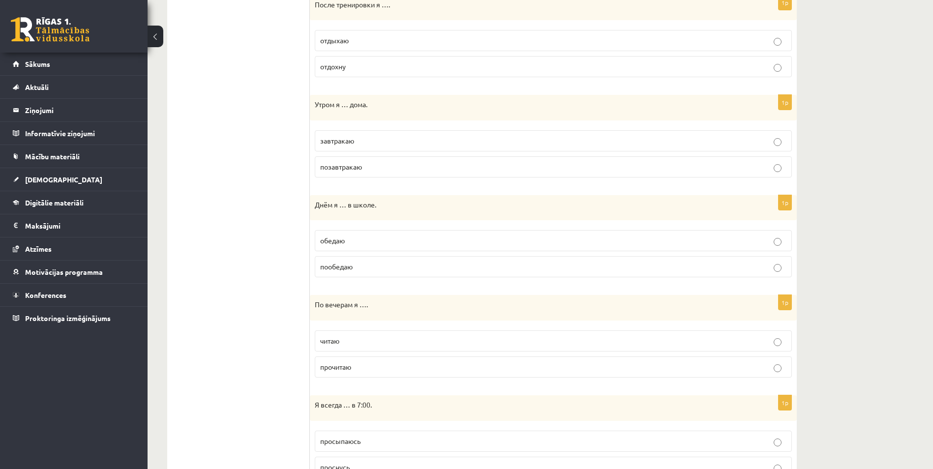
scroll to position [492, 0]
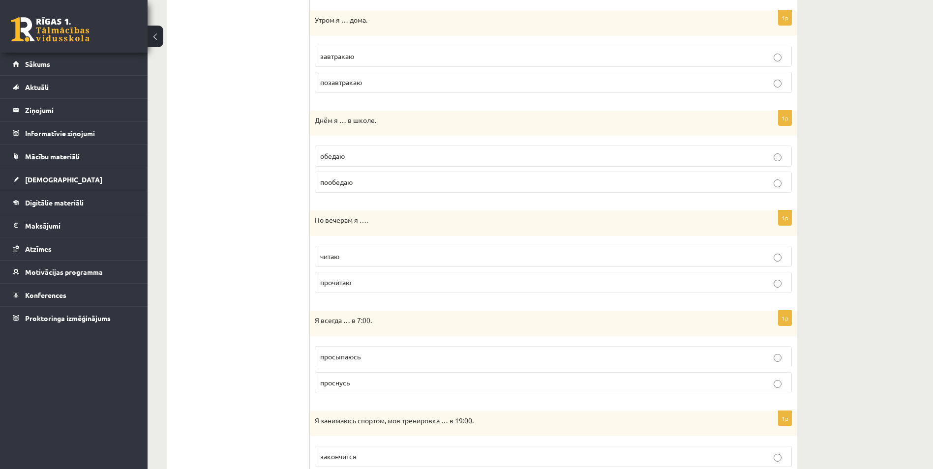
click at [349, 160] on p "обедаю" at bounding box center [553, 156] width 466 height 10
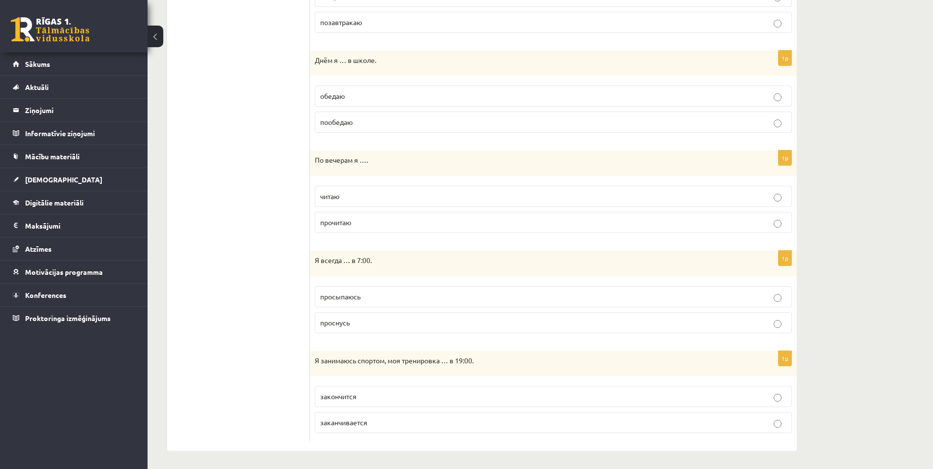
scroll to position [554, 0]
click at [378, 193] on p "читаю" at bounding box center [553, 195] width 466 height 10
click at [388, 292] on p "просыпаюсь" at bounding box center [553, 295] width 466 height 10
click at [431, 424] on p "заканчивается" at bounding box center [553, 421] width 466 height 10
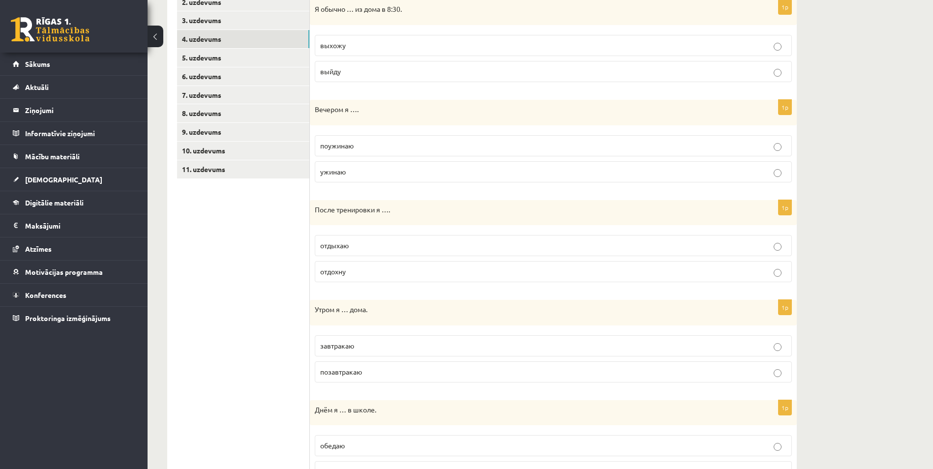
scroll to position [111, 0]
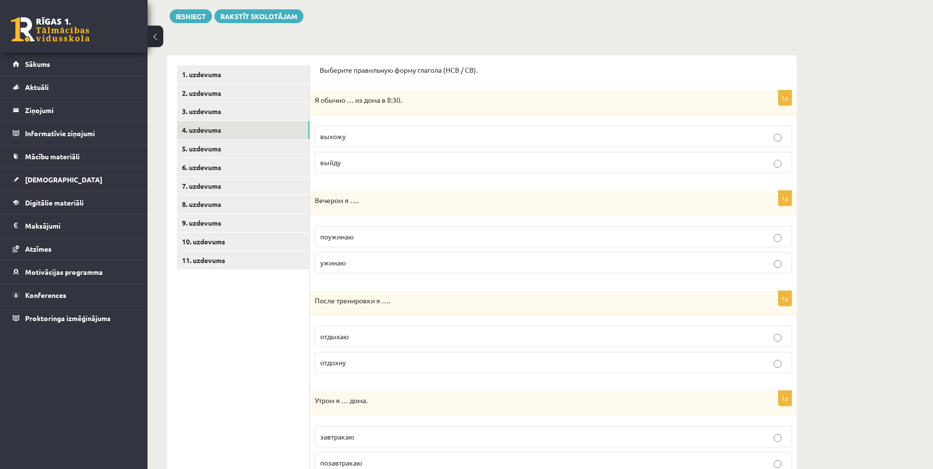
click at [451, 272] on label "ужинаю" at bounding box center [553, 262] width 477 height 21
click at [267, 153] on link "5. uzdevums" at bounding box center [243, 149] width 132 height 18
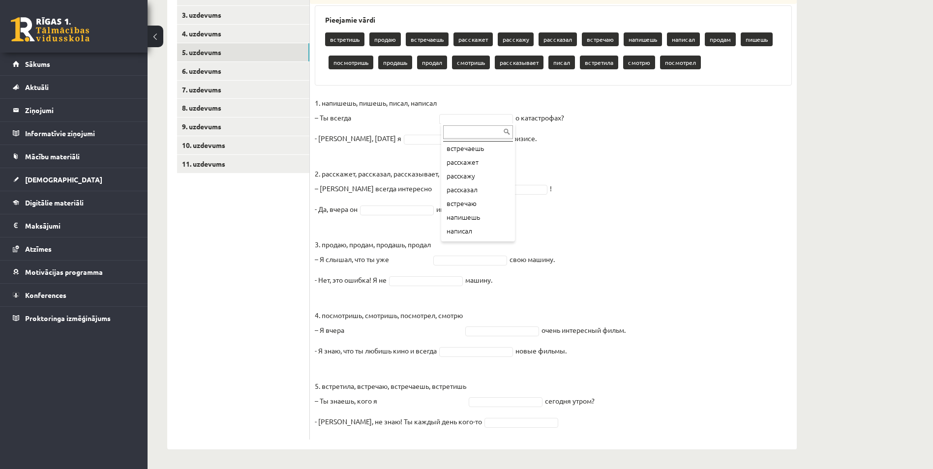
scroll to position [98, 0]
click at [649, 215] on fieldset "1. напишешь, пишешь, писал, написал – Ты всегда пишешь ****** о катастрофах? - …" at bounding box center [553, 265] width 477 height 340
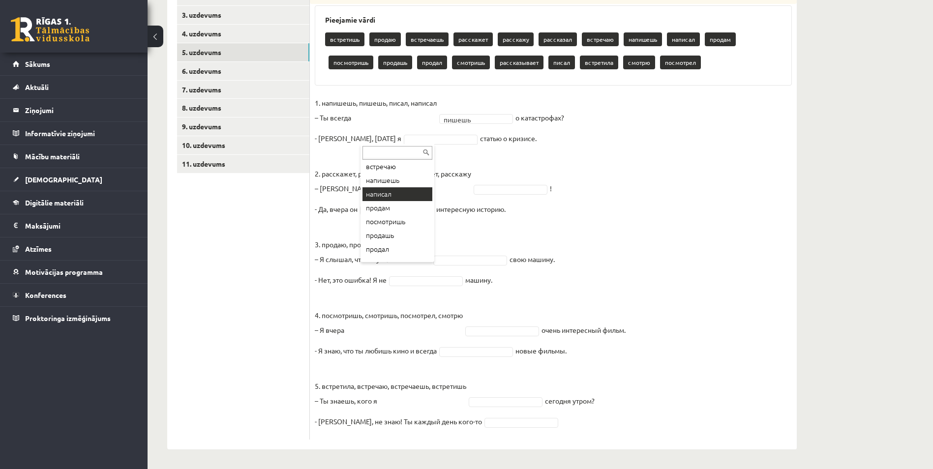
scroll to position [148, 0]
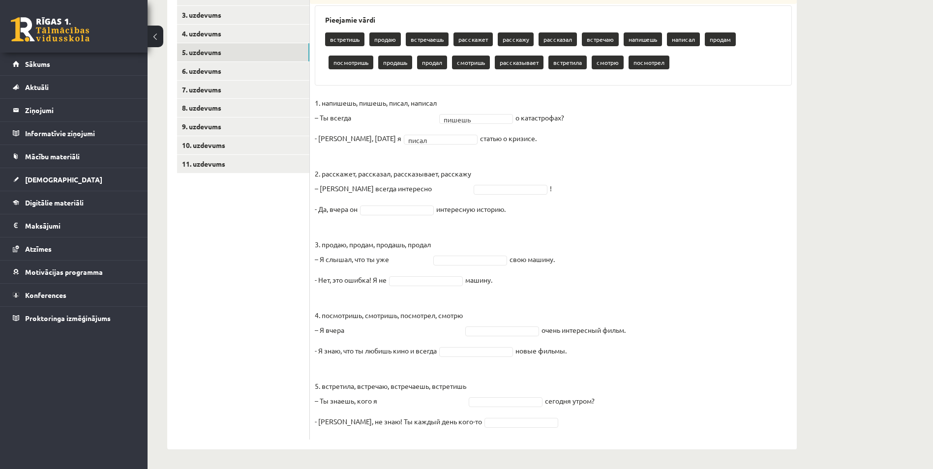
click at [700, 190] on fieldset "1. напишешь, пишешь, писал, написал – Ты всегда пишешь ****** о катастрофах? - …" at bounding box center [553, 265] width 477 height 340
click at [668, 237] on fieldset "**********" at bounding box center [553, 265] width 477 height 340
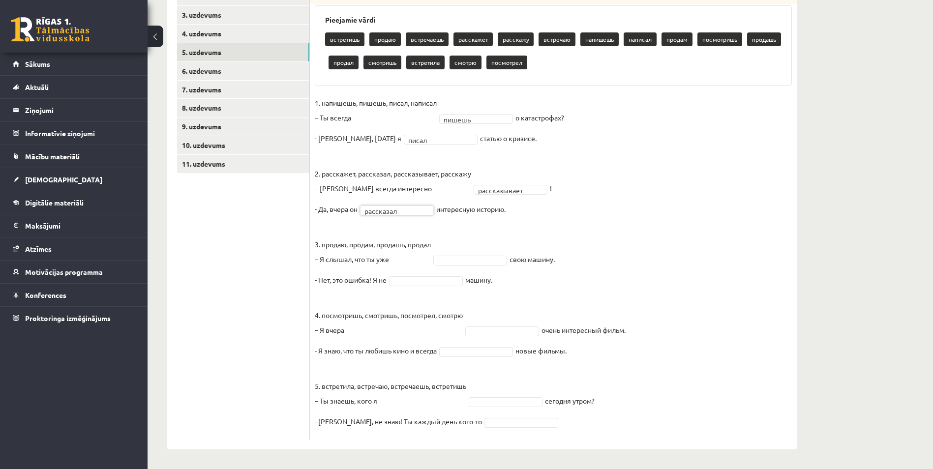
click at [736, 200] on fieldset "**********" at bounding box center [553, 265] width 477 height 340
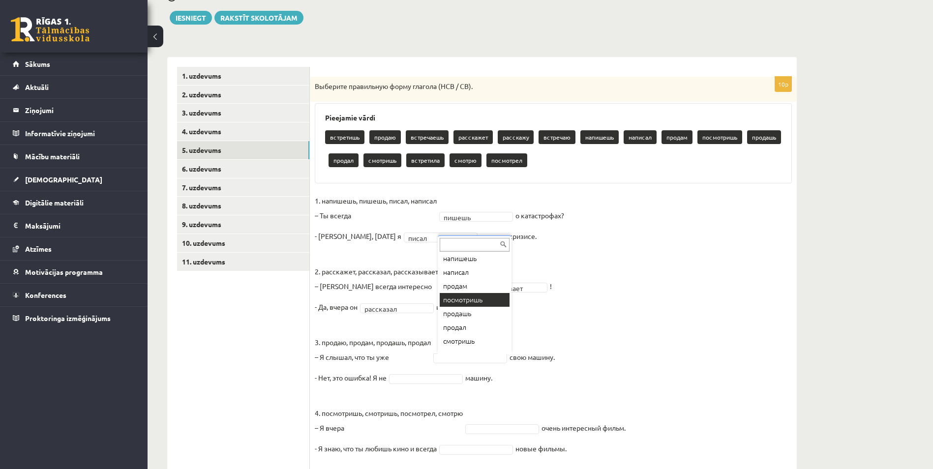
scroll to position [96, 0]
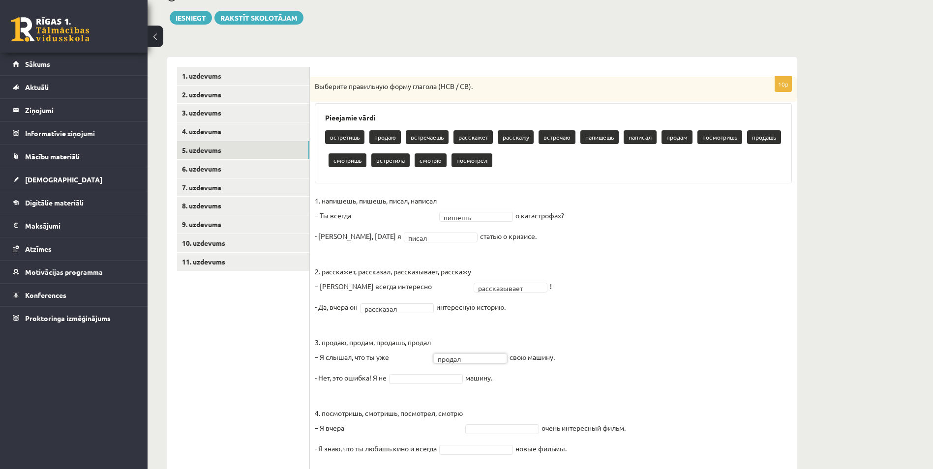
click at [615, 311] on fieldset "**********" at bounding box center [553, 363] width 477 height 340
click at [722, 339] on fieldset "**********" at bounding box center [553, 363] width 477 height 340
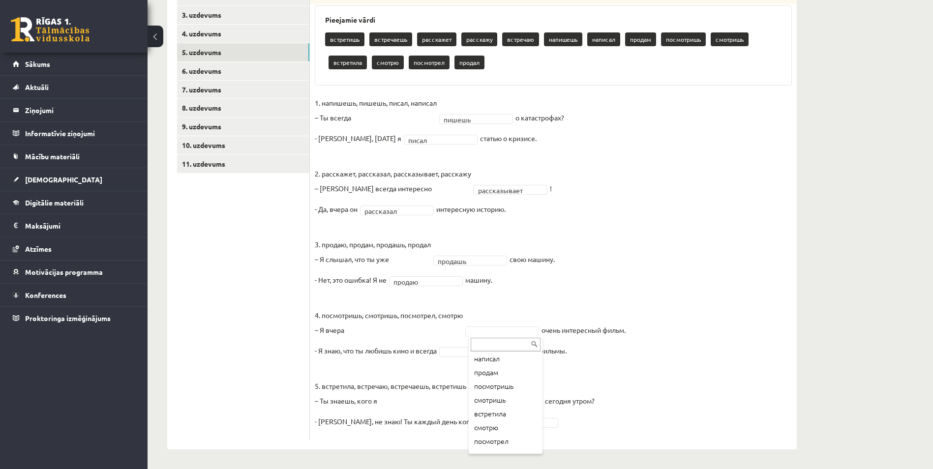
scroll to position [98, 0]
click at [767, 359] on fieldset "**********" at bounding box center [553, 265] width 477 height 340
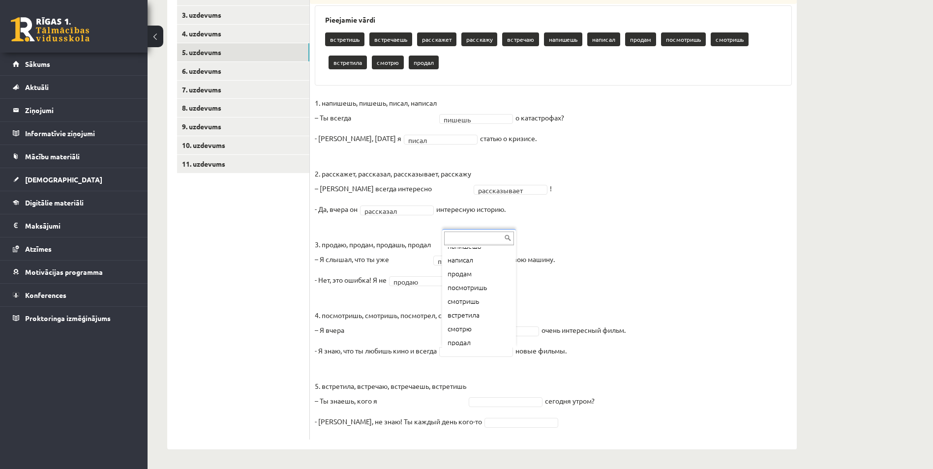
scroll to position [94, 0]
click at [722, 362] on fieldset "**********" at bounding box center [553, 265] width 477 height 340
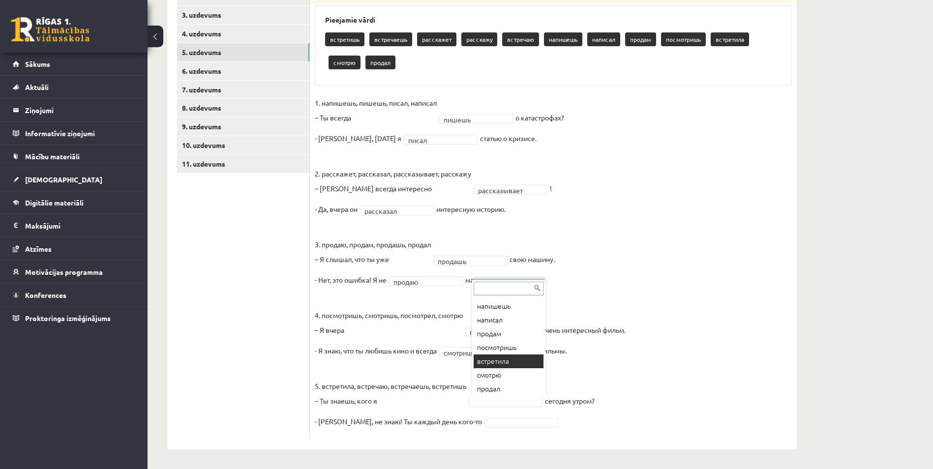
scroll to position [185, 0]
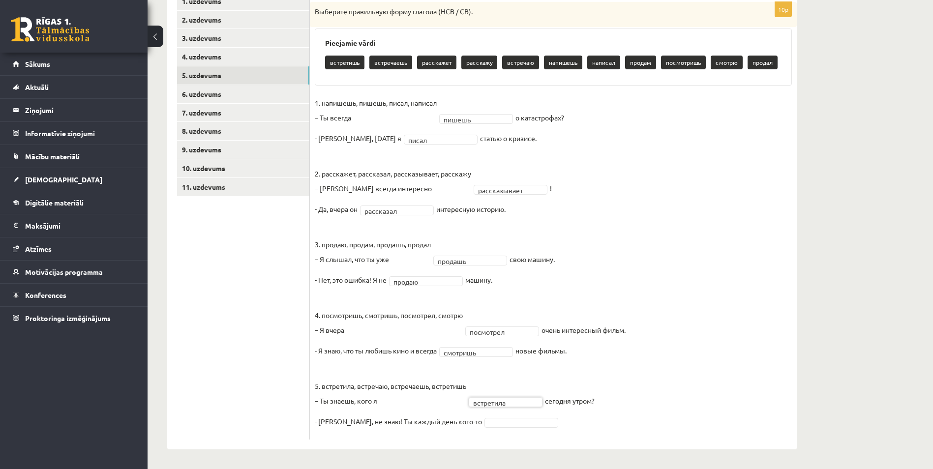
click at [699, 398] on fieldset "**********" at bounding box center [553, 265] width 477 height 340
click at [697, 382] on fieldset "**********" at bounding box center [553, 265] width 477 height 340
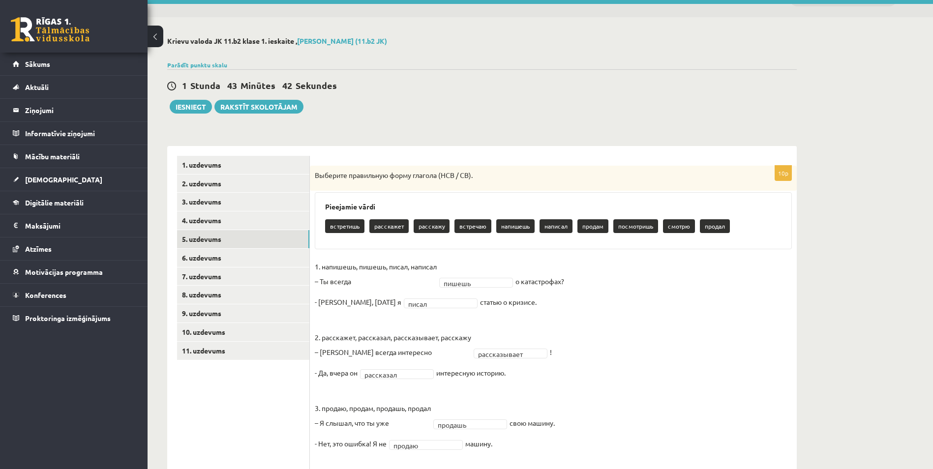
scroll to position [0, 0]
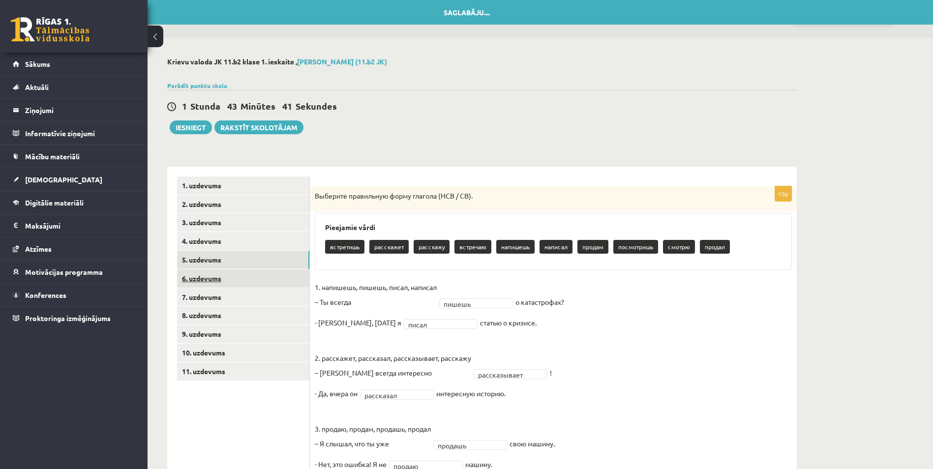
click at [288, 282] on link "6. uzdevums" at bounding box center [243, 279] width 132 height 18
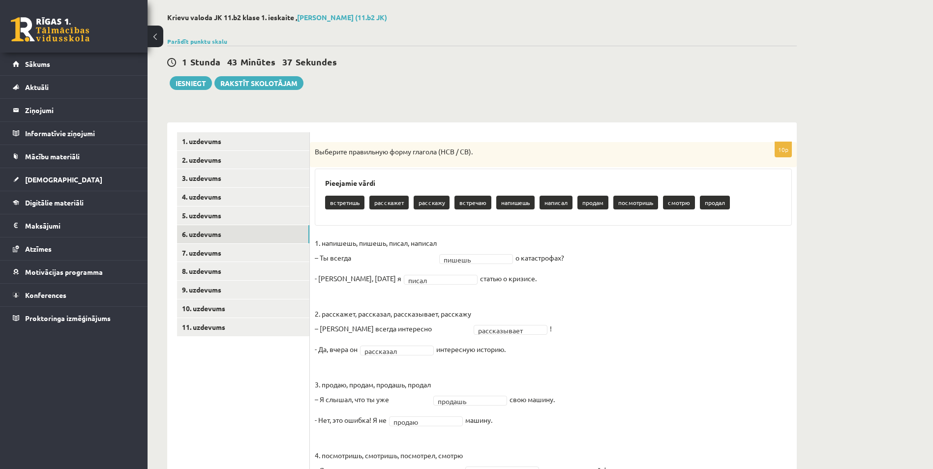
scroll to position [98, 0]
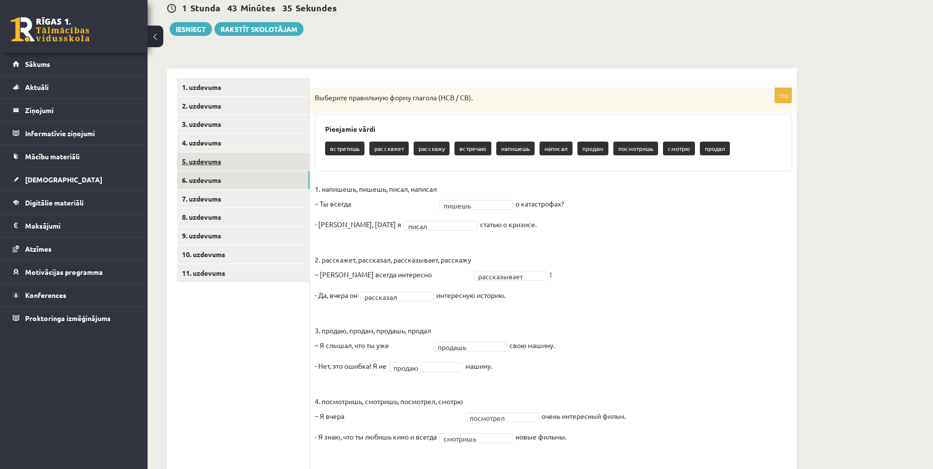
click at [255, 164] on link "5. uzdevums" at bounding box center [243, 162] width 132 height 18
click at [250, 155] on link "5. uzdevums" at bounding box center [243, 162] width 132 height 18
click at [252, 183] on link "6. uzdevums" at bounding box center [243, 180] width 132 height 18
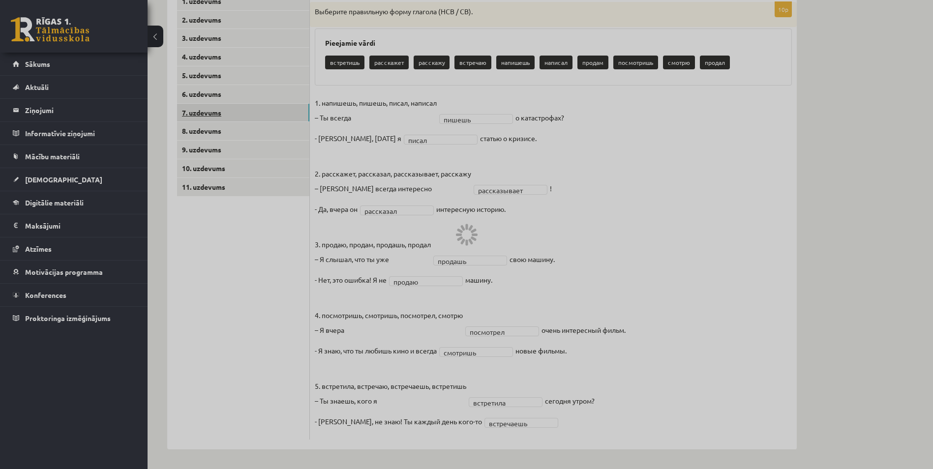
click at [263, 108] on body "0 Dāvanas 614 mP 78 xp Aigars Kārkliņš Sākums Aktuāli Kā mācīties eSKOLĀ Kontak…" at bounding box center [466, 49] width 933 height 469
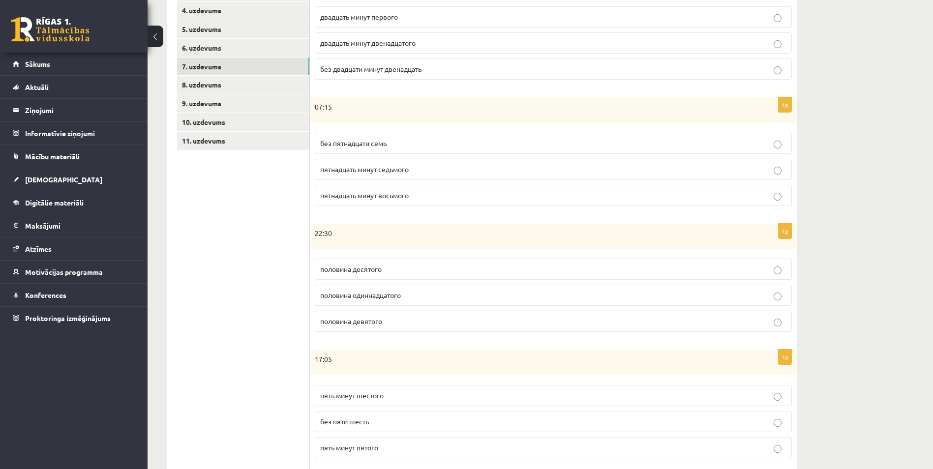
scroll to position [39, 0]
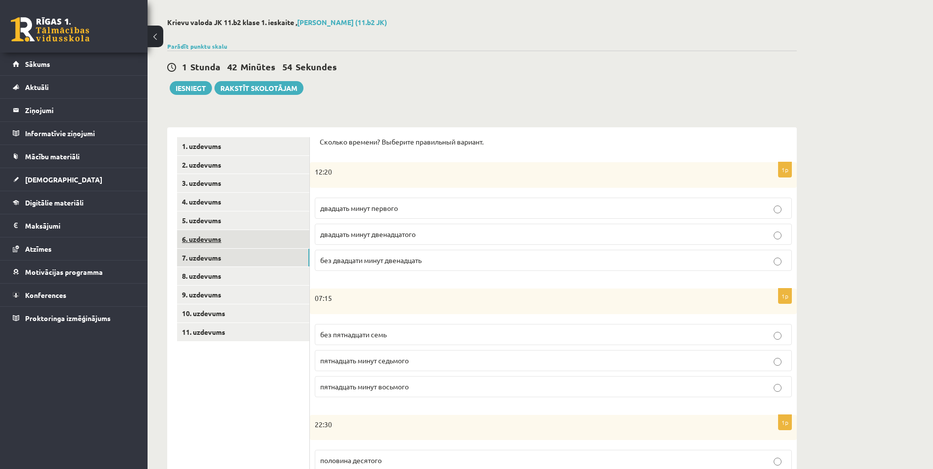
click at [247, 243] on link "6. uzdevums" at bounding box center [243, 239] width 132 height 18
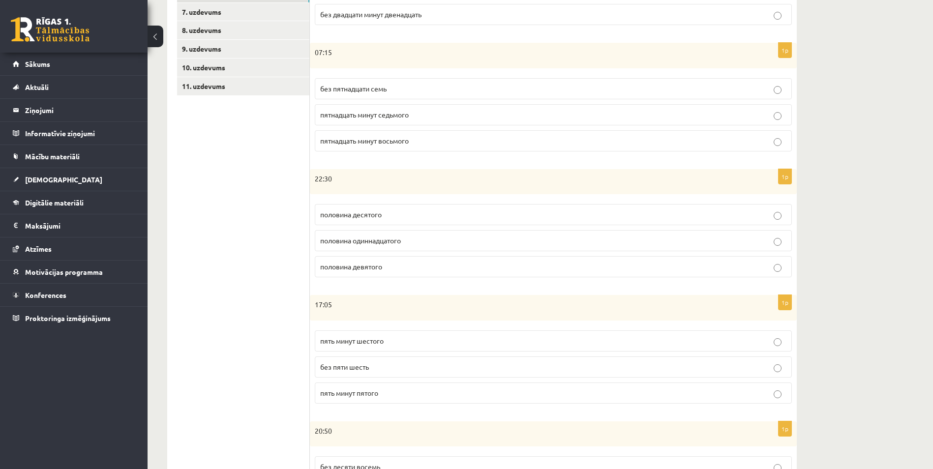
scroll to position [89, 0]
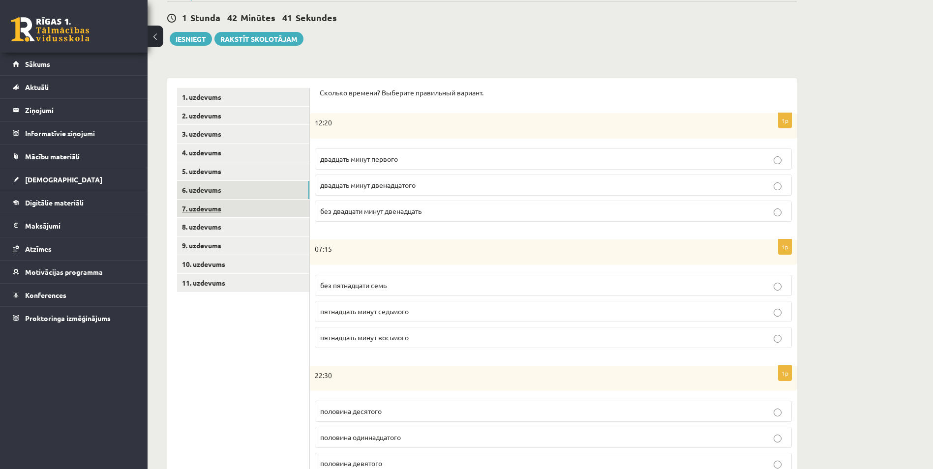
click at [243, 210] on link "7. uzdevums" at bounding box center [243, 209] width 132 height 18
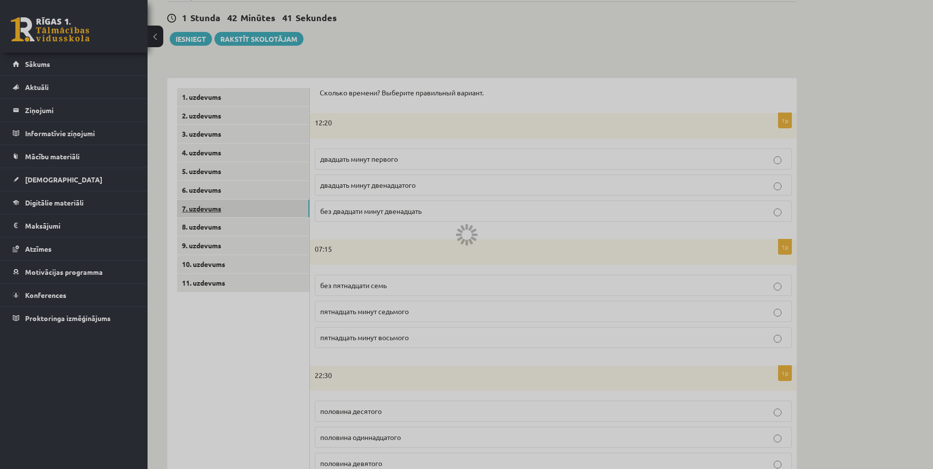
scroll to position [75, 0]
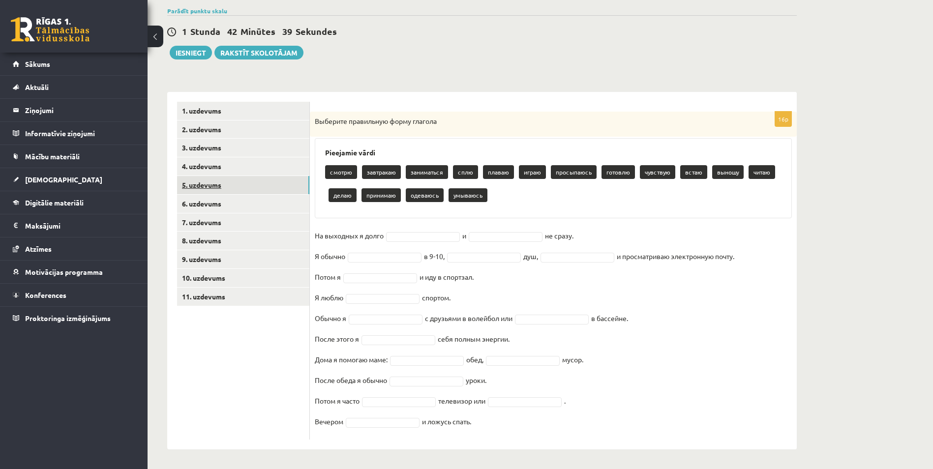
click at [239, 189] on link "5. uzdevums" at bounding box center [243, 185] width 132 height 18
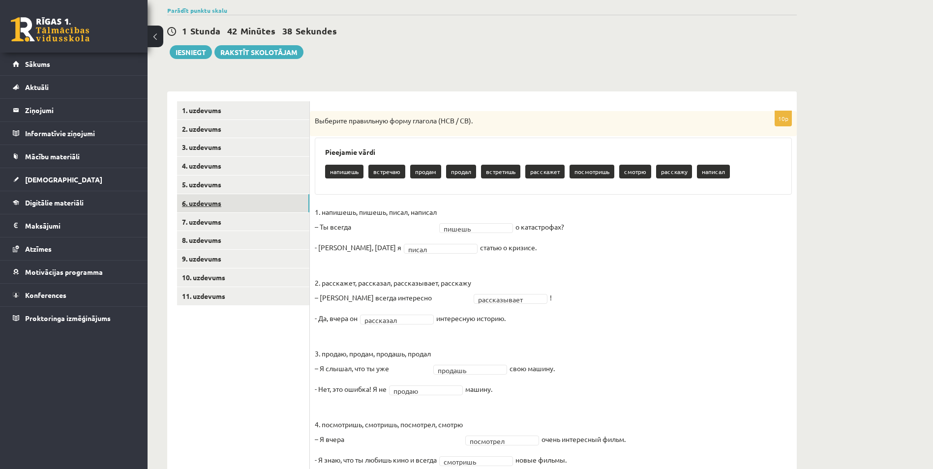
click at [248, 206] on link "6. uzdevums" at bounding box center [243, 203] width 132 height 18
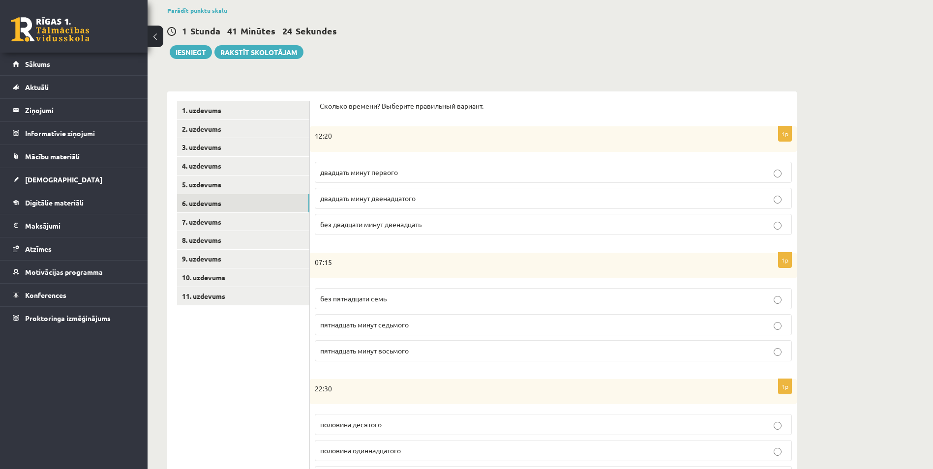
click at [450, 201] on p "двадцать минут двенадцатого" at bounding box center [553, 198] width 466 height 10
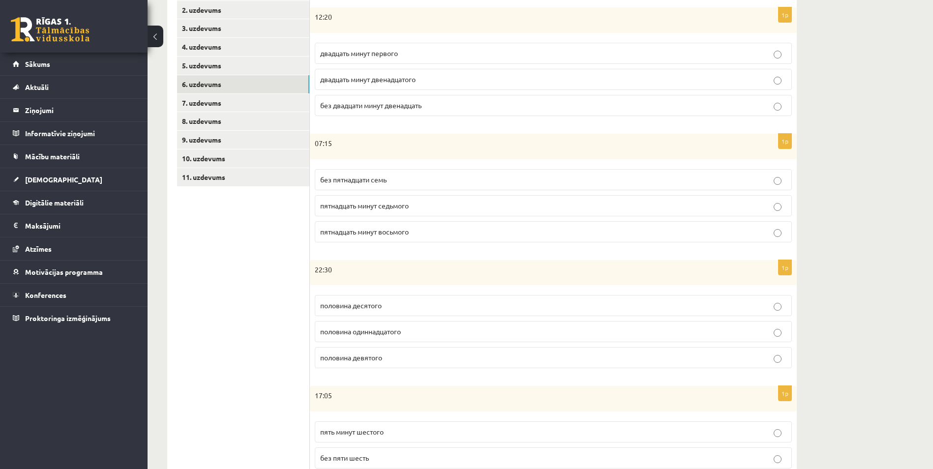
scroll to position [223, 0]
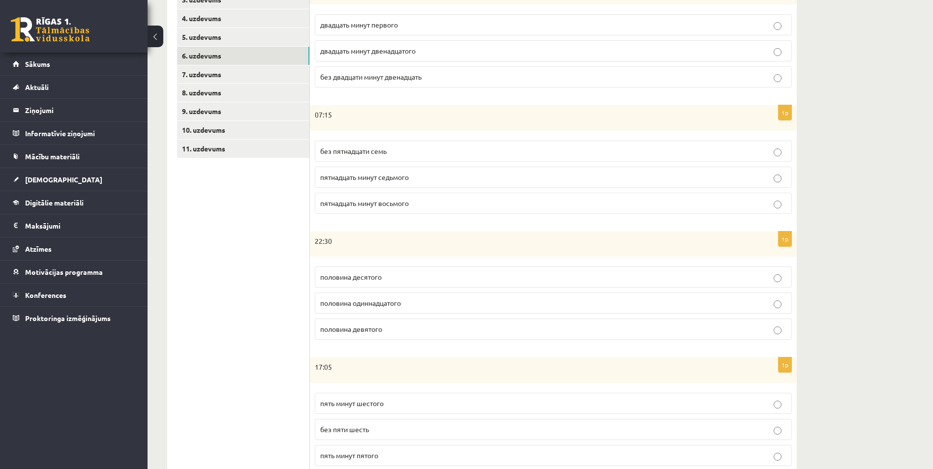
click at [431, 206] on p "пятнадцать минут восьмого" at bounding box center [553, 203] width 466 height 10
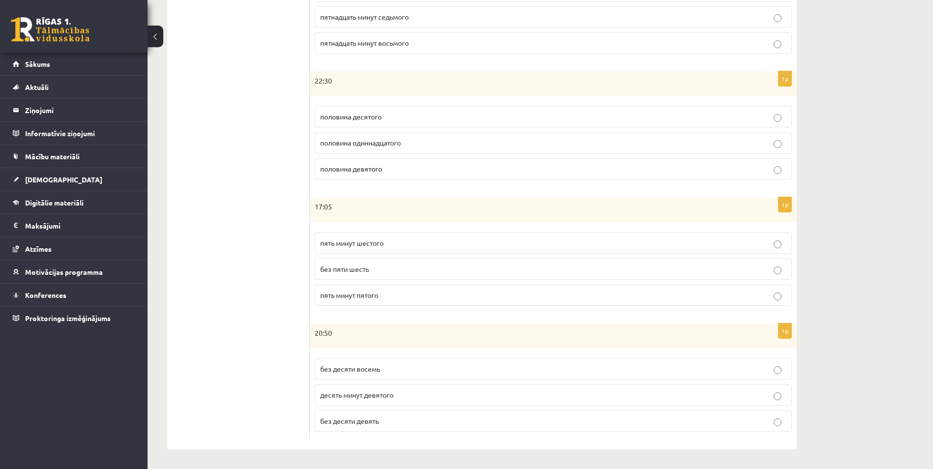
scroll to position [384, 0]
click at [398, 147] on span "половина одиннадцатого" at bounding box center [360, 142] width 81 height 9
click at [379, 246] on span "пять минут шестого" at bounding box center [351, 243] width 63 height 9
click at [377, 373] on p "без десяти восемь" at bounding box center [553, 369] width 466 height 10
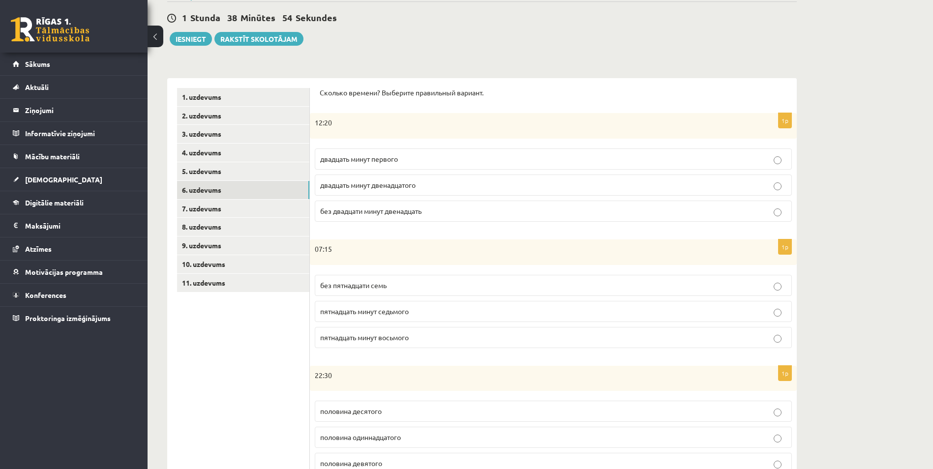
scroll to position [0, 0]
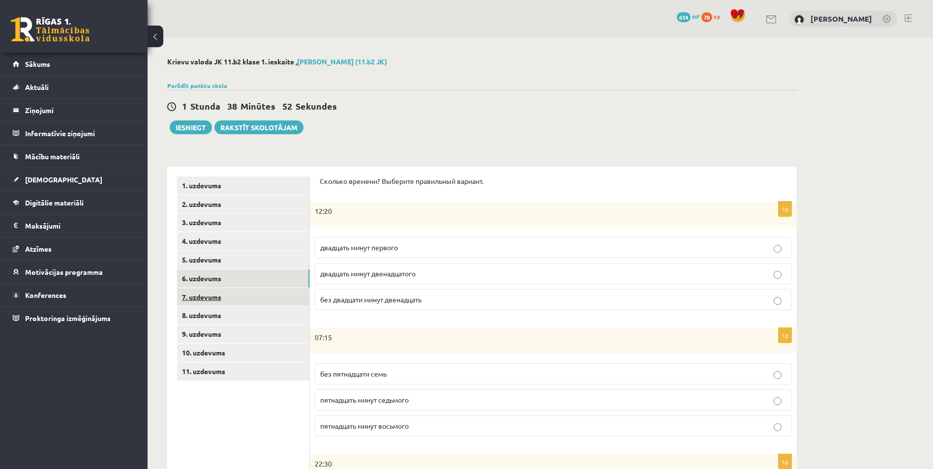
click at [236, 298] on link "7. uzdevums" at bounding box center [243, 297] width 132 height 18
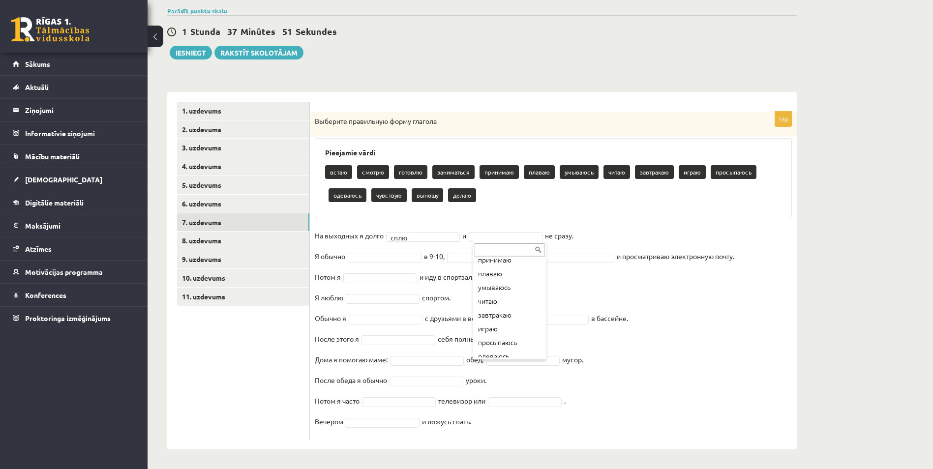
scroll to position [98, 0]
click at [561, 282] on fieldset "**********" at bounding box center [553, 331] width 477 height 207
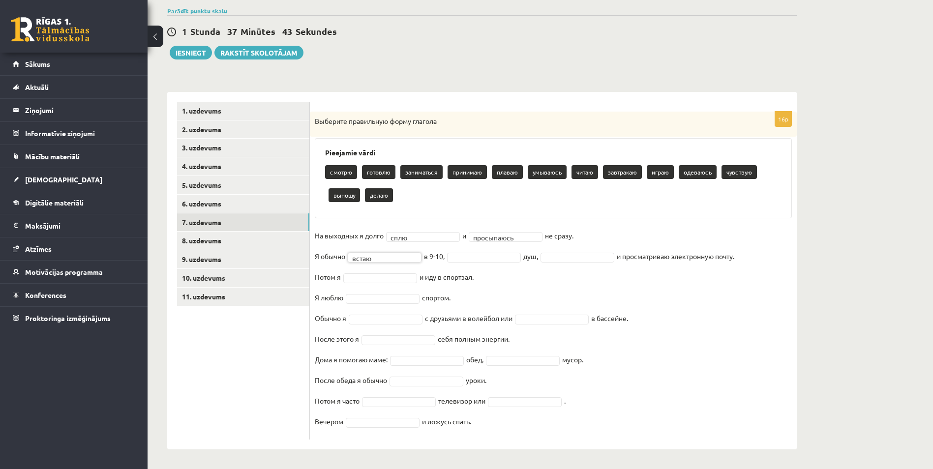
click at [531, 279] on fieldset "**********" at bounding box center [553, 331] width 477 height 207
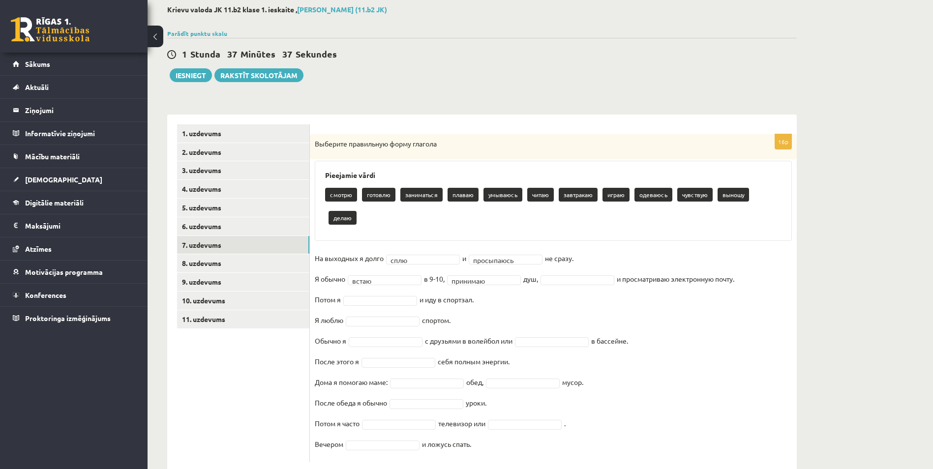
click at [589, 291] on fieldset "**********" at bounding box center [553, 354] width 477 height 207
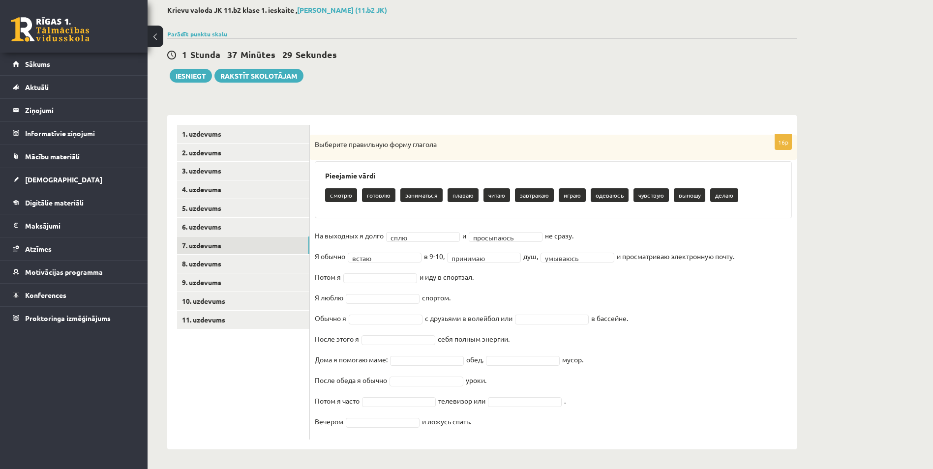
click at [741, 292] on fieldset "**********" at bounding box center [553, 331] width 477 height 207
click at [512, 285] on fieldset "**********" at bounding box center [553, 331] width 477 height 207
click at [499, 289] on fieldset "**********" at bounding box center [553, 331] width 477 height 207
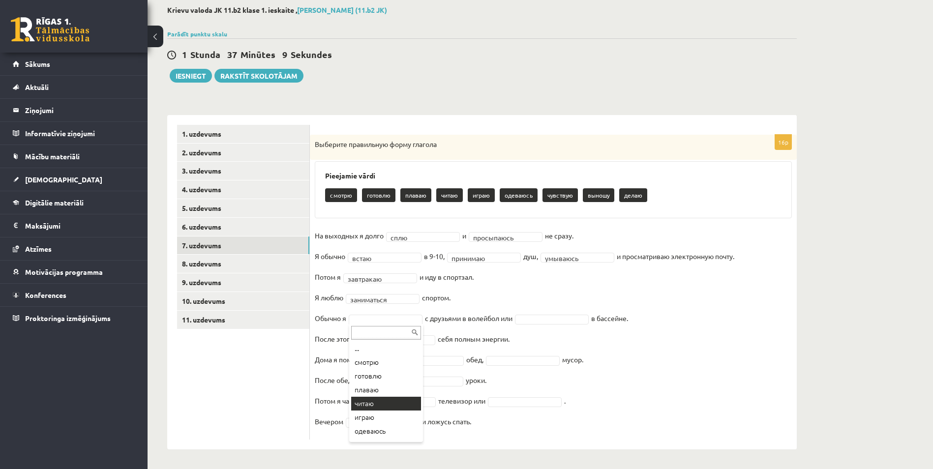
scroll to position [39, 0]
click at [494, 295] on fieldset "**********" at bounding box center [553, 331] width 477 height 207
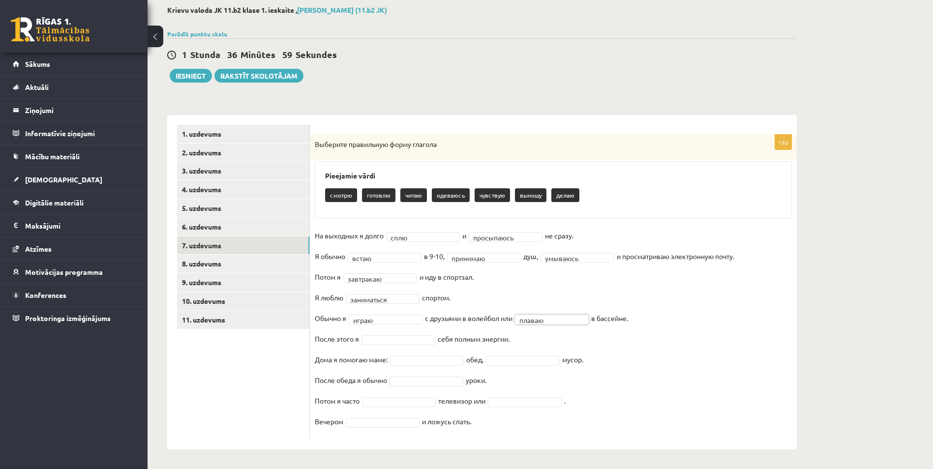
click at [644, 380] on fieldset "**********" at bounding box center [553, 331] width 477 height 207
click at [730, 397] on fieldset "**********" at bounding box center [553, 331] width 477 height 207
click at [669, 417] on fieldset "**********" at bounding box center [553, 331] width 477 height 207
click at [649, 413] on fieldset "**********" at bounding box center [553, 331] width 477 height 207
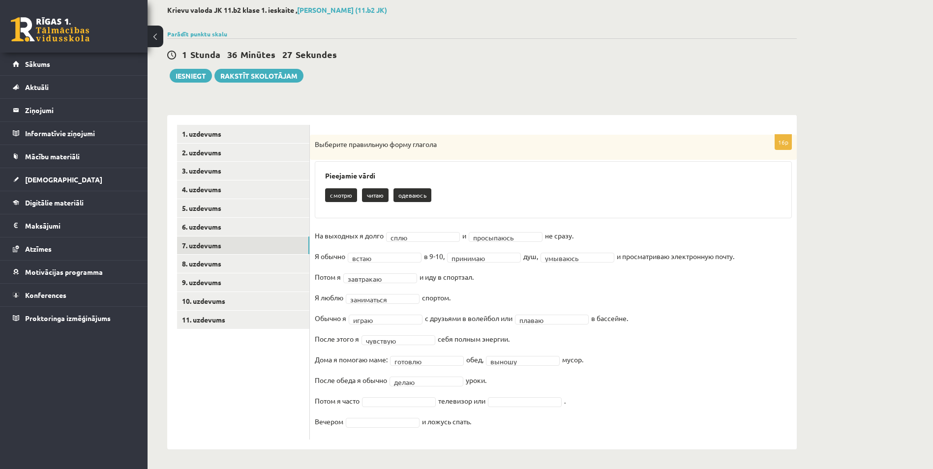
click at [664, 405] on fieldset "**********" at bounding box center [553, 331] width 477 height 207
click at [522, 442] on div "**********" at bounding box center [553, 282] width 487 height 335
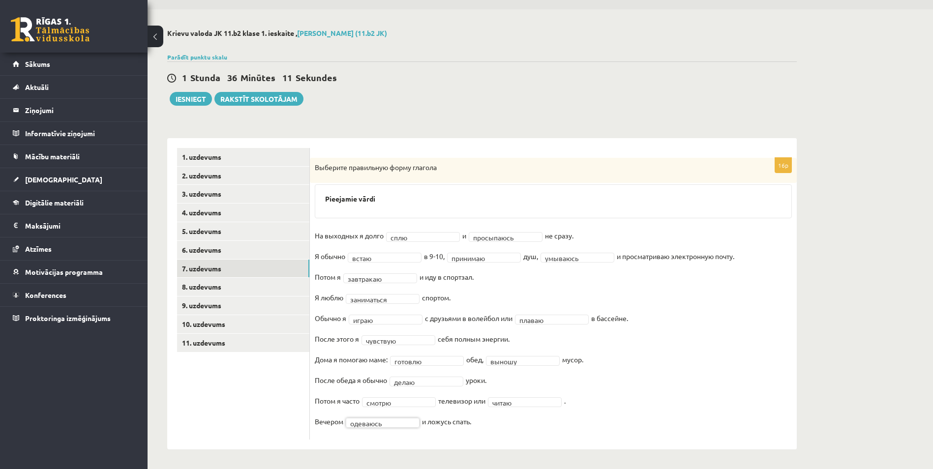
scroll to position [29, 0]
click at [781, 333] on fieldset "**********" at bounding box center [553, 331] width 477 height 207
click at [274, 293] on link "8. uzdevums" at bounding box center [243, 287] width 132 height 18
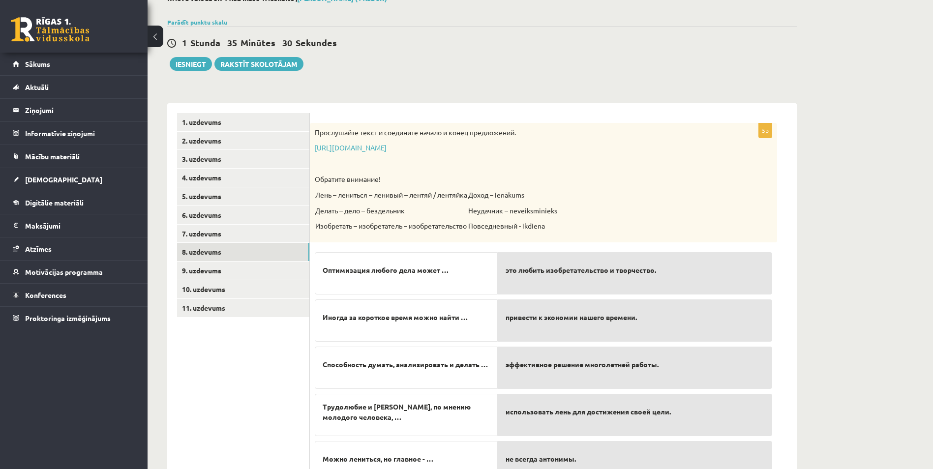
scroll to position [113, 0]
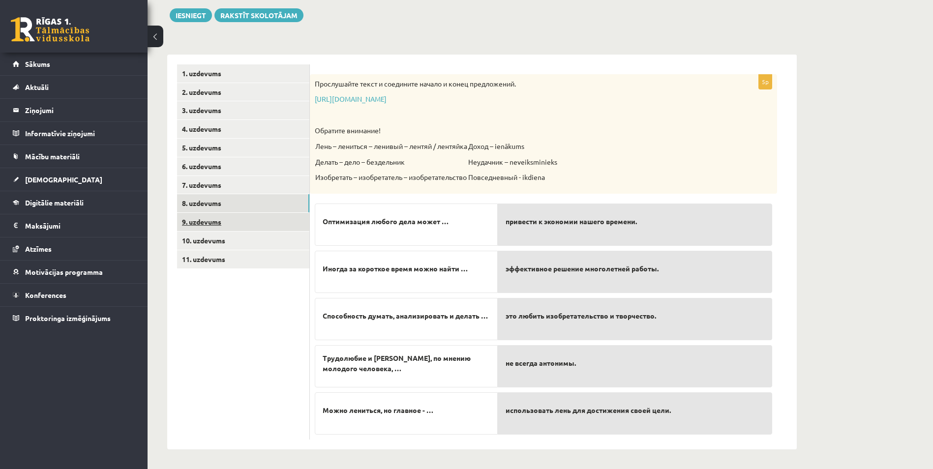
click at [282, 224] on link "9. uzdevums" at bounding box center [243, 222] width 132 height 18
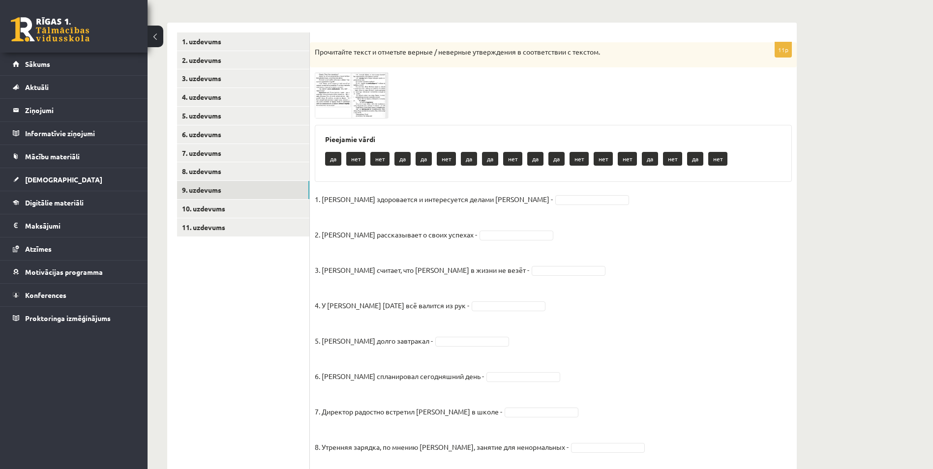
scroll to position [144, 0]
click at [356, 96] on span at bounding box center [352, 97] width 16 height 16
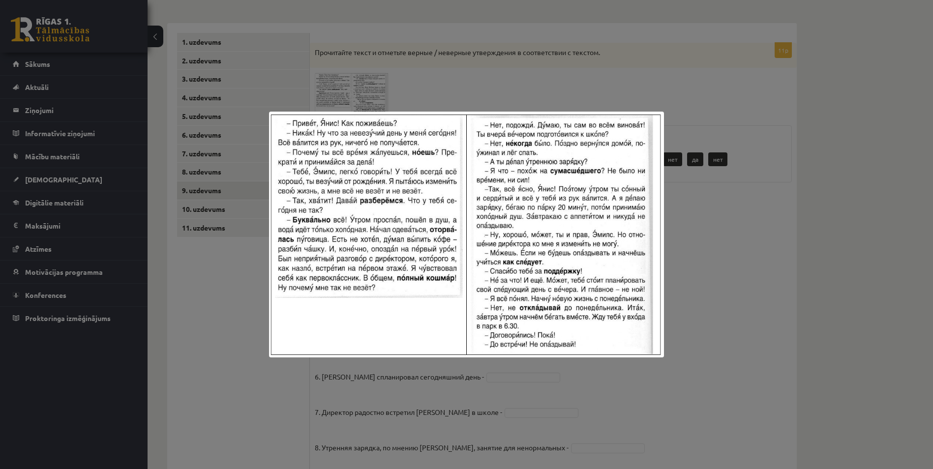
click at [879, 286] on div at bounding box center [466, 234] width 933 height 469
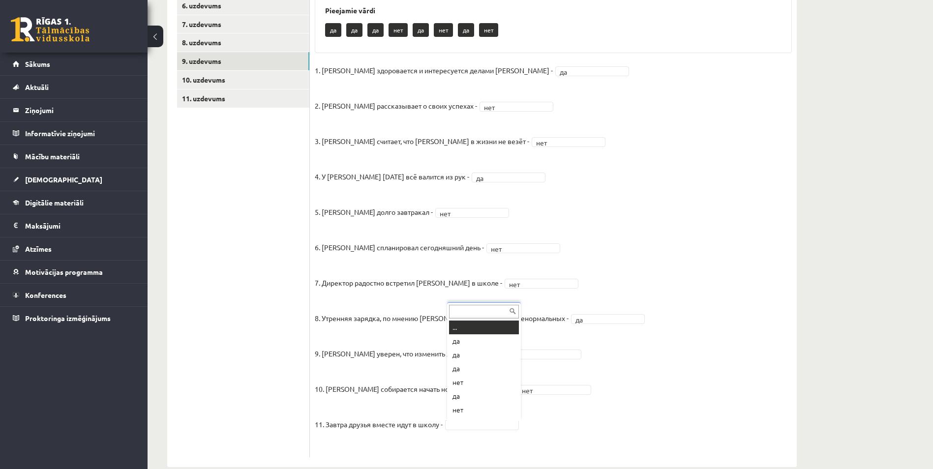
scroll to position [12, 0]
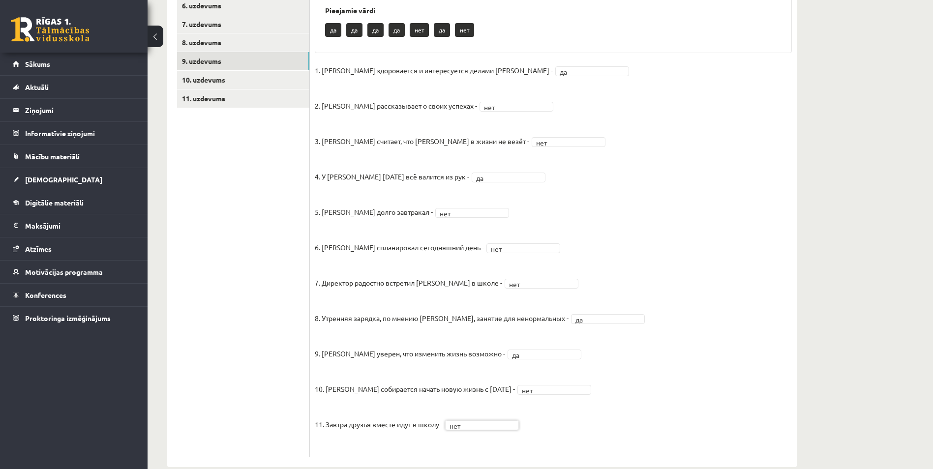
click at [761, 328] on fieldset "1. Эмилс здоровается и интересуется делами Яниса - да ** 2. Янис рассказывает о…" at bounding box center [553, 258] width 477 height 390
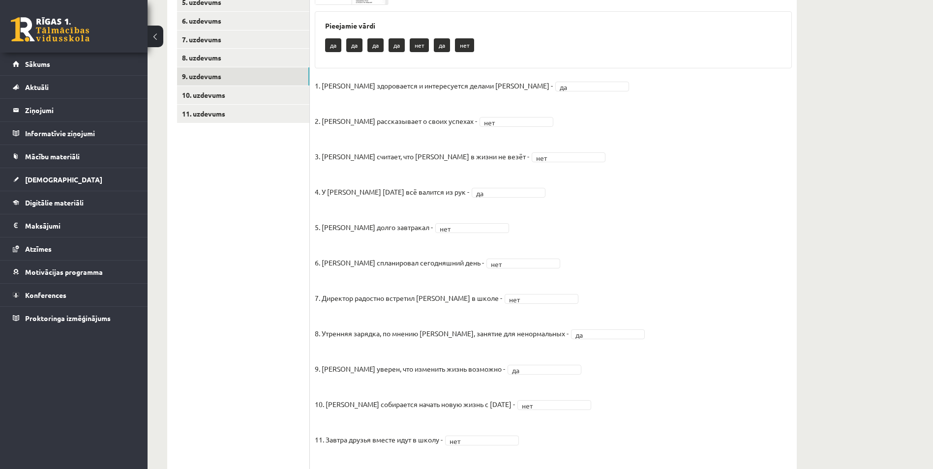
scroll to position [125, 0]
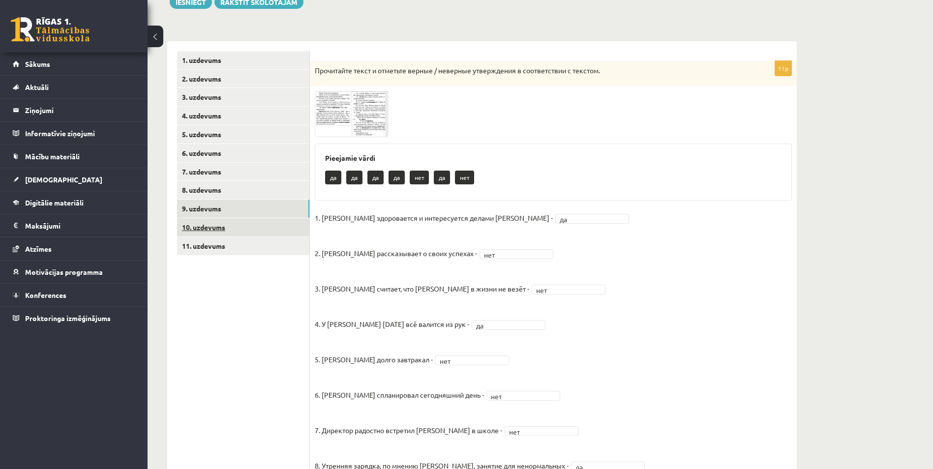
click at [263, 231] on link "10. uzdevums" at bounding box center [243, 227] width 132 height 18
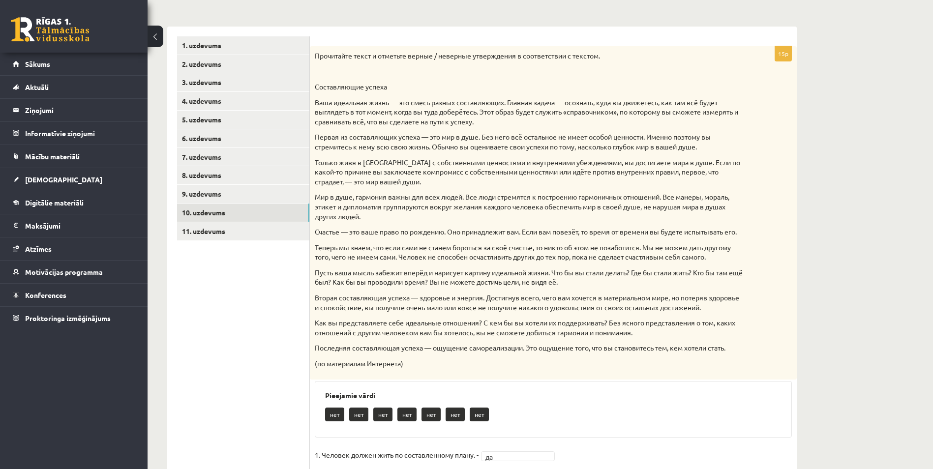
scroll to position [139, 0]
click at [273, 231] on link "11. uzdevums" at bounding box center [243, 233] width 132 height 18
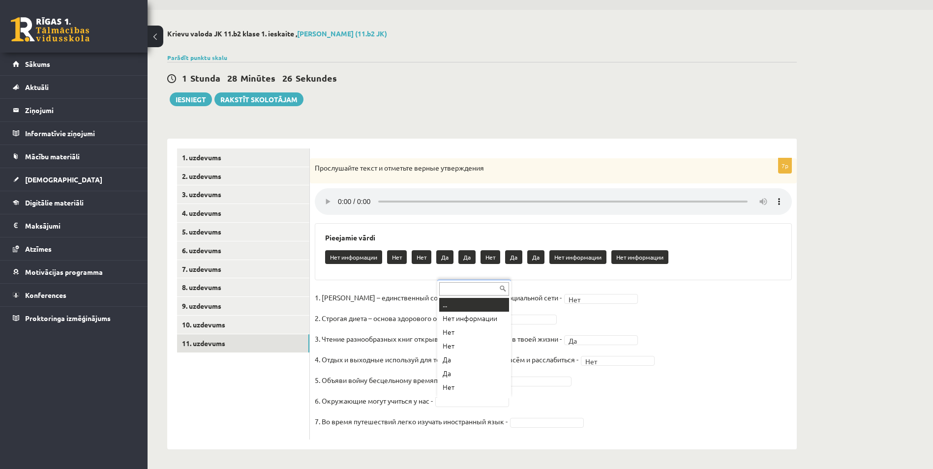
scroll to position [12, 0]
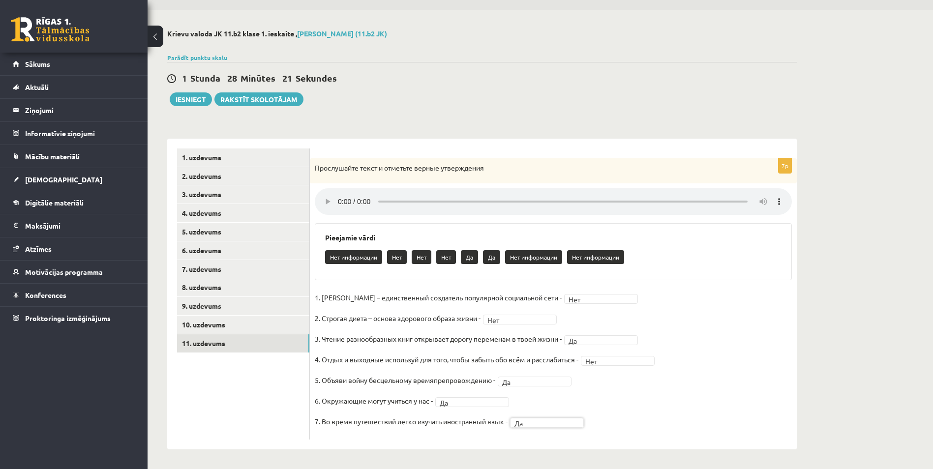
click at [879, 300] on div "Krievu valoda JK 11.b2 klase 1. ieskaite , Aigars Kārkliņš (11.b2 JK) Parādīt p…" at bounding box center [541, 240] width 786 height 460
click at [284, 160] on link "1. uzdevums" at bounding box center [243, 158] width 132 height 18
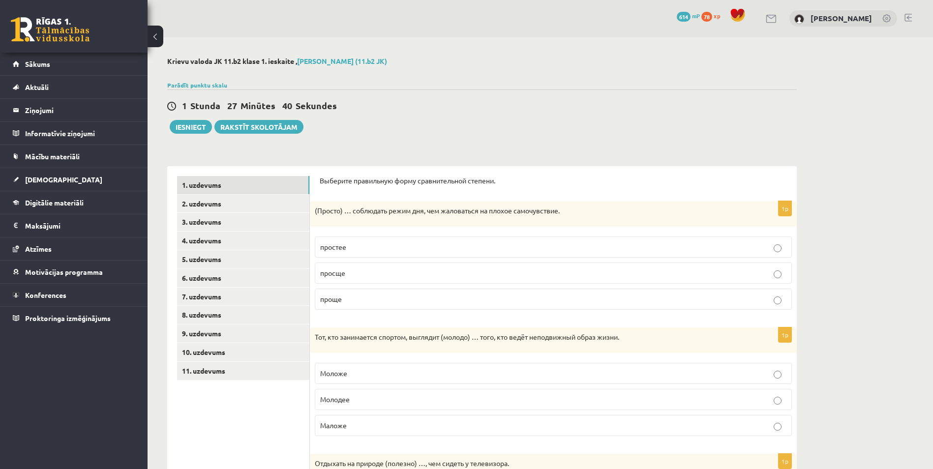
scroll to position [0, 0]
click at [252, 208] on link "2. uzdevums" at bounding box center [243, 204] width 132 height 18
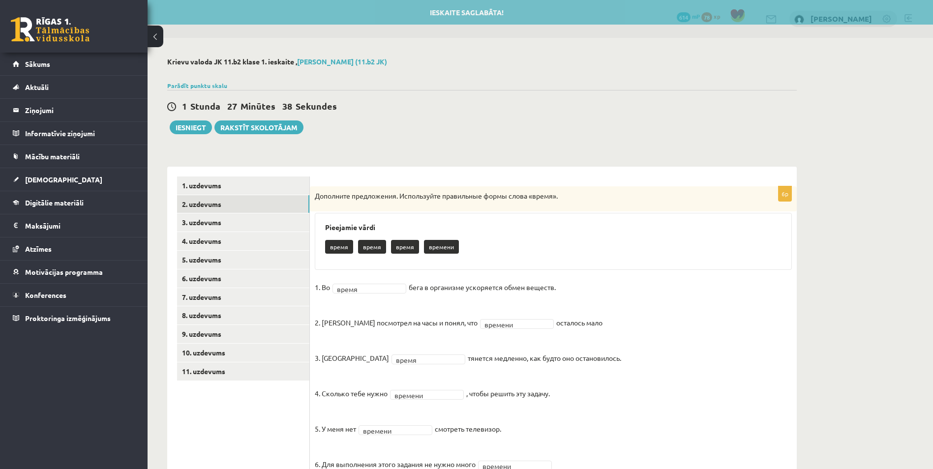
scroll to position [43, 0]
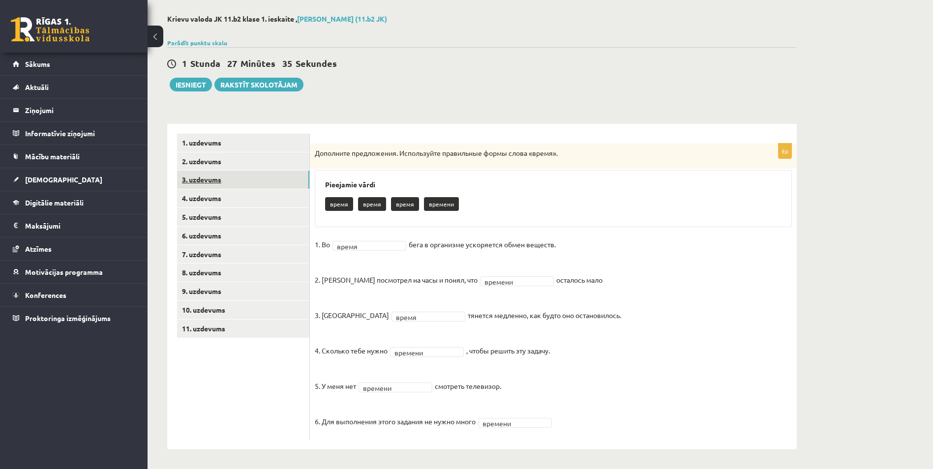
click at [253, 184] on link "3. uzdevums" at bounding box center [243, 180] width 132 height 18
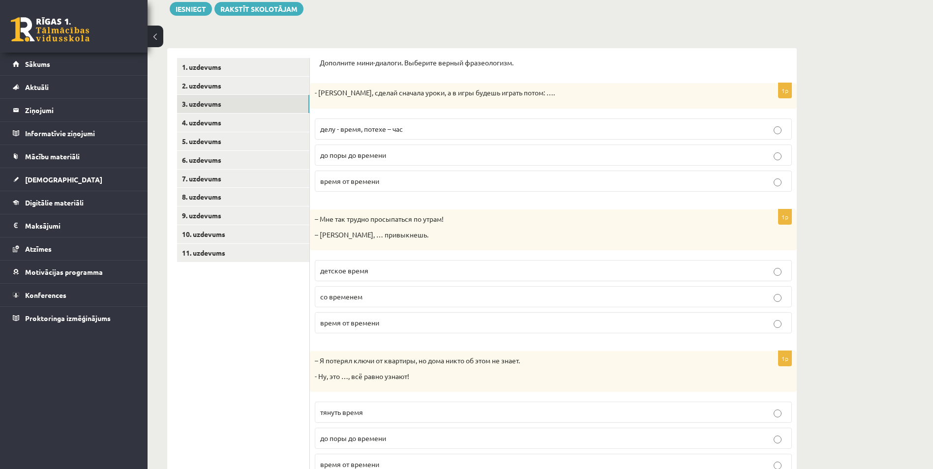
scroll to position [108, 0]
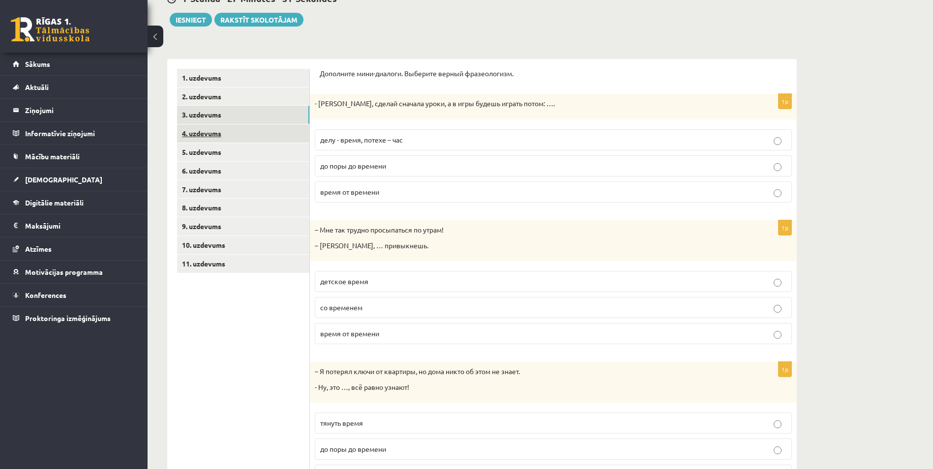
click at [225, 133] on link "4. uzdevums" at bounding box center [243, 133] width 132 height 18
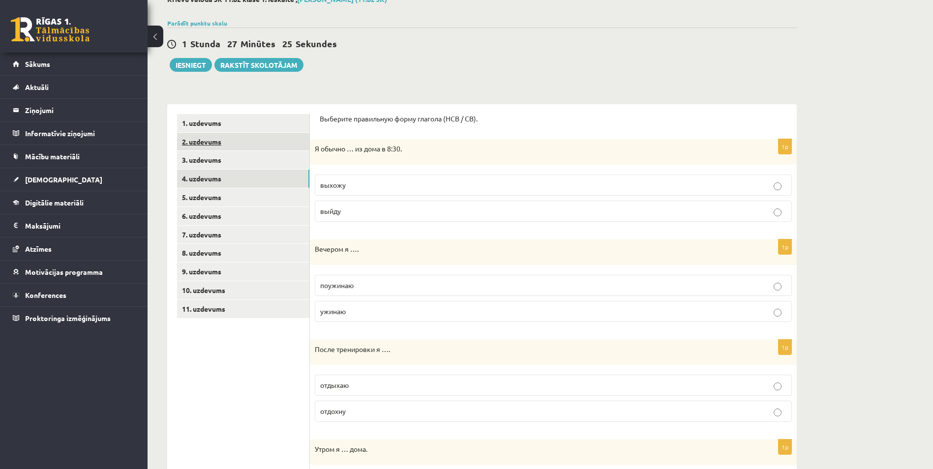
scroll to position [62, 0]
click at [279, 199] on link "5. uzdevums" at bounding box center [243, 198] width 132 height 18
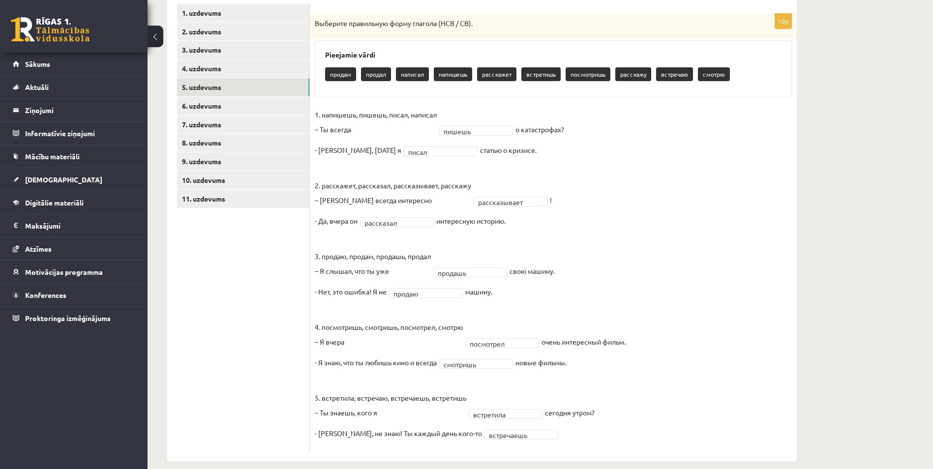
scroll to position [185, 0]
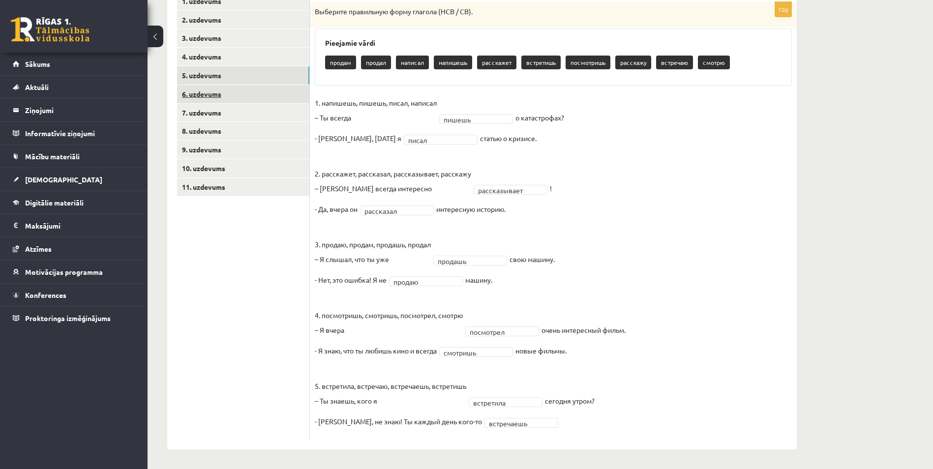
click at [283, 95] on link "6. uzdevums" at bounding box center [243, 94] width 132 height 18
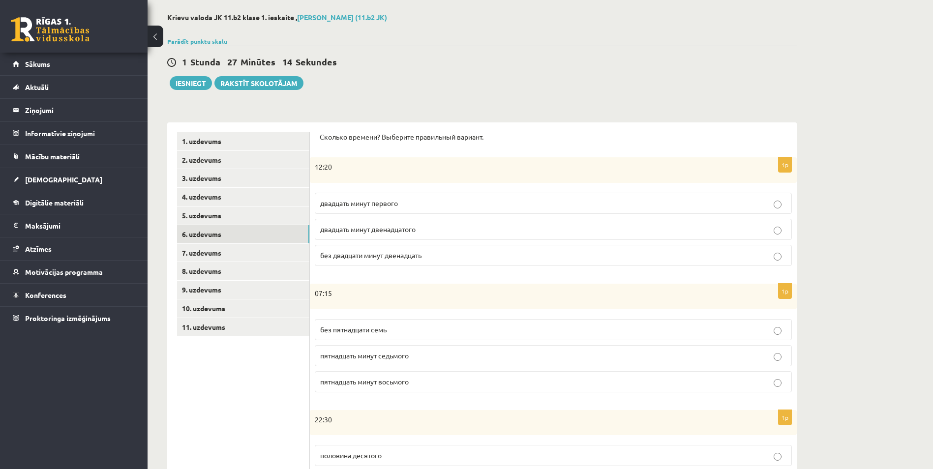
scroll to position [0, 0]
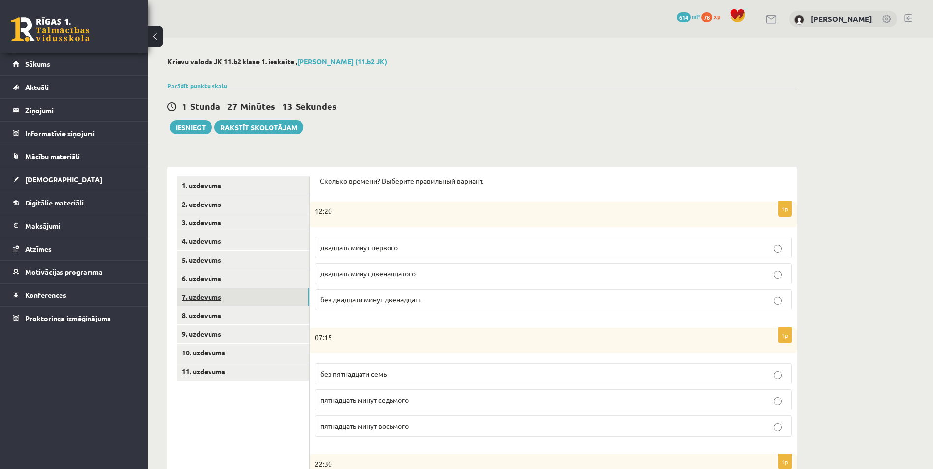
click at [291, 300] on link "7. uzdevums" at bounding box center [243, 297] width 132 height 18
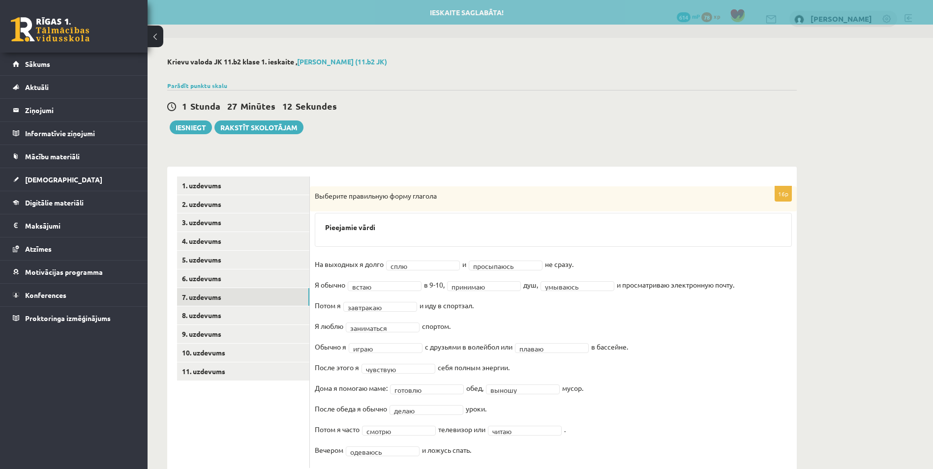
scroll to position [29, 0]
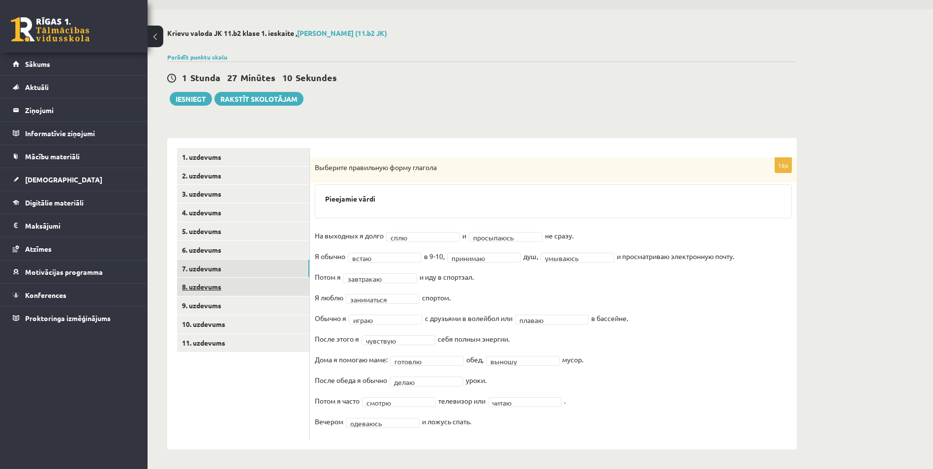
click at [296, 289] on link "8. uzdevums" at bounding box center [243, 287] width 132 height 18
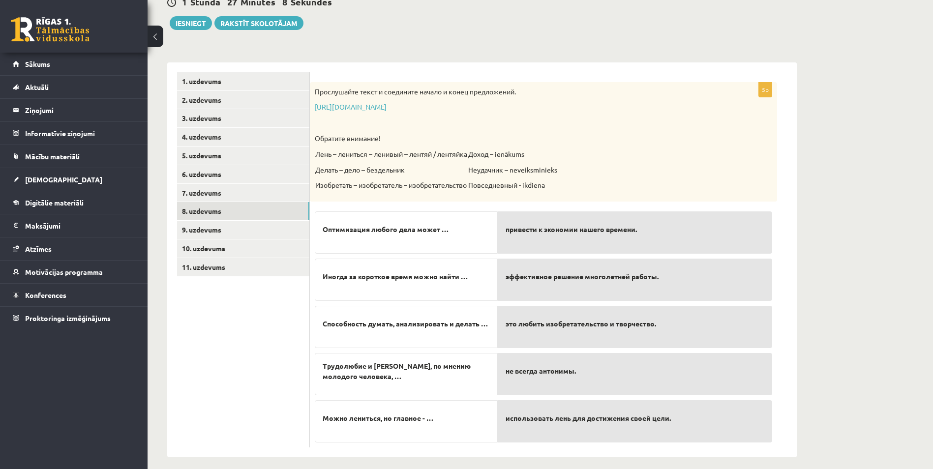
scroll to position [113, 0]
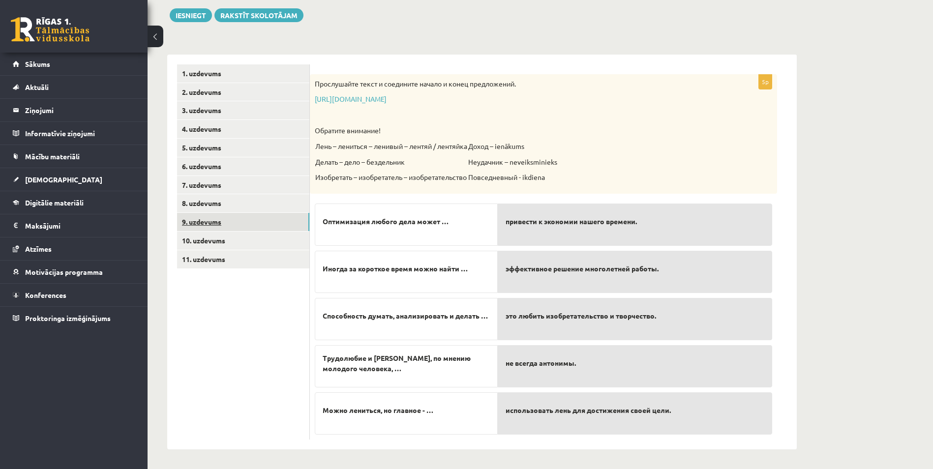
click at [273, 223] on link "9. uzdevums" at bounding box center [243, 222] width 132 height 18
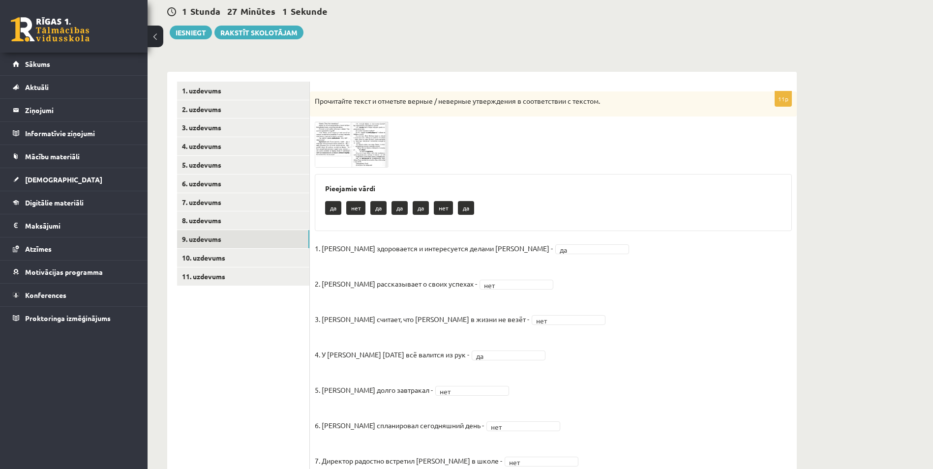
scroll to position [45, 0]
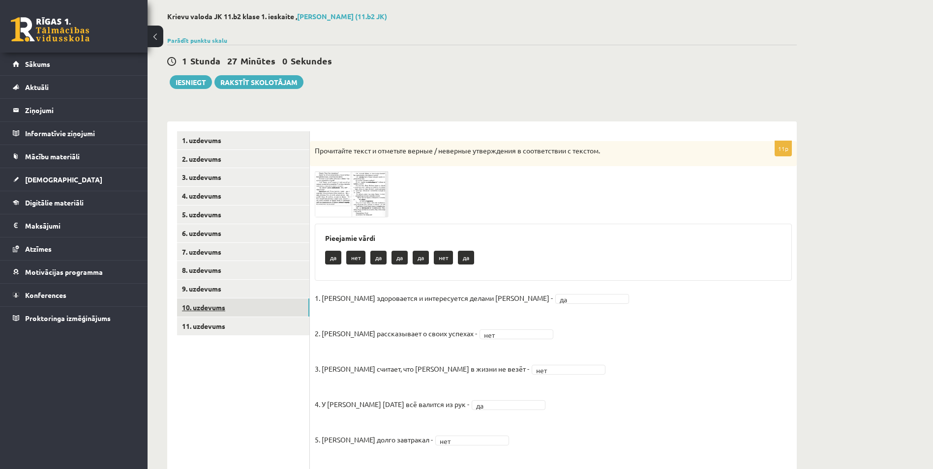
click at [267, 310] on link "10. uzdevums" at bounding box center [243, 308] width 132 height 18
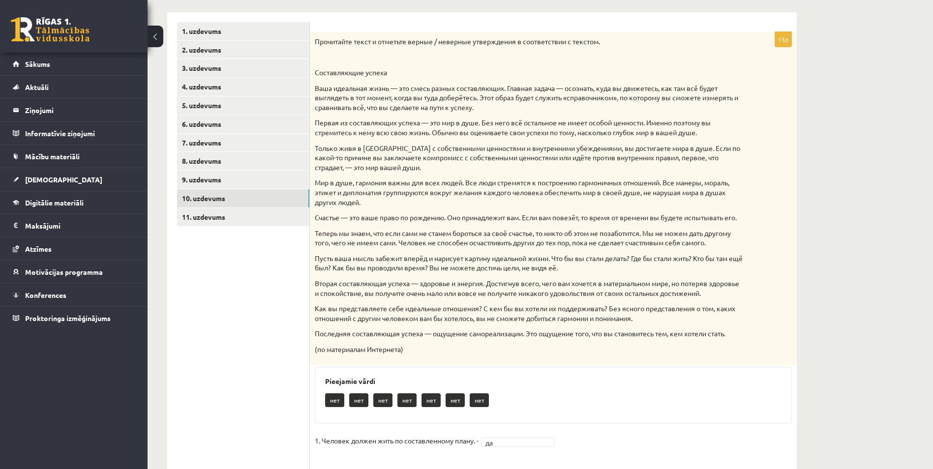
scroll to position [139, 0]
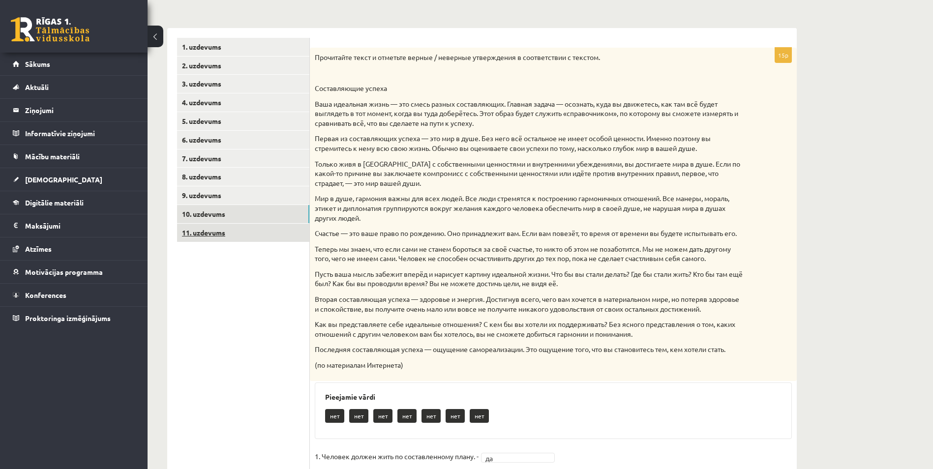
click at [270, 237] on link "11. uzdevums" at bounding box center [243, 233] width 132 height 18
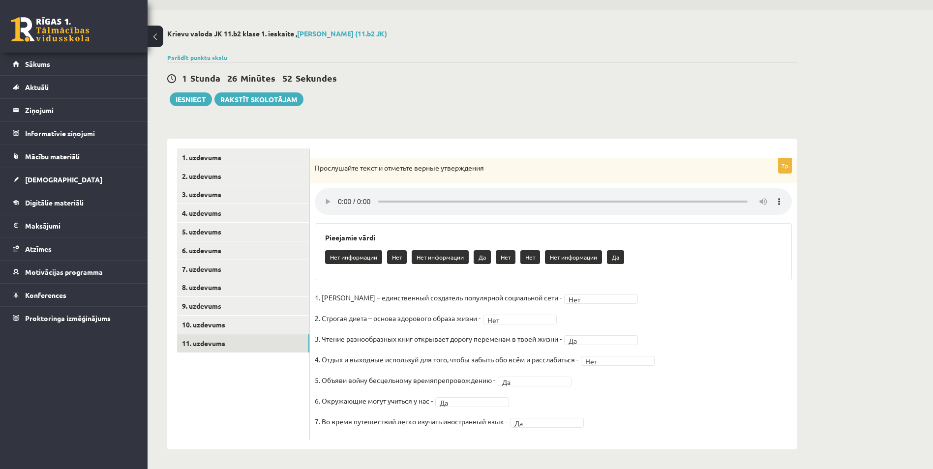
scroll to position [29, 0]
click at [291, 159] on link "1. uzdevums" at bounding box center [243, 158] width 132 height 18
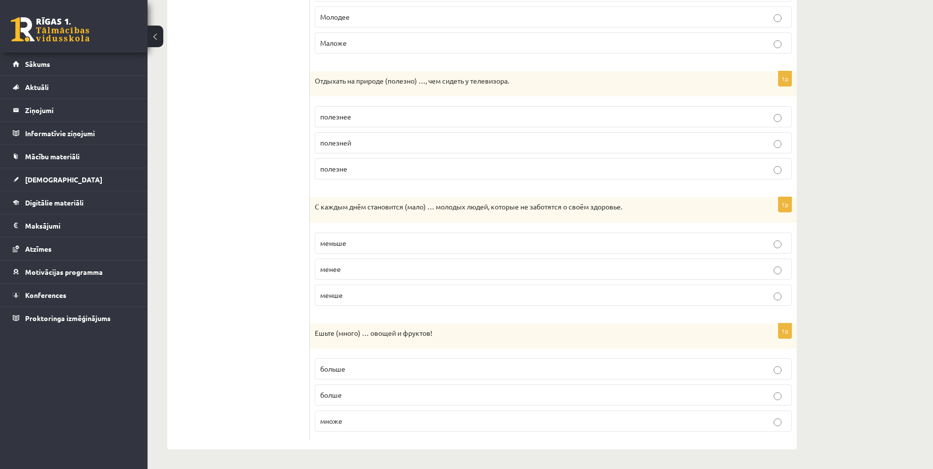
scroll to position [39, 0]
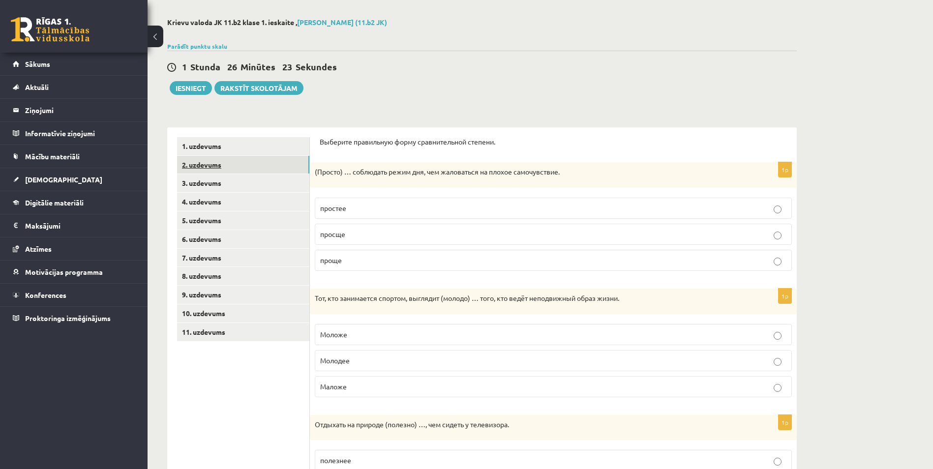
click at [238, 167] on link "2. uzdevums" at bounding box center [243, 165] width 132 height 18
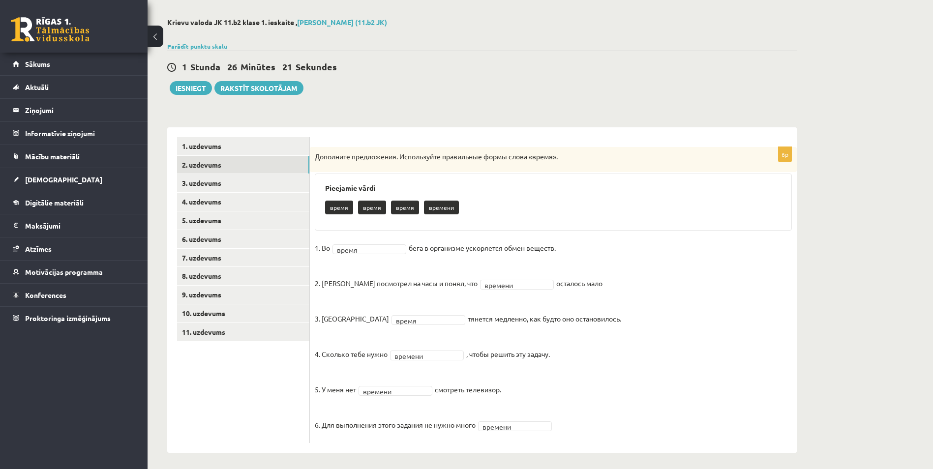
scroll to position [43, 0]
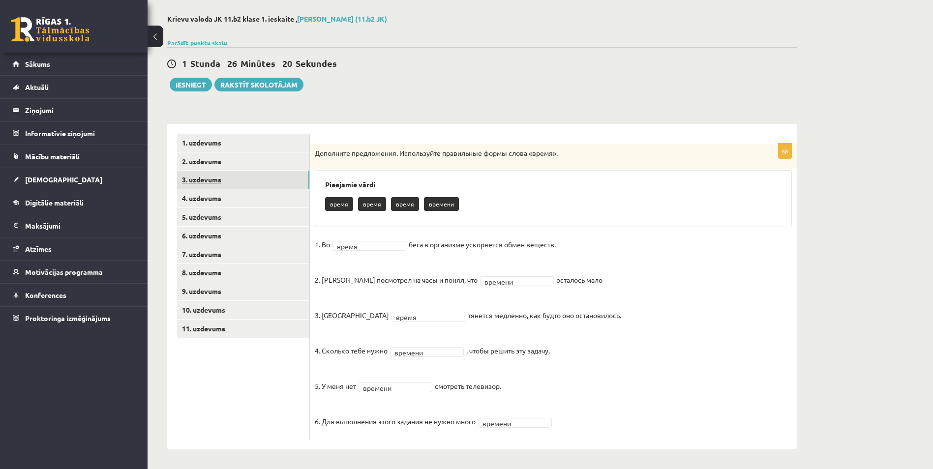
click at [267, 182] on link "3. uzdevums" at bounding box center [243, 180] width 132 height 18
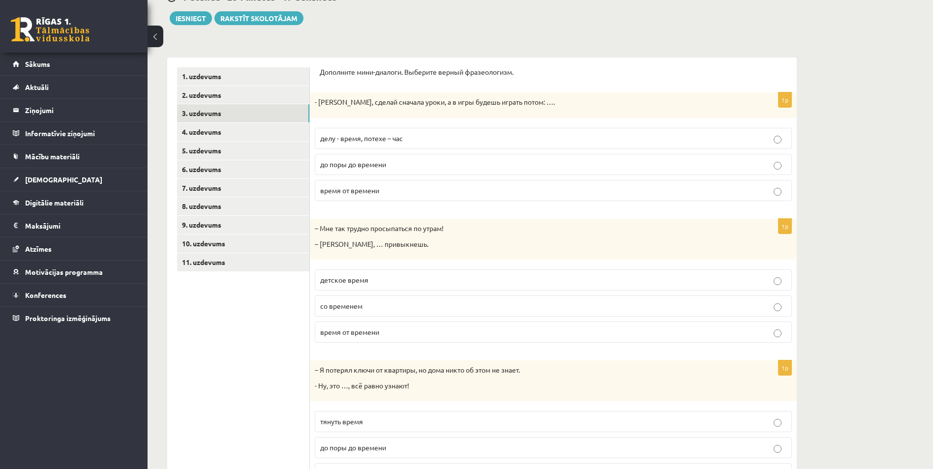
scroll to position [0, 0]
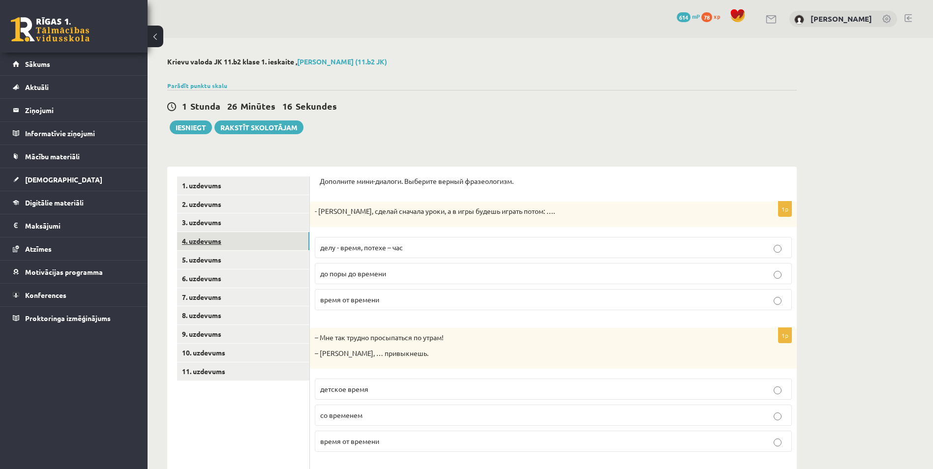
click at [284, 243] on link "4. uzdevums" at bounding box center [243, 241] width 132 height 18
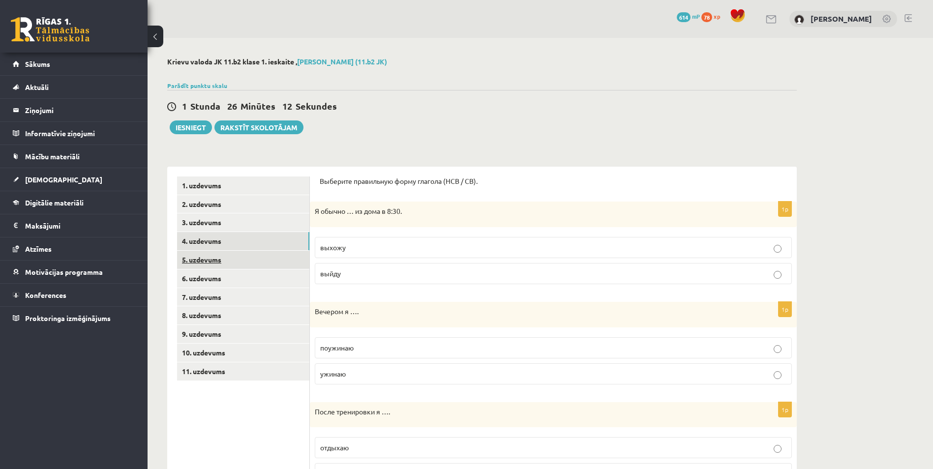
click at [293, 260] on link "5. uzdevums" at bounding box center [243, 260] width 132 height 18
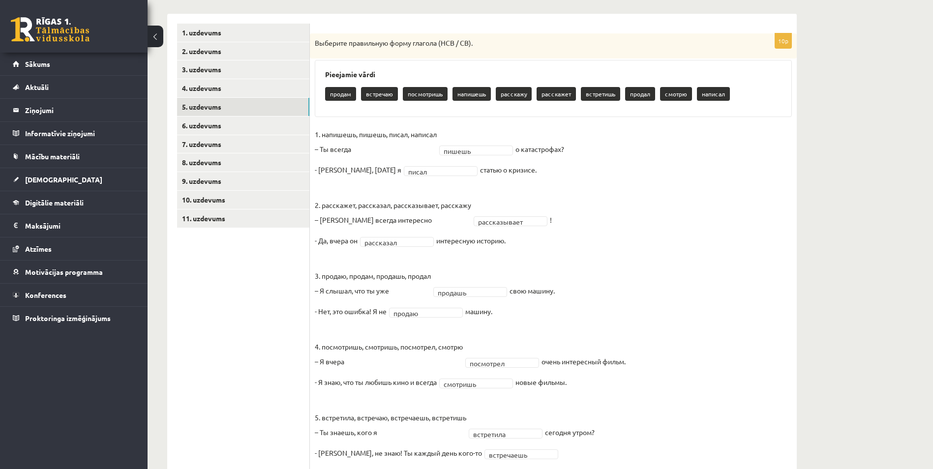
scroll to position [185, 0]
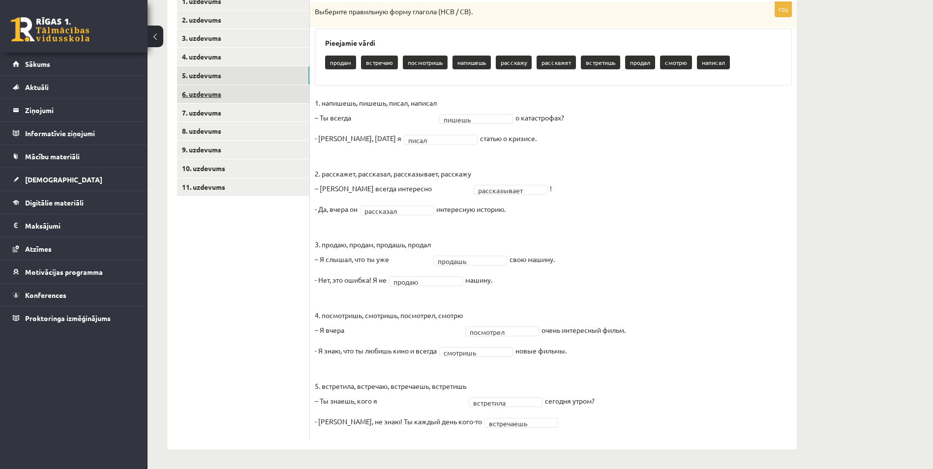
click at [250, 95] on link "6. uzdevums" at bounding box center [243, 94] width 132 height 18
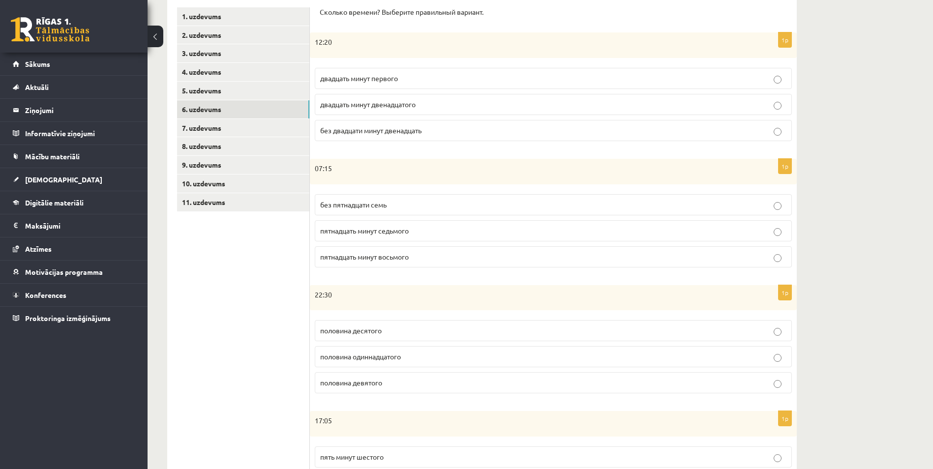
scroll to position [39, 0]
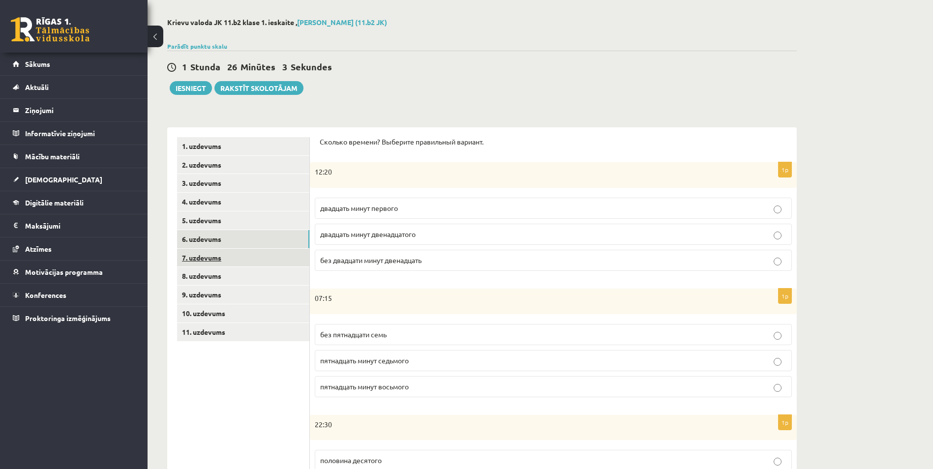
click at [294, 257] on link "7. uzdevums" at bounding box center [243, 258] width 132 height 18
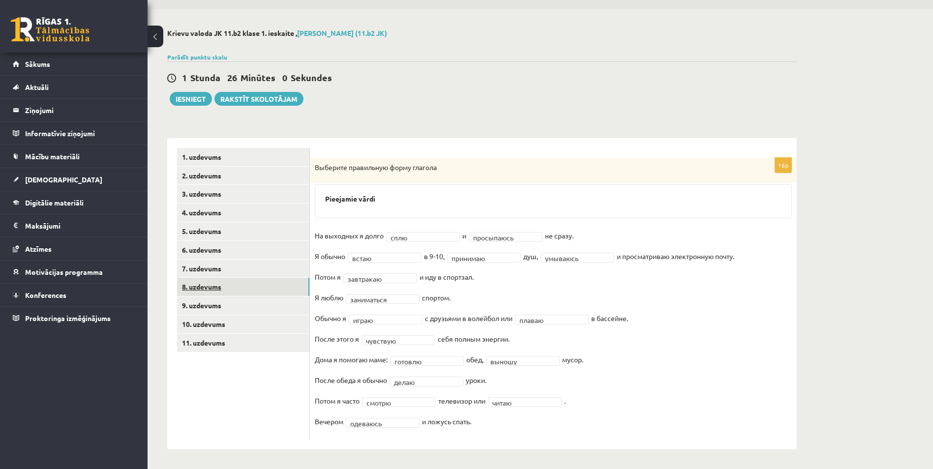
click at [256, 285] on link "8. uzdevums" at bounding box center [243, 287] width 132 height 18
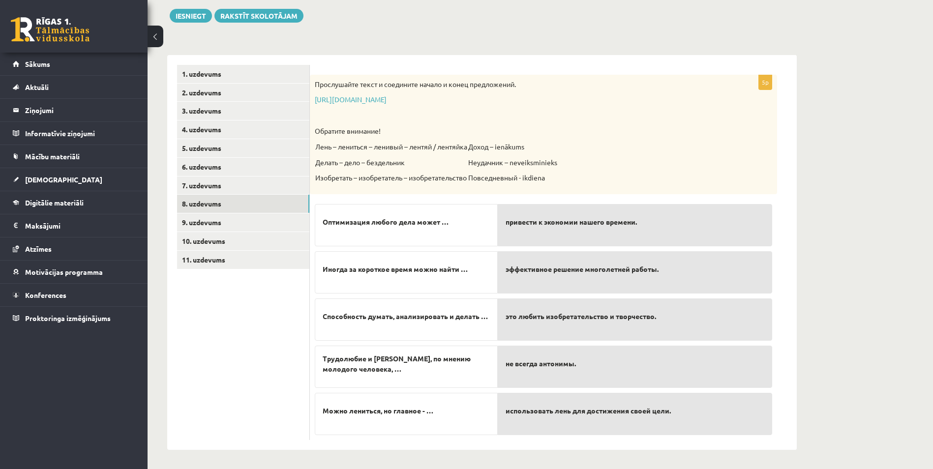
scroll to position [113, 0]
click at [291, 217] on link "9. uzdevums" at bounding box center [243, 222] width 132 height 18
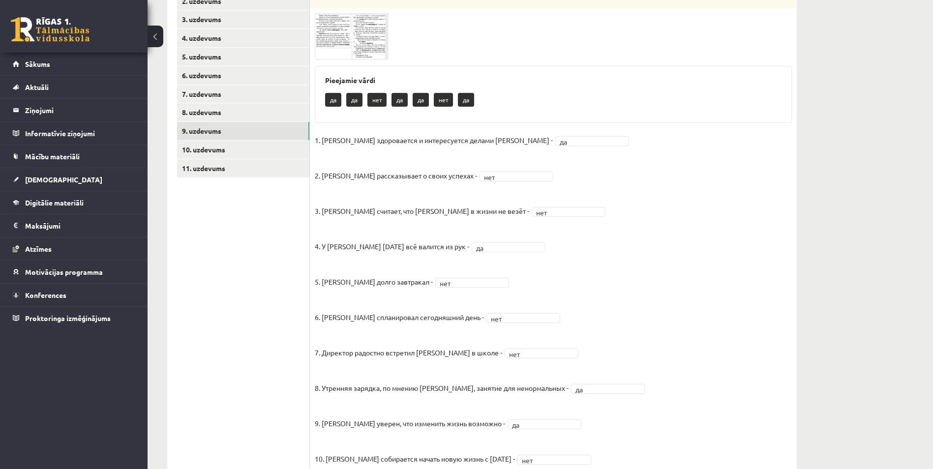
scroll to position [94, 0]
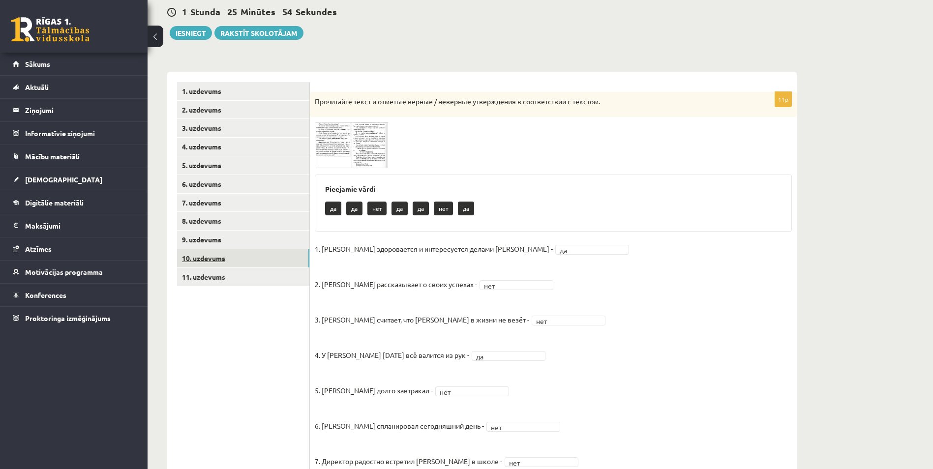
click at [272, 260] on link "10. uzdevums" at bounding box center [243, 258] width 132 height 18
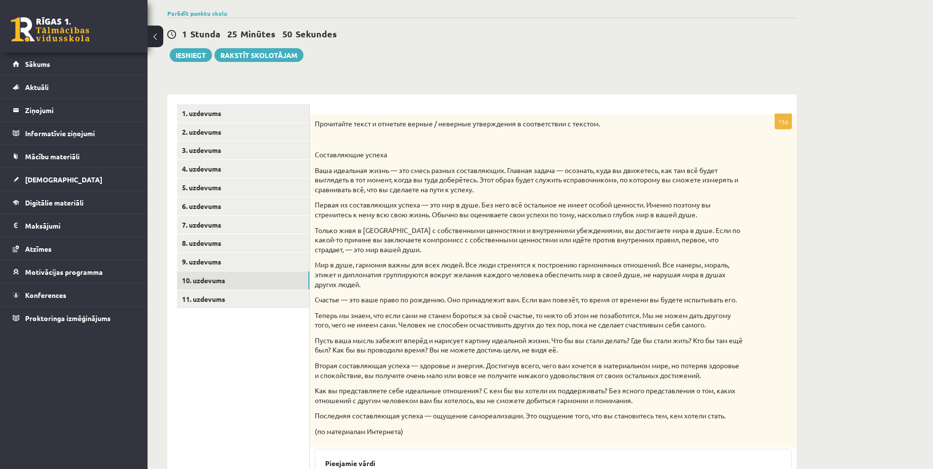
scroll to position [0, 0]
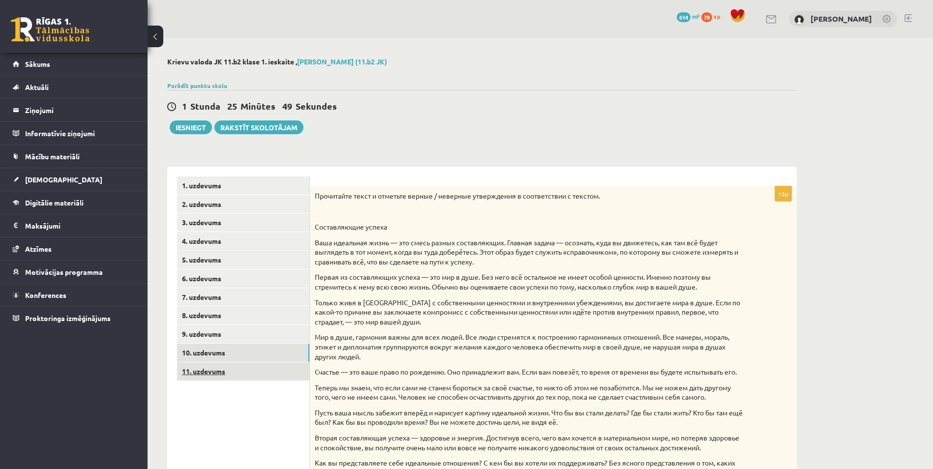
click at [291, 369] on link "11. uzdevums" at bounding box center [243, 372] width 132 height 18
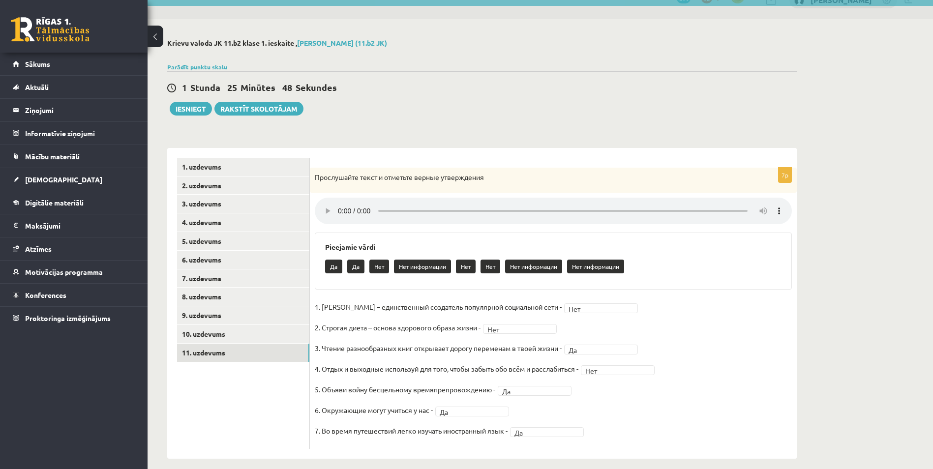
scroll to position [29, 0]
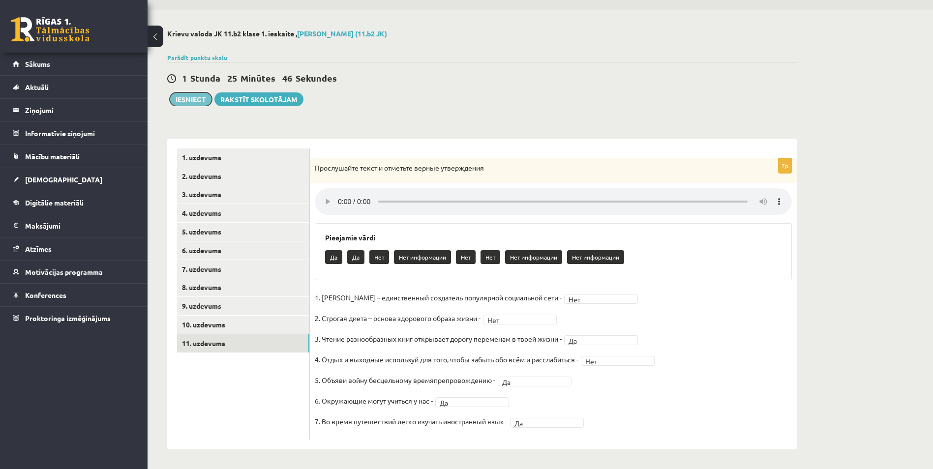
click at [187, 100] on button "Iesniegt" at bounding box center [191, 100] width 42 height 14
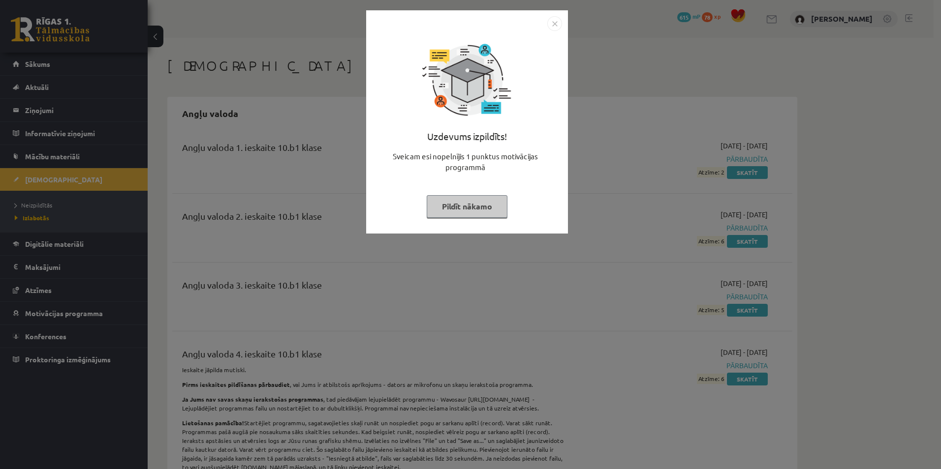
click at [455, 210] on button "Pildīt nākamo" at bounding box center [467, 206] width 81 height 23
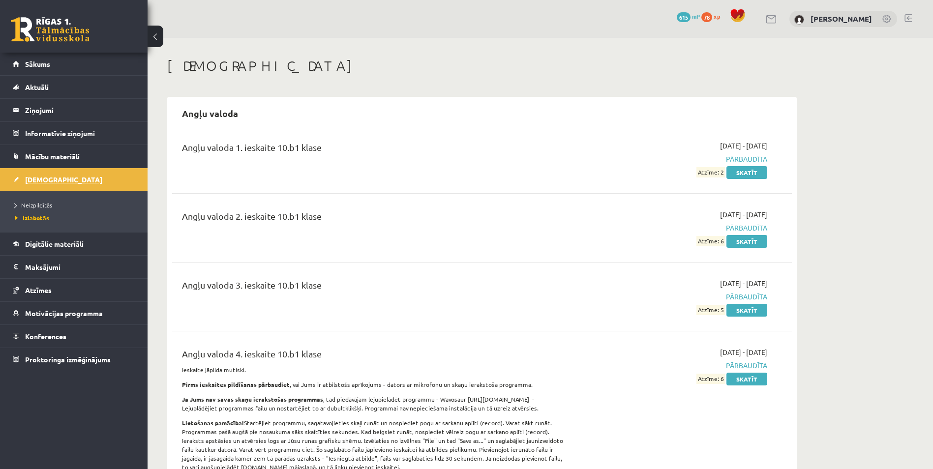
click at [29, 183] on span "[DEMOGRAPHIC_DATA]" at bounding box center [63, 179] width 77 height 9
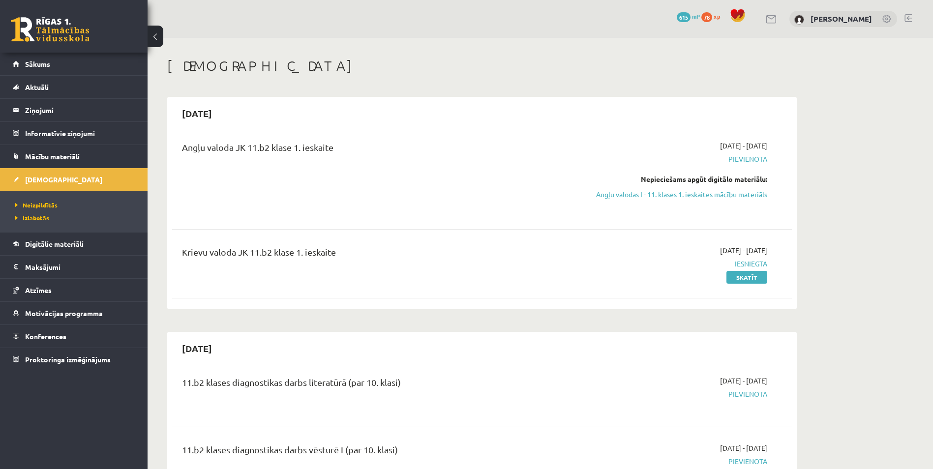
click at [47, 27] on link at bounding box center [50, 29] width 79 height 25
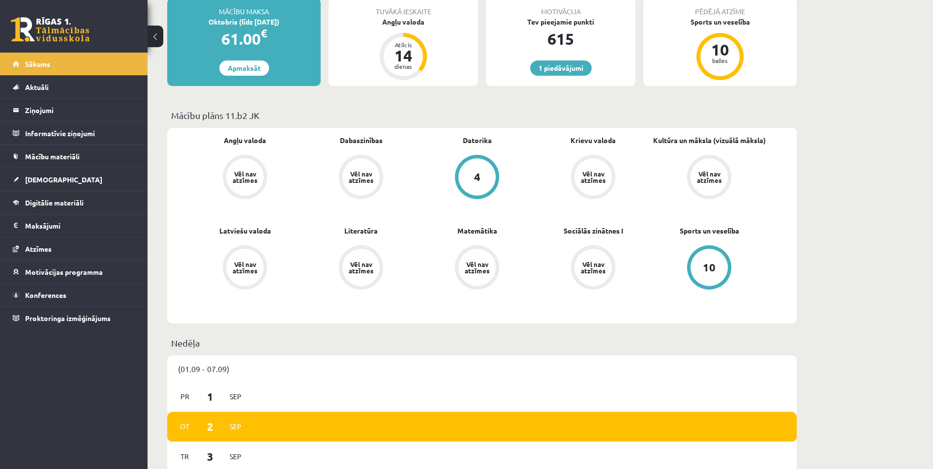
scroll to position [49, 0]
